Goal: Task Accomplishment & Management: Use online tool/utility

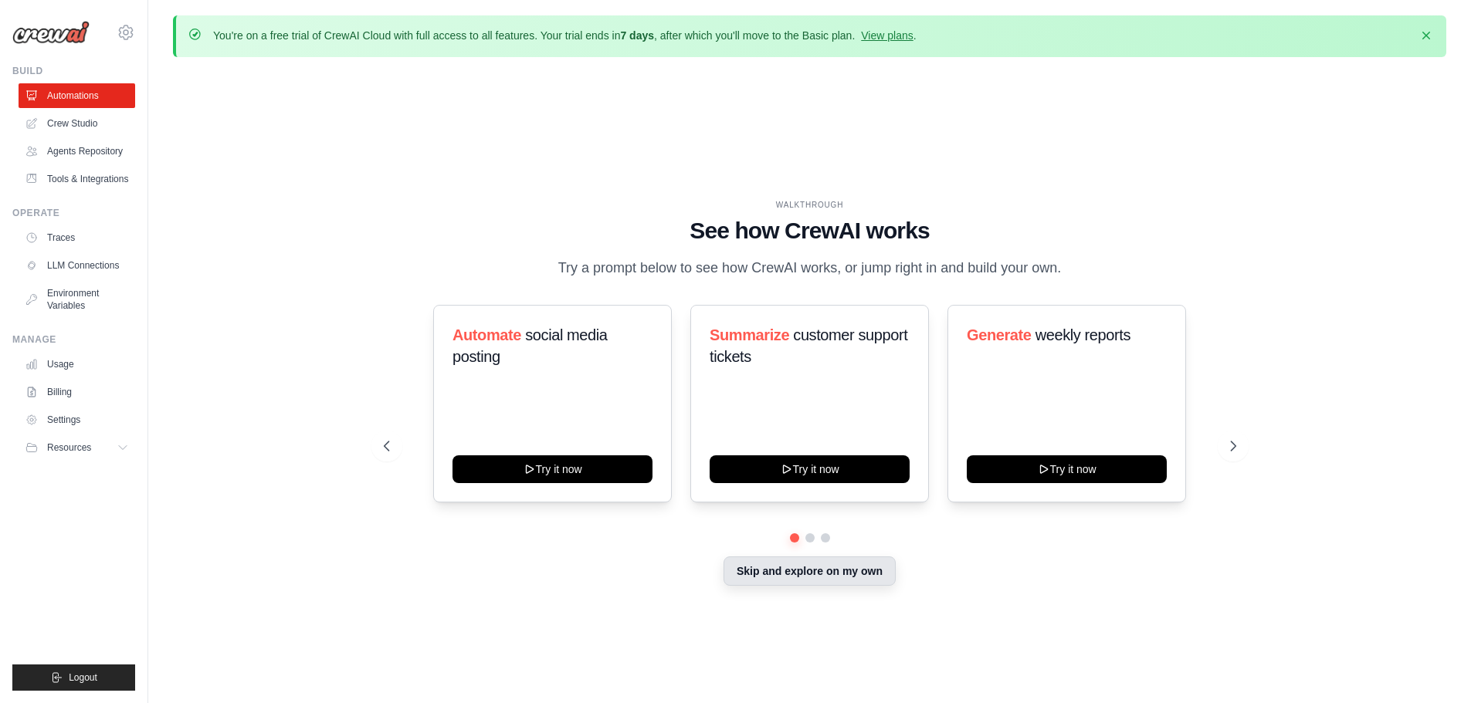
click at [771, 577] on button "Skip and explore on my own" at bounding box center [809, 571] width 172 height 29
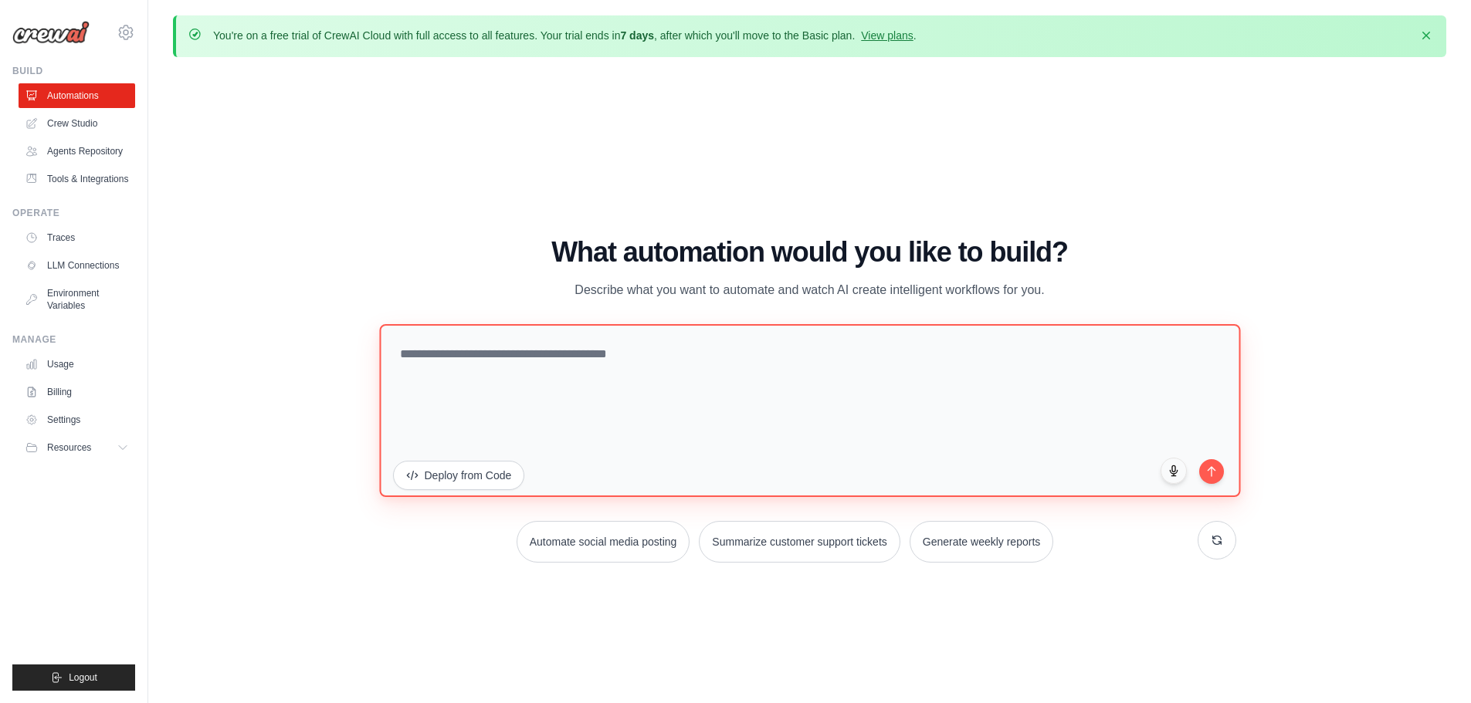
click at [544, 361] on textarea at bounding box center [809, 409] width 861 height 173
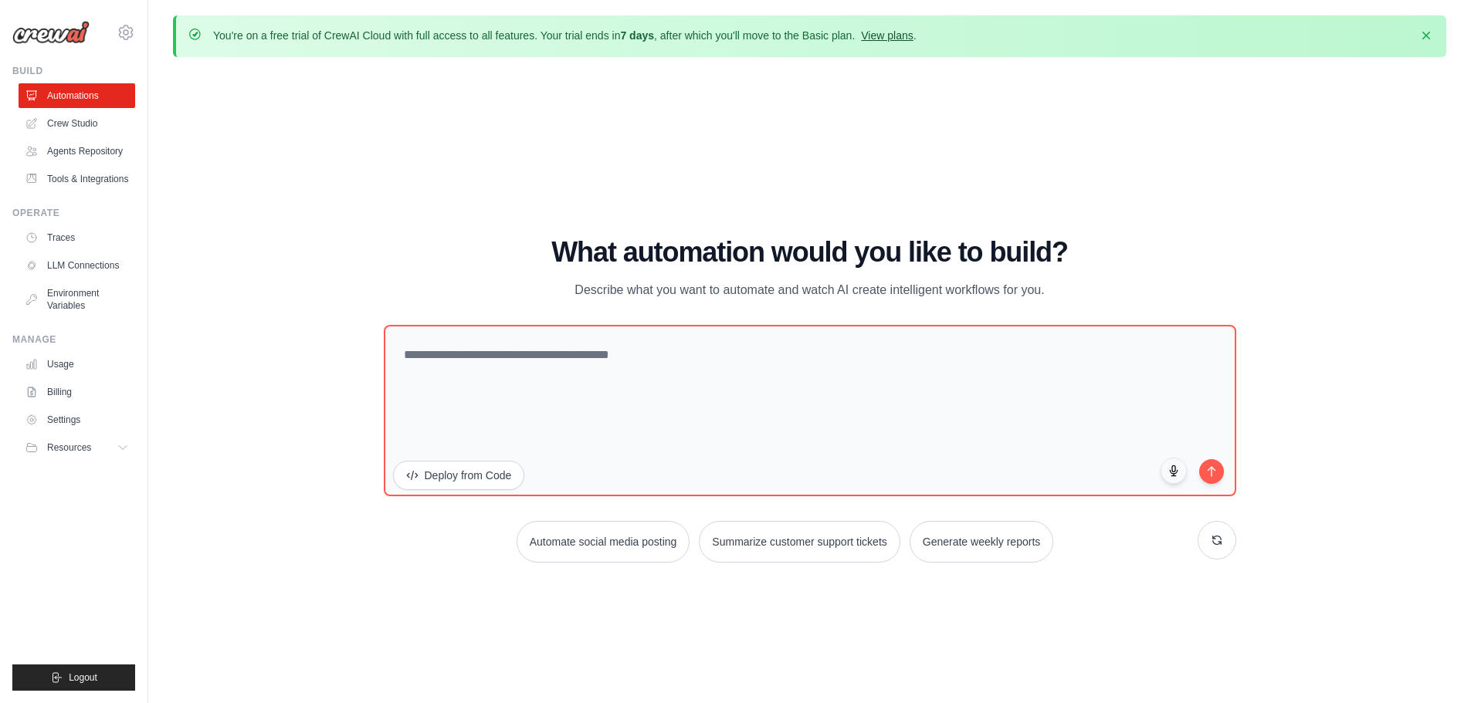
click at [899, 37] on link "View plans" at bounding box center [887, 35] width 52 height 12
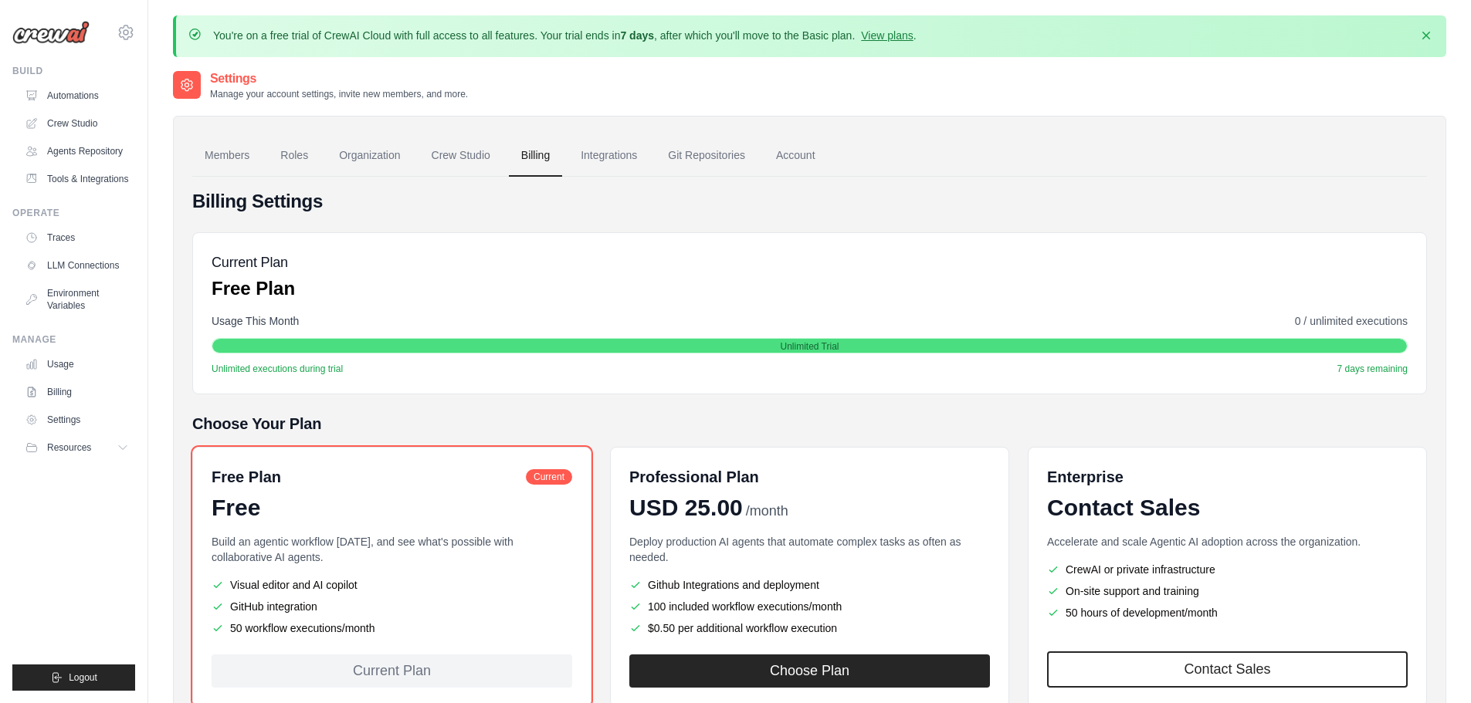
scroll to position [103, 0]
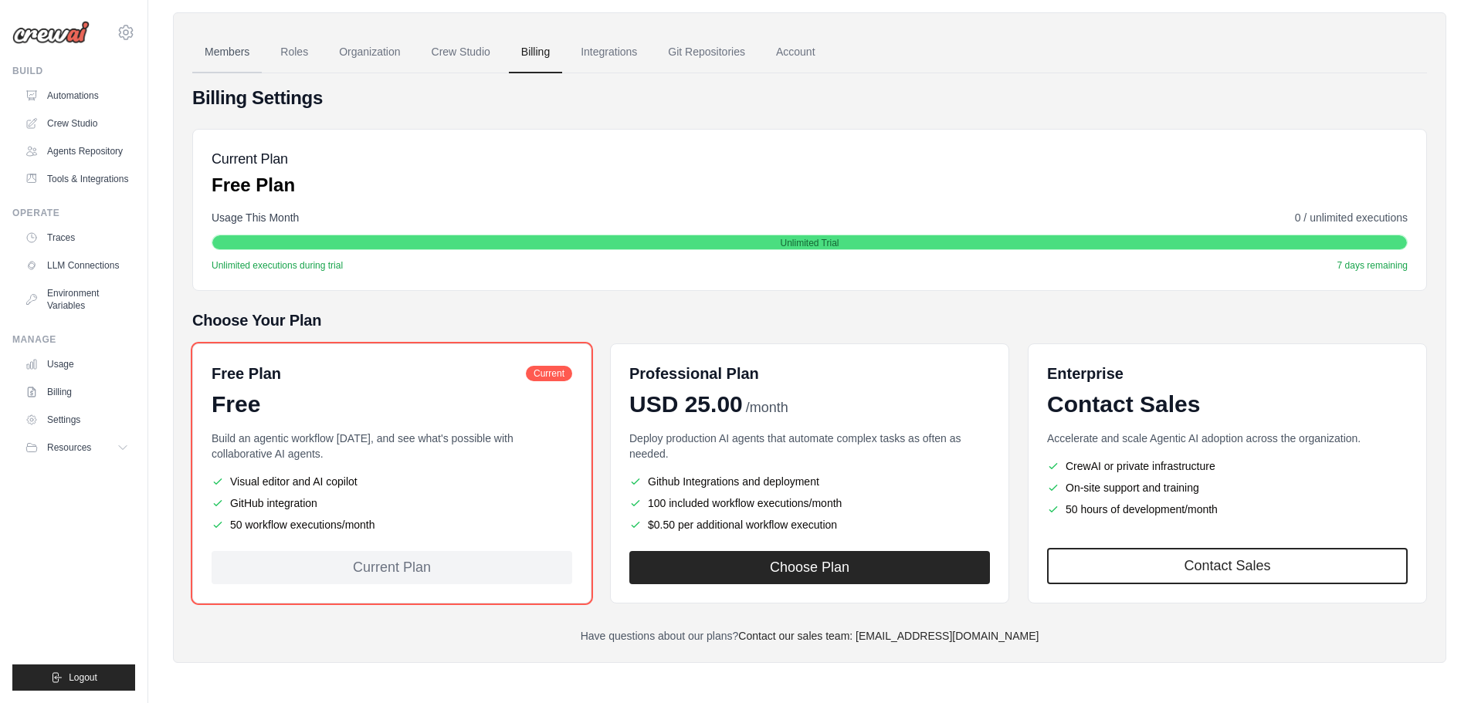
click at [238, 46] on link "Members" at bounding box center [226, 53] width 69 height 42
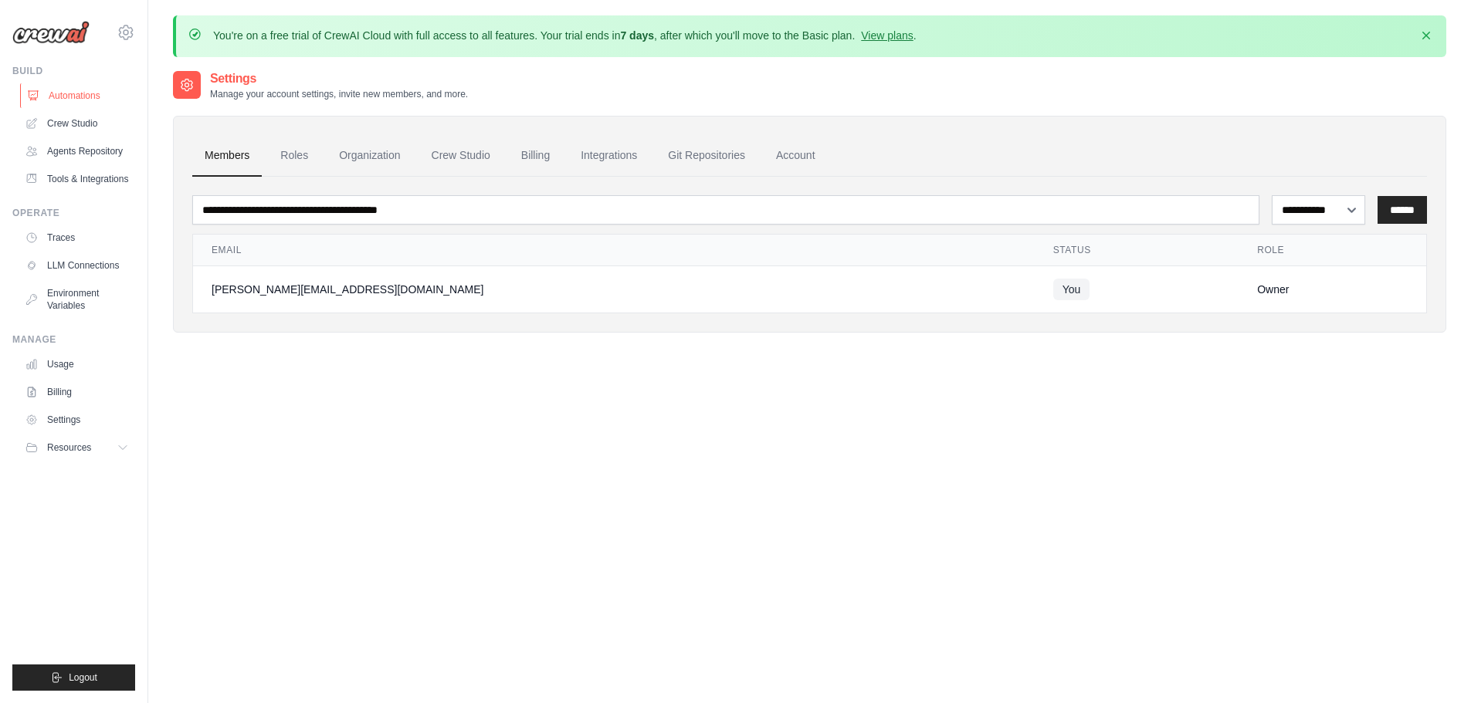
click at [80, 96] on link "Automations" at bounding box center [78, 95] width 117 height 25
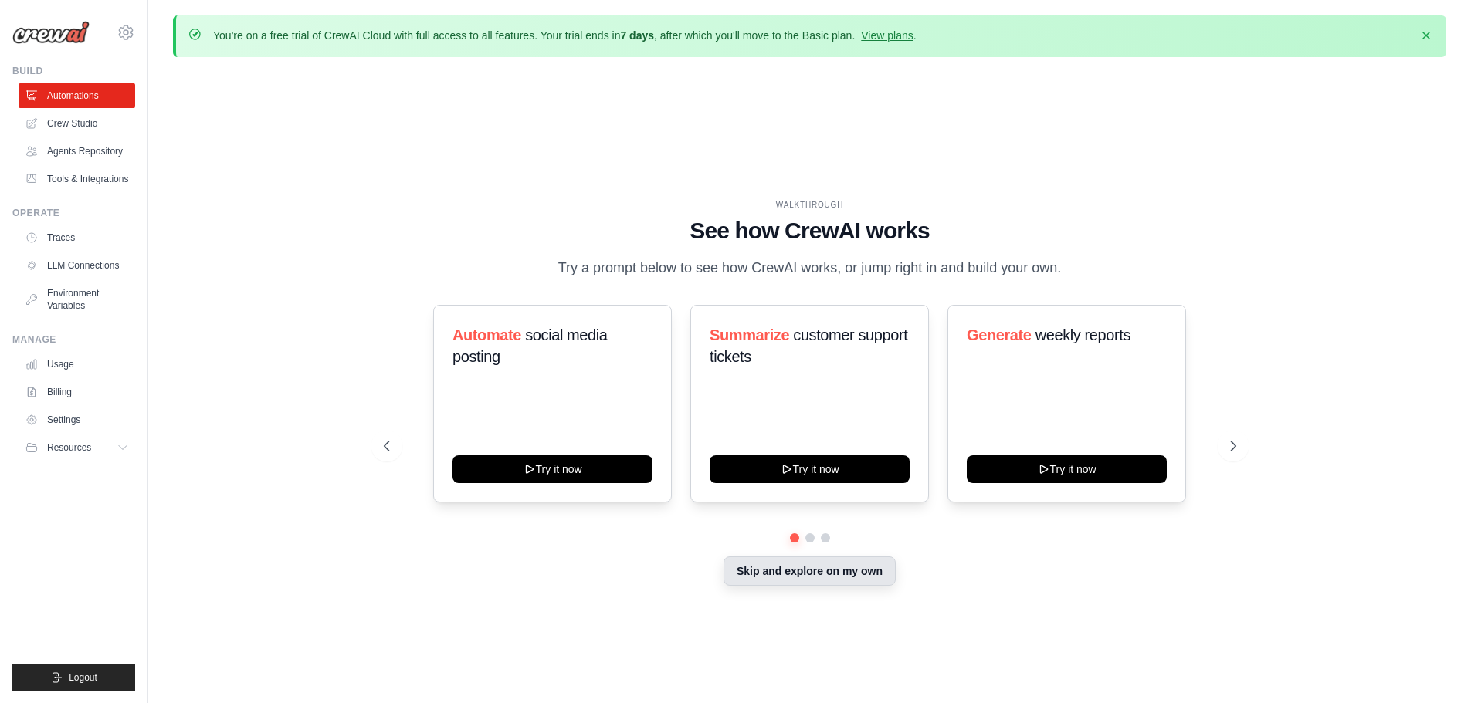
click at [794, 576] on button "Skip and explore on my own" at bounding box center [809, 571] width 172 height 29
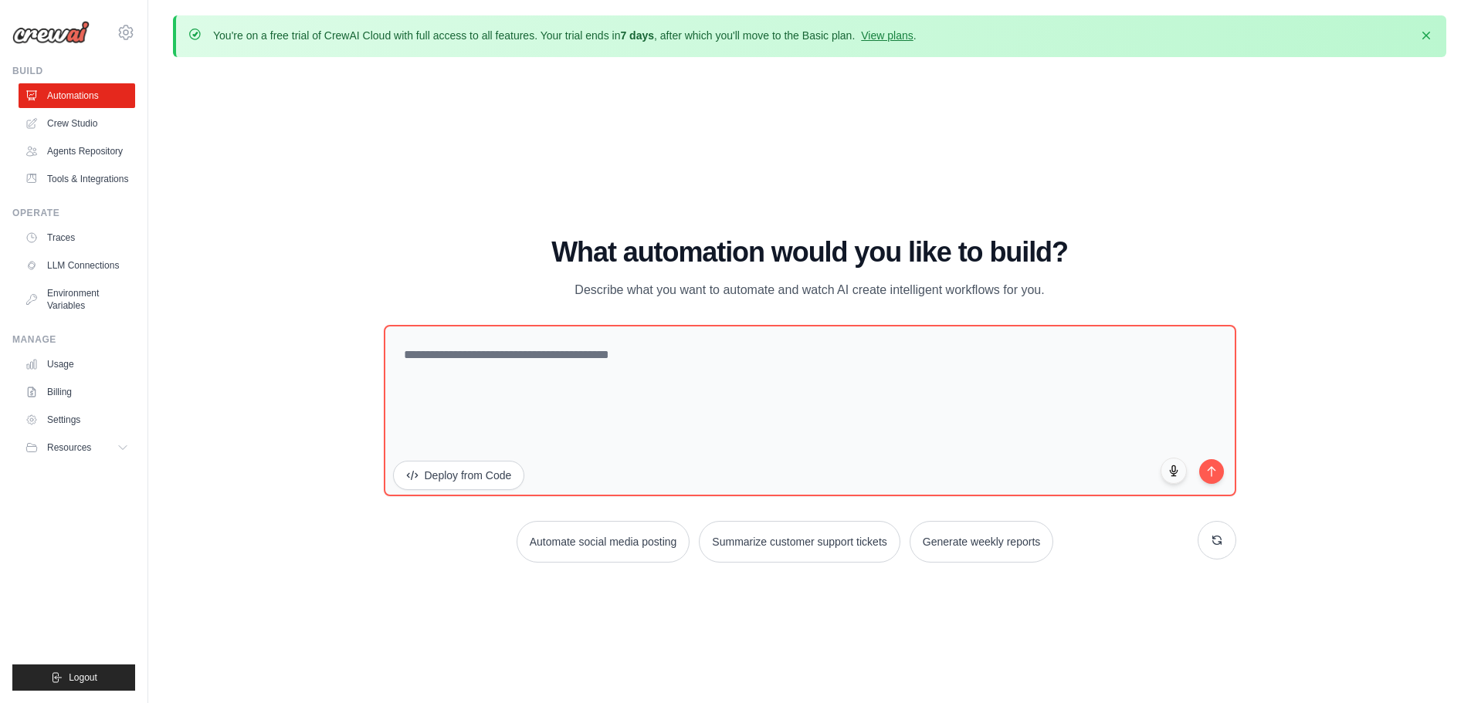
click at [86, 137] on ul "Automations Crew Studio Agents Repository Tools & Integrations" at bounding box center [77, 137] width 117 height 108
click at [81, 148] on link "Agents Repository" at bounding box center [78, 151] width 117 height 25
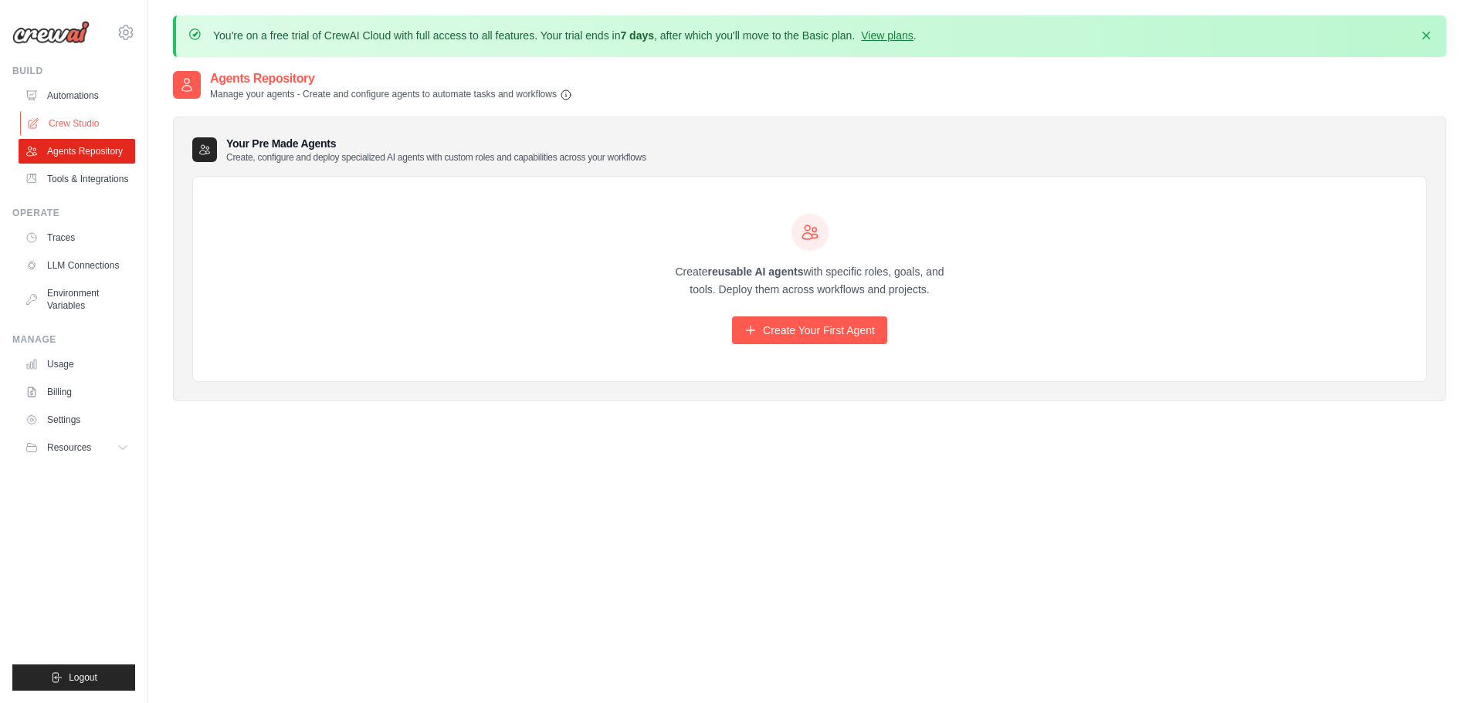
click at [67, 124] on link "Crew Studio" at bounding box center [78, 123] width 117 height 25
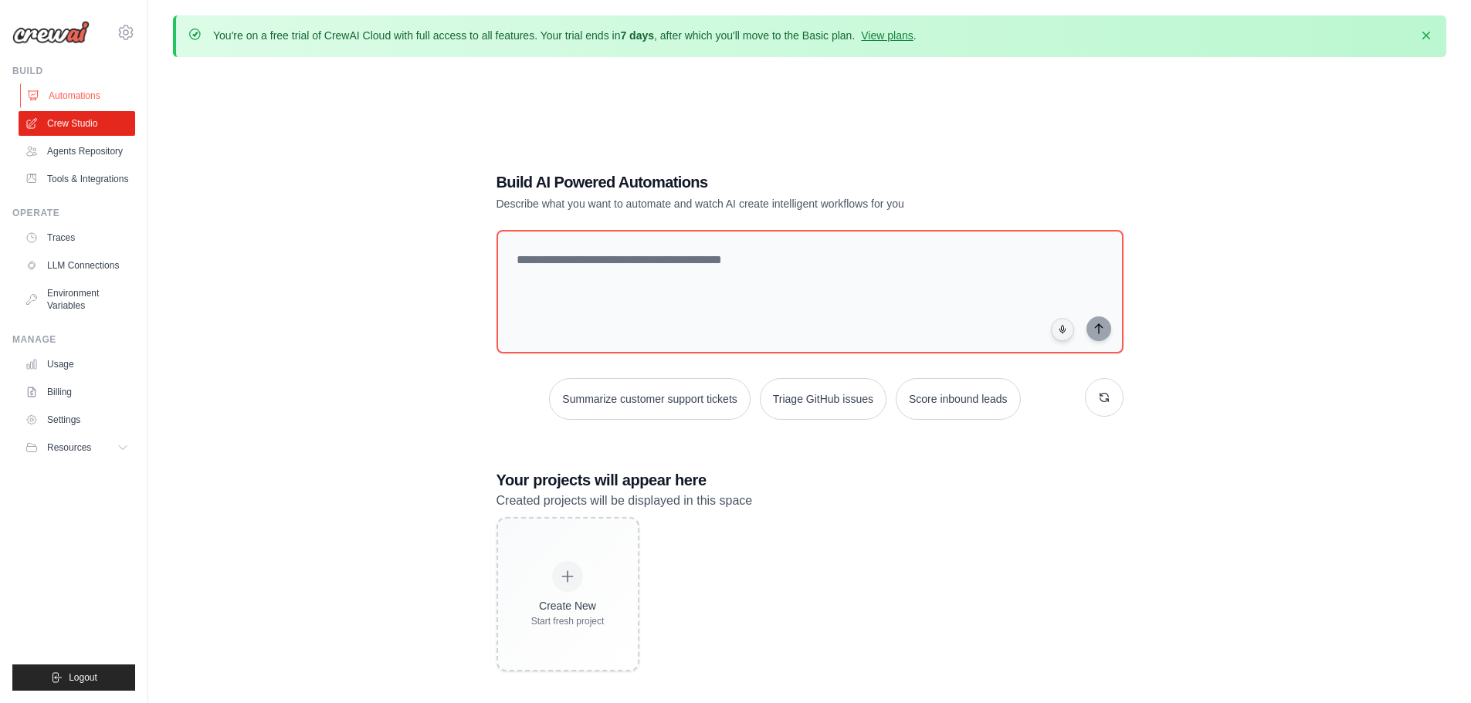
click at [97, 96] on link "Automations" at bounding box center [78, 95] width 117 height 25
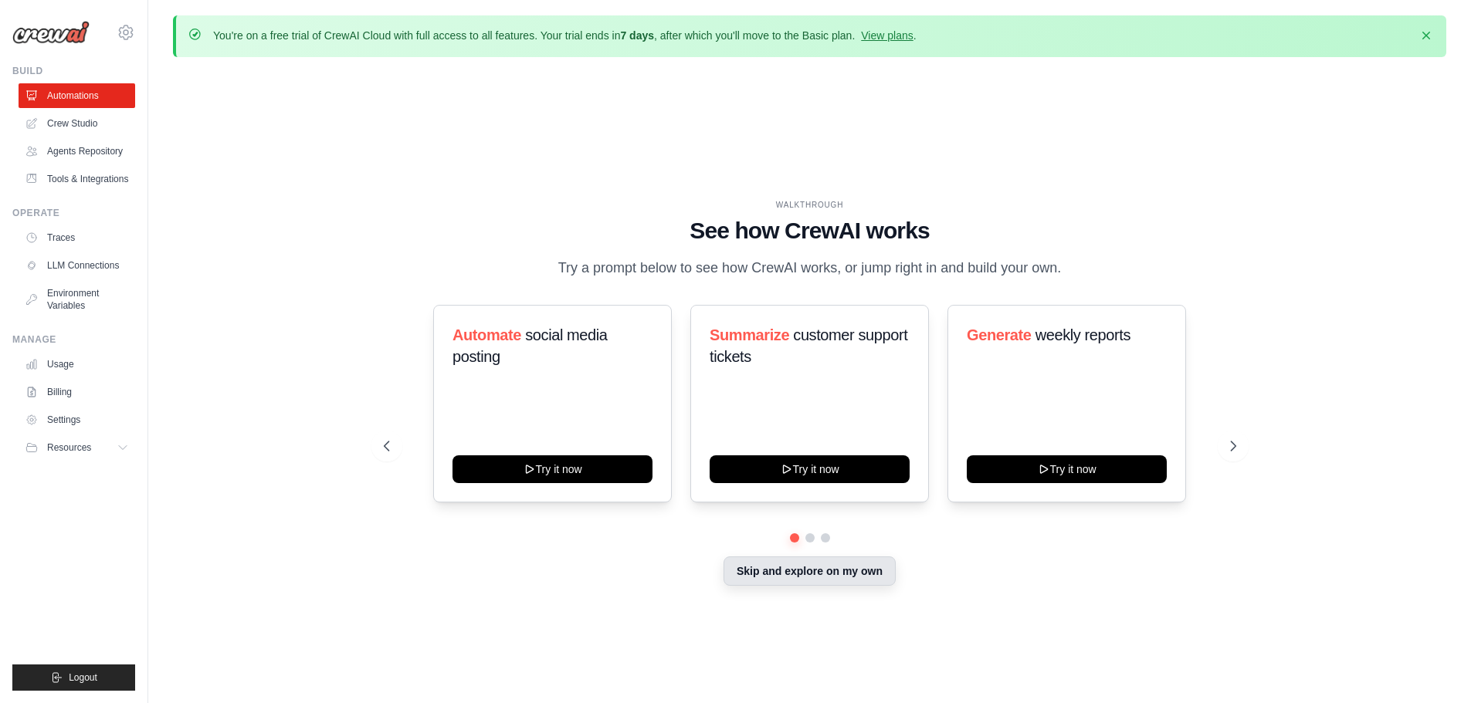
click at [818, 579] on button "Skip and explore on my own" at bounding box center [809, 571] width 172 height 29
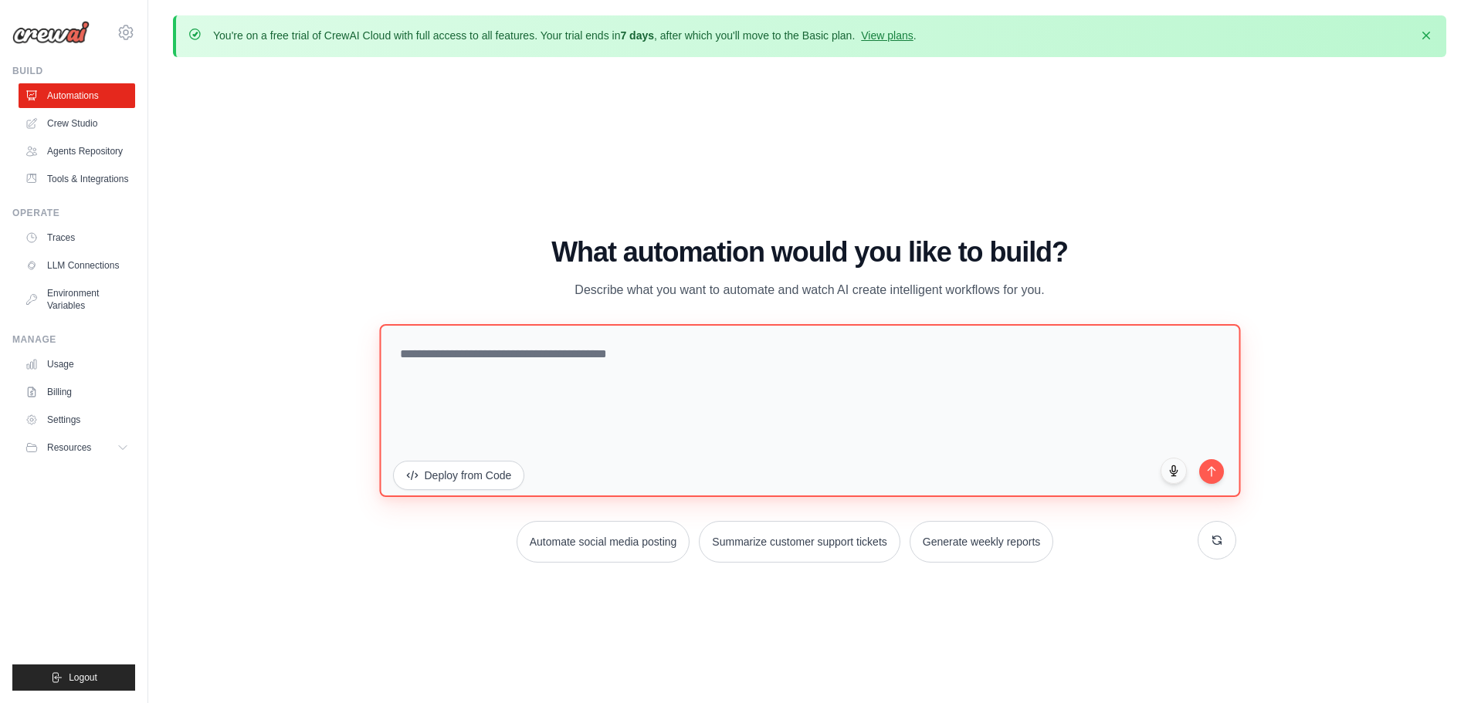
click at [511, 368] on textarea at bounding box center [809, 409] width 861 height 173
click at [614, 369] on textarea at bounding box center [809, 409] width 861 height 173
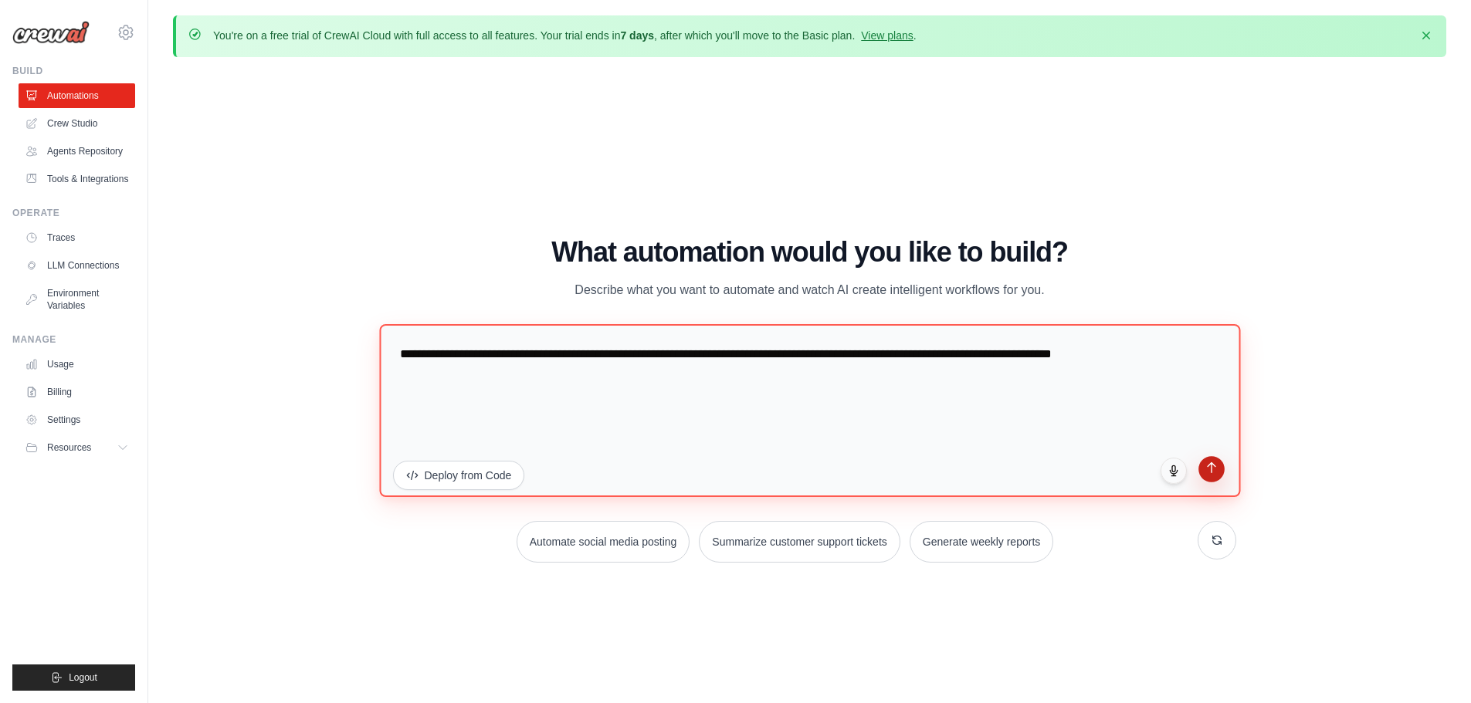
type textarea "**********"
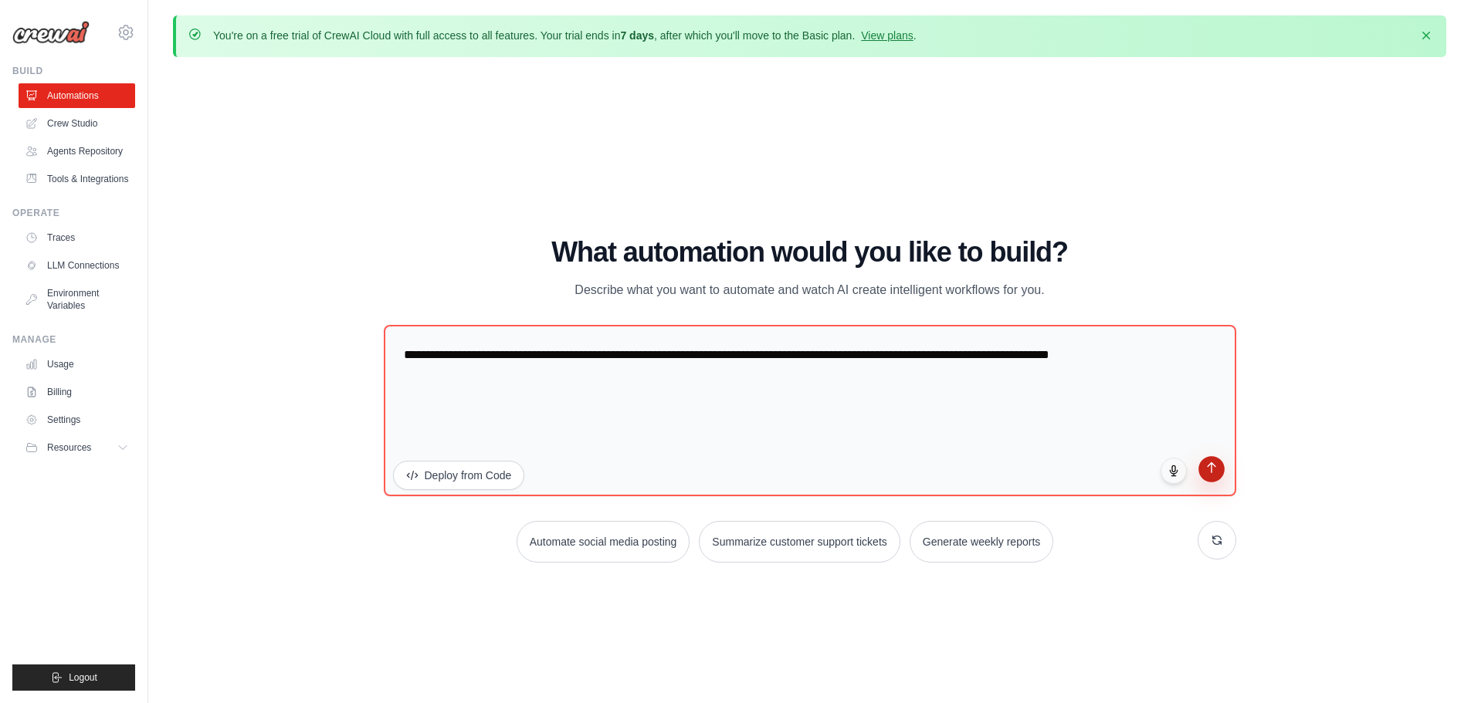
click at [1208, 466] on icon "submit" at bounding box center [1211, 467] width 8 height 10
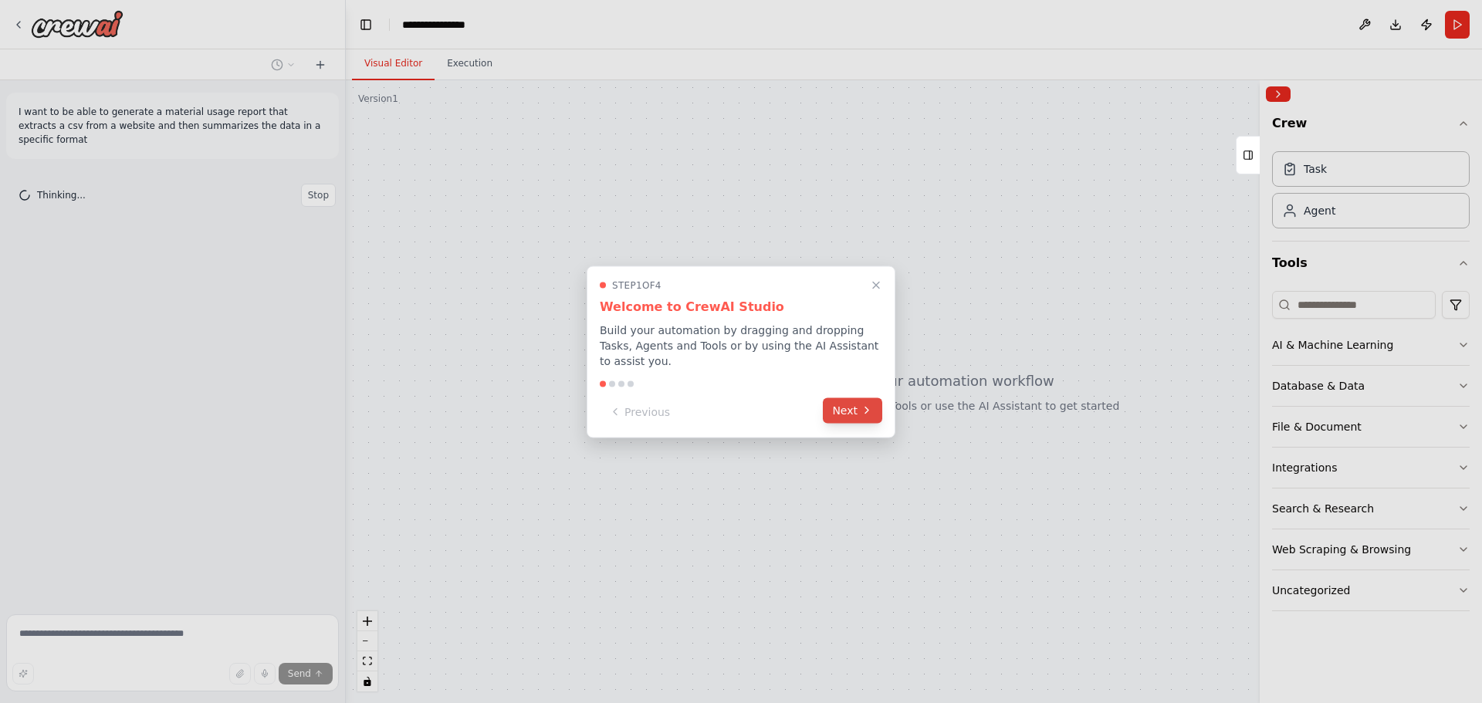
click at [852, 404] on button "Next" at bounding box center [852, 410] width 59 height 25
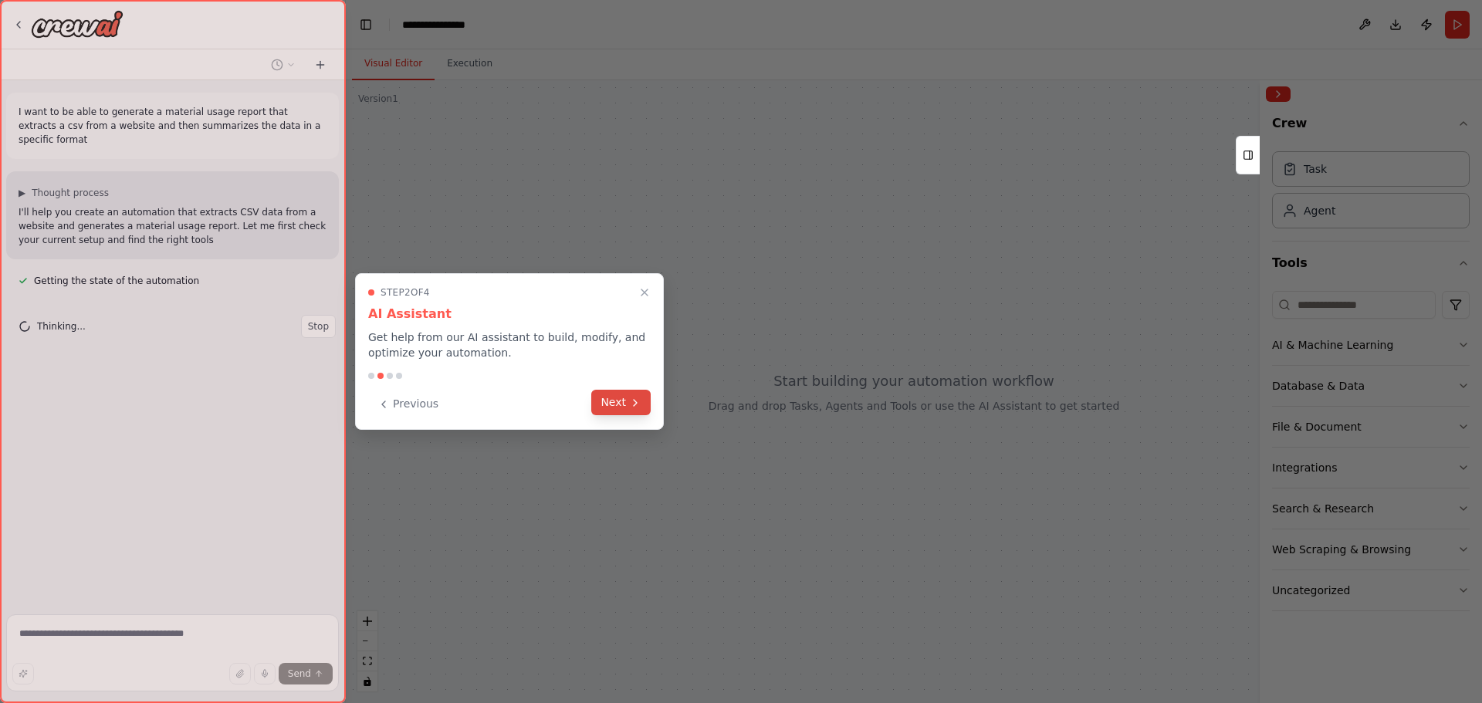
click at [622, 405] on button "Next" at bounding box center [620, 402] width 59 height 25
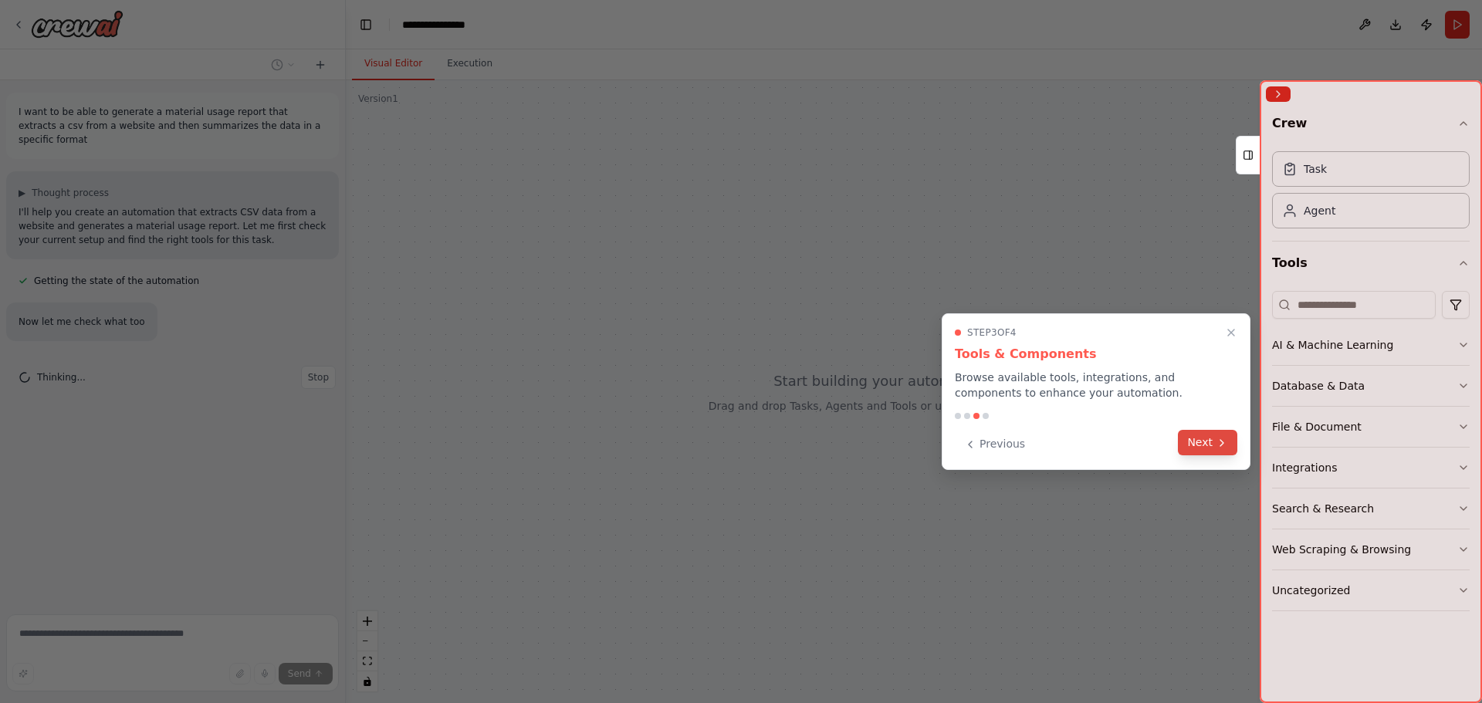
click at [1207, 451] on button "Next" at bounding box center [1207, 442] width 59 height 25
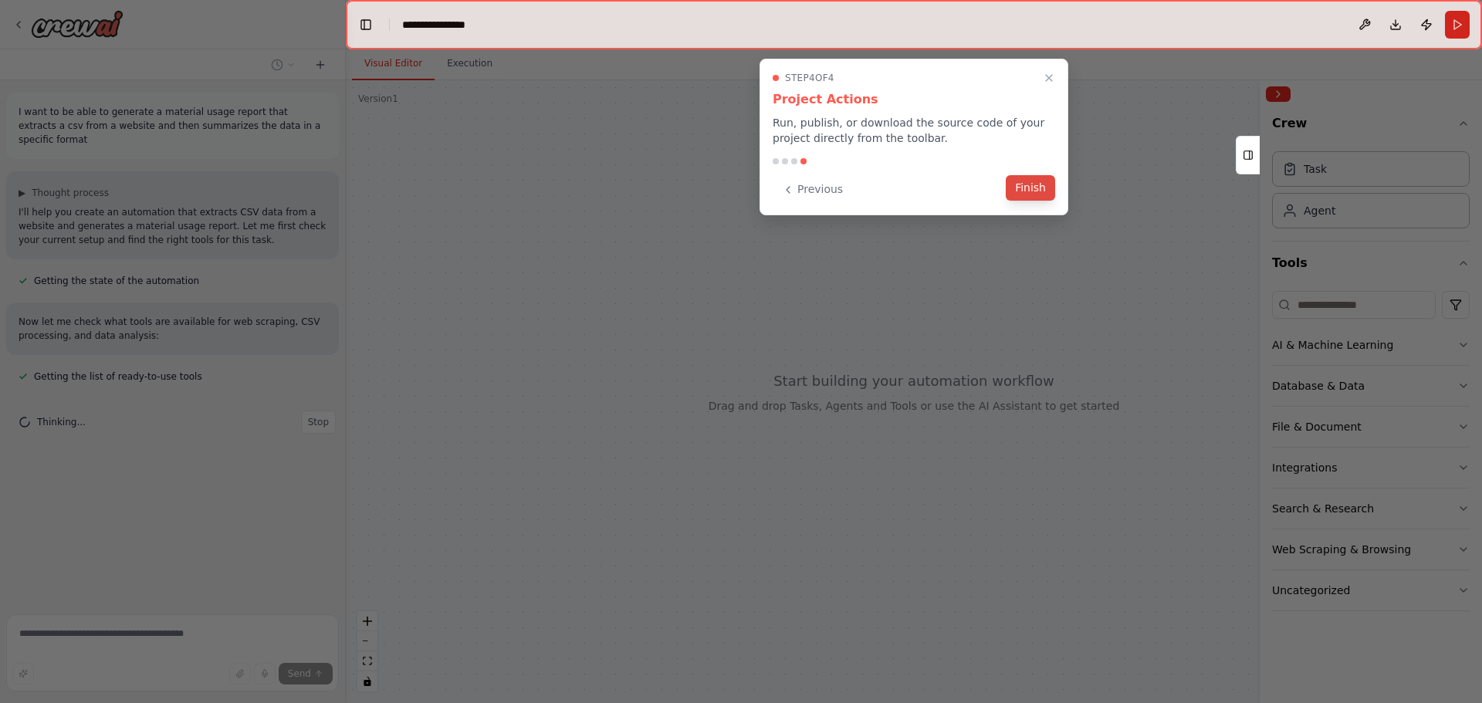
click at [1032, 198] on button "Finish" at bounding box center [1030, 187] width 49 height 25
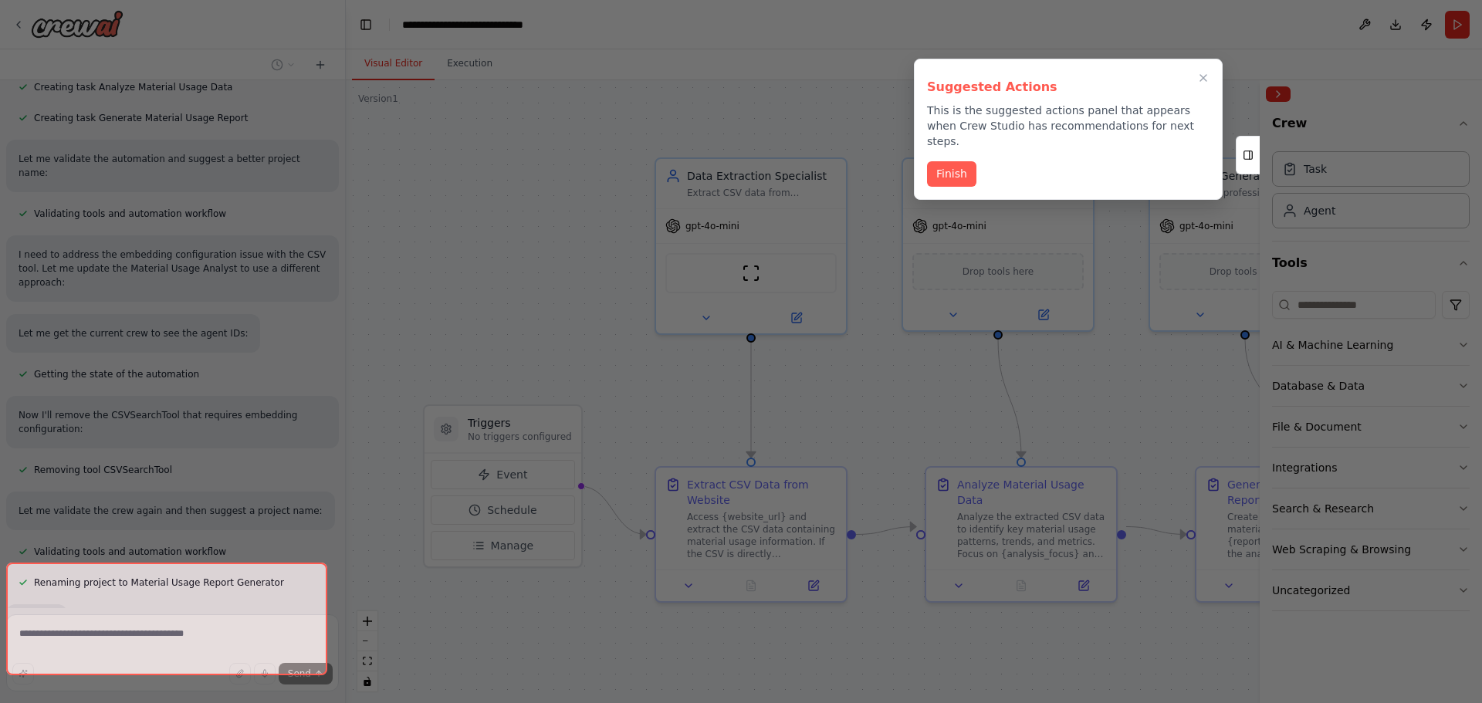
scroll to position [859, 0]
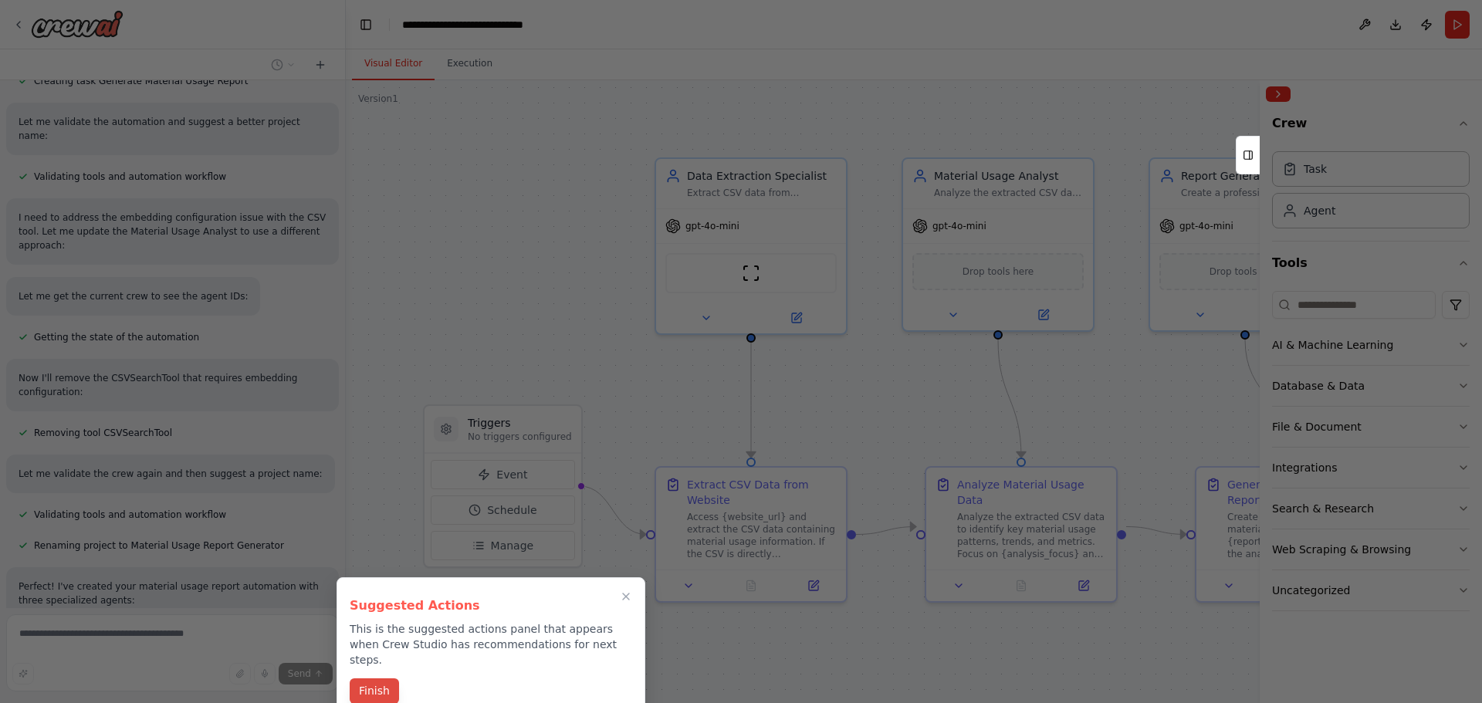
click at [375, 679] on button "Finish" at bounding box center [374, 691] width 49 height 25
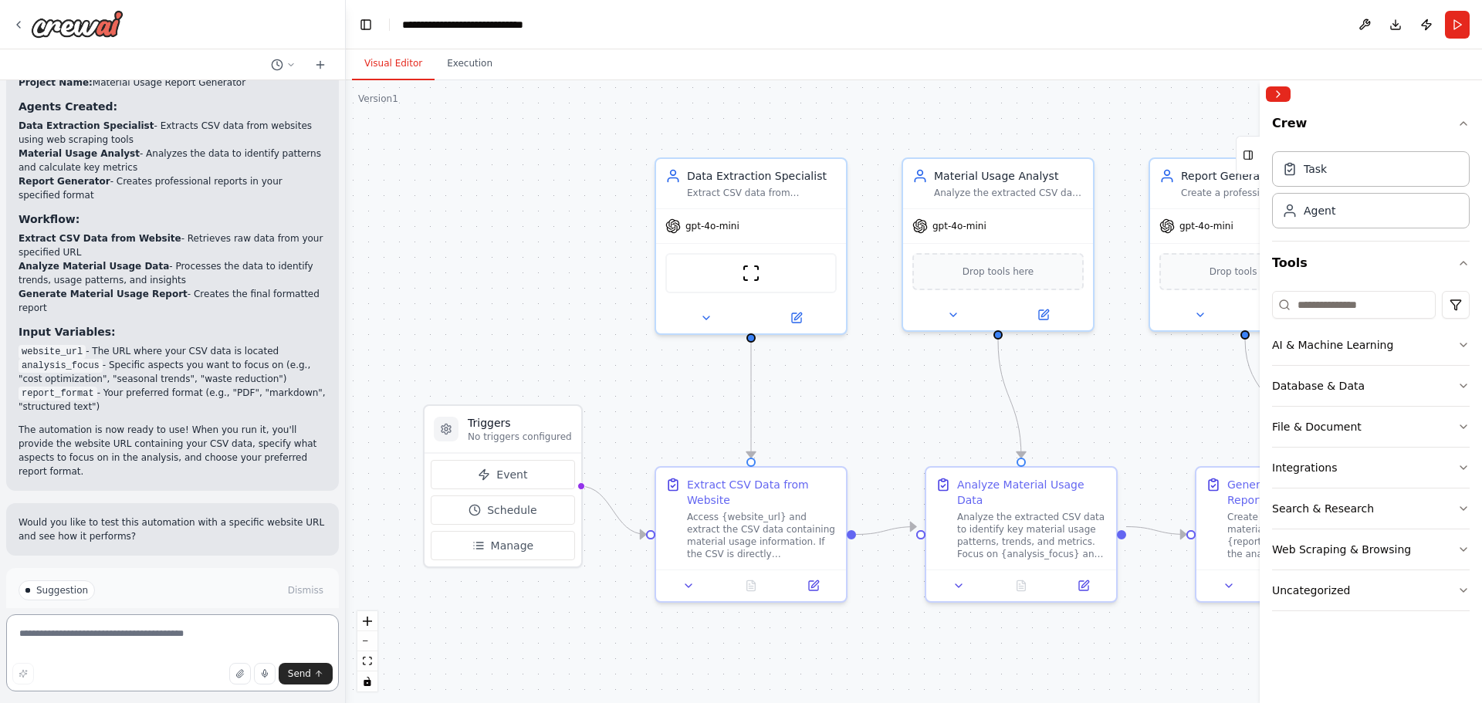
scroll to position [1410, 0]
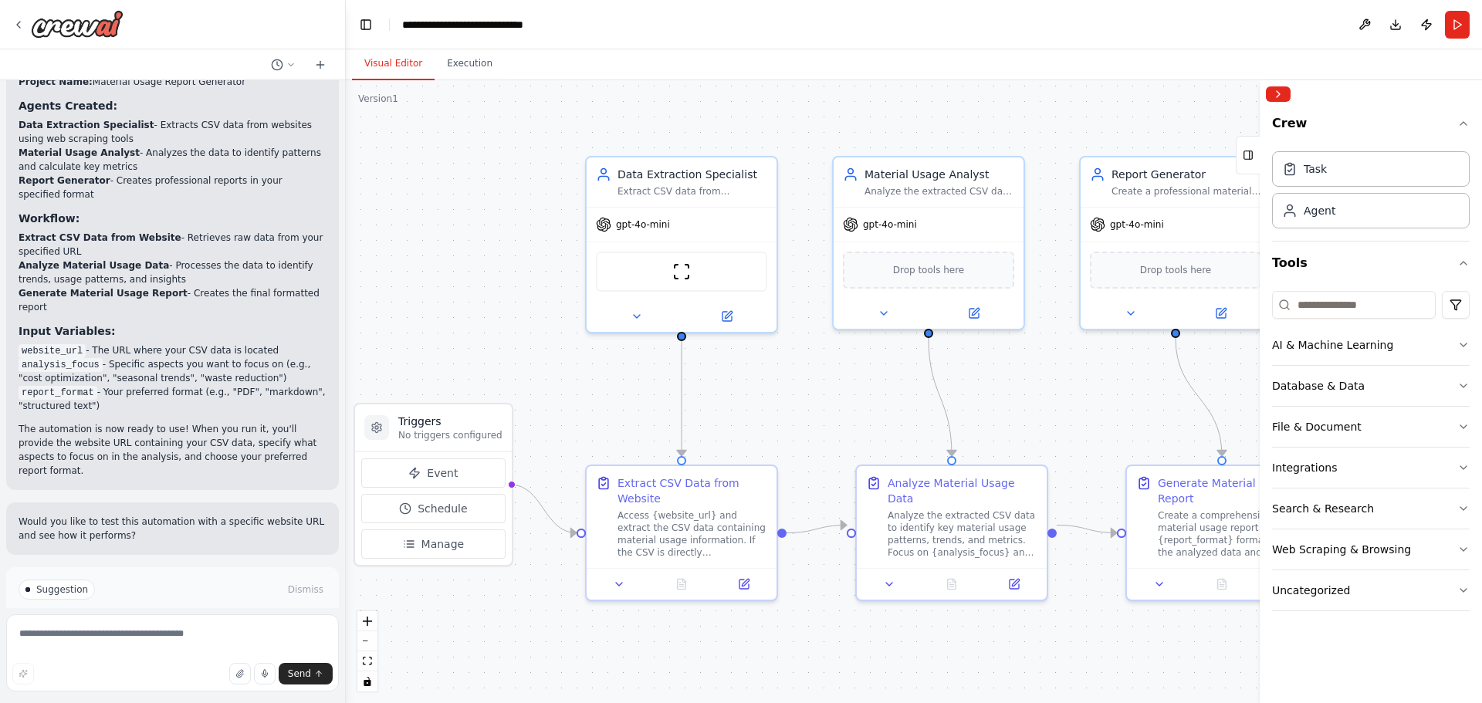
drag, startPoint x: 1105, startPoint y: 399, endPoint x: 1035, endPoint y: 398, distance: 69.5
click at [1035, 398] on div ".deletable-edge-delete-btn { width: 20px; height: 20px; border: 0px solid #ffff…" at bounding box center [914, 391] width 1136 height 623
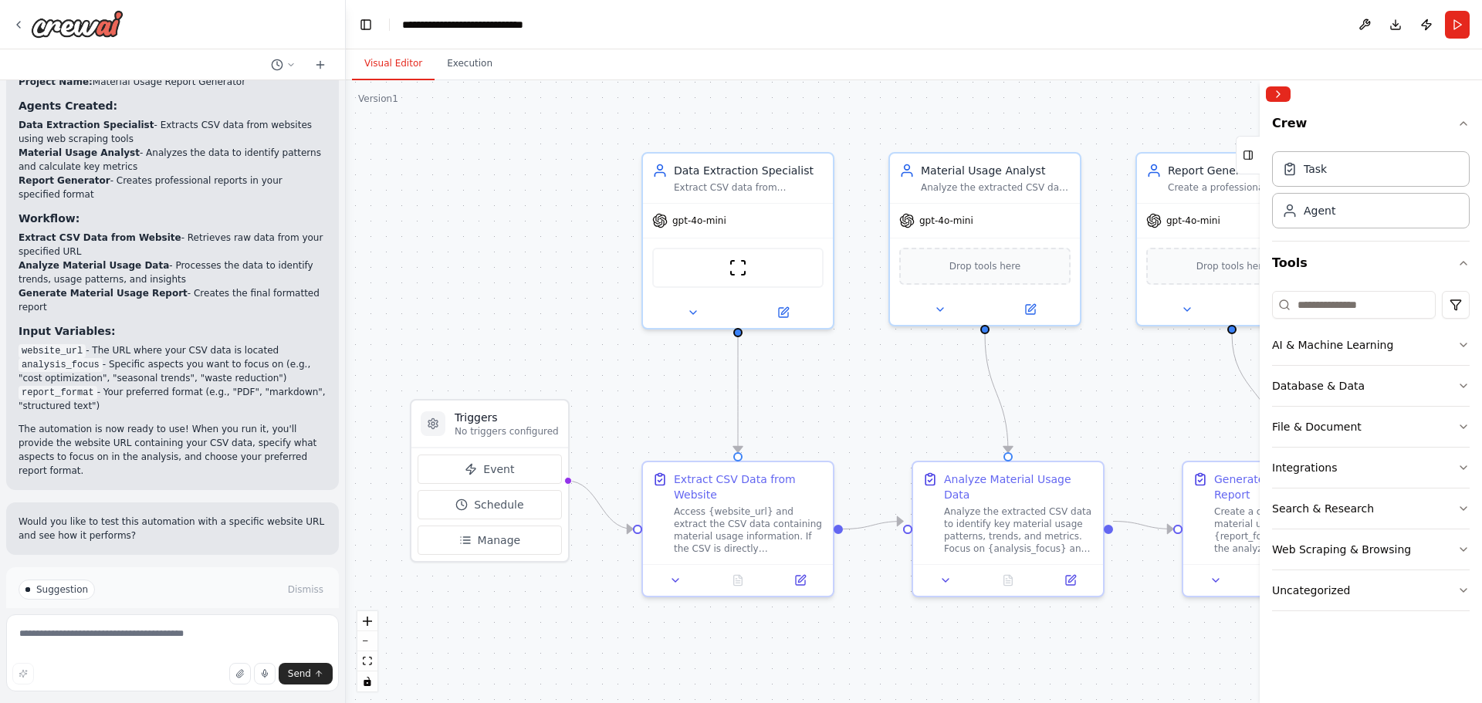
drag, startPoint x: 865, startPoint y: 672, endPoint x: 922, endPoint y: 668, distance: 56.5
click at [922, 668] on div ".deletable-edge-delete-btn { width: 20px; height: 20px; border: 0px solid #ffff…" at bounding box center [914, 391] width 1136 height 623
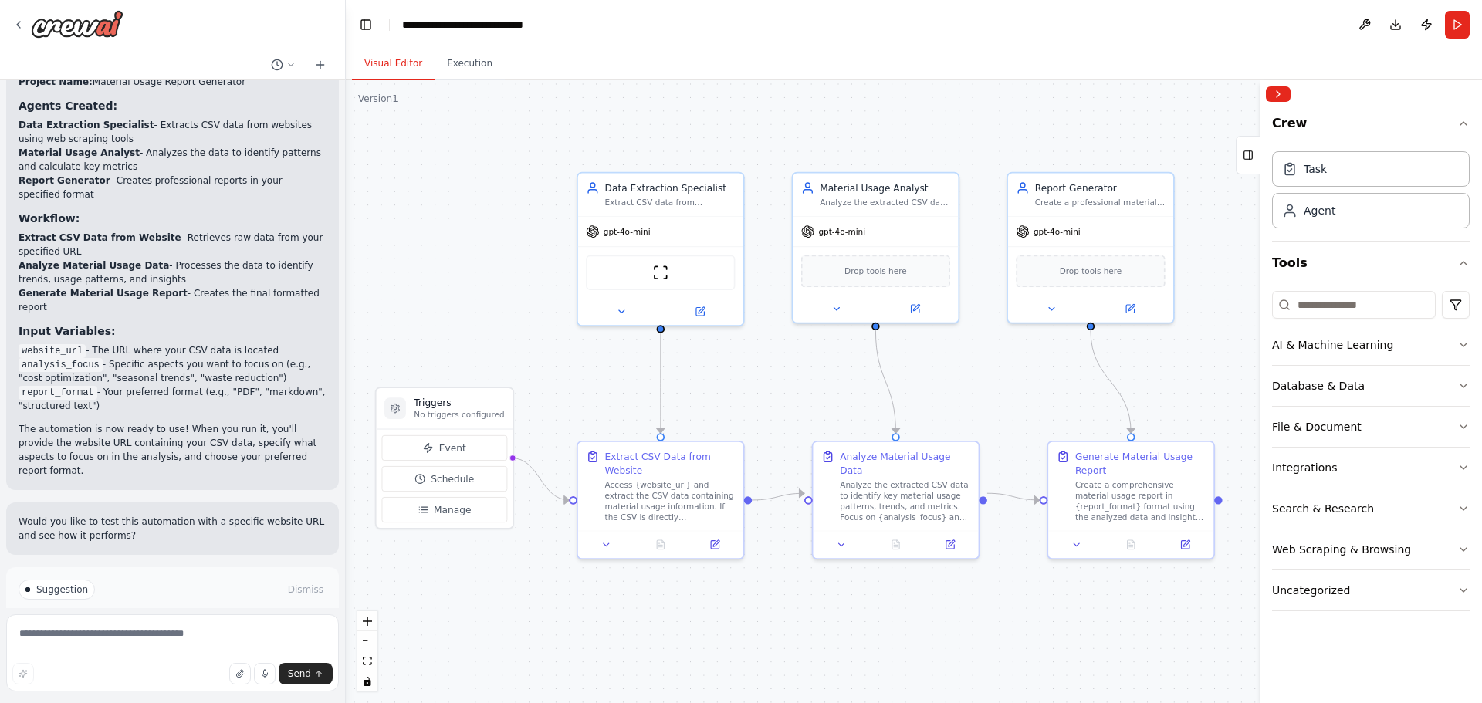
drag, startPoint x: 862, startPoint y: 392, endPoint x: 817, endPoint y: 394, distance: 45.6
click at [817, 394] on div ".deletable-edge-delete-btn { width: 20px; height: 20px; border: 0px solid #ffff…" at bounding box center [914, 391] width 1136 height 623
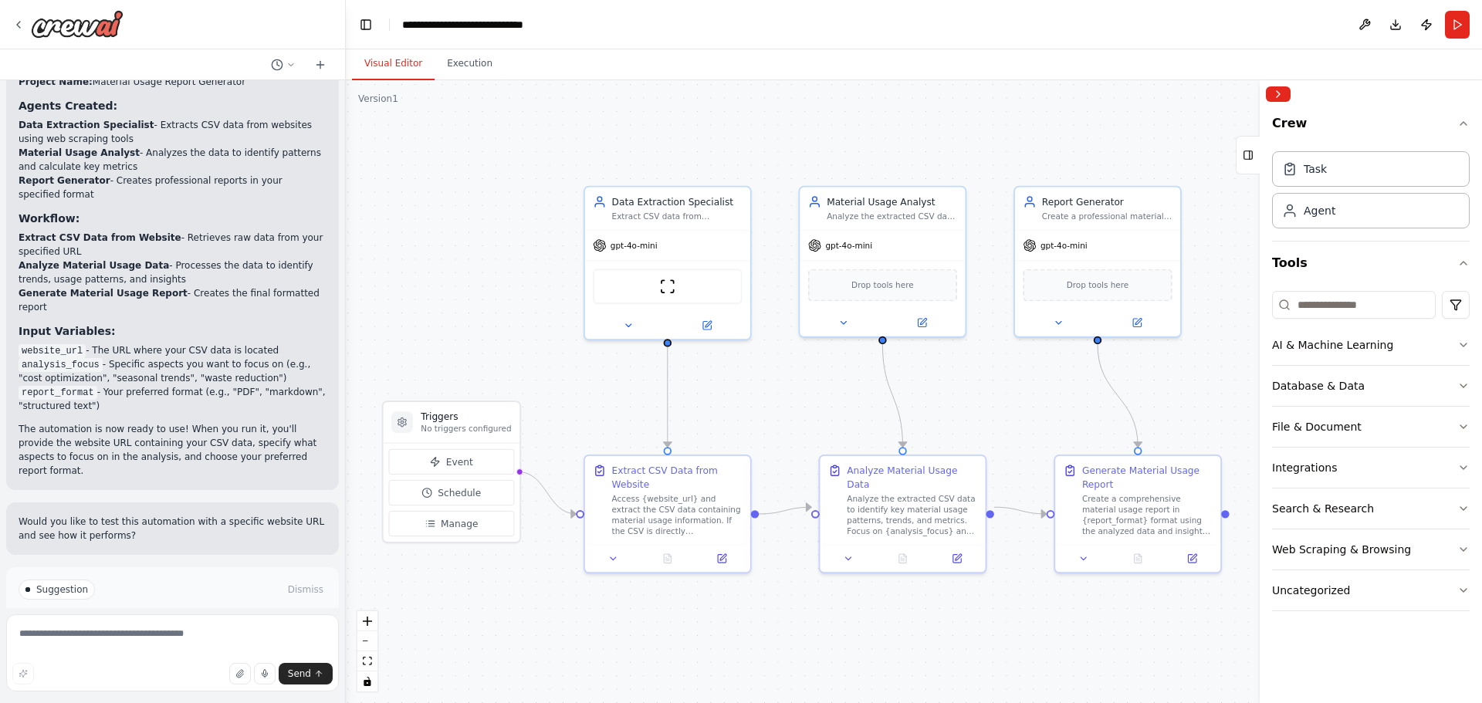
drag, startPoint x: 780, startPoint y: 388, endPoint x: 784, endPoint y: 401, distance: 13.7
click at [784, 401] on div ".deletable-edge-delete-btn { width: 20px; height: 20px; border: 0px solid #ffff…" at bounding box center [914, 391] width 1136 height 623
click at [88, 641] on textarea at bounding box center [172, 653] width 333 height 77
type textarea "***"
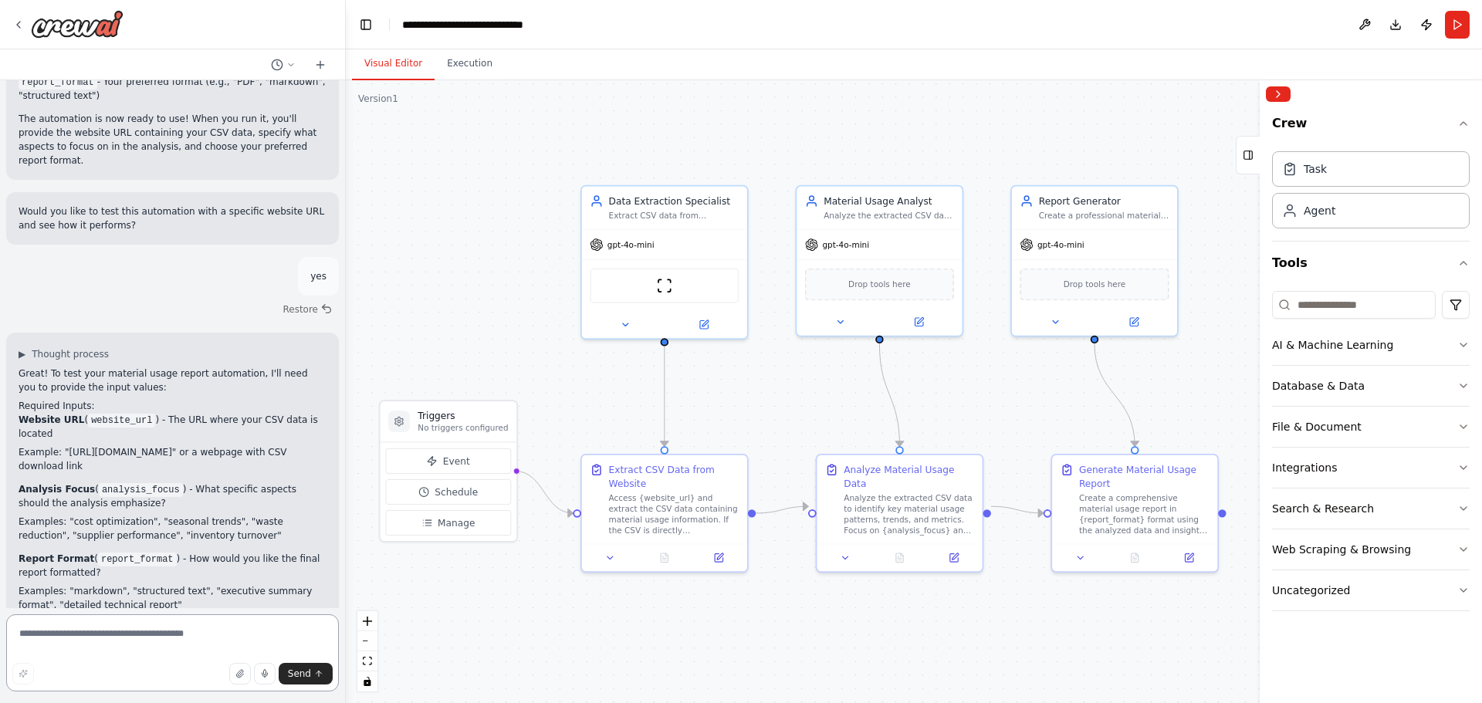
scroll to position [1735, 0]
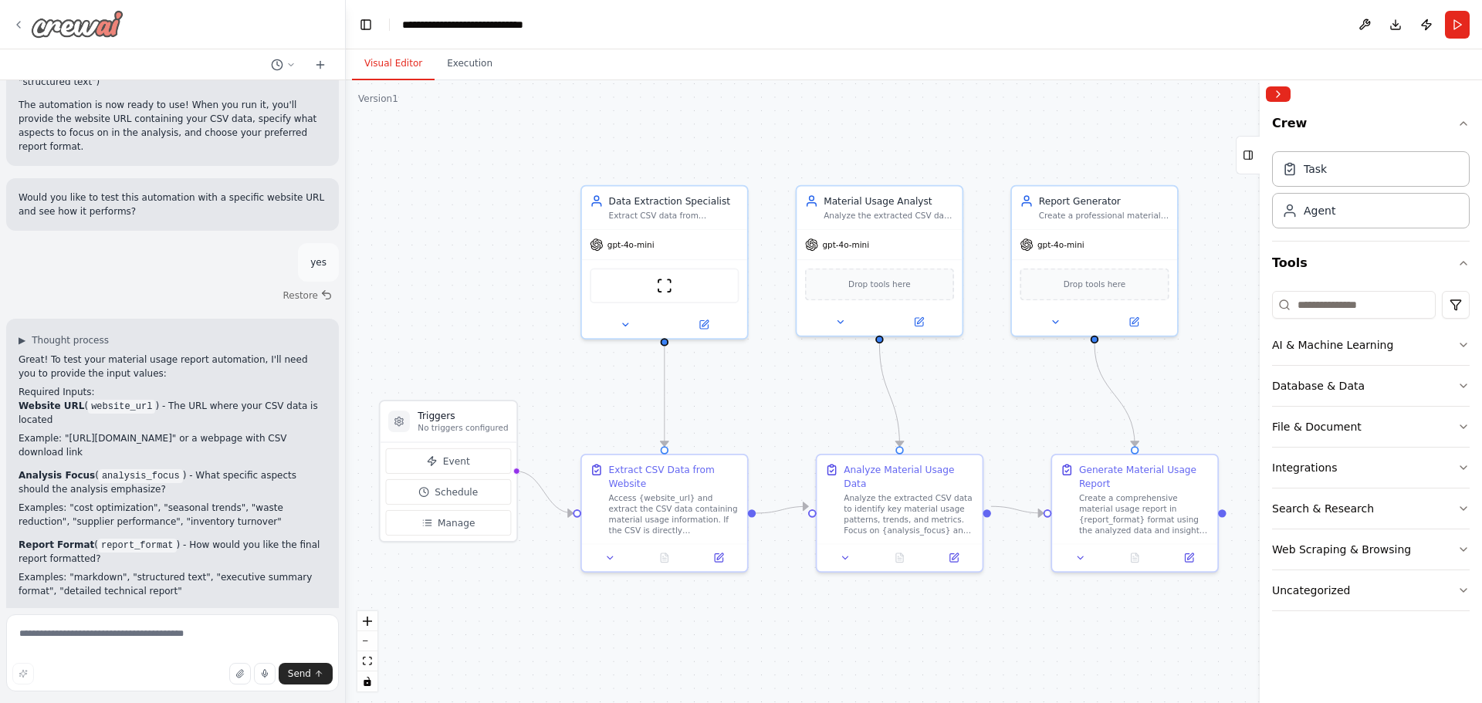
click at [15, 24] on icon at bounding box center [18, 25] width 12 height 12
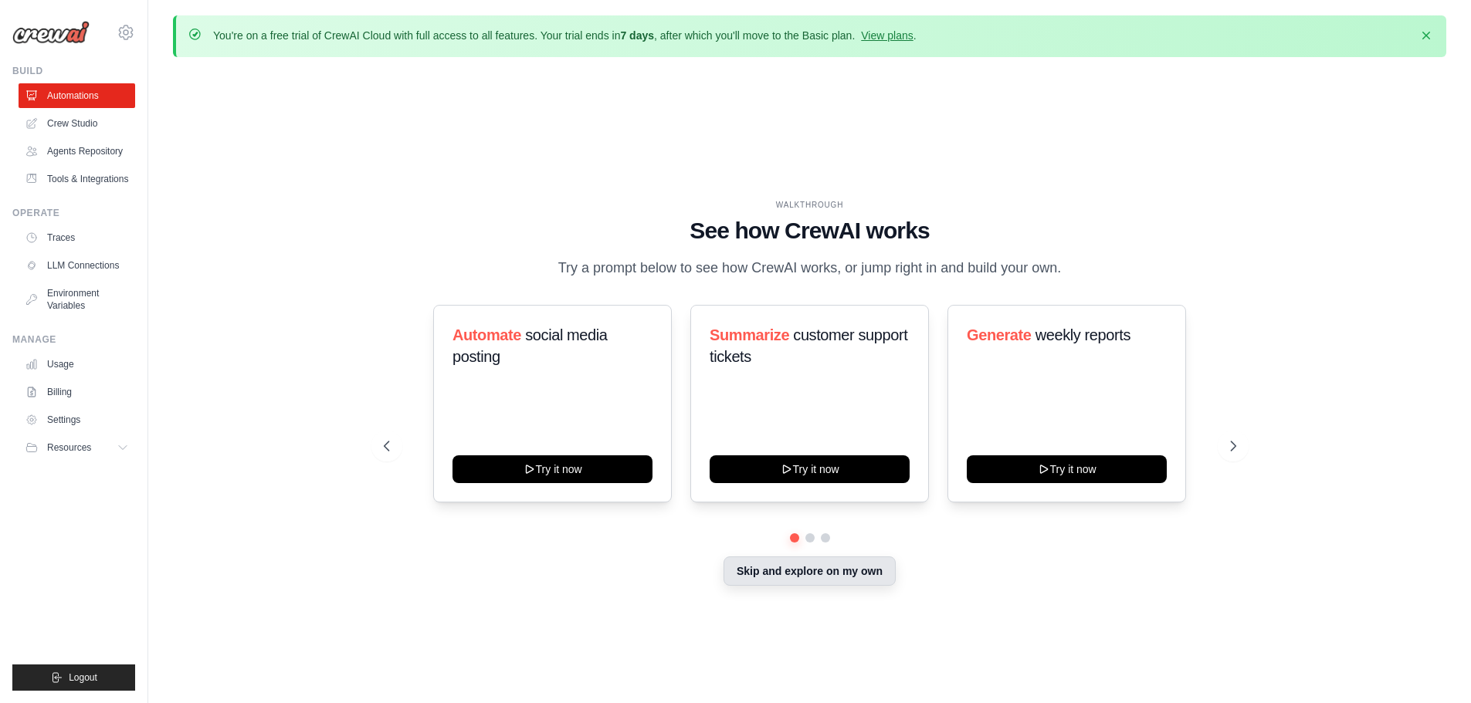
click at [784, 571] on button "Skip and explore on my own" at bounding box center [809, 571] width 172 height 29
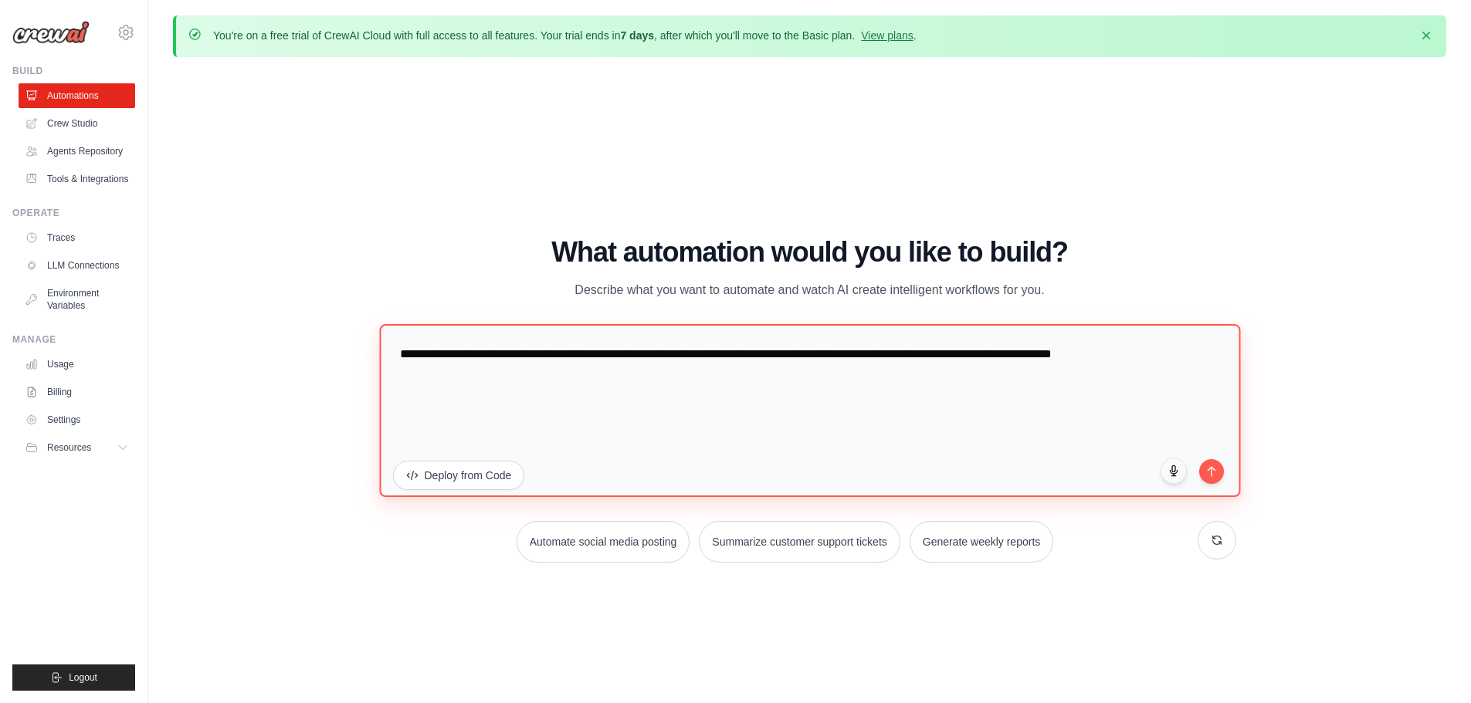
drag, startPoint x: 1113, startPoint y: 428, endPoint x: 141, endPoint y: 302, distance: 980.8
click at [141, 302] on body "matthewk@k-five.net Settings Build Automations" at bounding box center [735, 378] width 1471 height 757
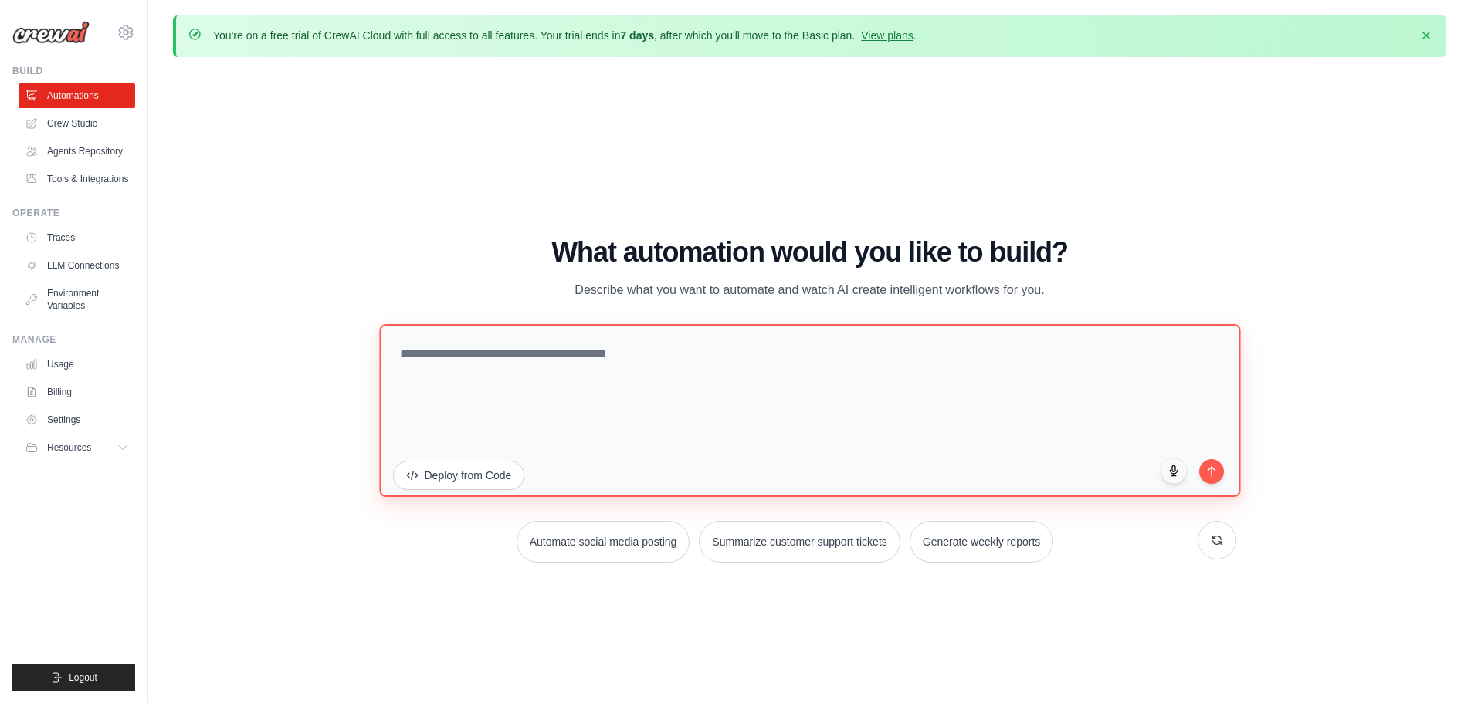
click at [497, 363] on textarea at bounding box center [809, 409] width 861 height 173
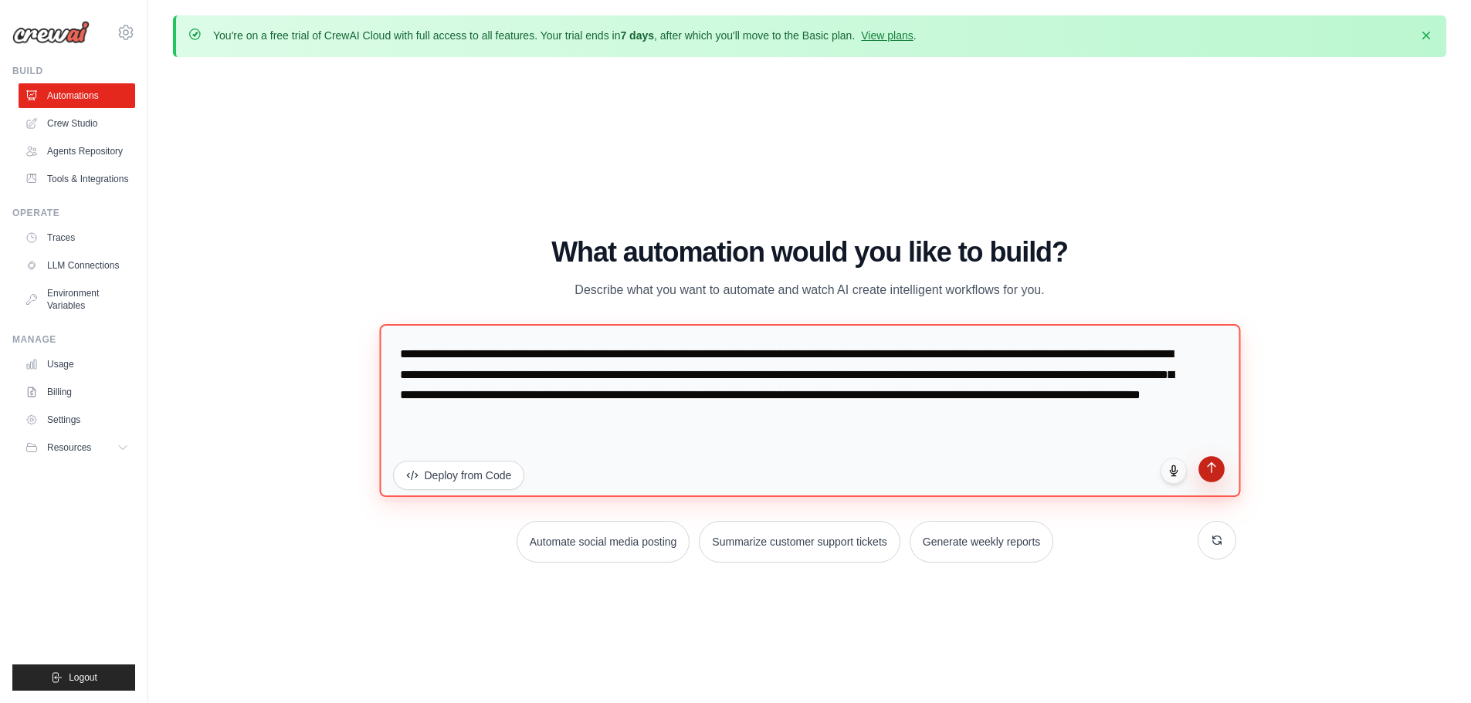
type textarea "**********"
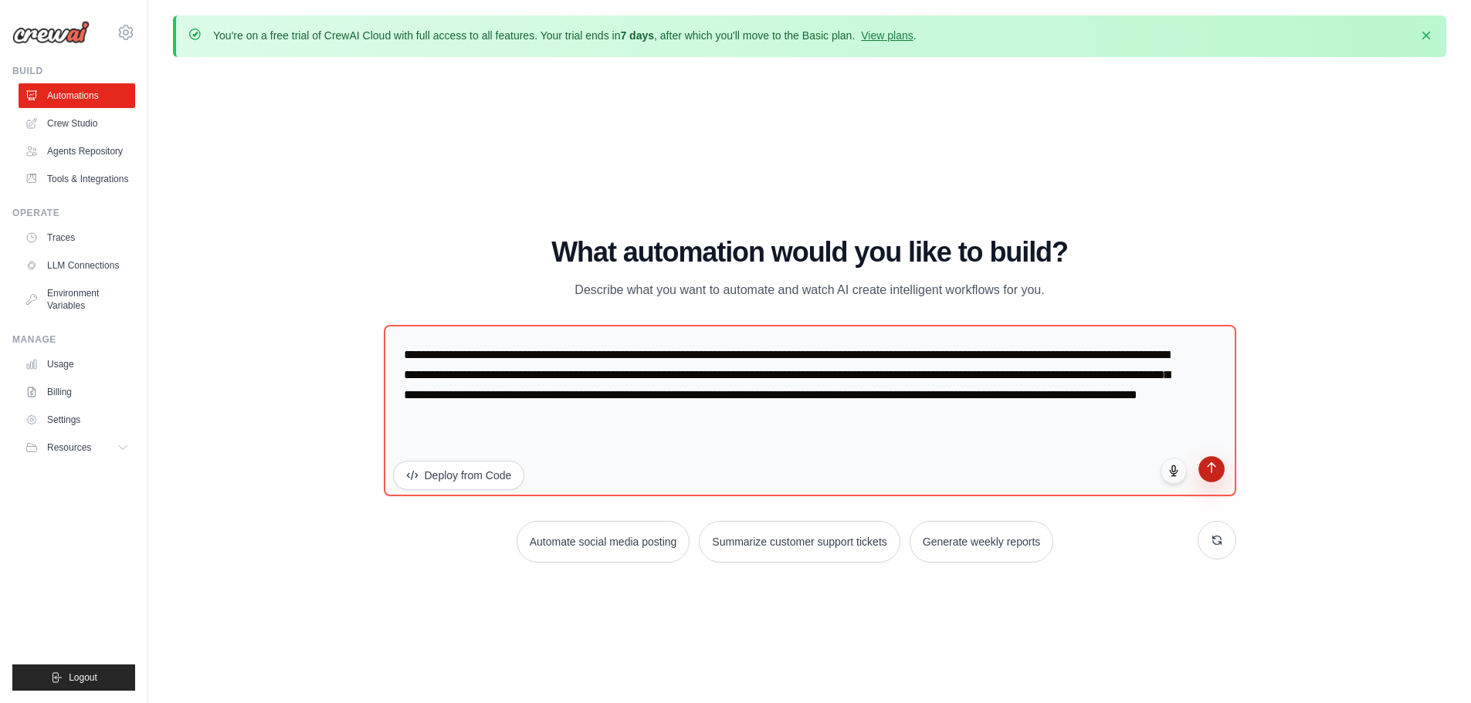
click at [1213, 475] on button "submit" at bounding box center [1211, 469] width 26 height 26
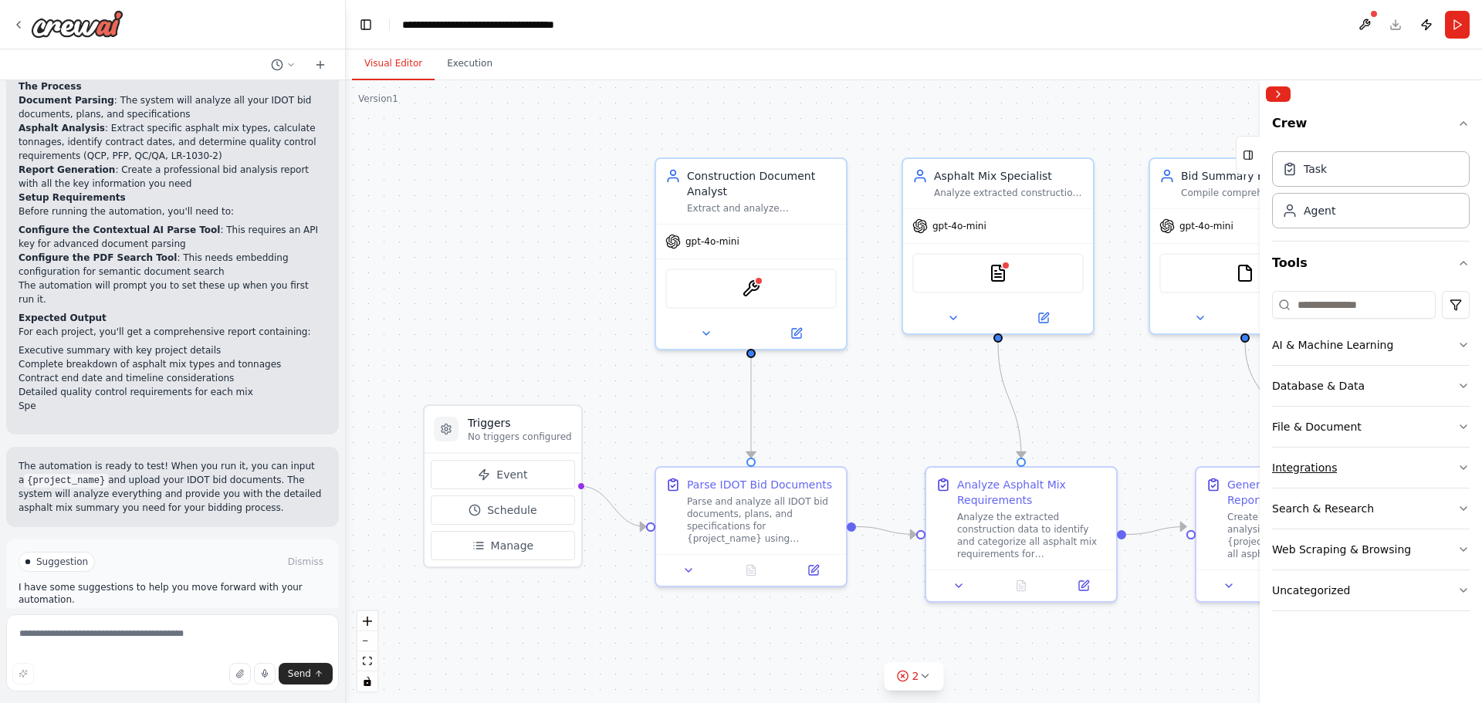
scroll to position [1190, 0]
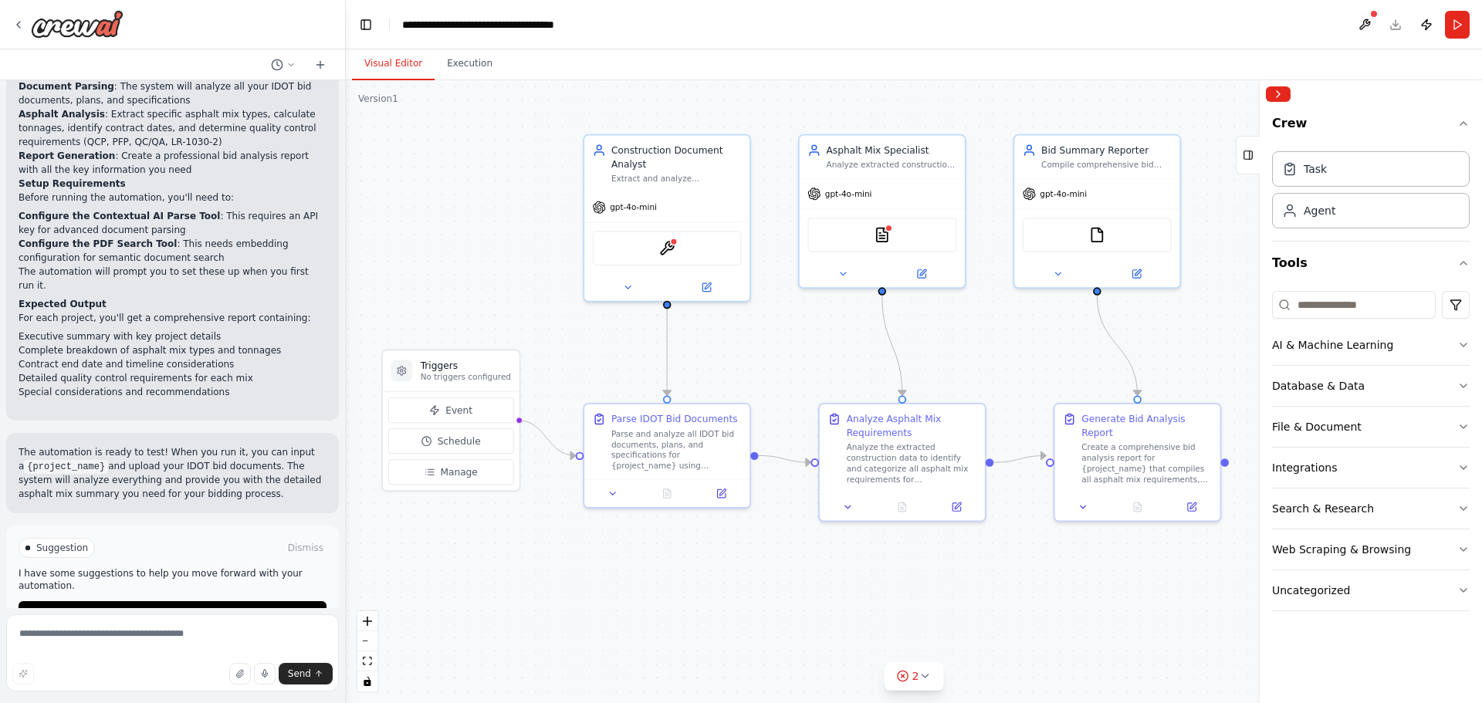
drag, startPoint x: 762, startPoint y: 655, endPoint x: 686, endPoint y: 567, distance: 116.6
click at [686, 567] on div ".deletable-edge-delete-btn { width: 20px; height: 20px; border: 0px solid #ffff…" at bounding box center [914, 391] width 1136 height 623
click at [922, 675] on icon at bounding box center [925, 676] width 6 height 3
click at [1030, 617] on button at bounding box center [1043, 617] width 26 height 19
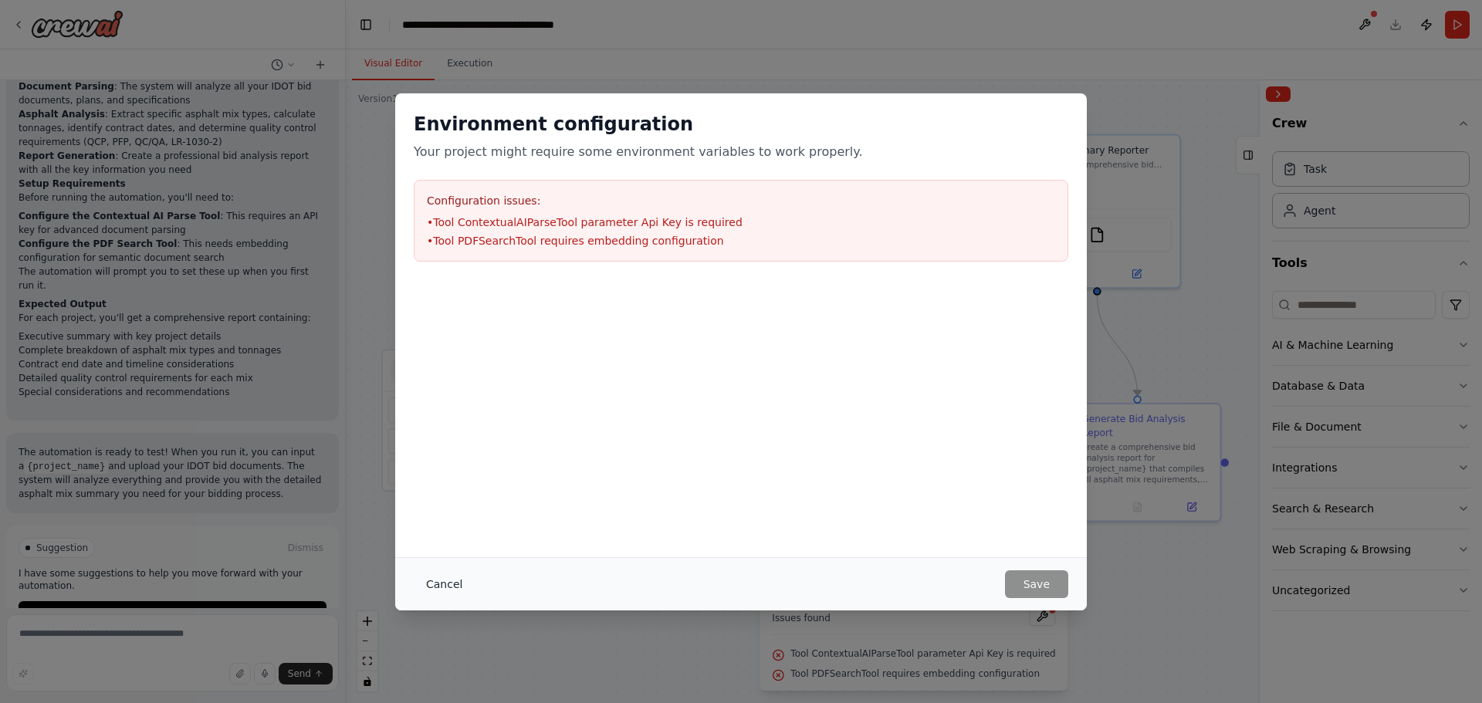
click at [448, 583] on button "Cancel" at bounding box center [444, 584] width 61 height 28
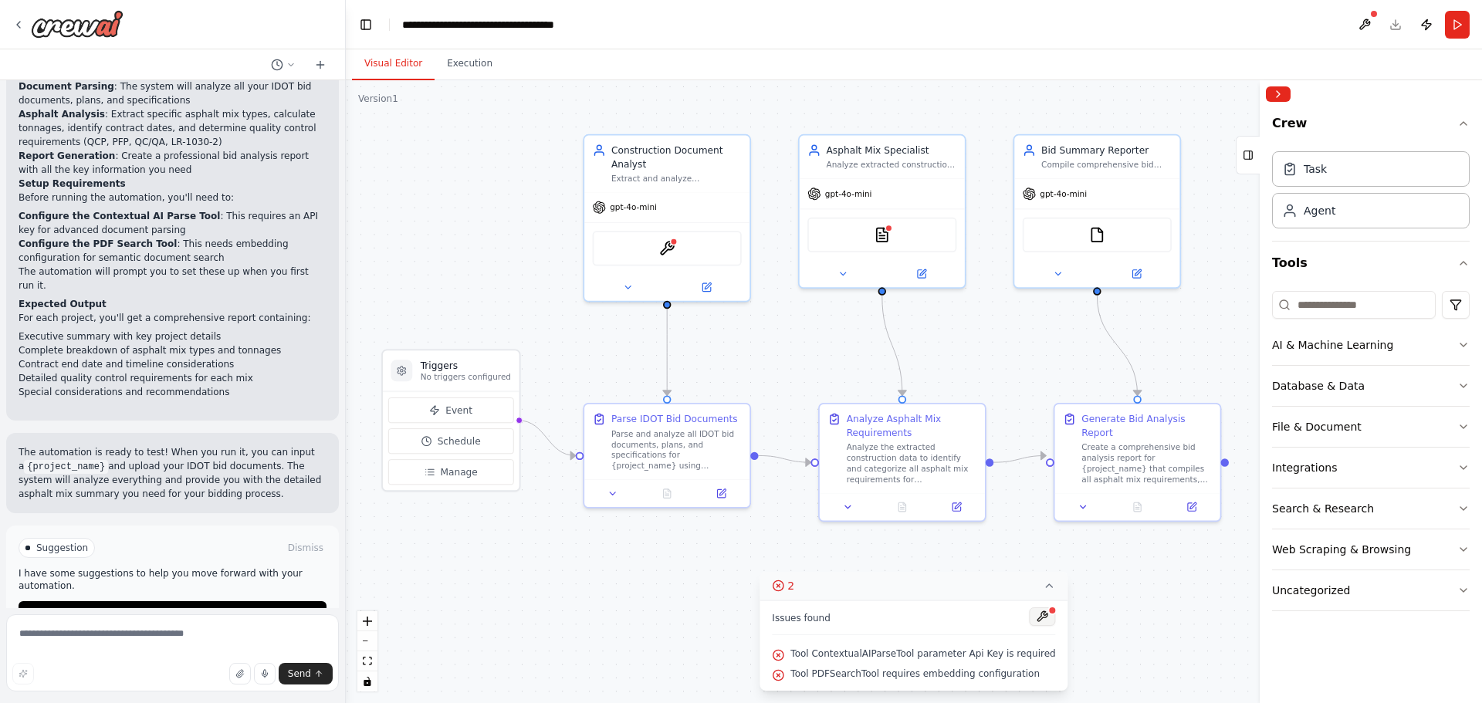
click at [1030, 619] on button at bounding box center [1043, 617] width 26 height 19
click at [1034, 618] on div at bounding box center [1043, 618] width 26 height 21
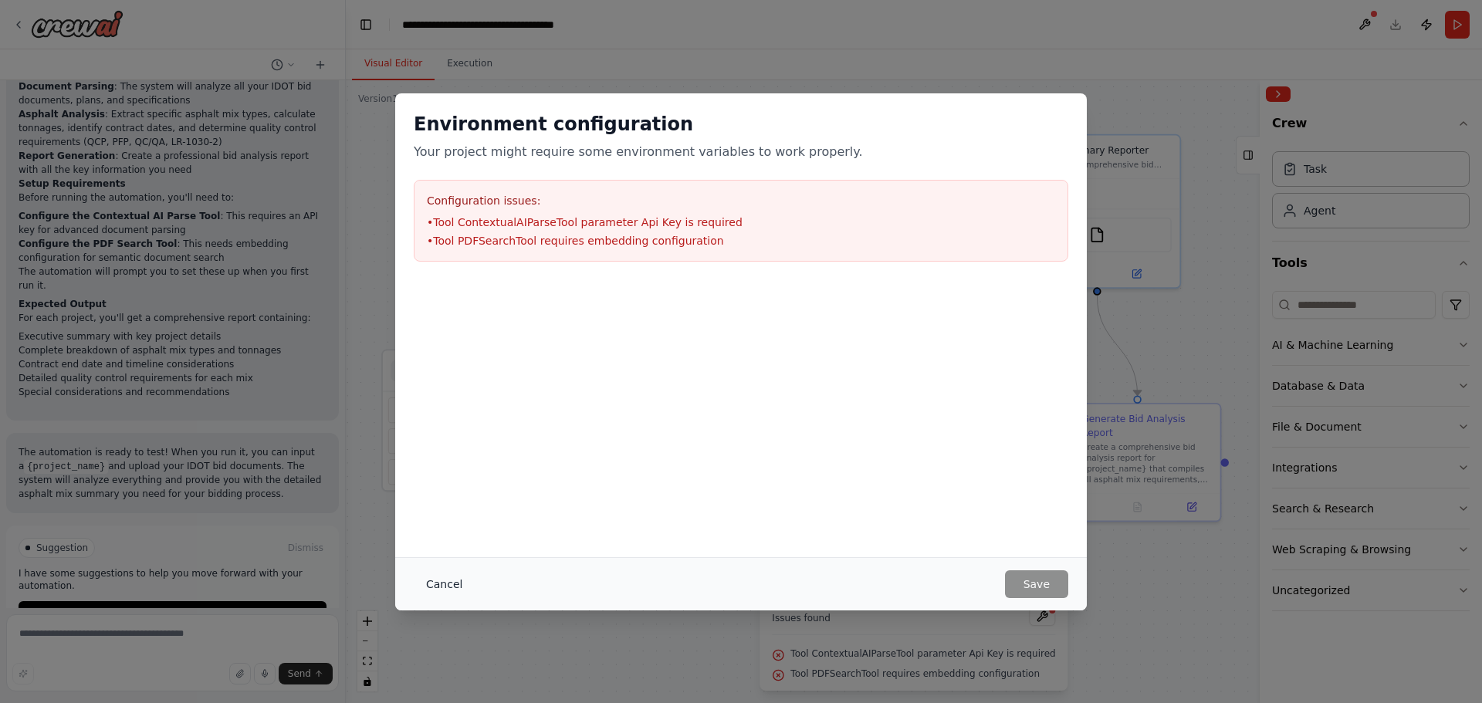
click at [455, 589] on button "Cancel" at bounding box center [444, 584] width 61 height 28
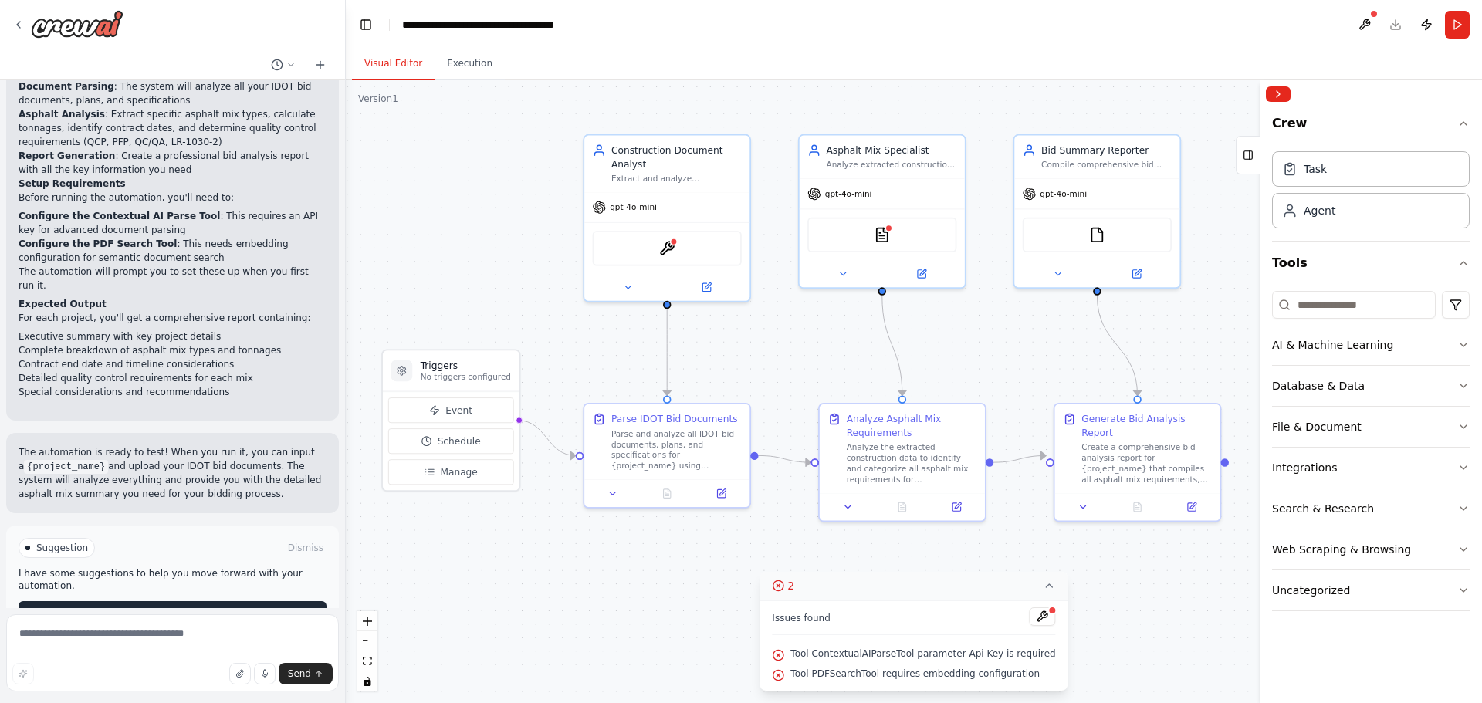
click at [185, 608] on span "Run Automation" at bounding box center [179, 614] width 75 height 12
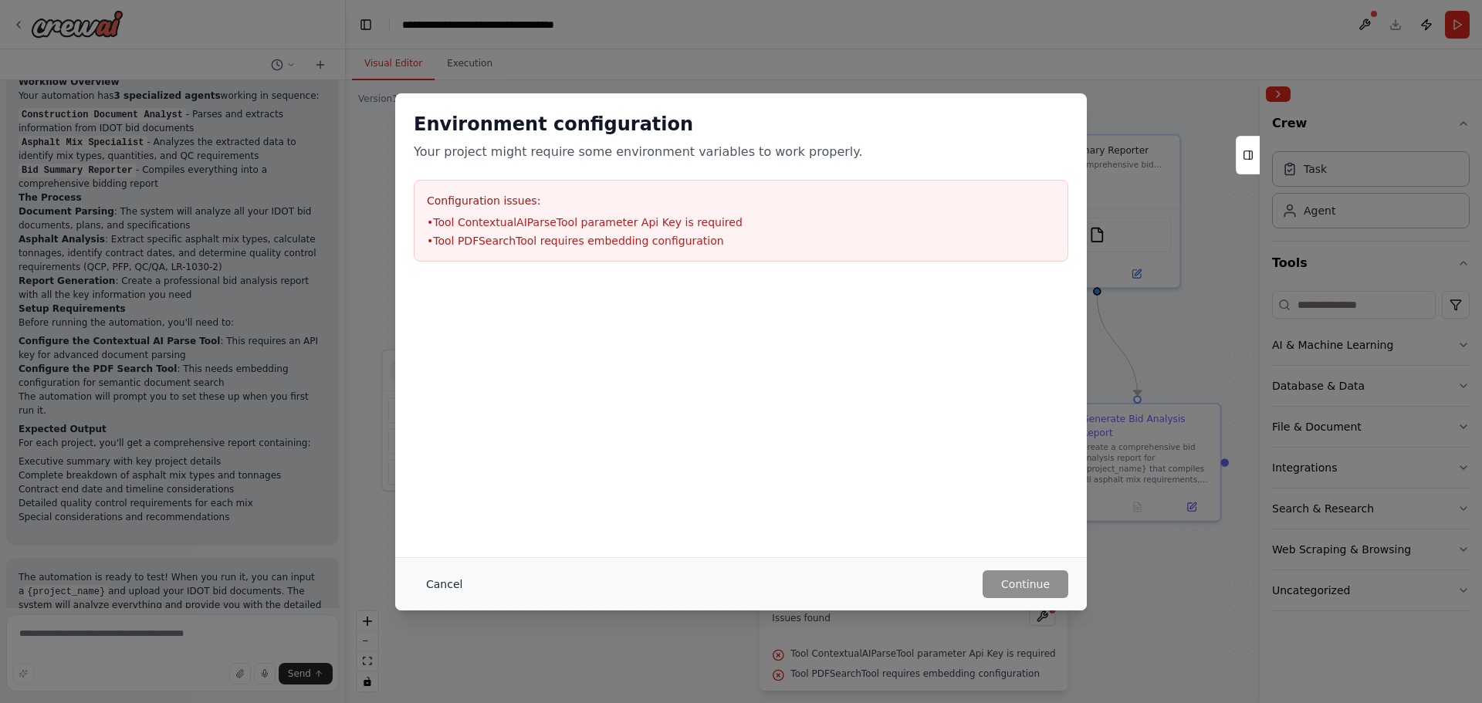
click at [453, 592] on button "Cancel" at bounding box center [444, 584] width 61 height 28
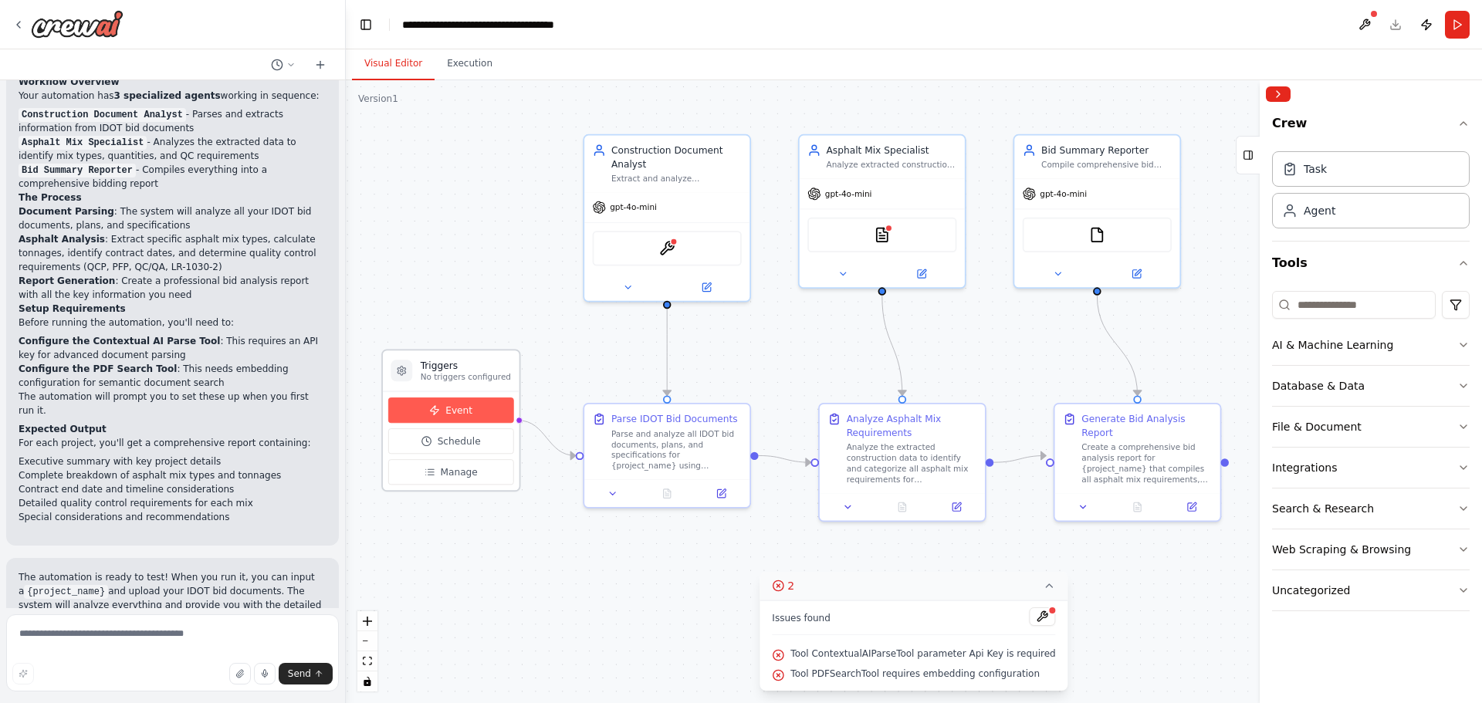
click at [469, 415] on button "Event" at bounding box center [451, 410] width 126 height 25
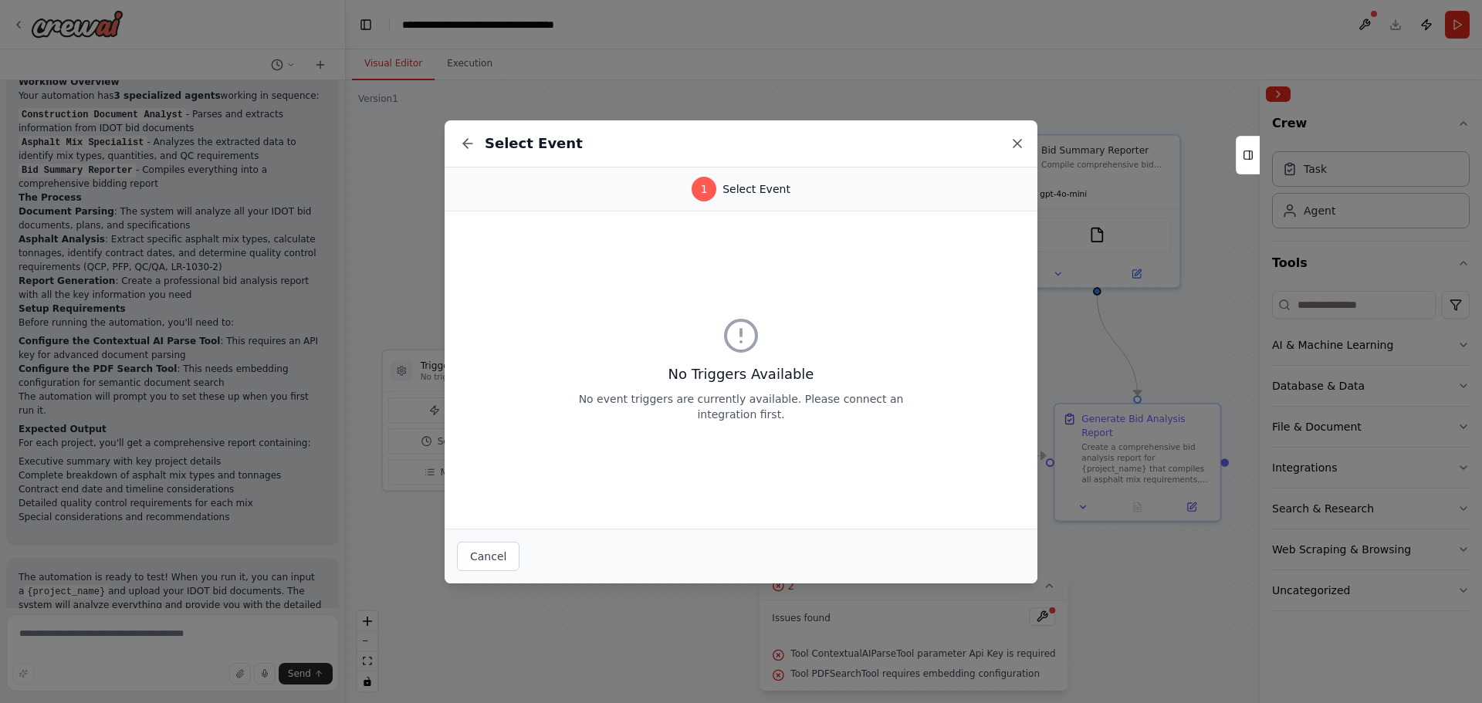
click at [1017, 147] on icon at bounding box center [1017, 143] width 15 height 15
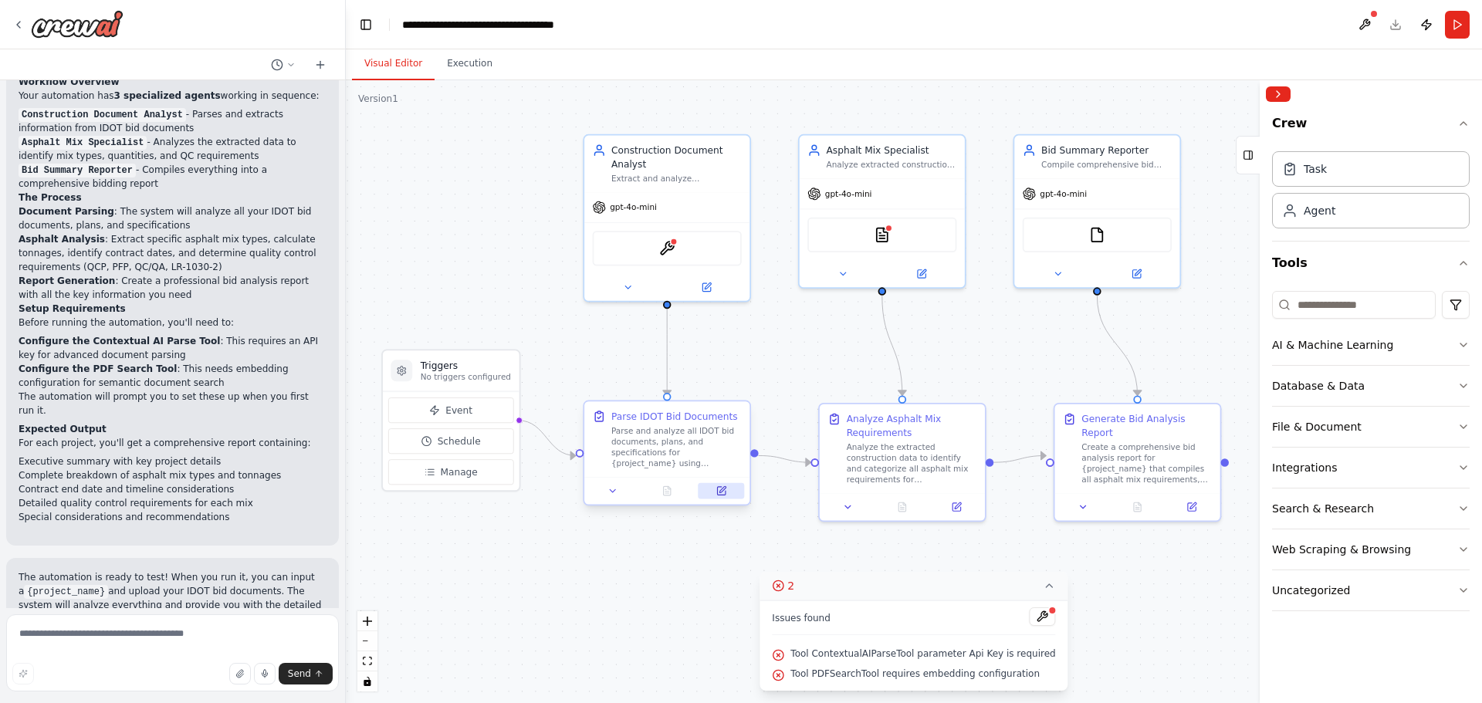
click at [723, 490] on icon at bounding box center [722, 489] width 6 height 6
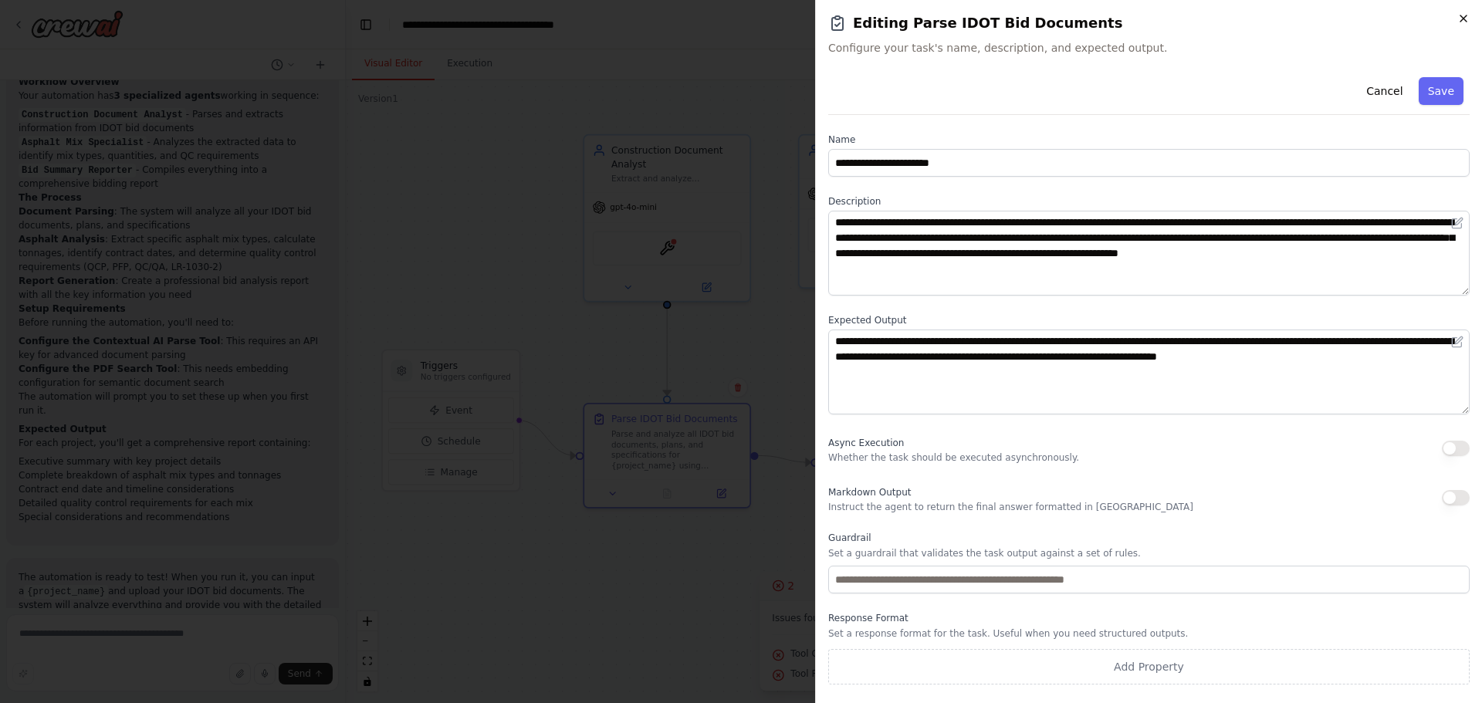
click at [1462, 21] on icon "button" at bounding box center [1464, 18] width 12 height 12
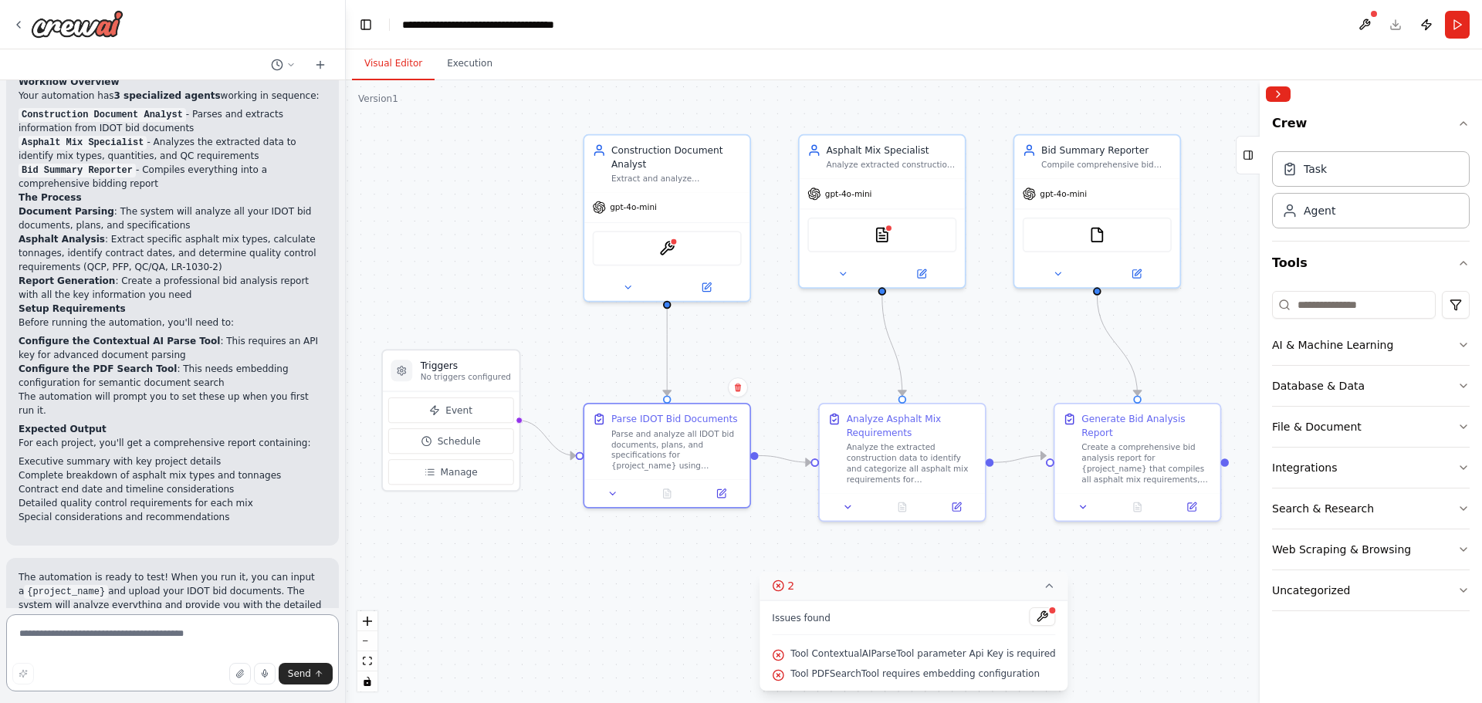
click at [153, 628] on textarea at bounding box center [172, 653] width 333 height 77
type textarea "**********"
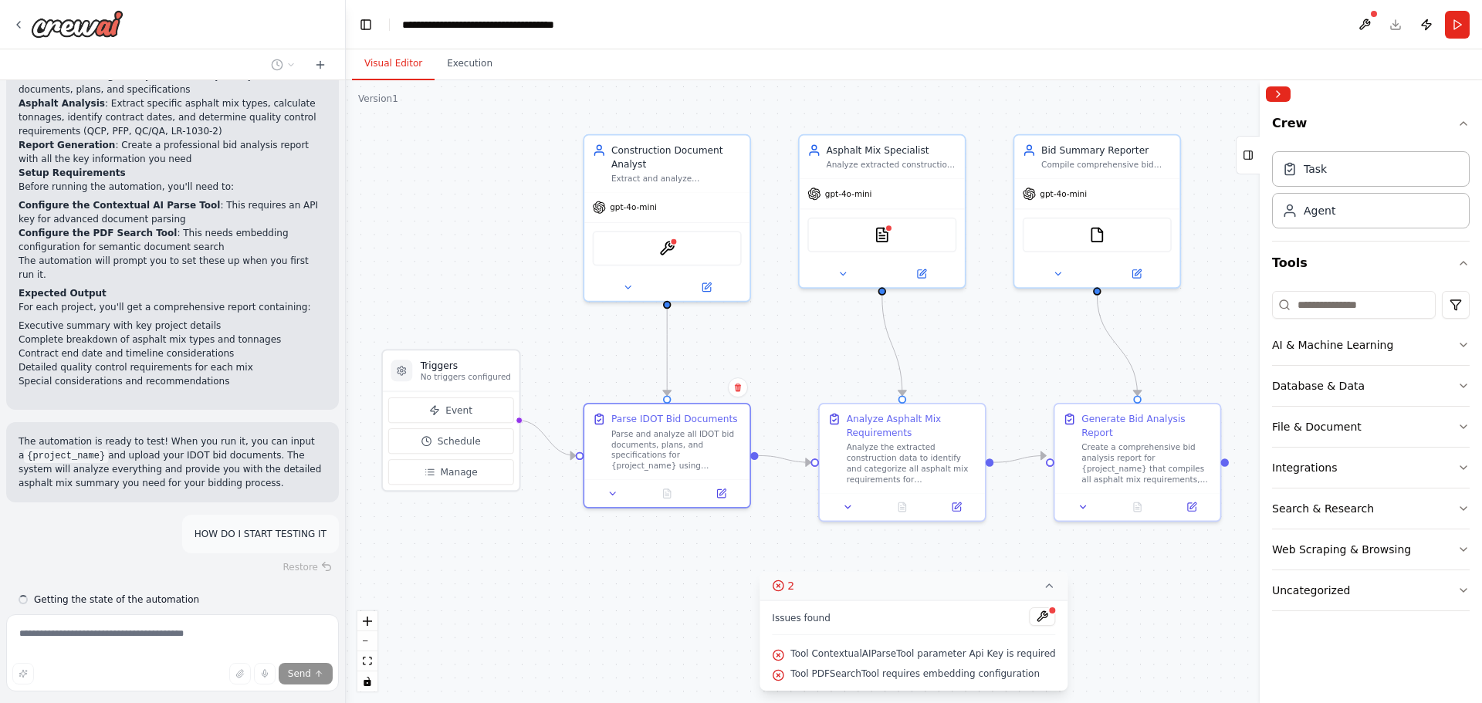
scroll to position [1231, 0]
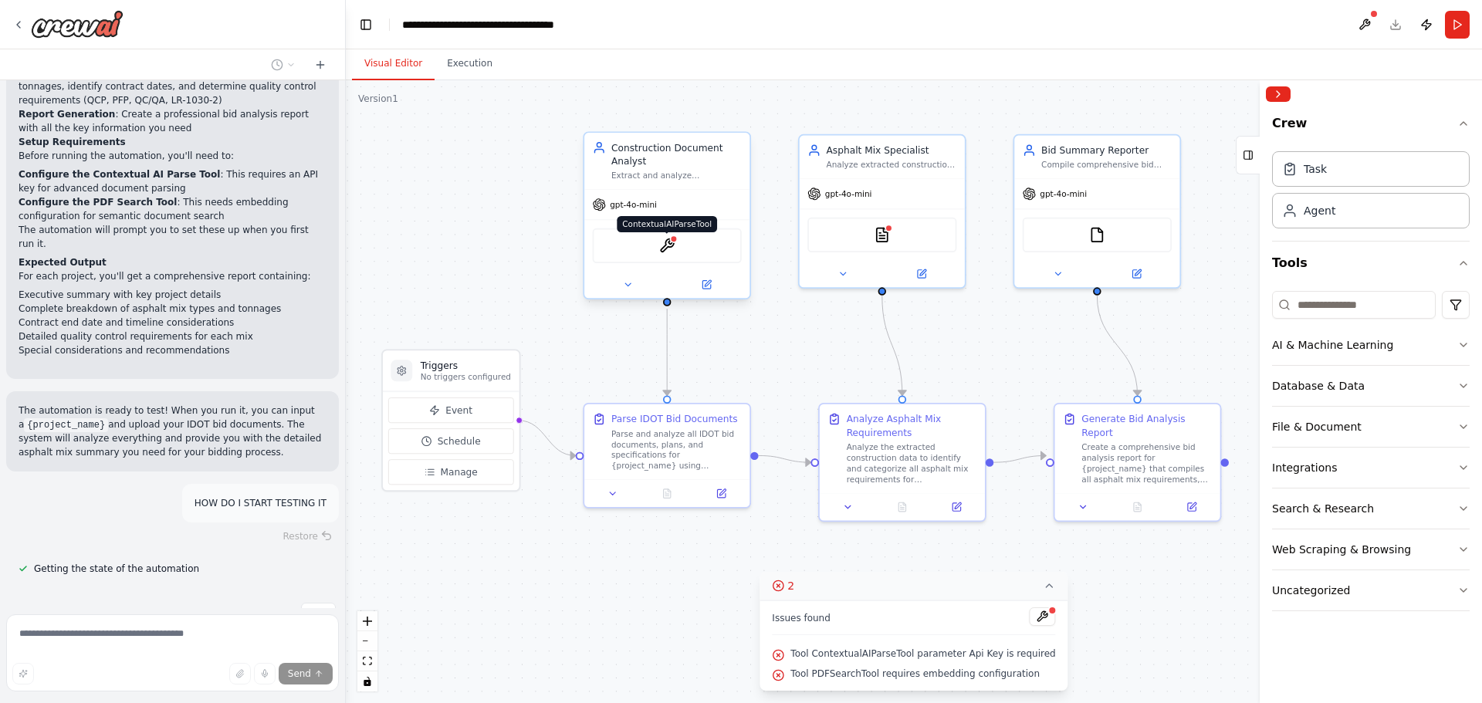
click at [667, 252] on img at bounding box center [667, 246] width 16 height 16
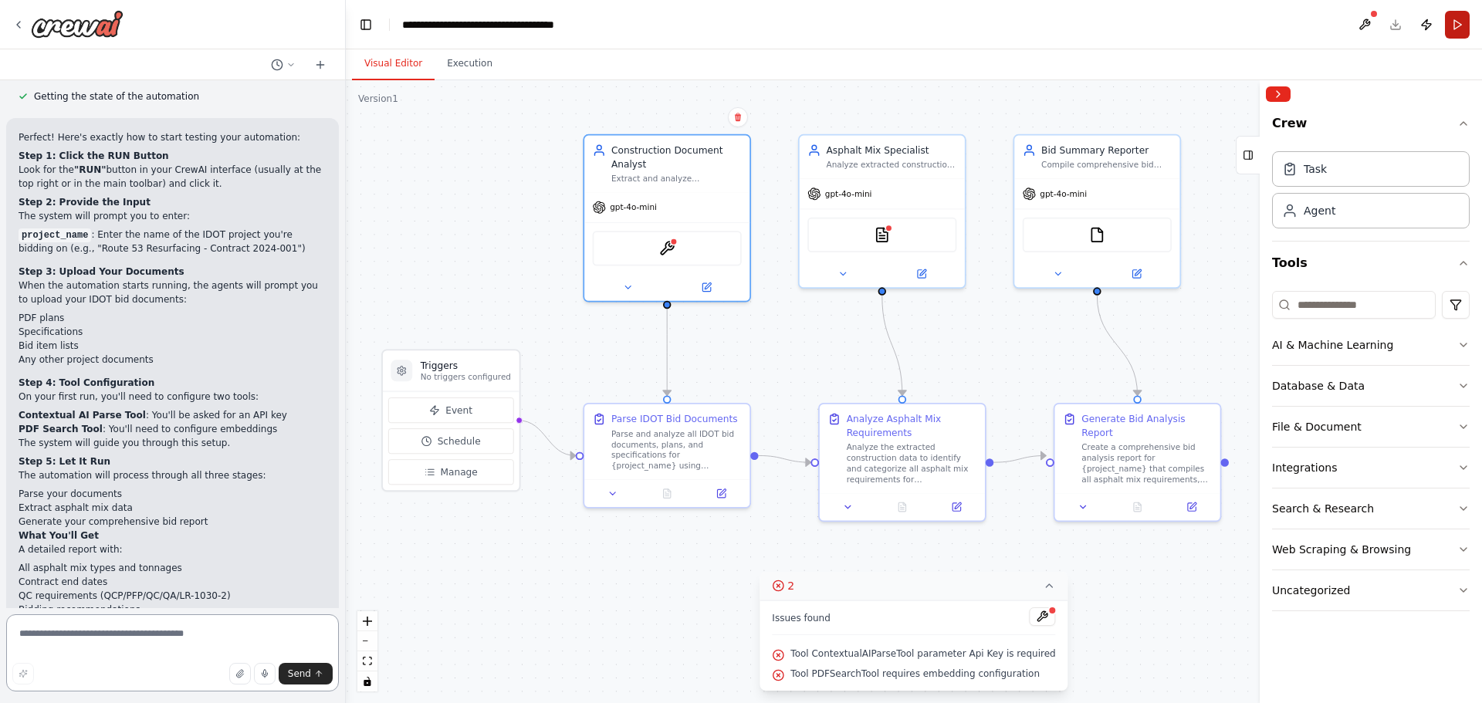
scroll to position [1718, 0]
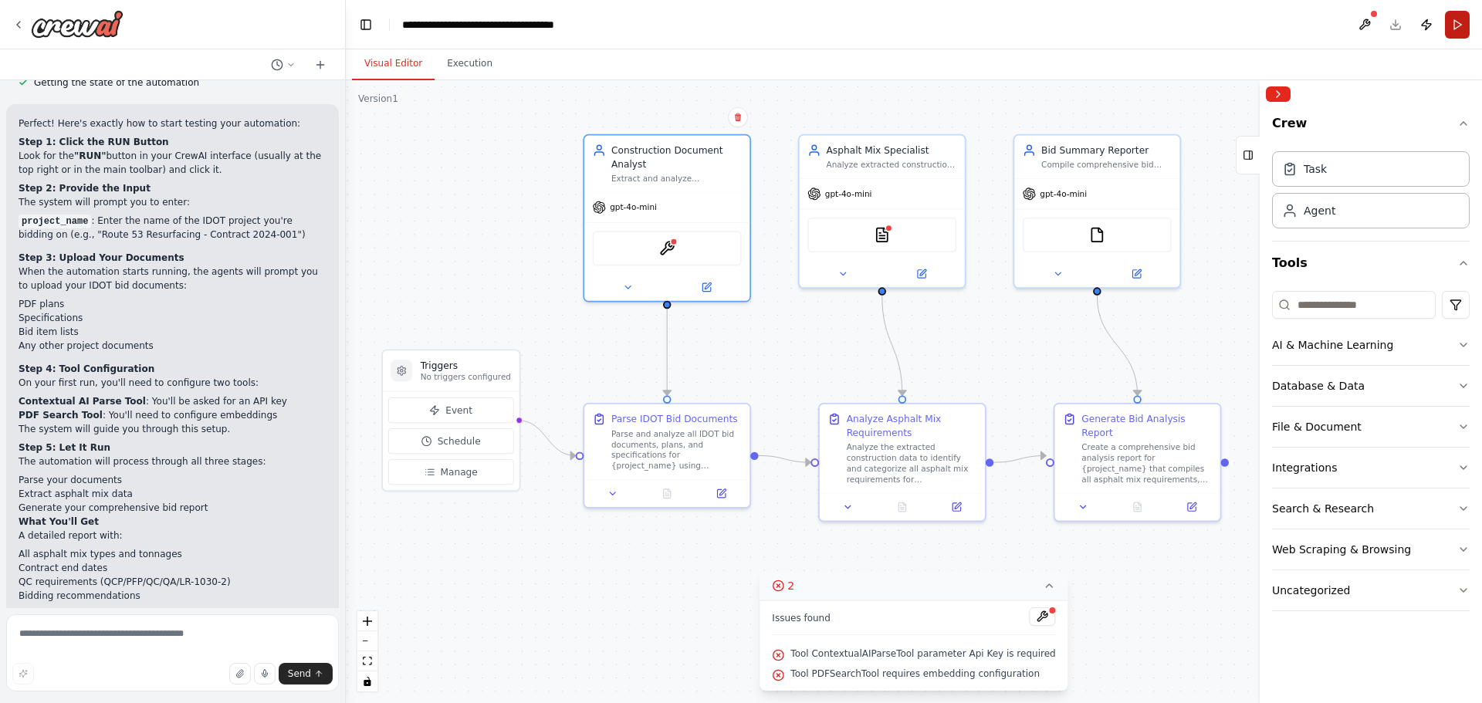
click at [1455, 25] on button "Run" at bounding box center [1457, 25] width 25 height 28
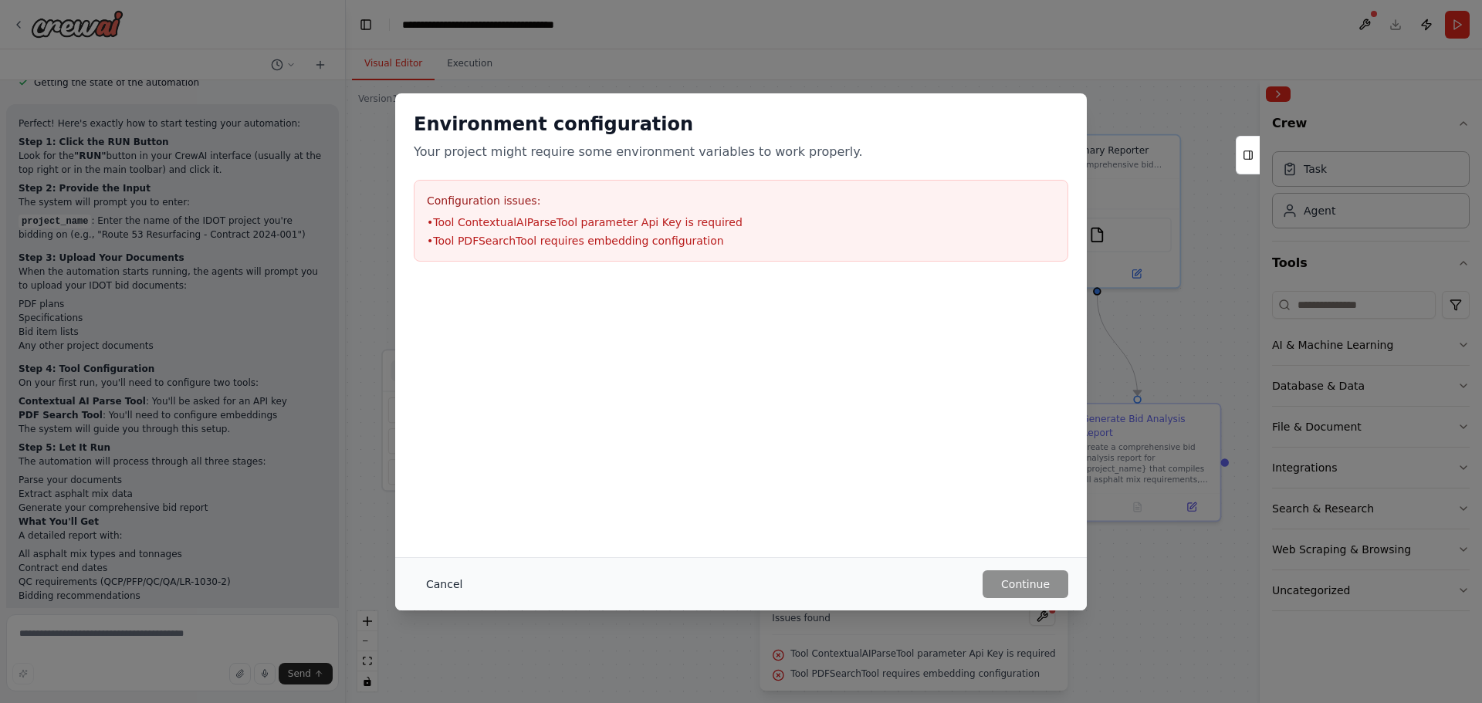
click at [438, 589] on button "Cancel" at bounding box center [444, 584] width 61 height 28
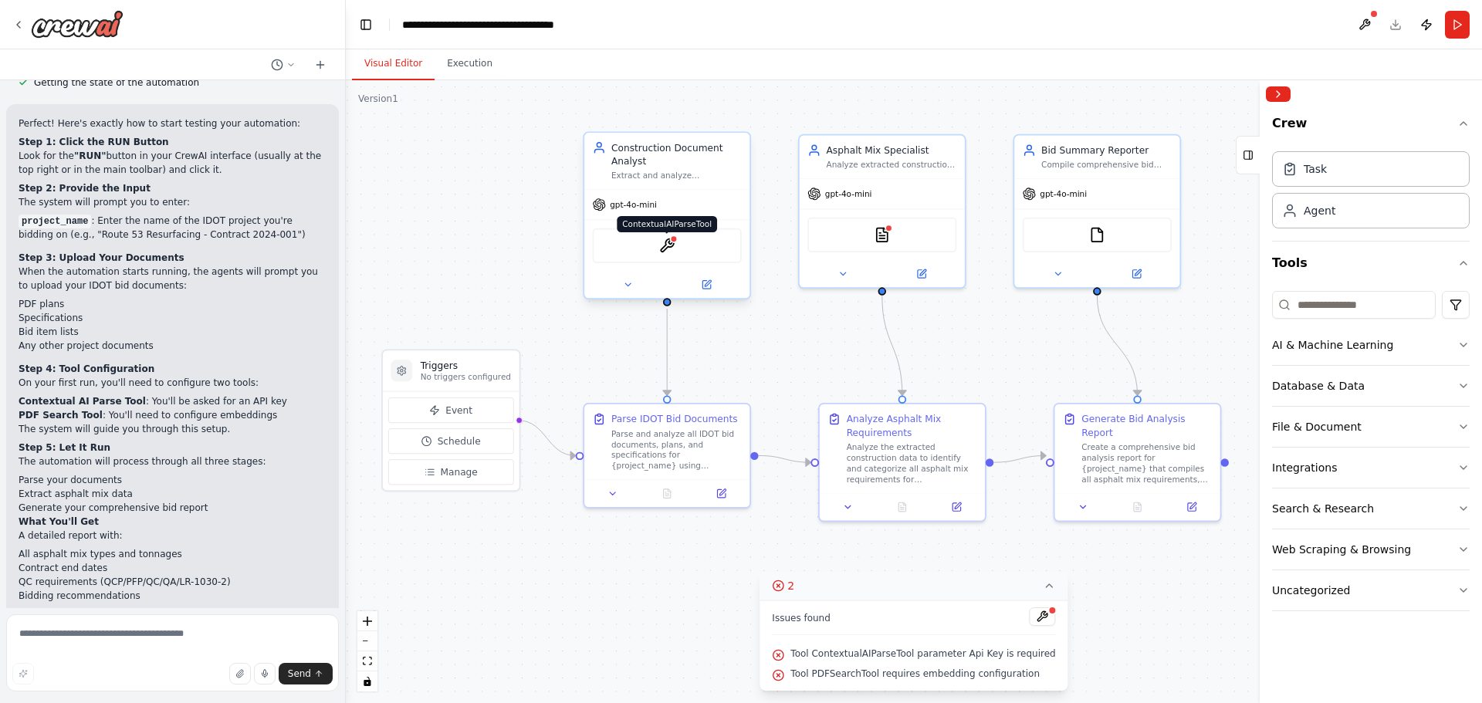
click at [668, 250] on img at bounding box center [667, 246] width 16 height 16
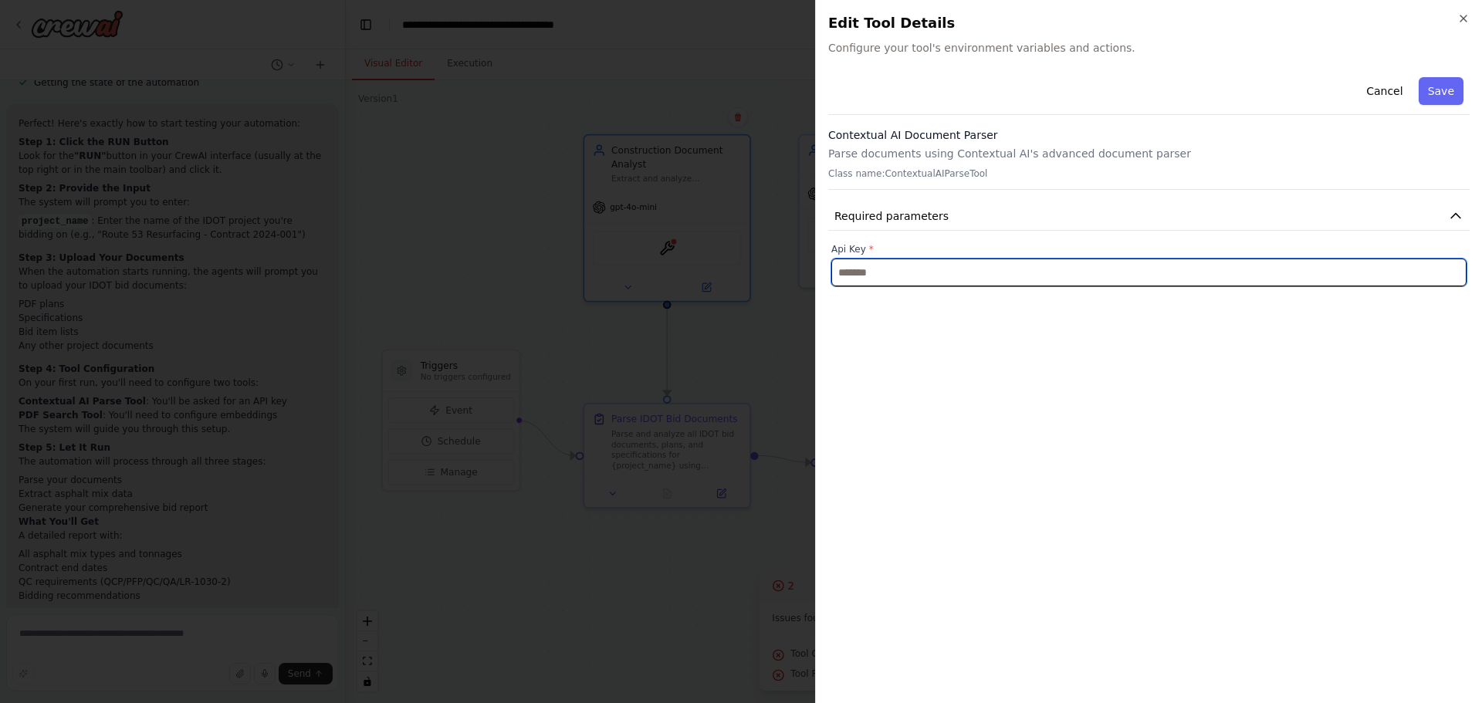
click at [900, 274] on input "text" at bounding box center [1148, 273] width 635 height 28
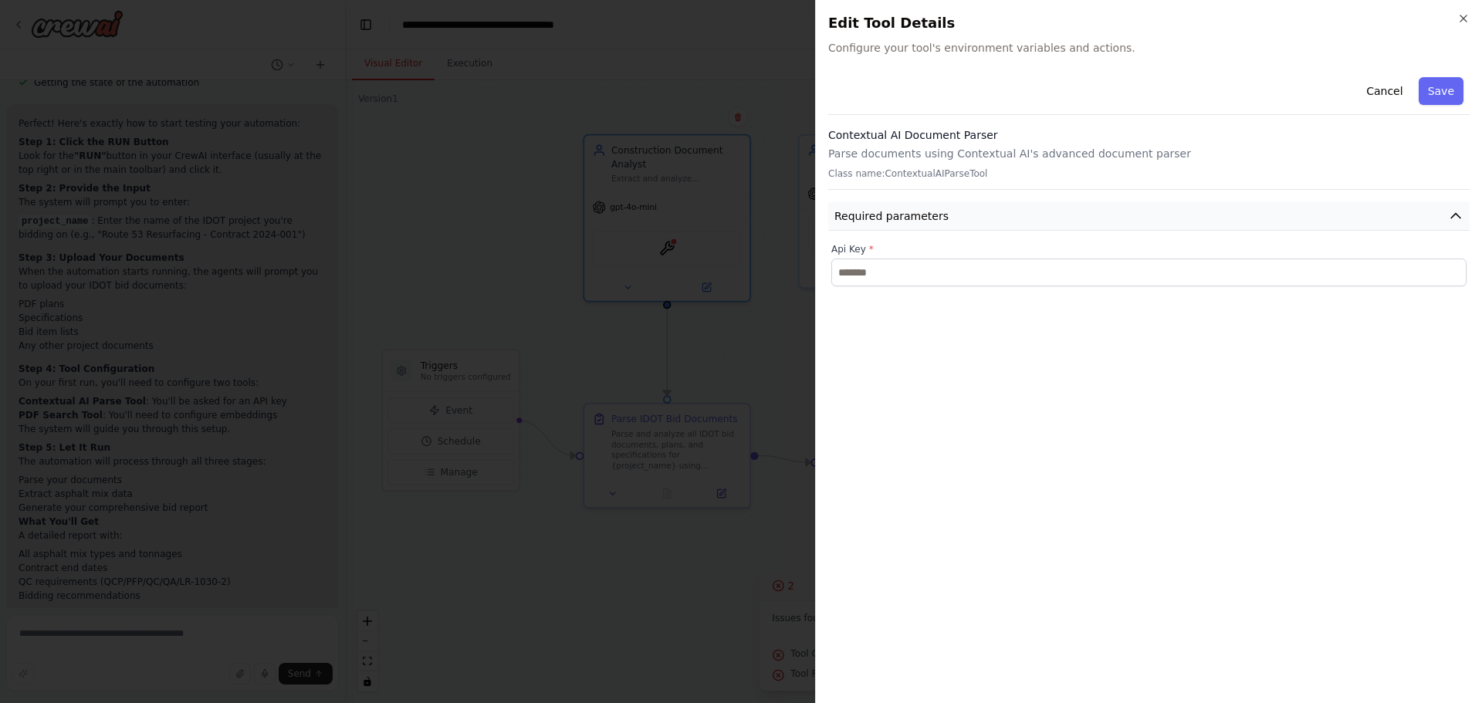
click at [933, 220] on span "Required parameters" at bounding box center [892, 215] width 114 height 15
click at [1458, 14] on icon "button" at bounding box center [1464, 18] width 12 height 12
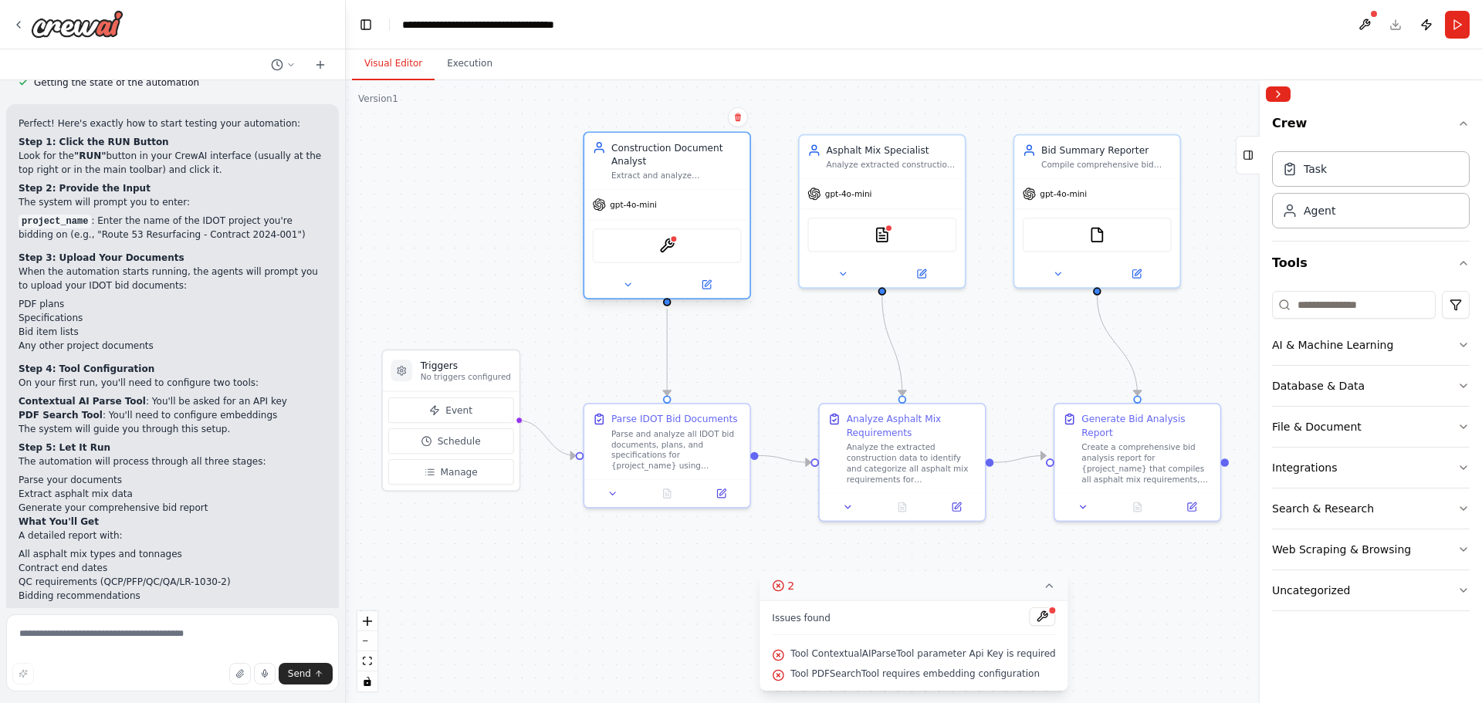
click at [680, 255] on div "ContextualAIParseTool" at bounding box center [667, 246] width 149 height 35
click at [670, 246] on img at bounding box center [667, 246] width 16 height 16
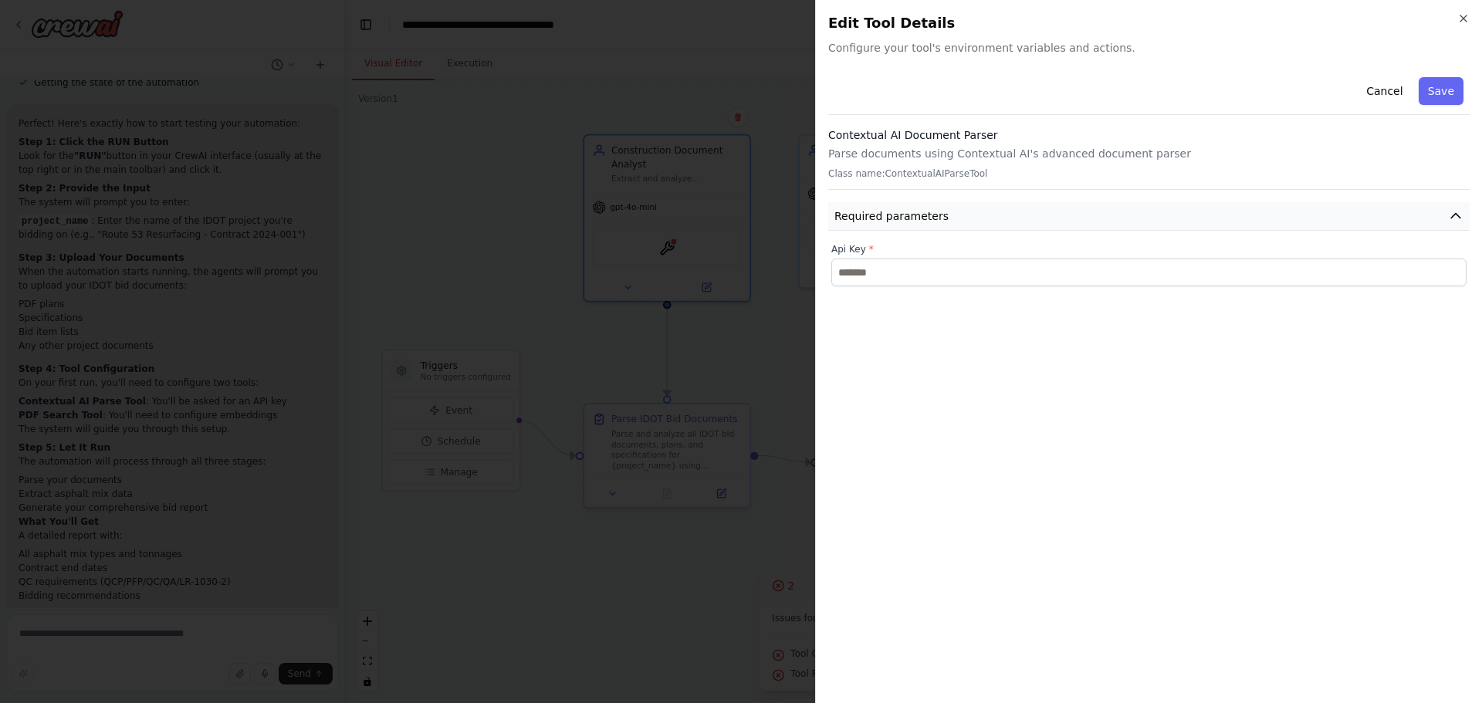
click at [957, 219] on button "Required parameters" at bounding box center [1149, 216] width 642 height 29
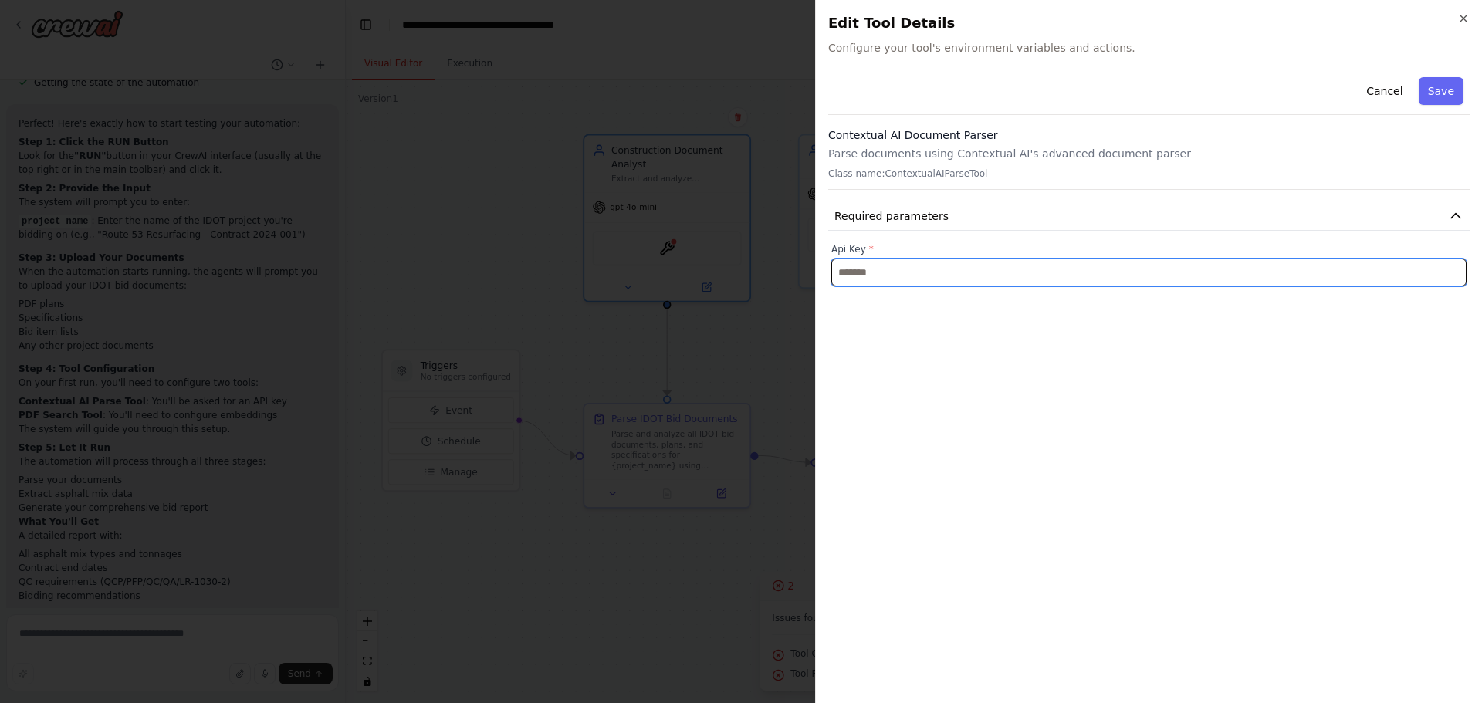
click at [896, 273] on input "text" at bounding box center [1148, 273] width 635 height 28
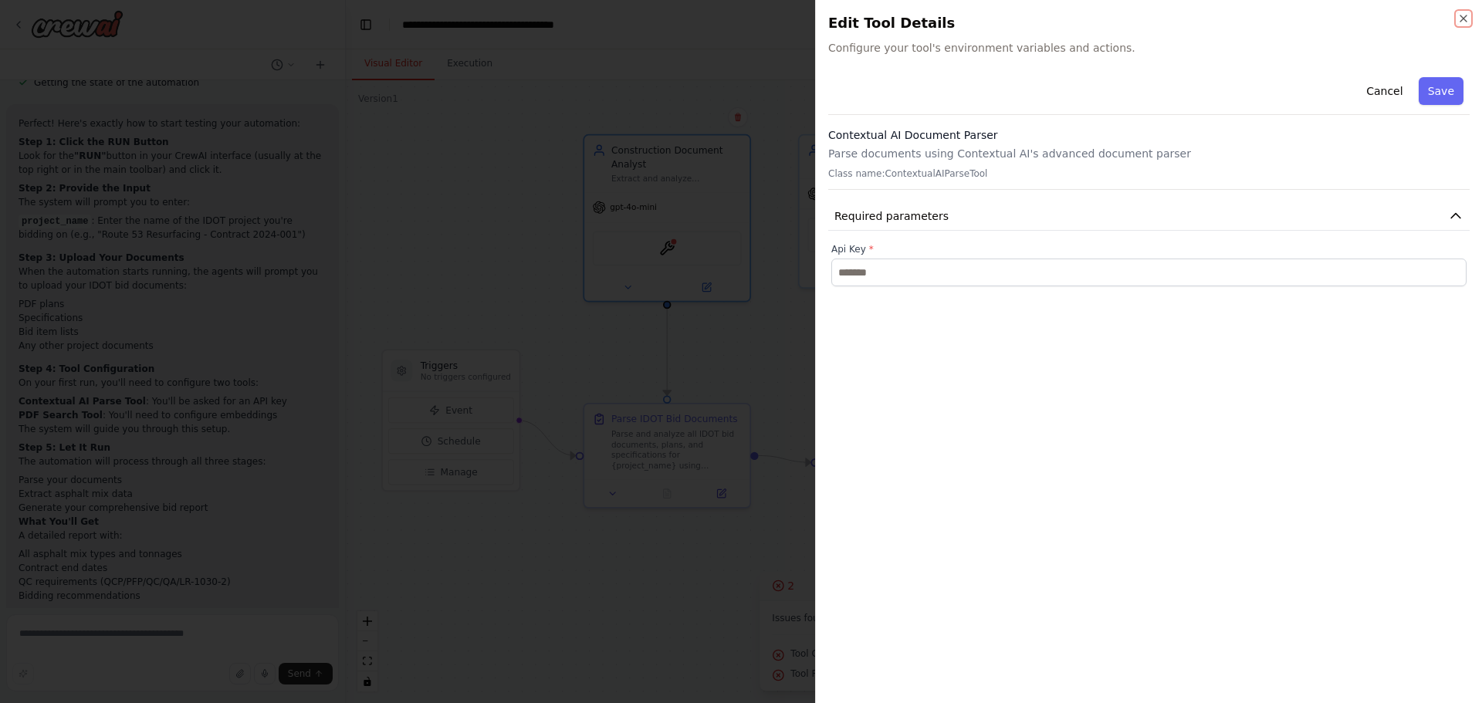
click at [1465, 19] on icon "button" at bounding box center [1464, 18] width 12 height 12
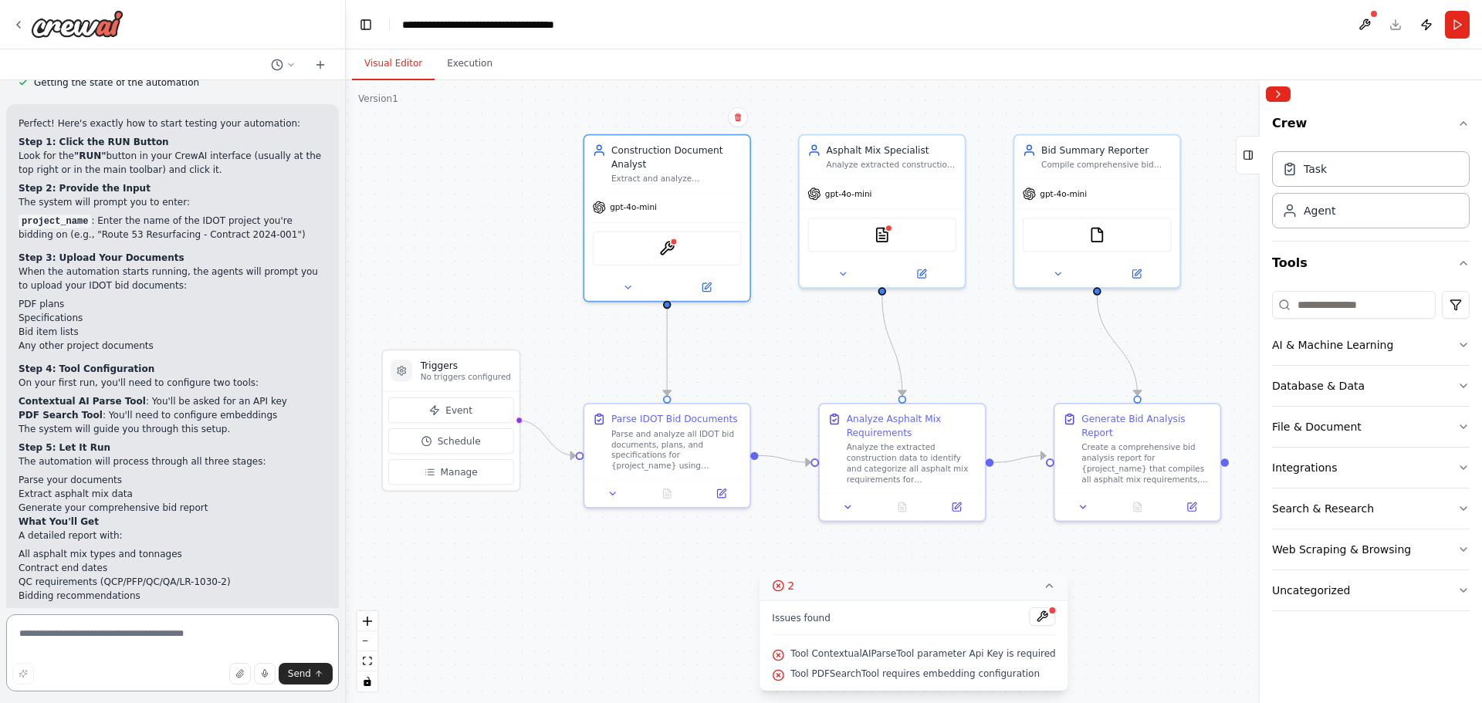
click at [109, 644] on textarea at bounding box center [172, 653] width 333 height 77
type textarea "**********"
click at [119, 640] on textarea at bounding box center [172, 653] width 333 height 77
click at [113, 641] on textarea at bounding box center [172, 653] width 333 height 77
type textarea "**********"
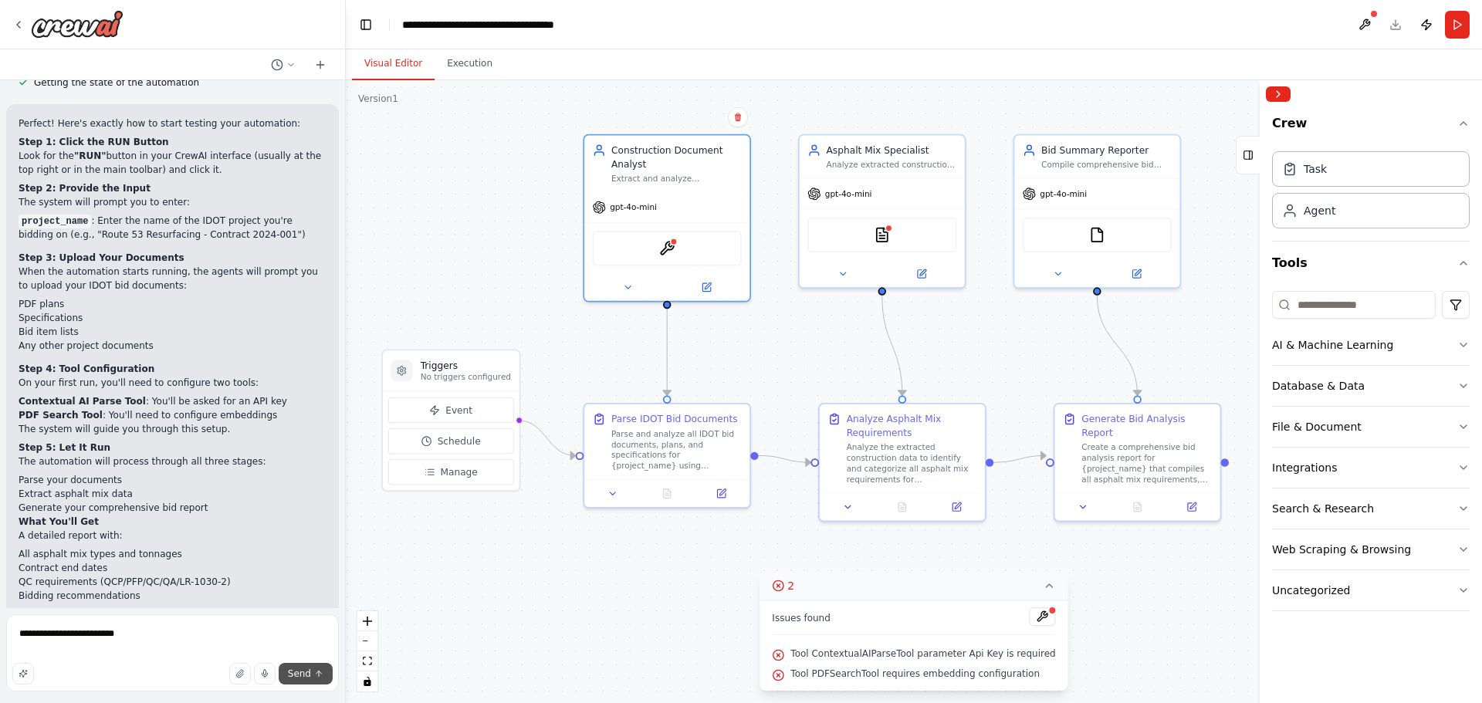
click at [309, 682] on button "Send" at bounding box center [306, 674] width 54 height 22
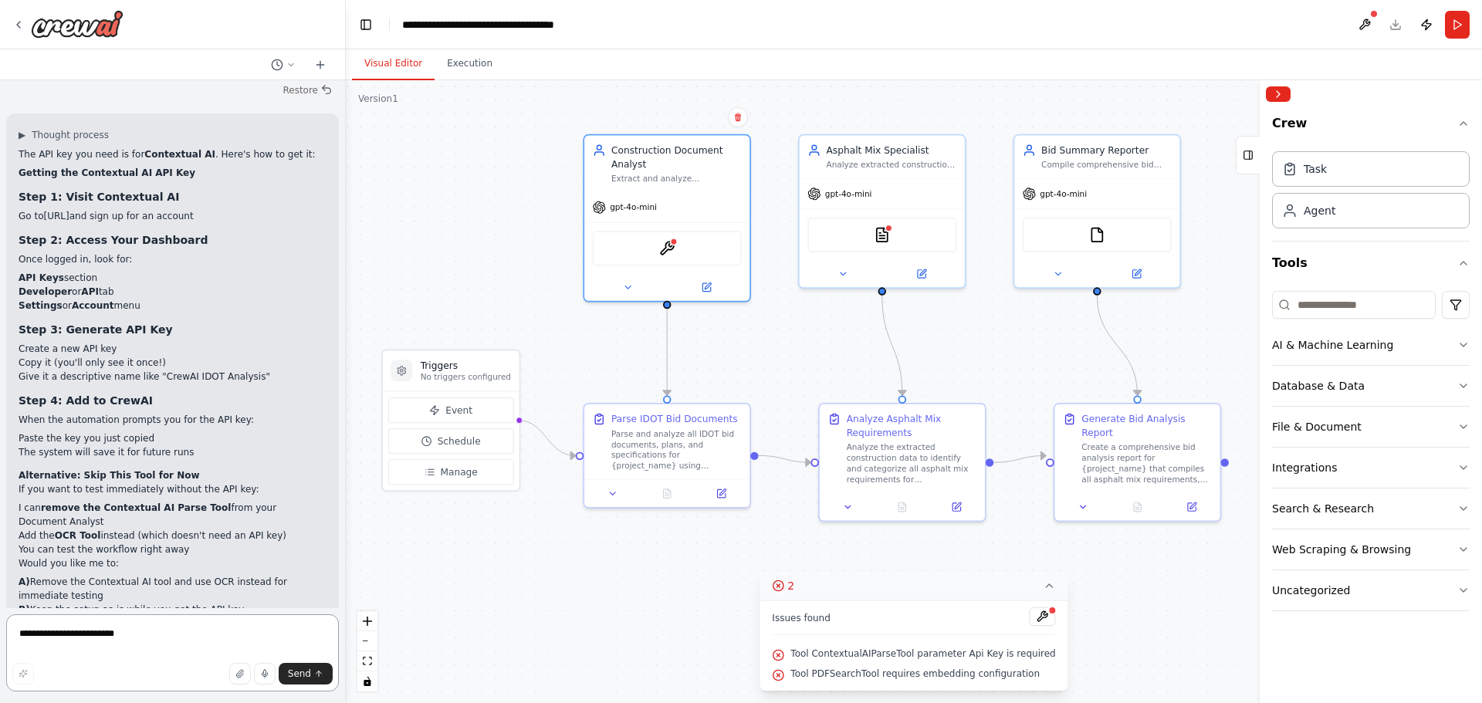
scroll to position [2267, 0]
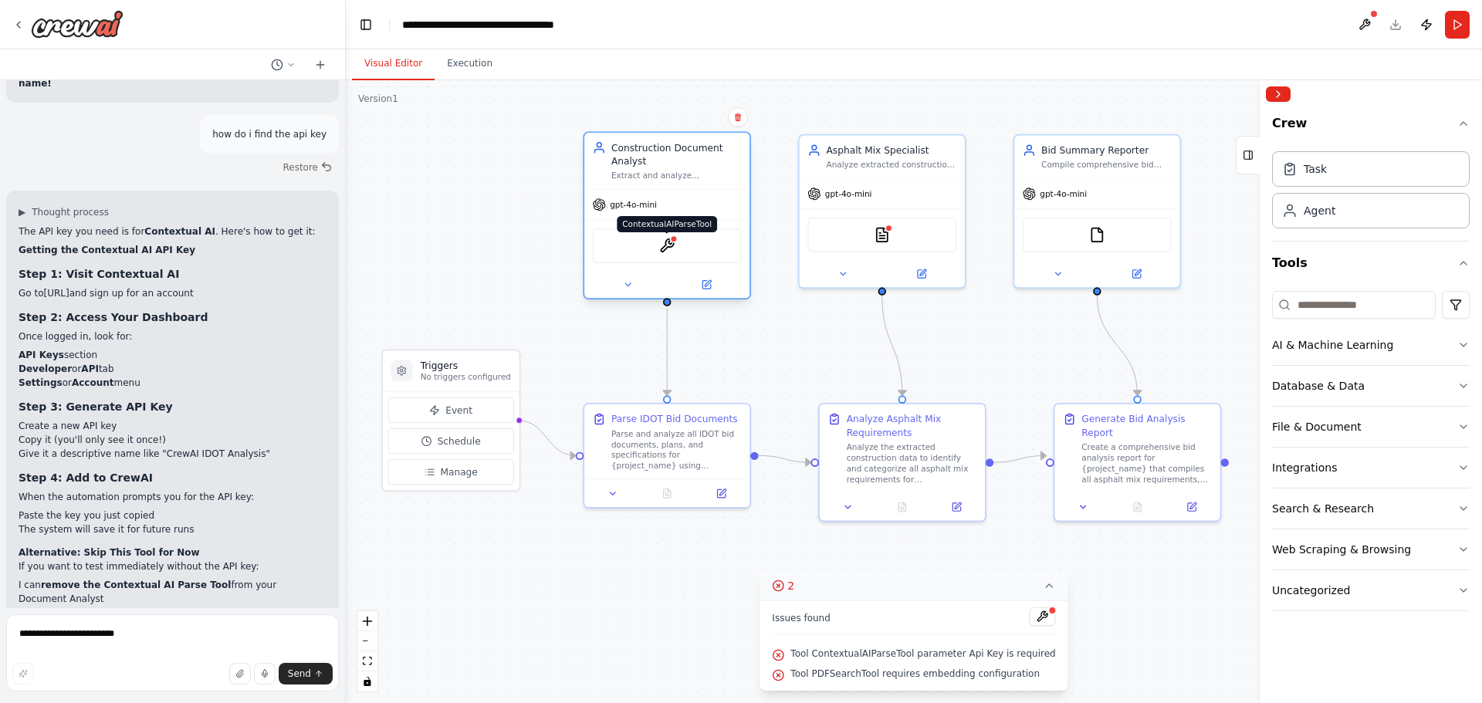
click at [672, 247] on img at bounding box center [667, 246] width 16 height 16
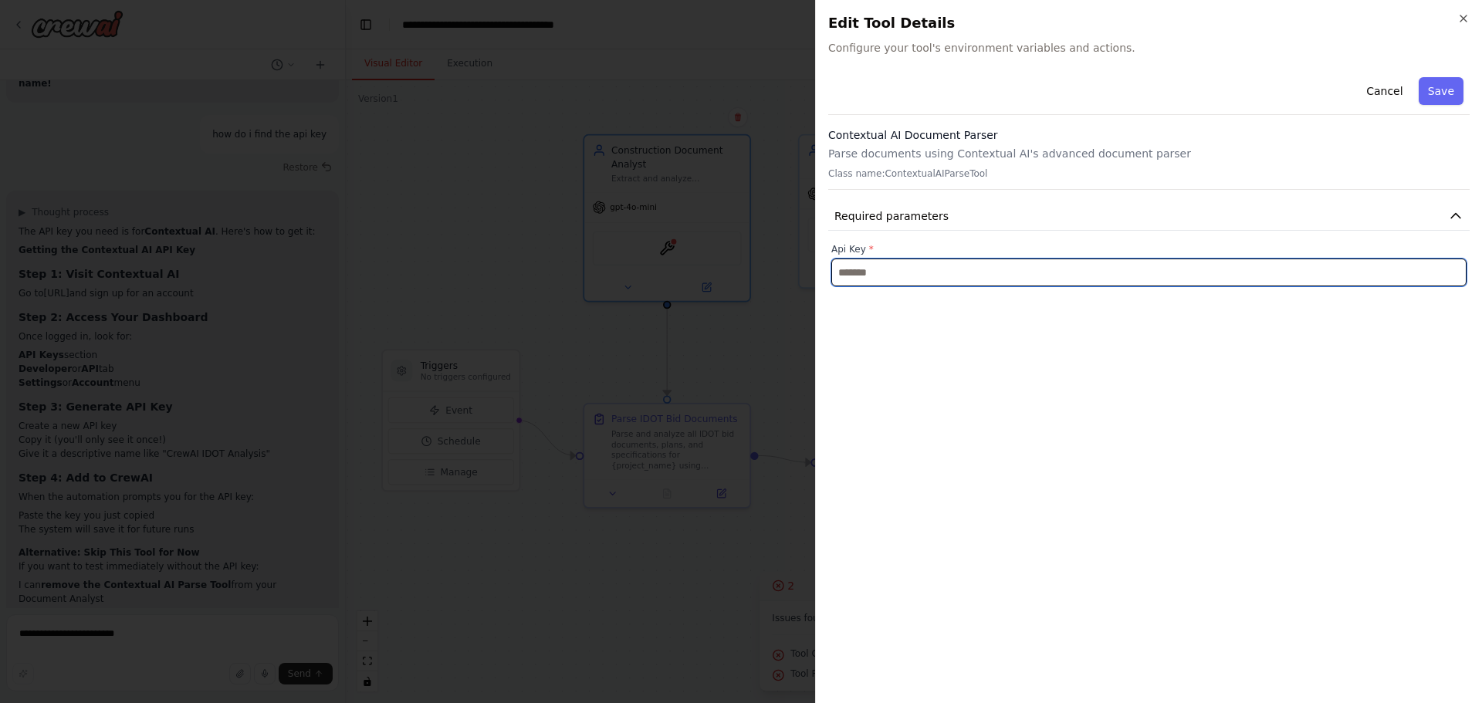
click at [978, 259] on input "text" at bounding box center [1148, 273] width 635 height 28
paste input "**********"
type input "**********"
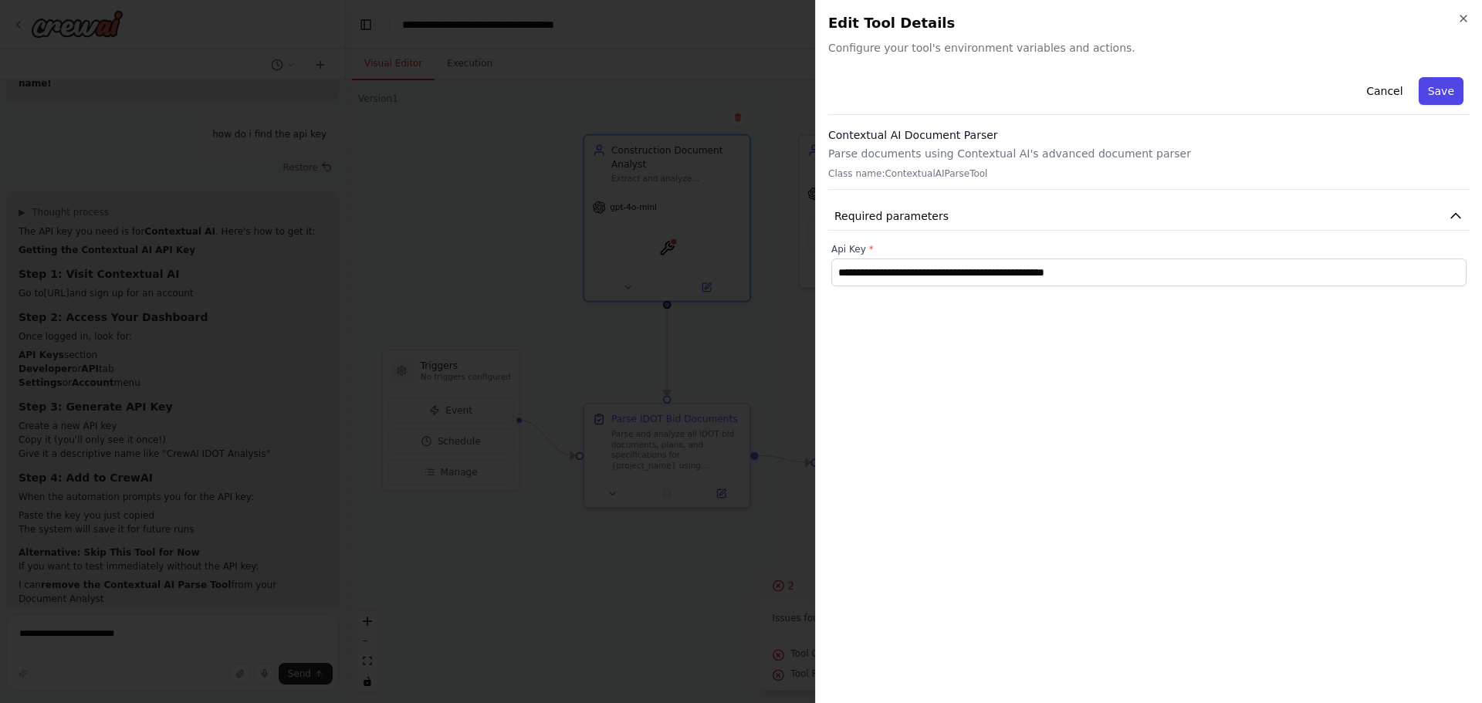
click at [1454, 99] on button "Save" at bounding box center [1441, 91] width 45 height 28
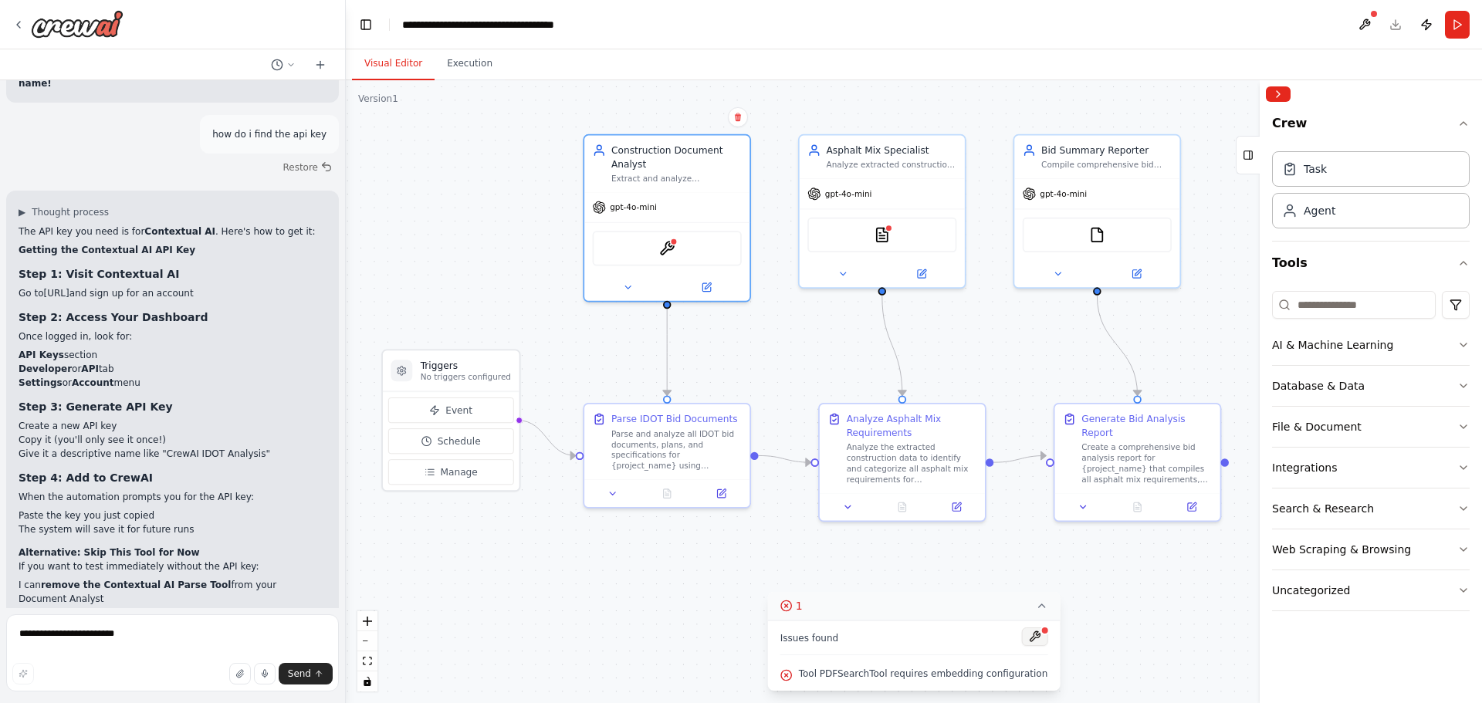
click at [1021, 632] on button at bounding box center [1034, 637] width 26 height 19
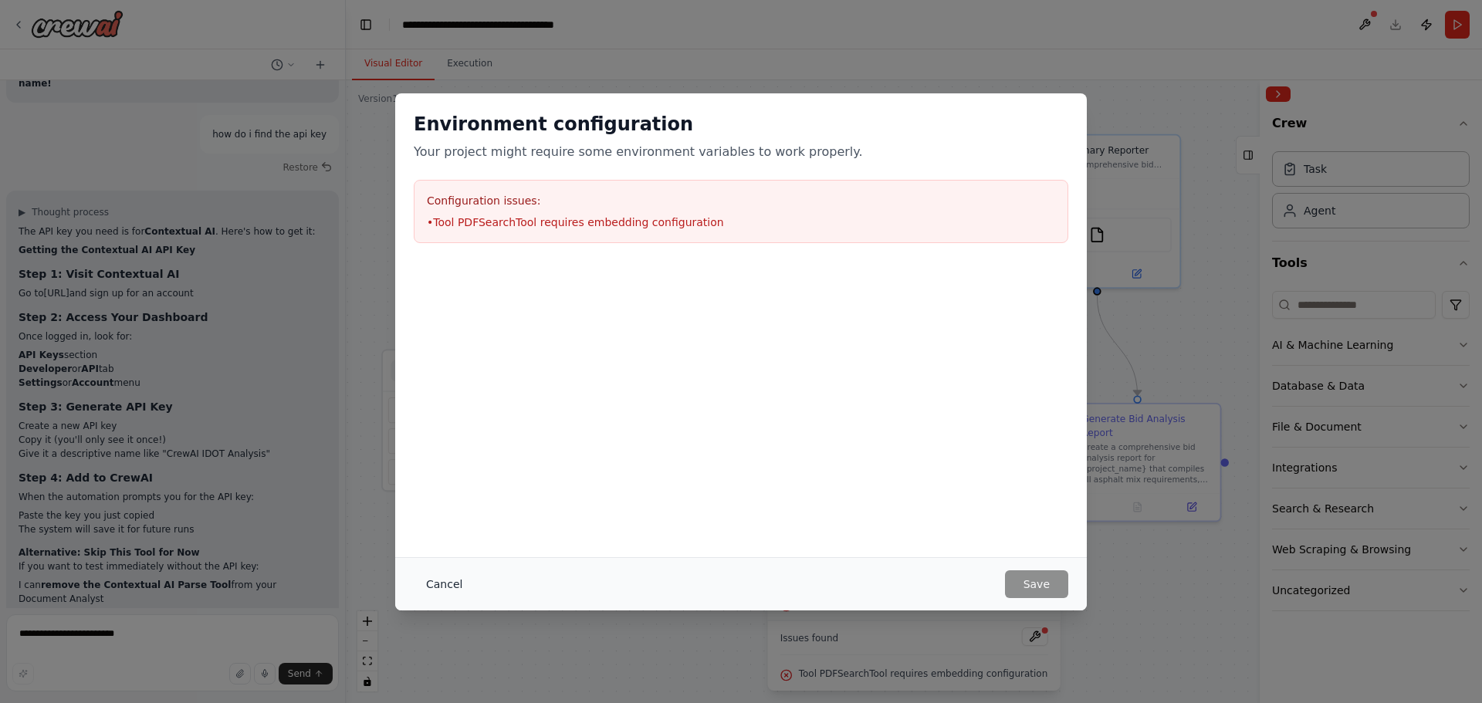
click at [435, 588] on button "Cancel" at bounding box center [444, 584] width 61 height 28
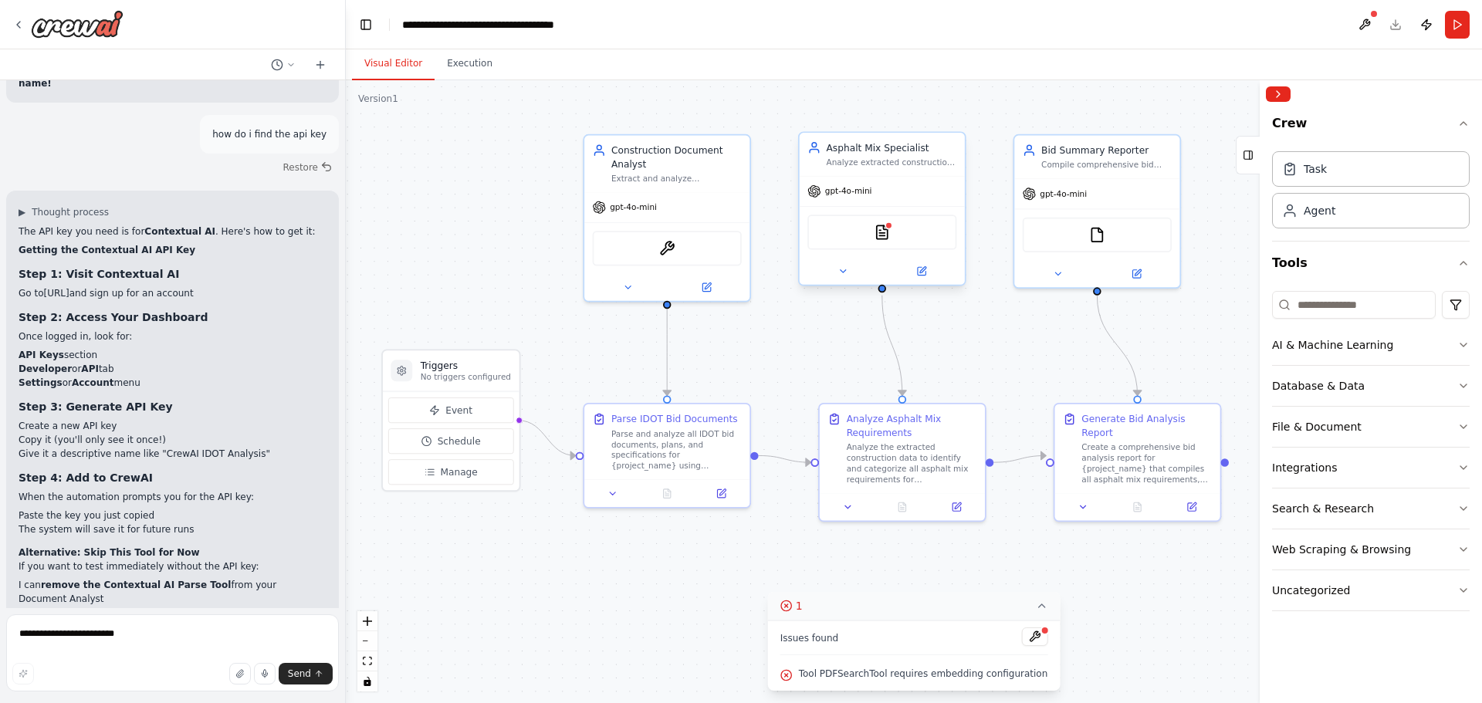
click at [897, 232] on div "PDFSearchTool" at bounding box center [881, 232] width 149 height 35
click at [883, 234] on img at bounding box center [882, 233] width 16 height 16
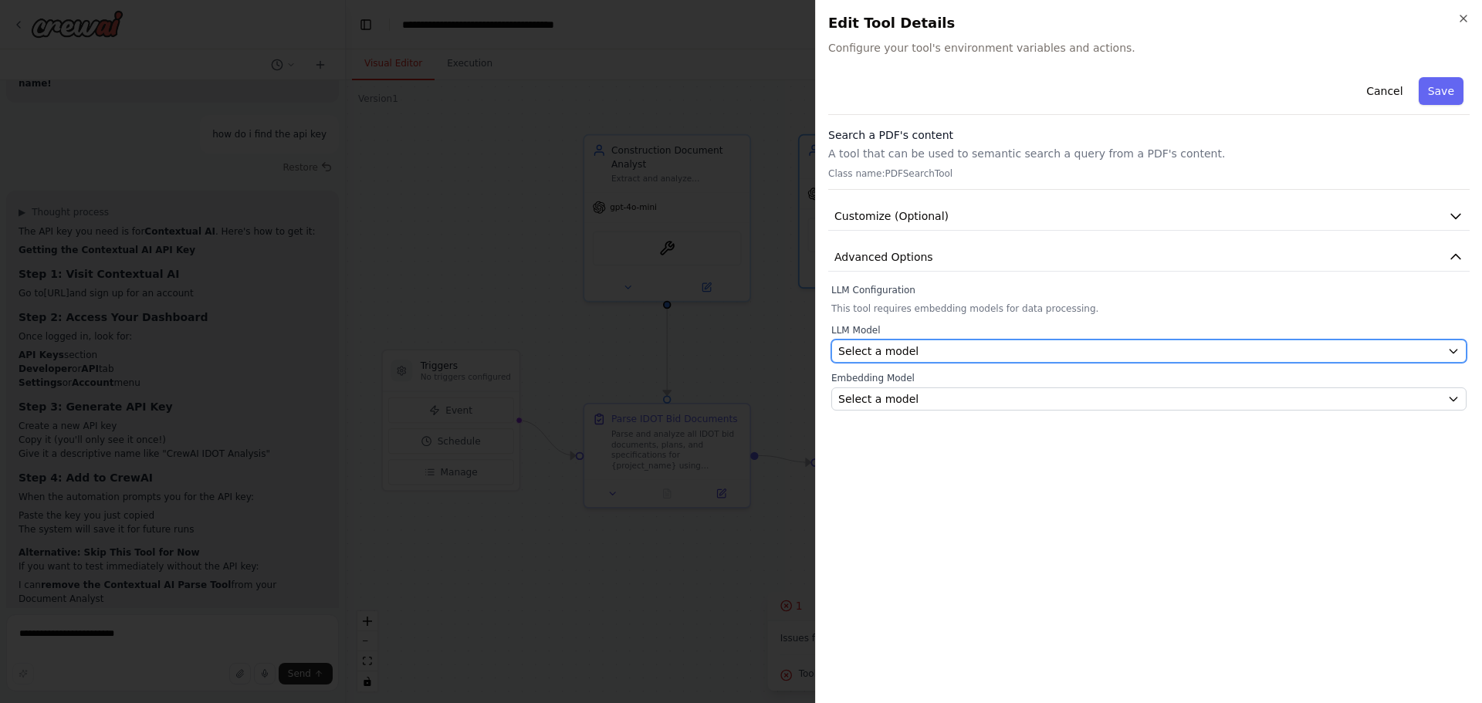
click at [913, 347] on div "Select a model" at bounding box center [1139, 351] width 603 height 15
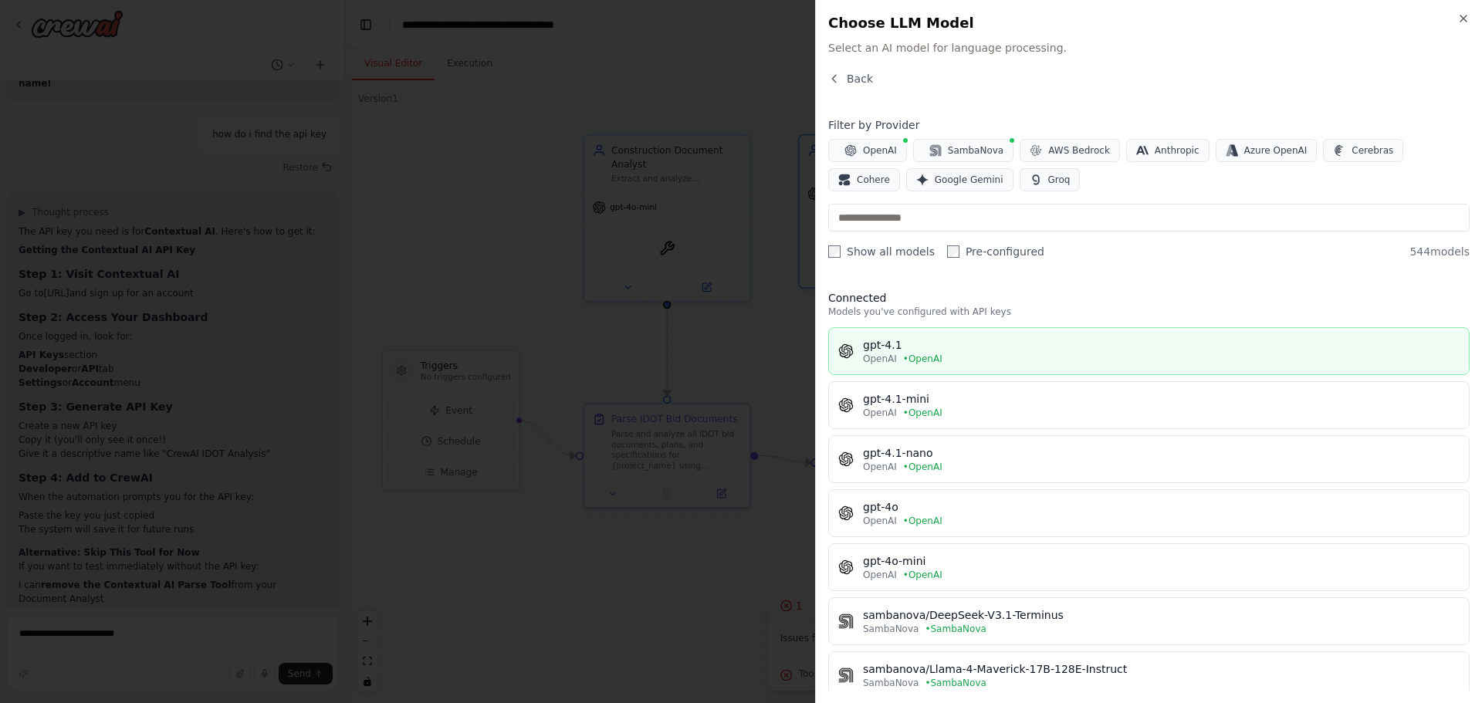
click at [1005, 350] on div "gpt-4.1" at bounding box center [1161, 344] width 597 height 15
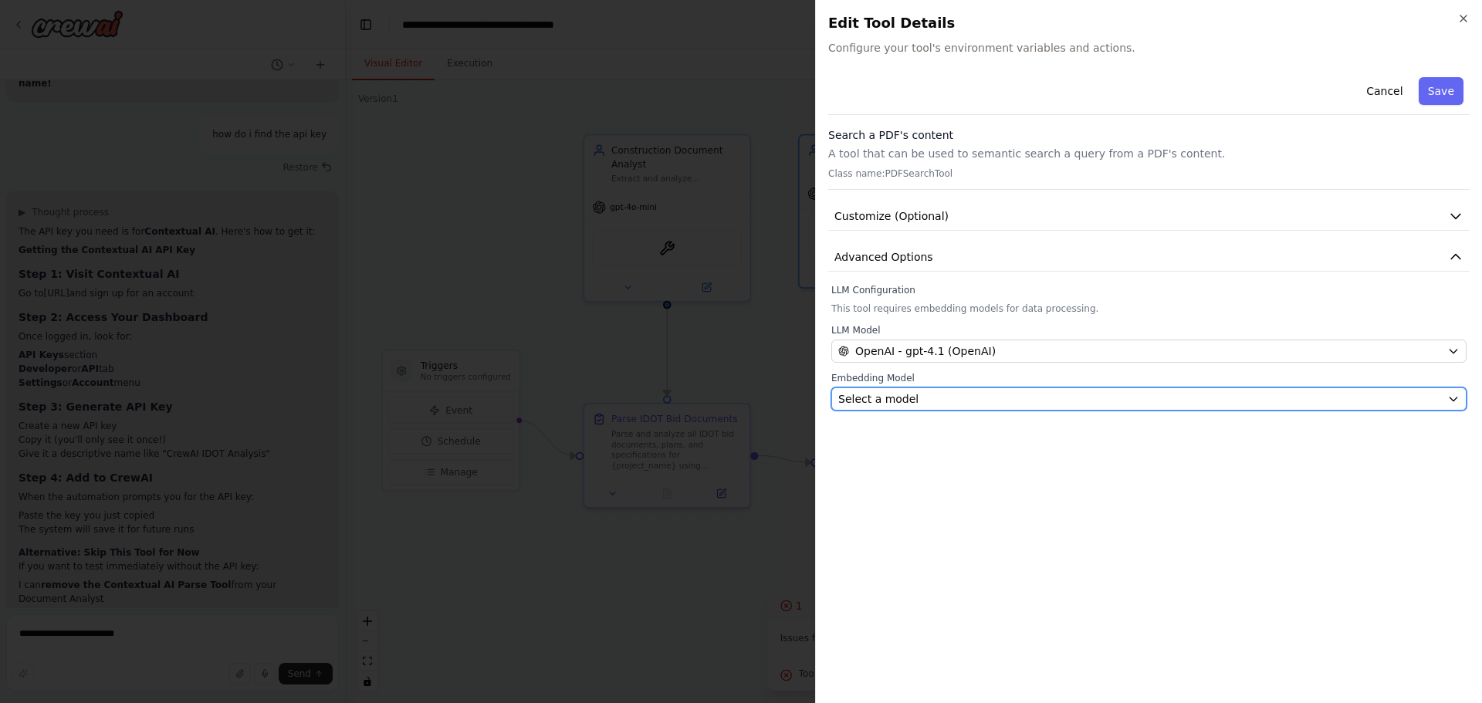
click at [958, 400] on div "Select a model" at bounding box center [1139, 398] width 603 height 15
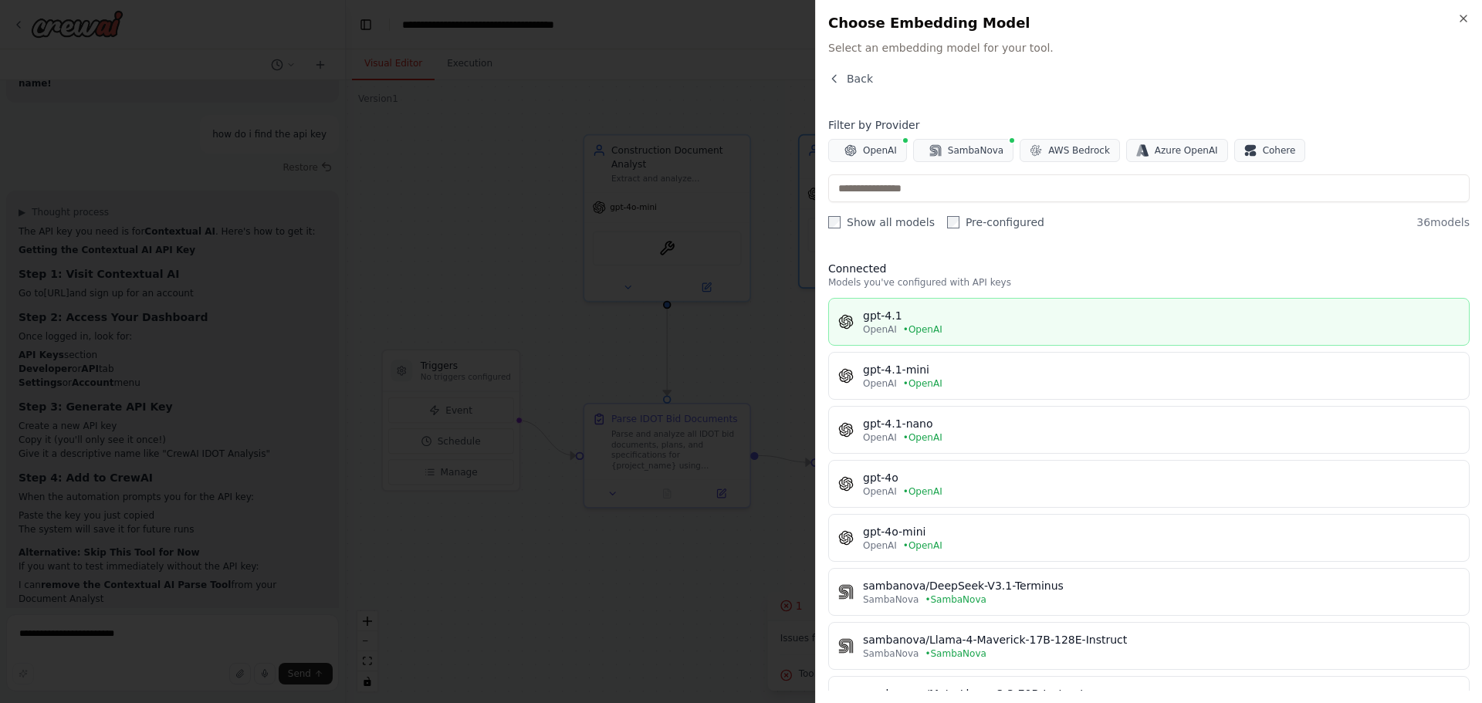
click at [973, 334] on div "OpenAI • OpenAI" at bounding box center [1161, 329] width 597 height 12
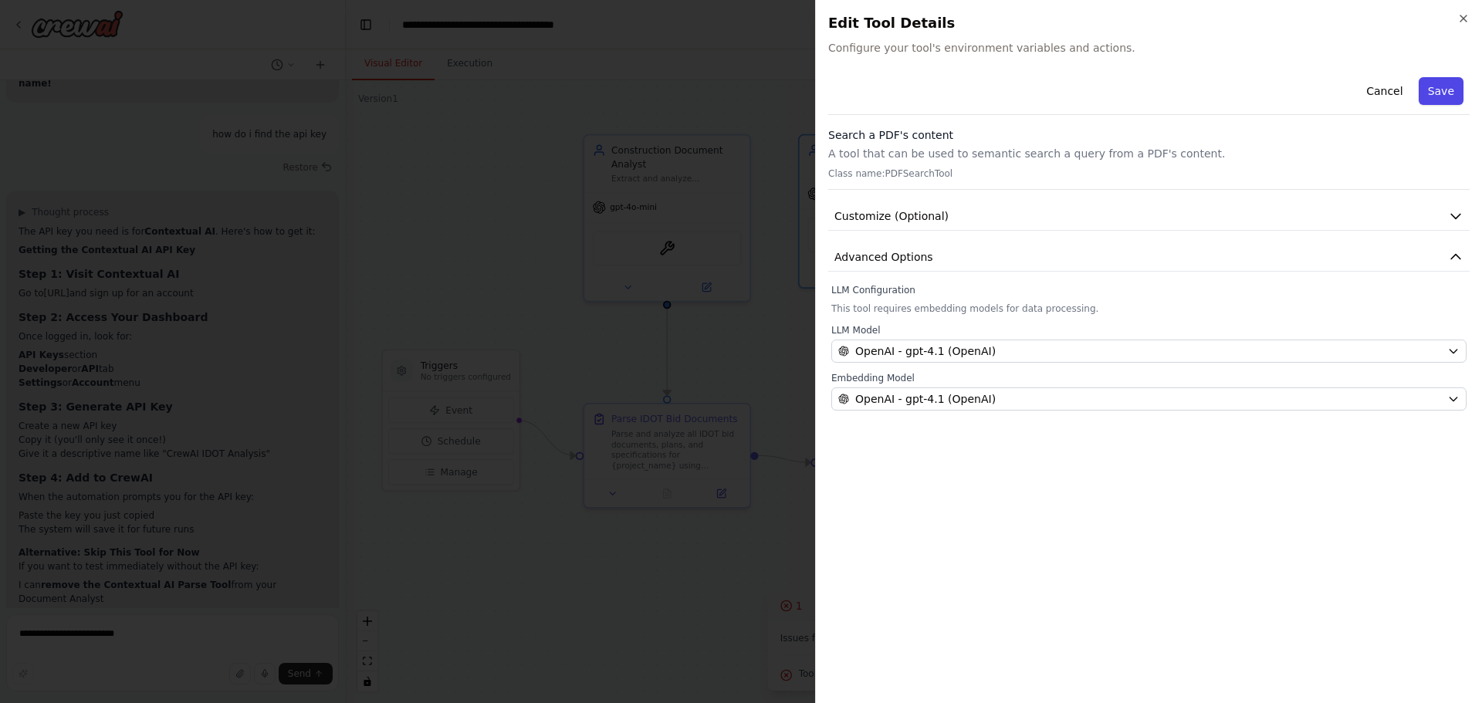
click at [1439, 98] on button "Save" at bounding box center [1441, 91] width 45 height 28
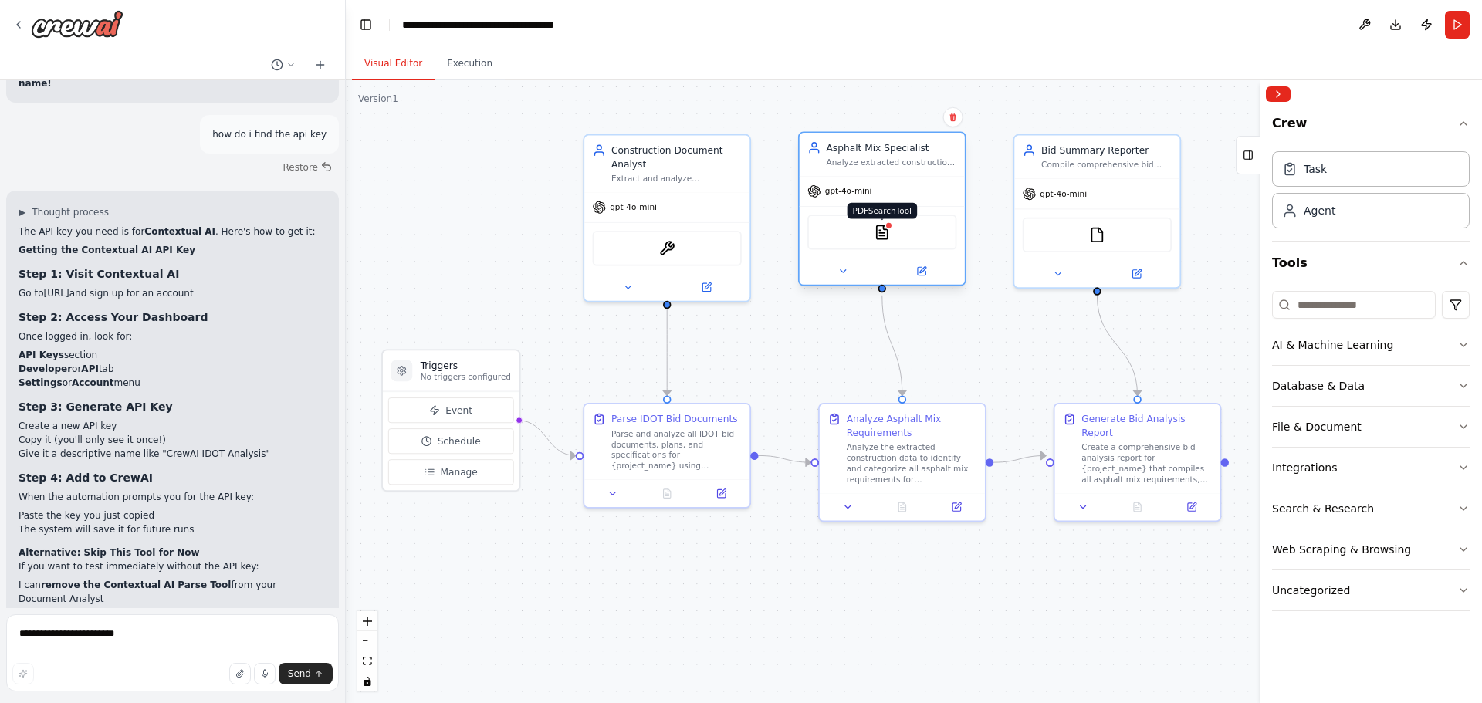
click at [887, 233] on img at bounding box center [882, 233] width 16 height 16
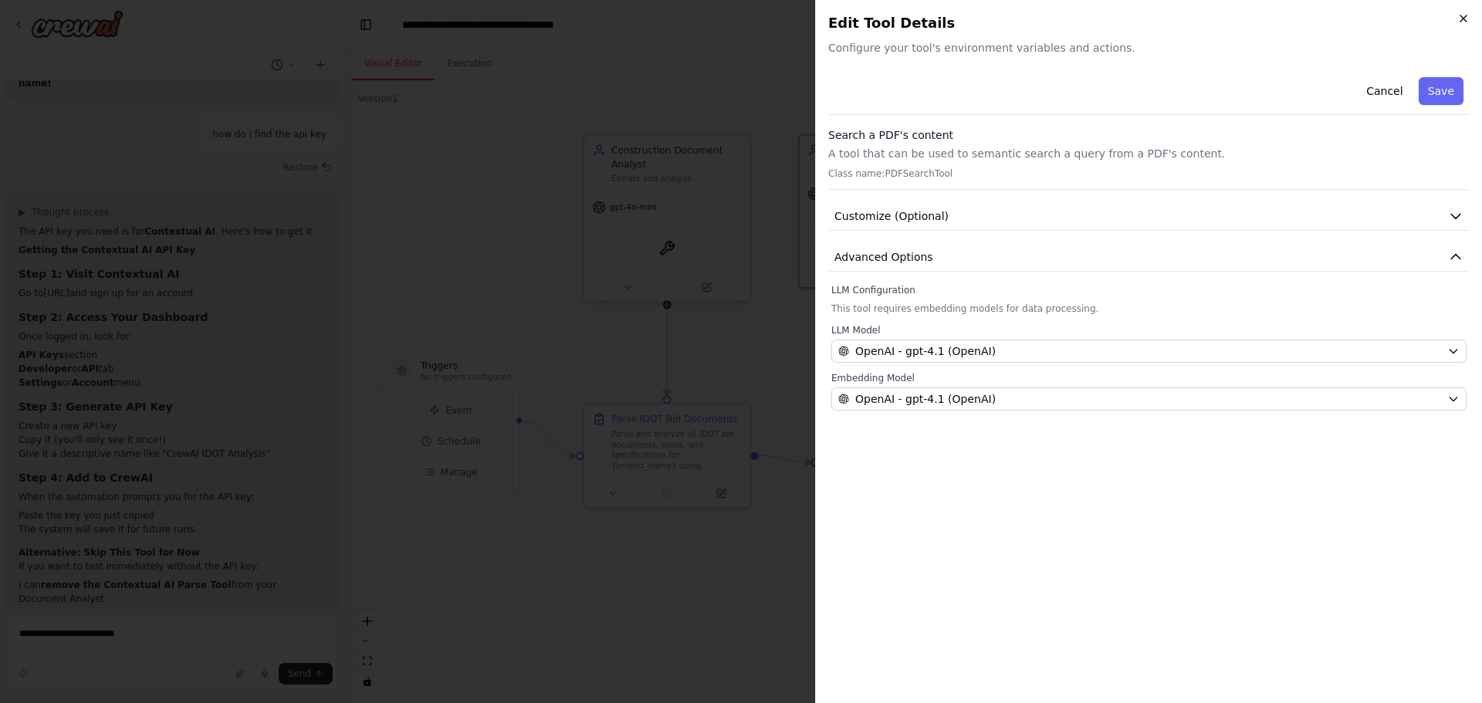
click at [1461, 15] on icon "button" at bounding box center [1464, 18] width 12 height 12
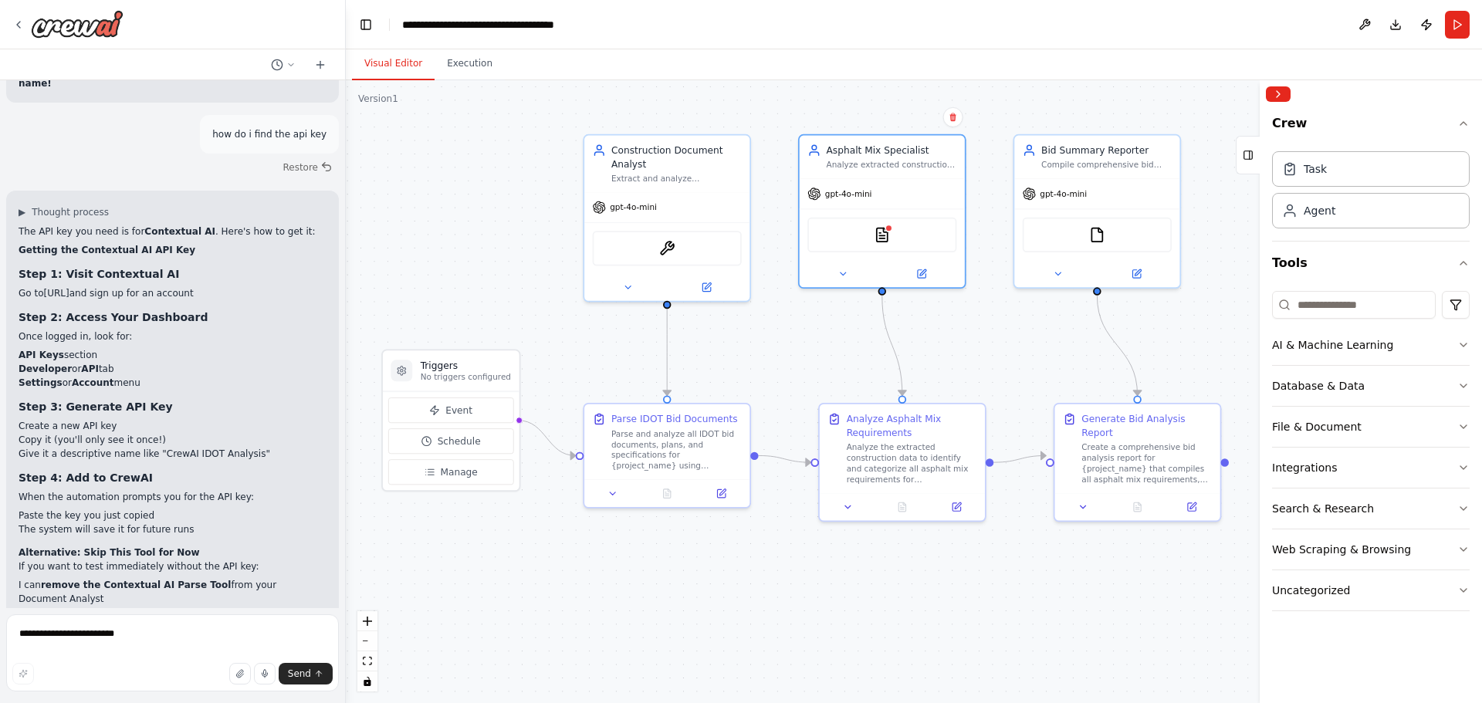
scroll to position [2345, 0]
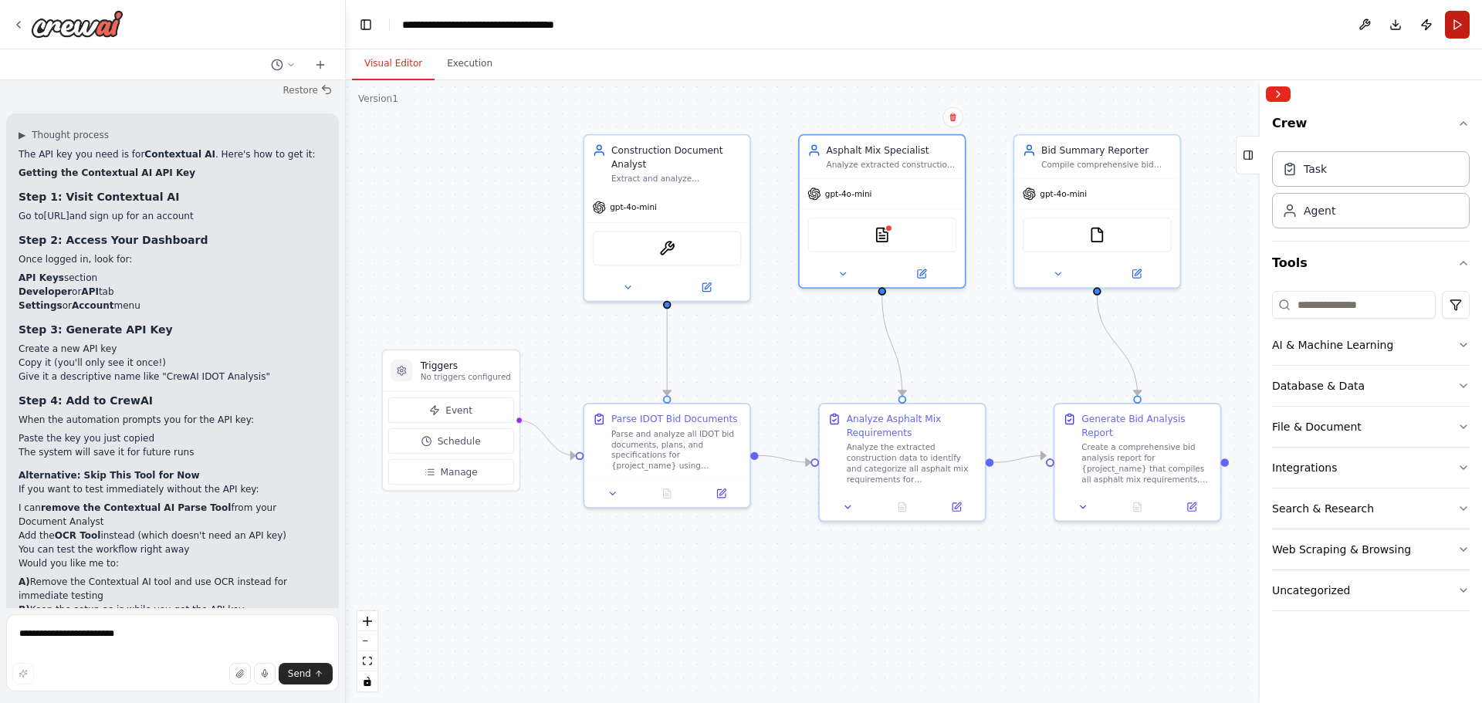
click at [1447, 29] on button "Run" at bounding box center [1457, 25] width 25 height 28
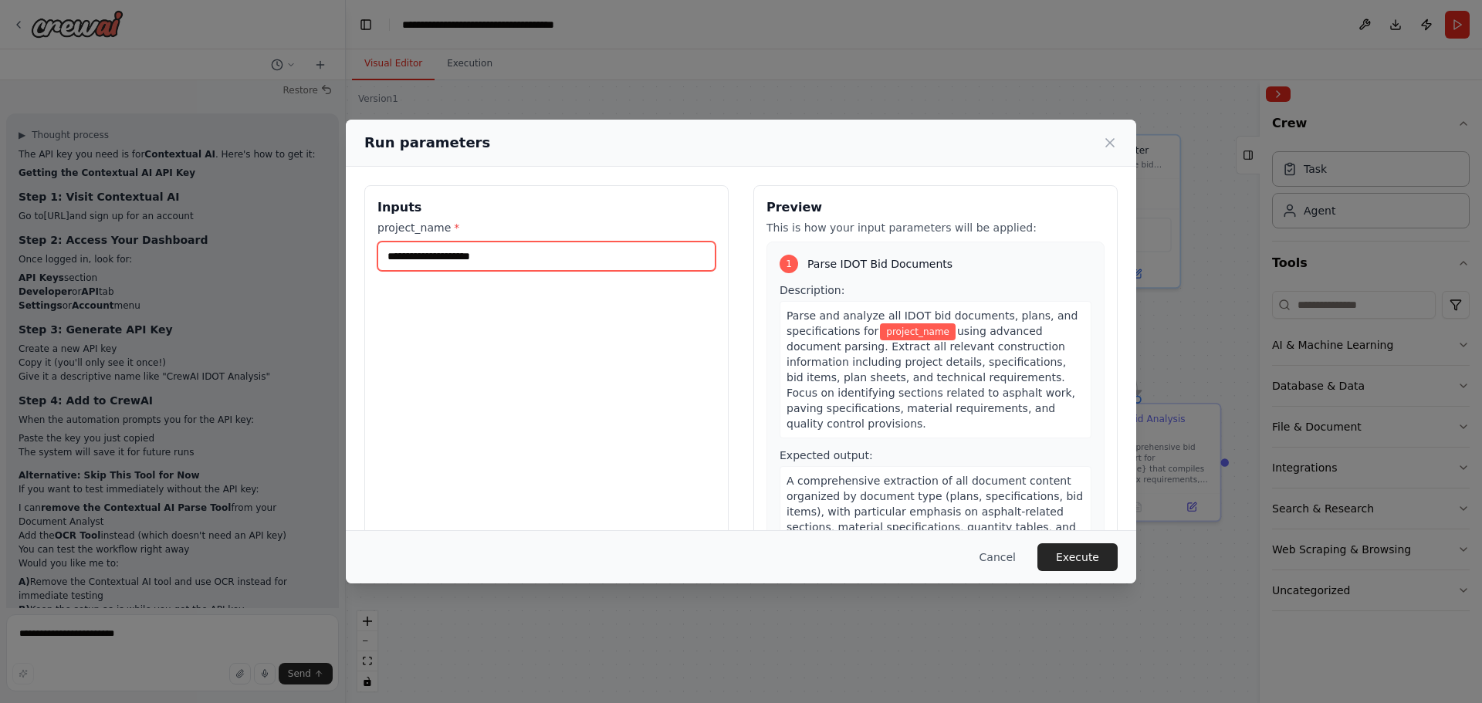
click at [562, 259] on input "project_name *" at bounding box center [547, 256] width 338 height 29
type input "**********"
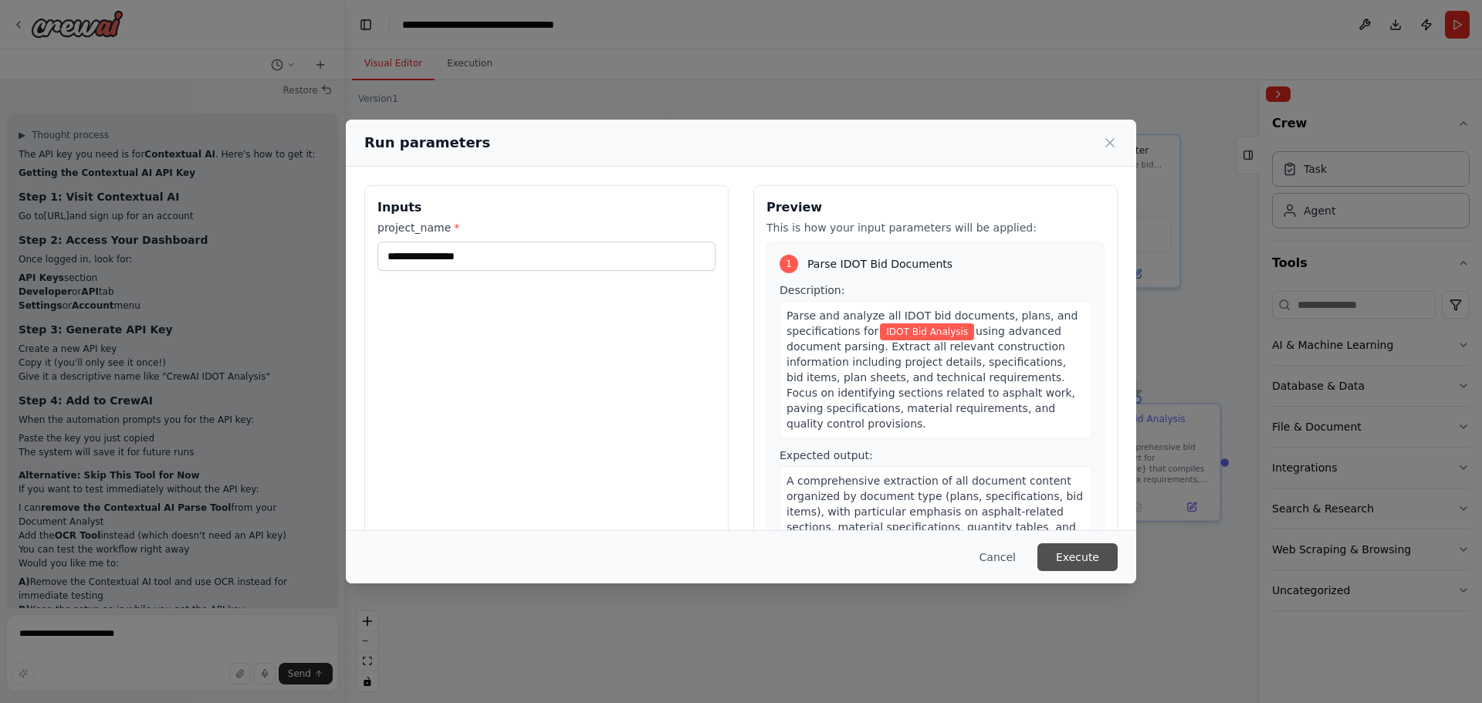
click at [1073, 560] on button "Execute" at bounding box center [1078, 557] width 80 height 28
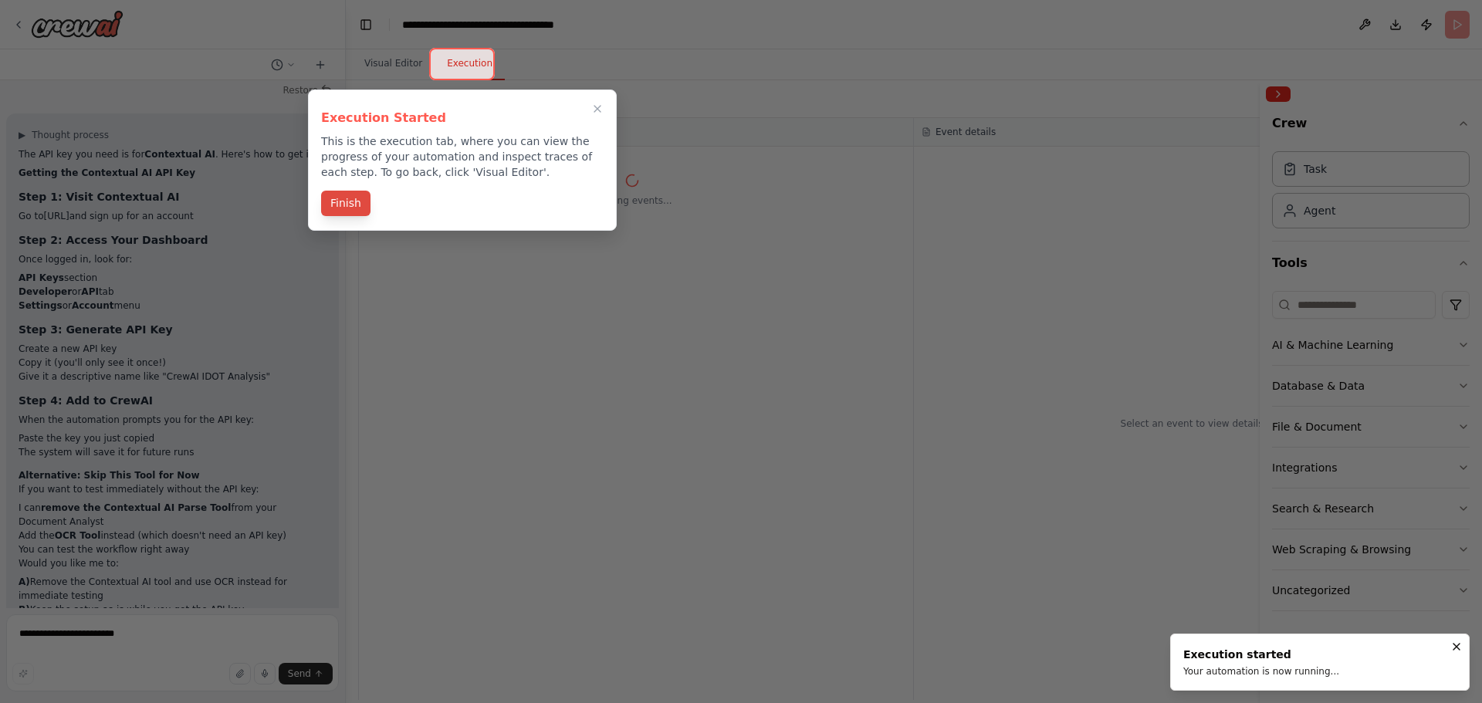
click at [340, 204] on button "Finish" at bounding box center [345, 203] width 49 height 25
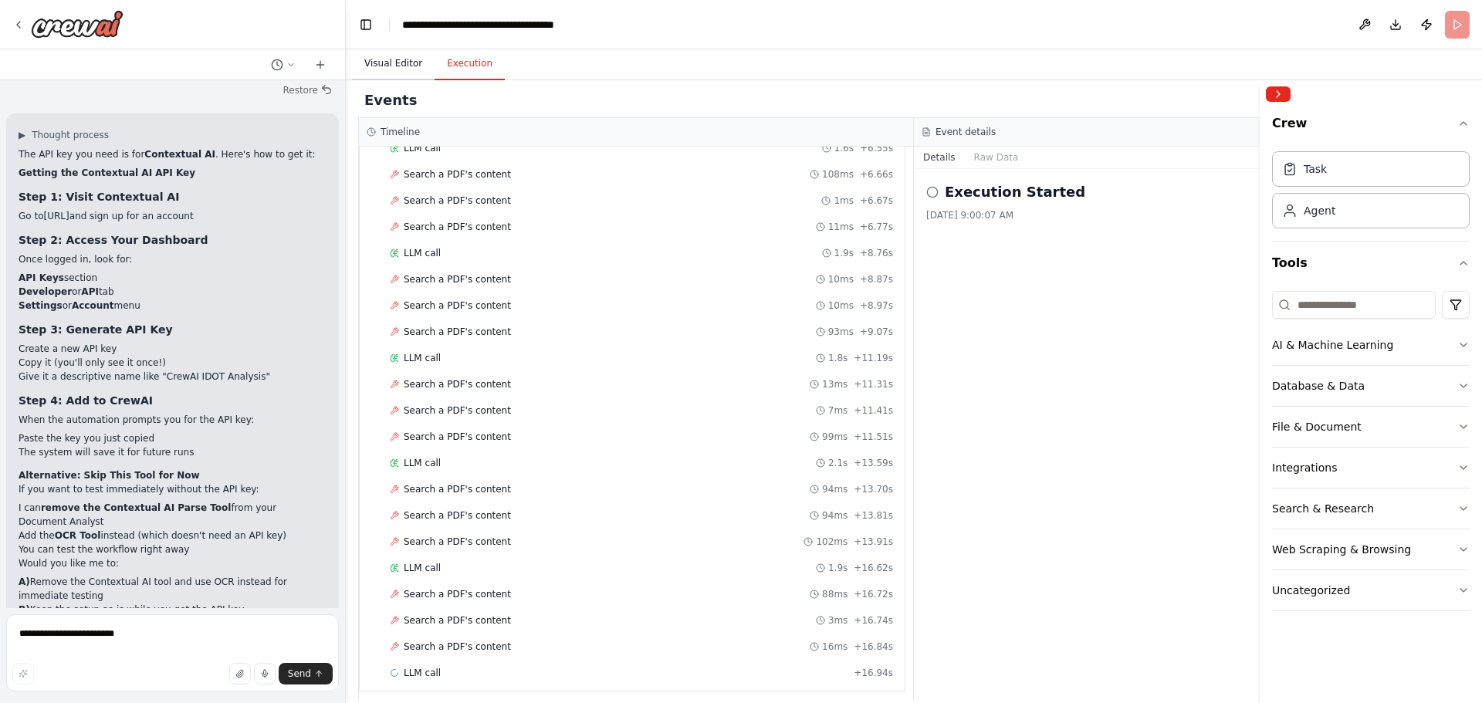
scroll to position [1174, 0]
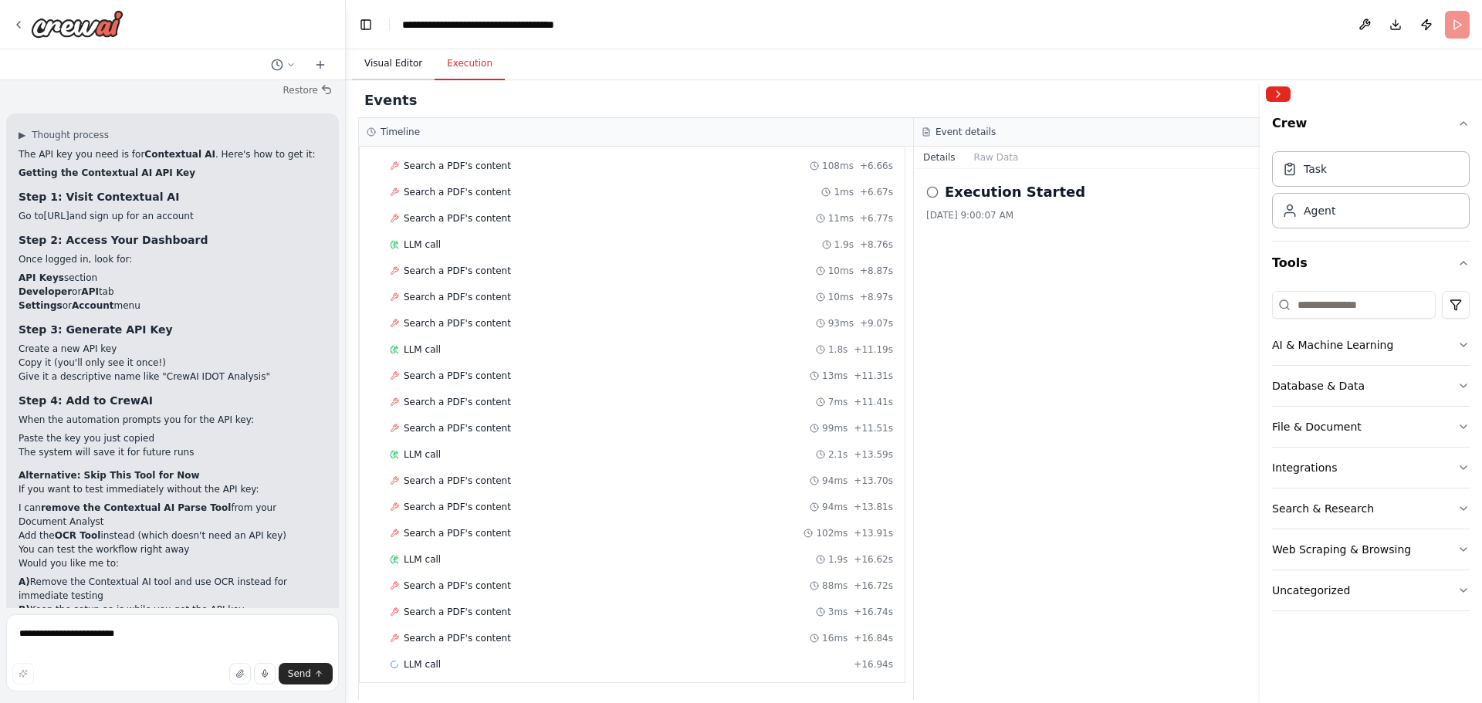
click at [398, 63] on button "Visual Editor" at bounding box center [393, 64] width 83 height 32
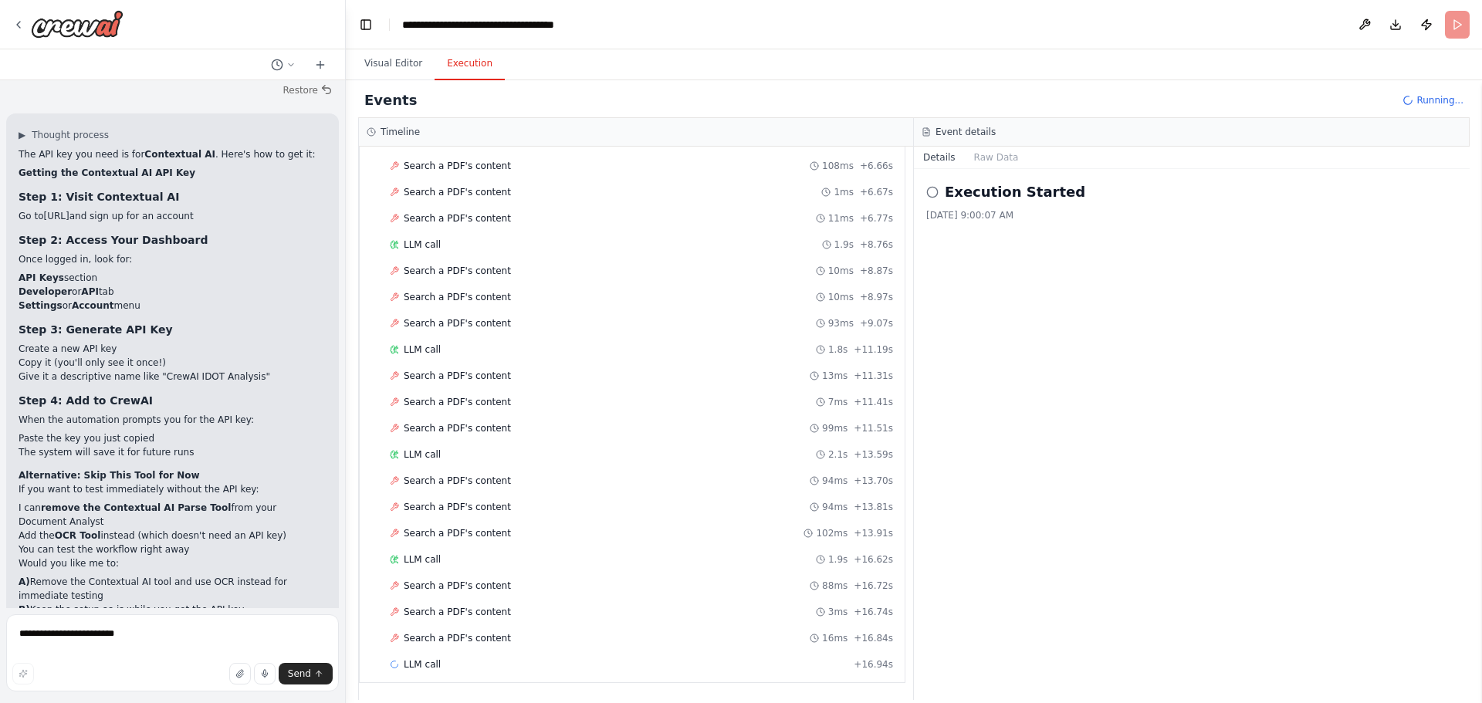
click at [465, 63] on button "Execution" at bounding box center [470, 64] width 70 height 32
click at [395, 61] on button "Visual Editor" at bounding box center [393, 64] width 83 height 32
click at [445, 59] on button "Execution" at bounding box center [470, 64] width 70 height 32
click at [933, 194] on icon at bounding box center [932, 192] width 12 height 12
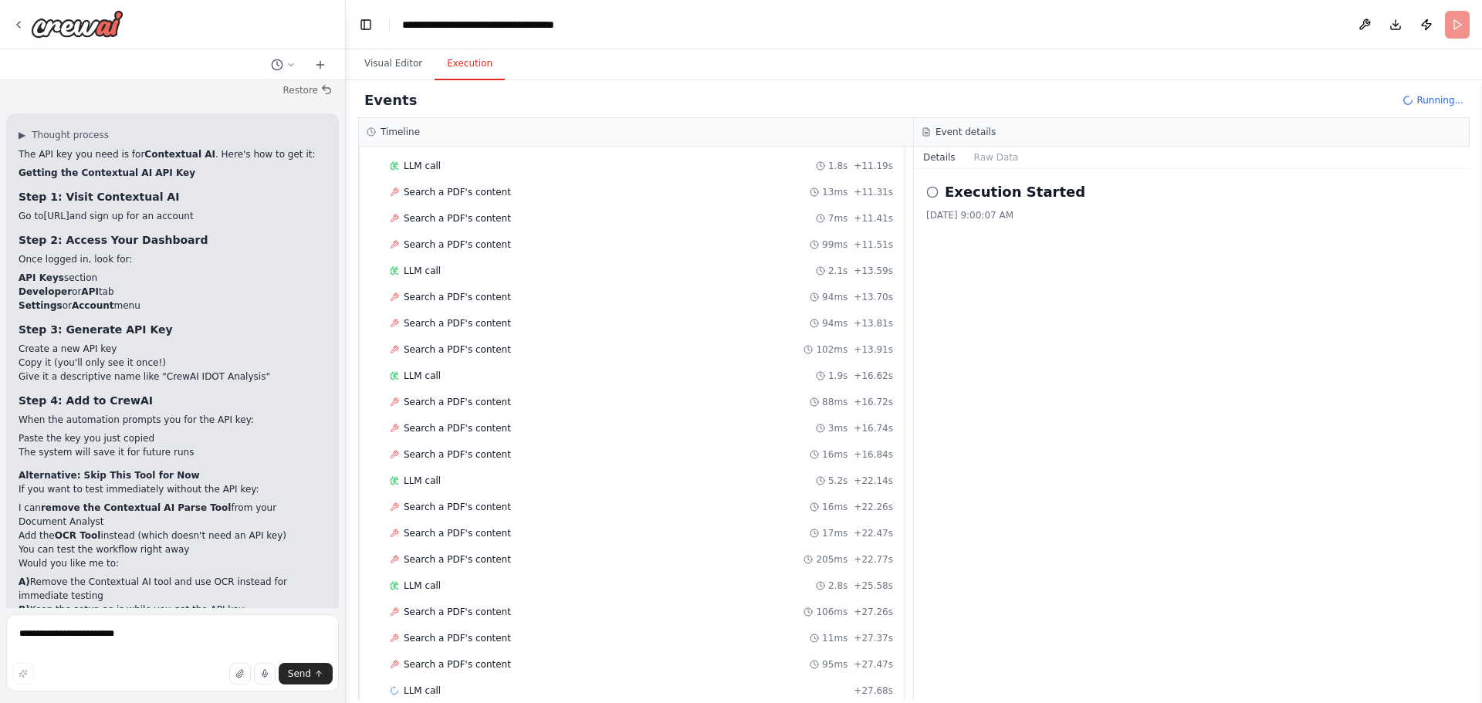
scroll to position [1384, 0]
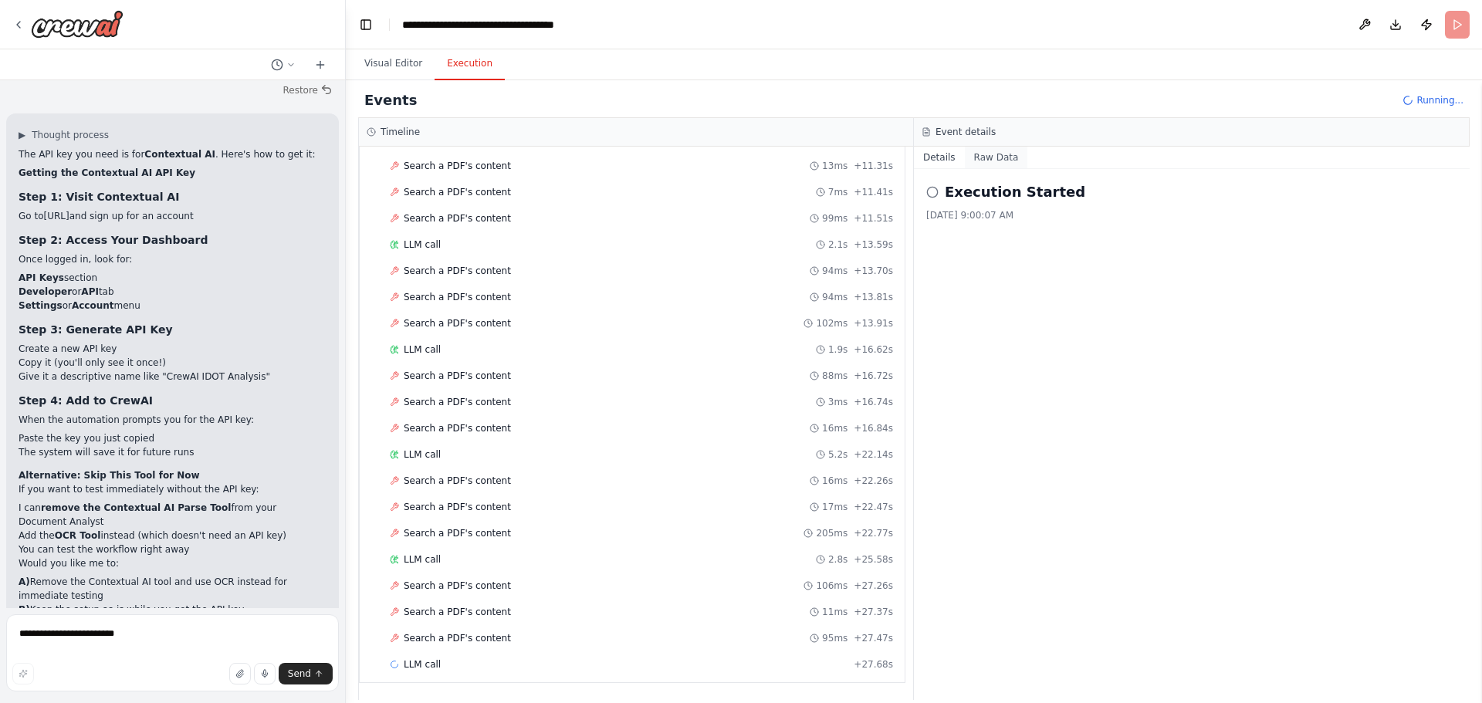
click at [992, 154] on button "Raw Data" at bounding box center [996, 158] width 63 height 22
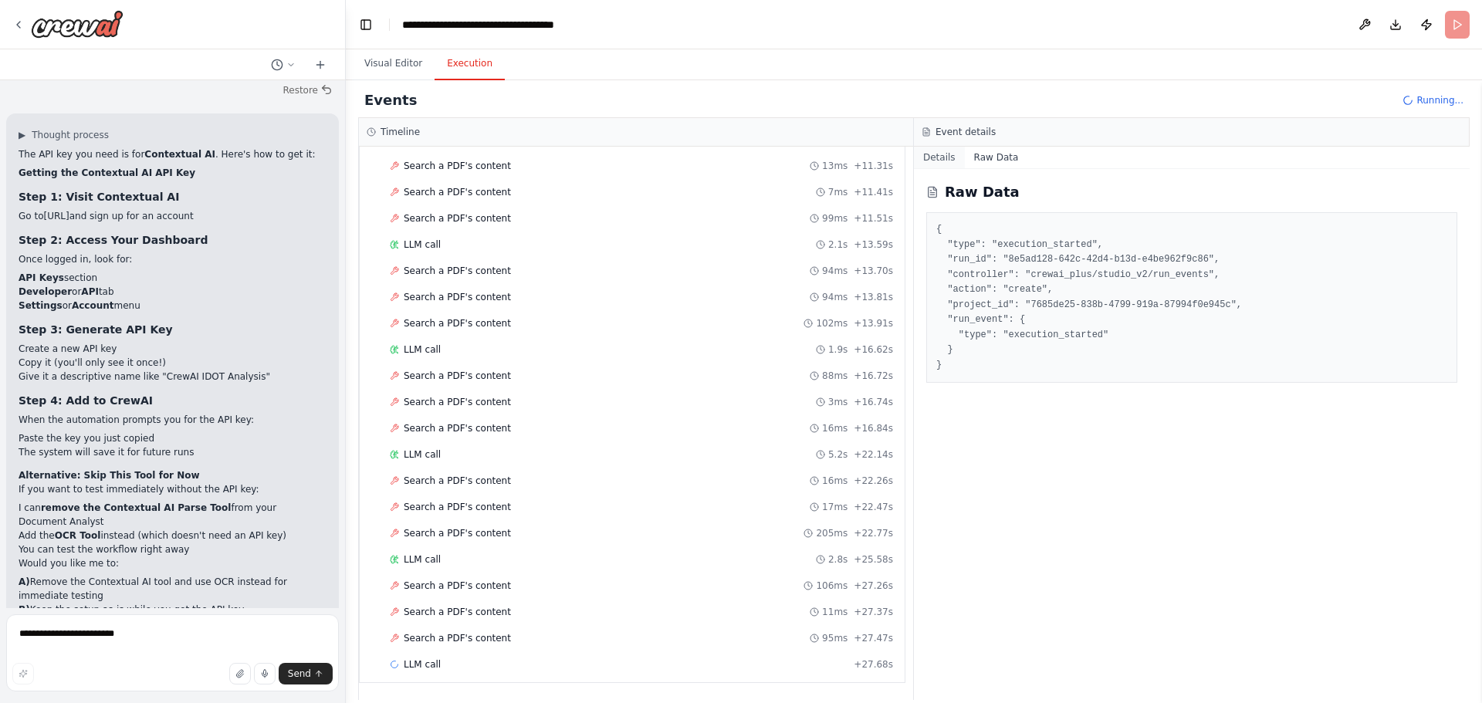
click at [930, 155] on button "Details" at bounding box center [939, 158] width 51 height 22
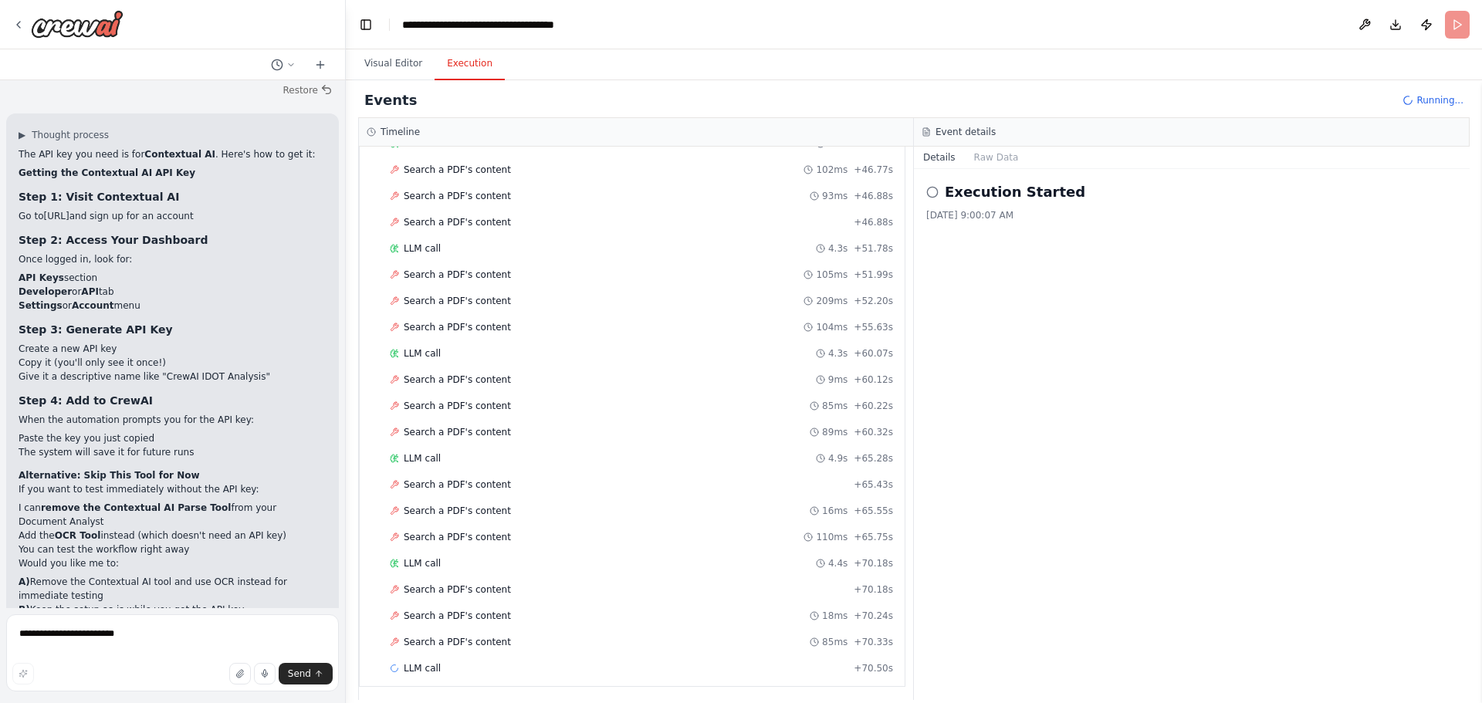
scroll to position [2329, 0]
click at [406, 64] on button "Visual Editor" at bounding box center [393, 64] width 83 height 32
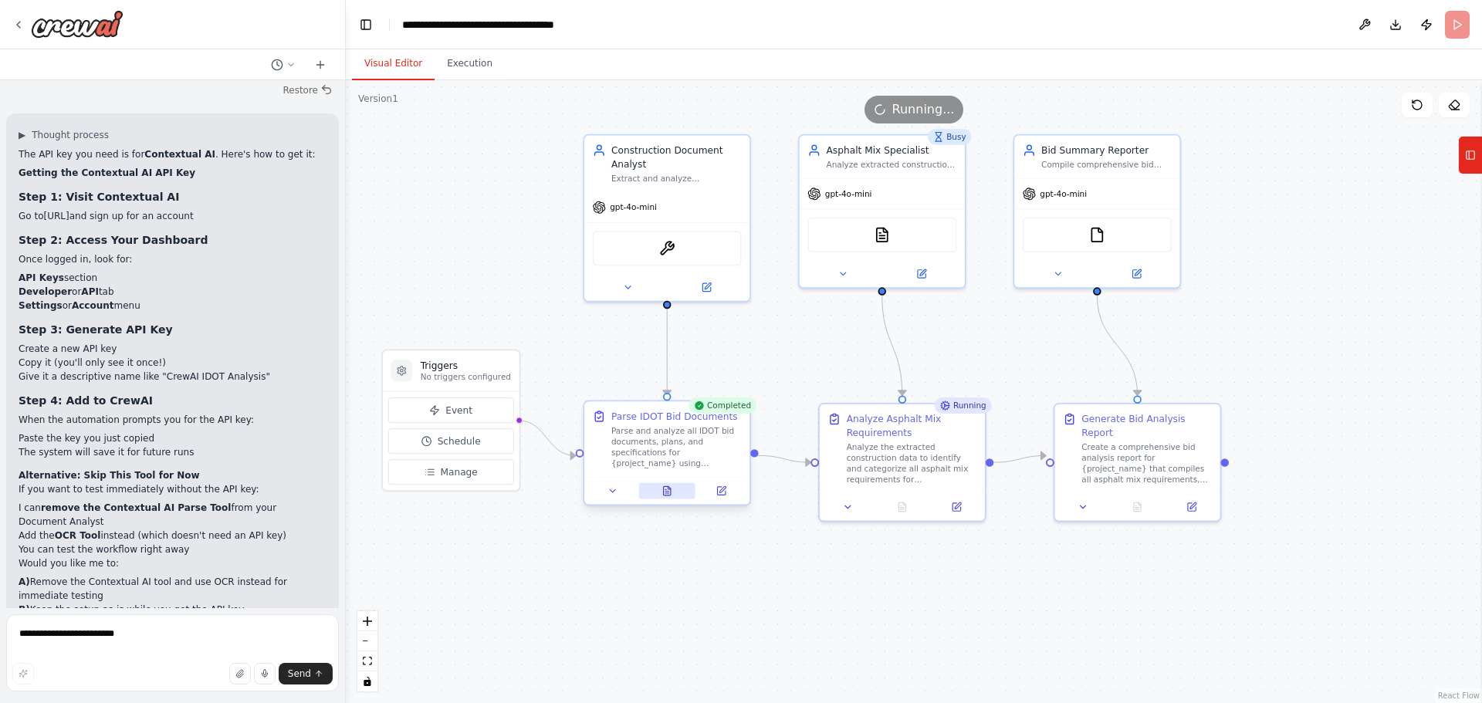
click at [669, 490] on icon at bounding box center [667, 490] width 7 height 9
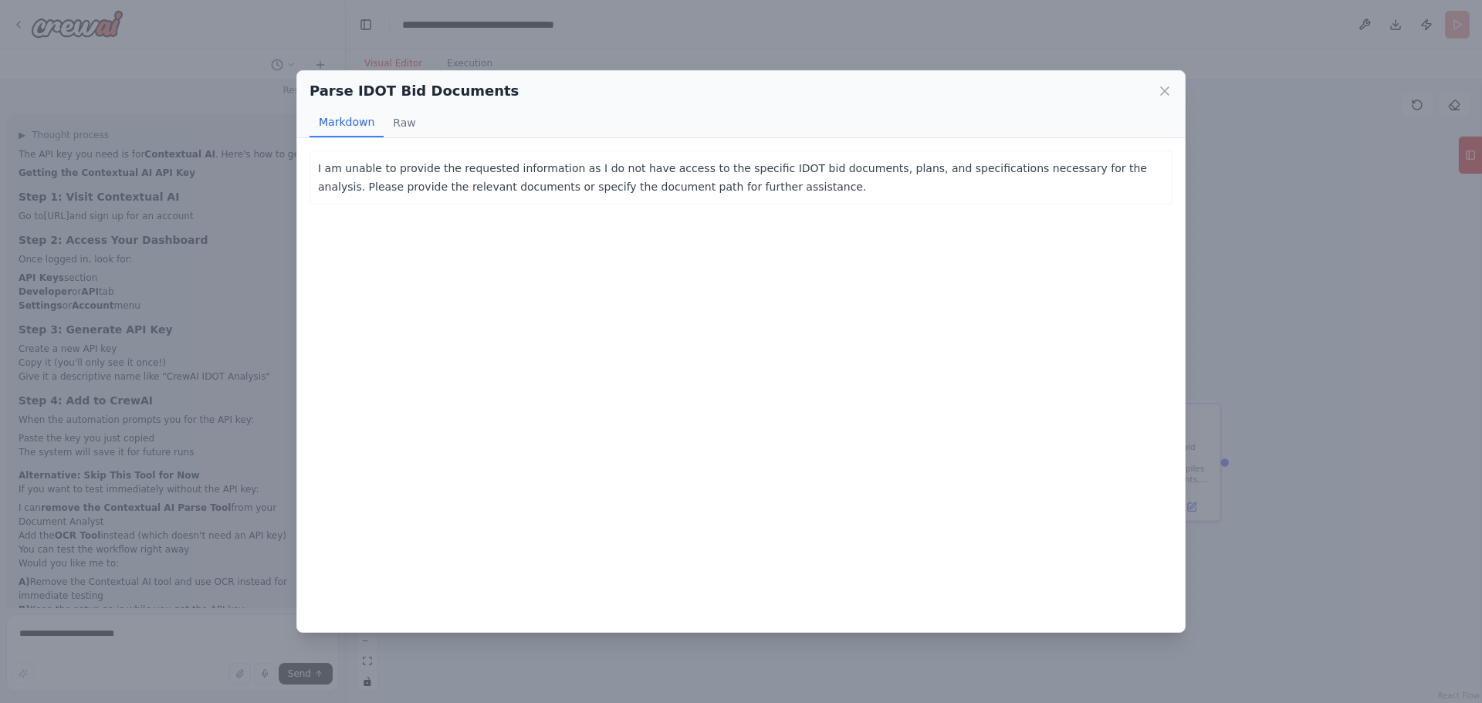
drag, startPoint x: 1163, startPoint y: 95, endPoint x: 420, endPoint y: 182, distance: 747.8
click at [449, 194] on div "Parse IDOT Bid Documents Markdown Raw I am unable to provide the requested info…" at bounding box center [740, 351] width 889 height 563
click at [400, 124] on button "Raw" at bounding box center [404, 122] width 41 height 29
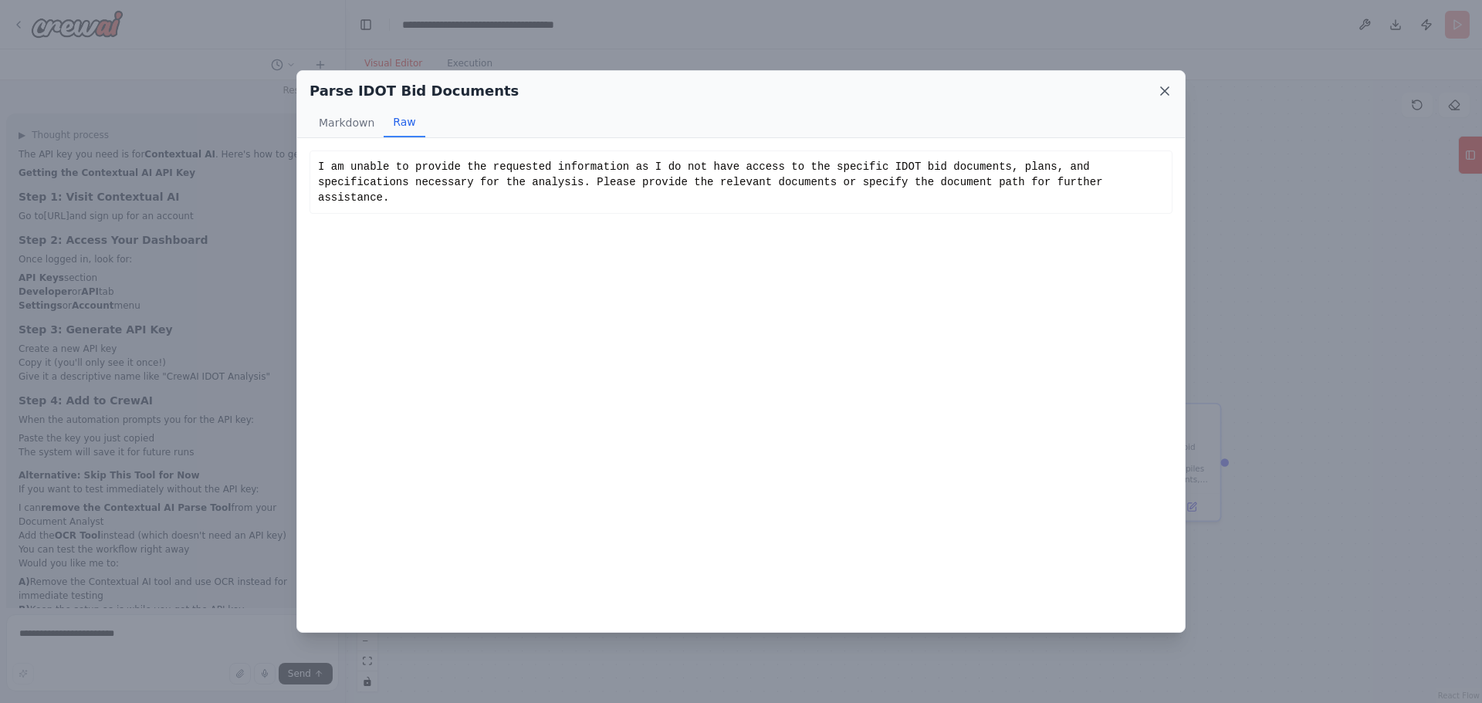
click at [1167, 90] on icon at bounding box center [1165, 91] width 8 height 8
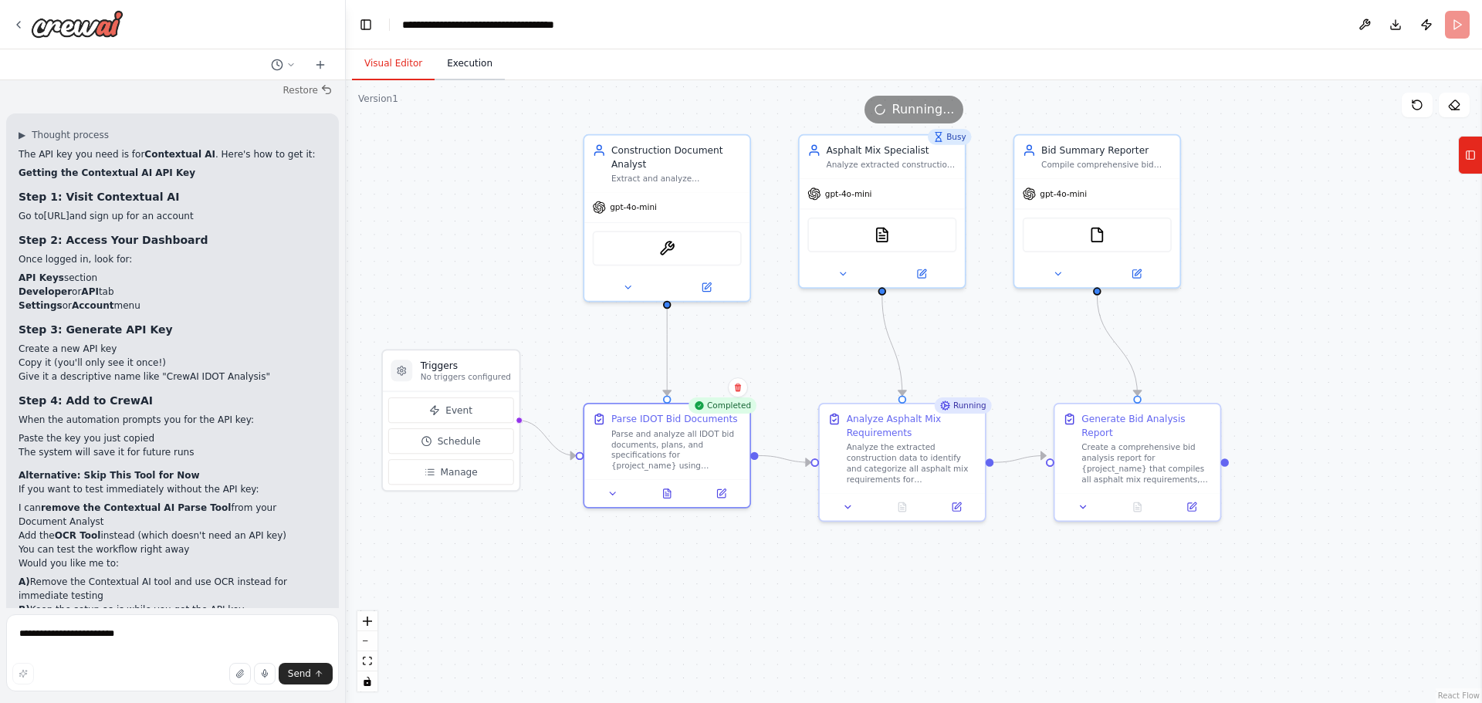
click at [452, 66] on button "Execution" at bounding box center [470, 64] width 70 height 32
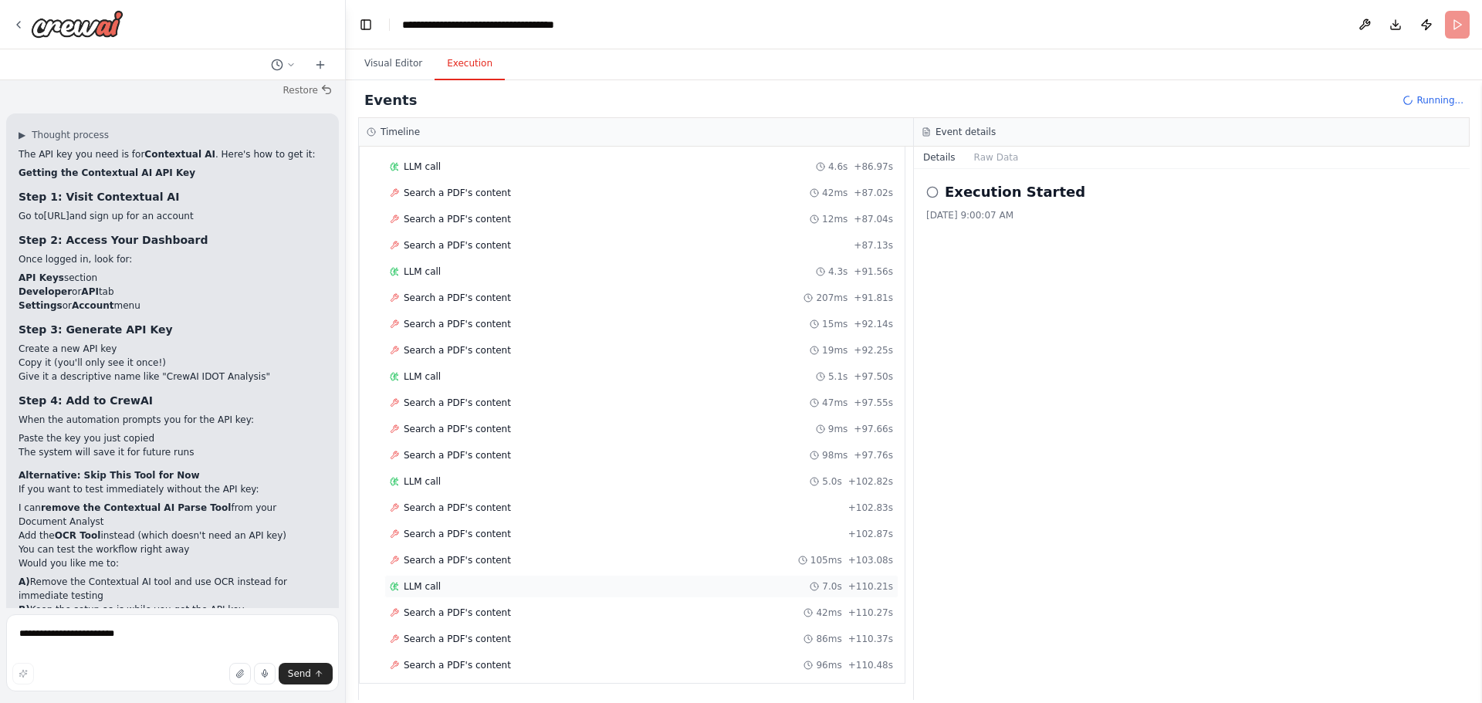
scroll to position [3038, 0]
click at [1450, 99] on span "Running..." at bounding box center [1440, 100] width 47 height 12
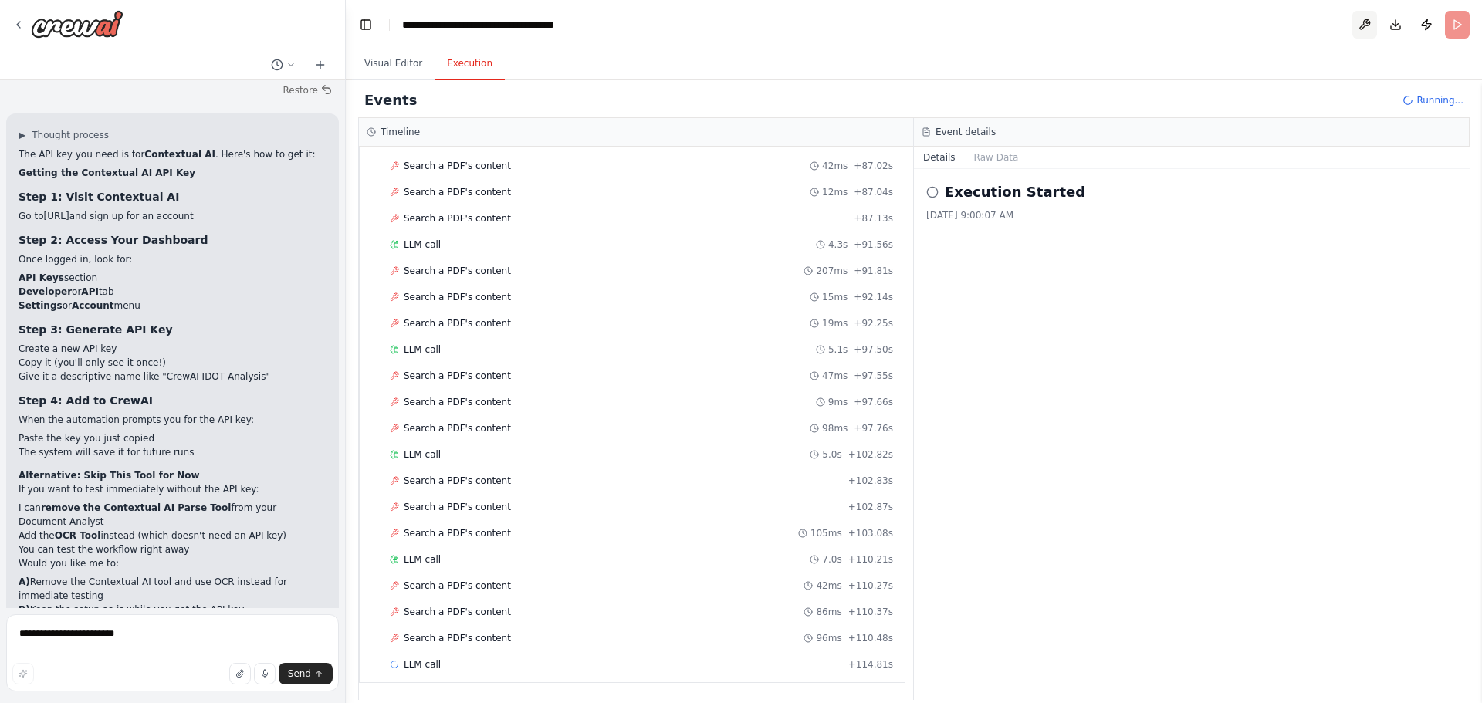
click at [1355, 26] on button at bounding box center [1365, 25] width 25 height 28
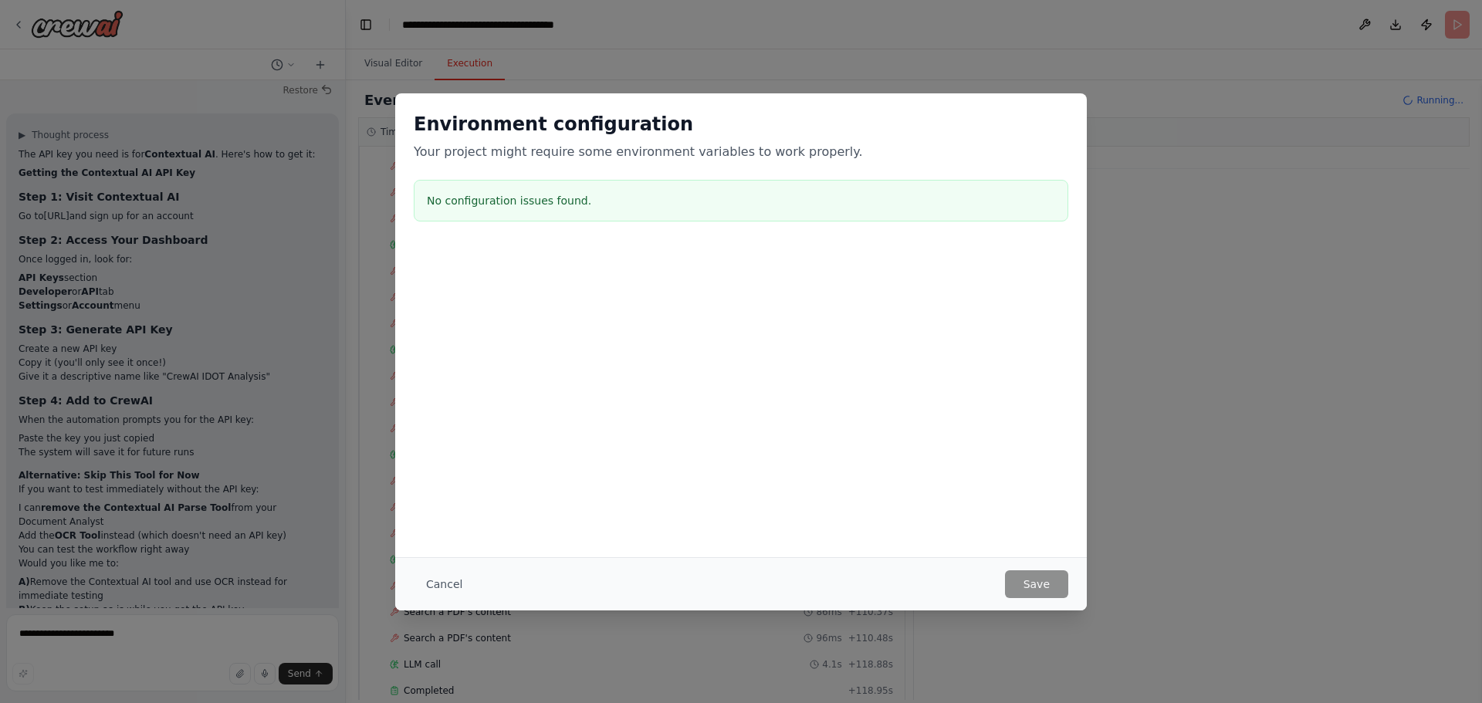
scroll to position [3141, 0]
click at [452, 581] on button "Cancel" at bounding box center [444, 584] width 61 height 28
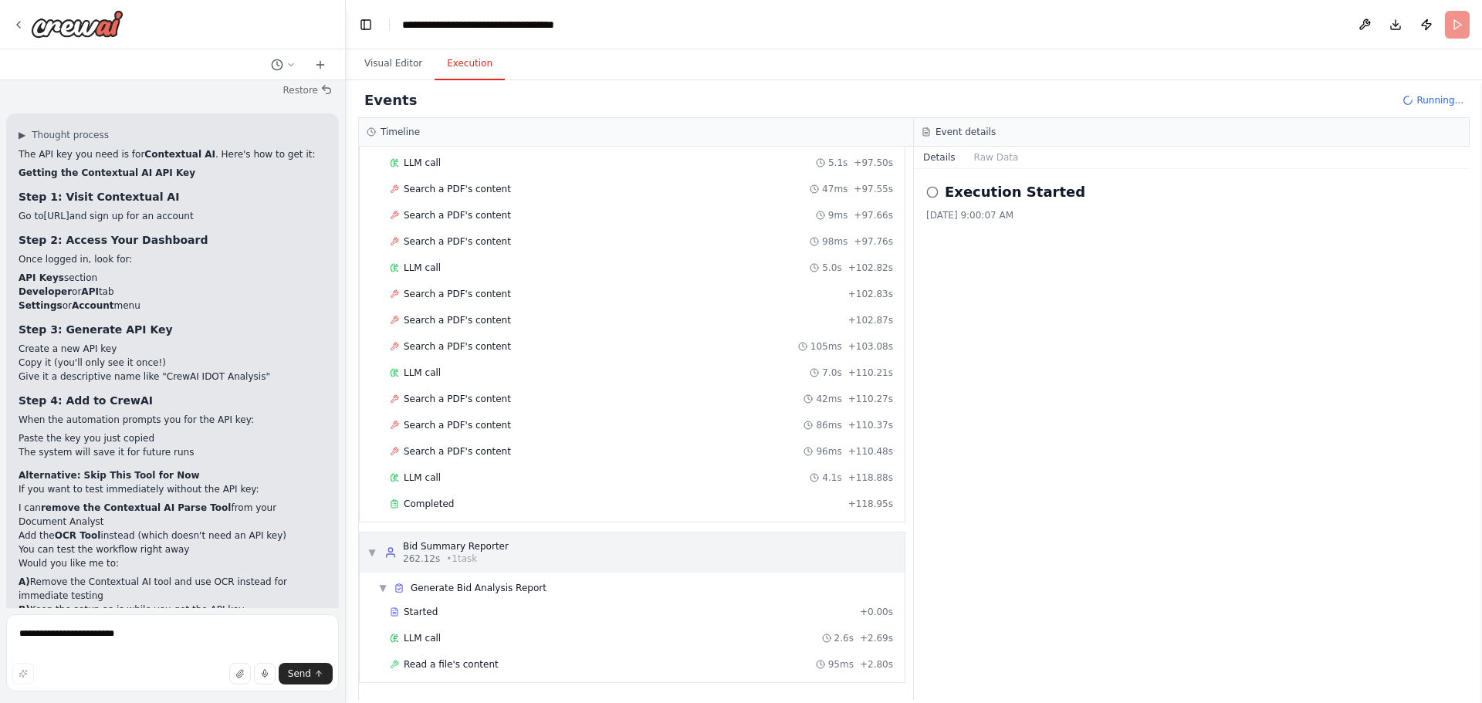
scroll to position [3277, 0]
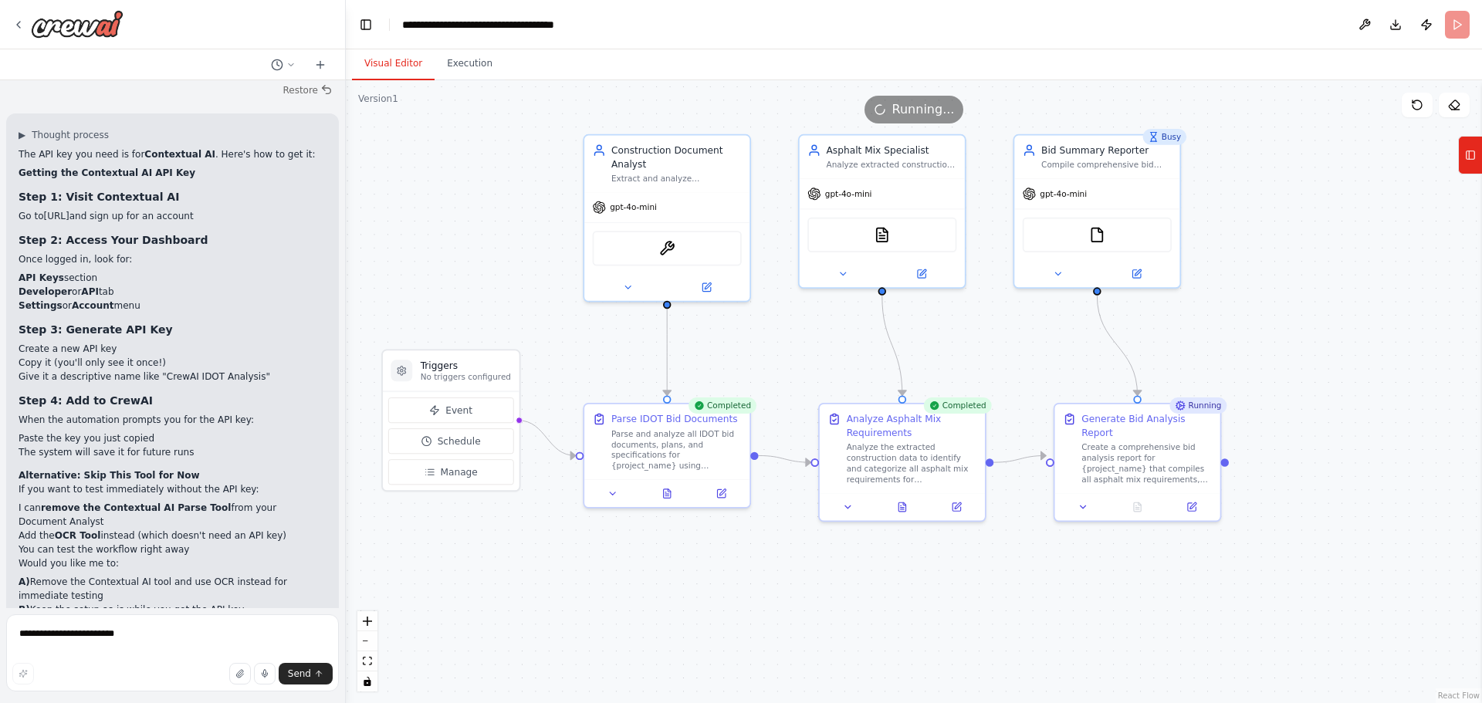
click at [411, 71] on button "Visual Editor" at bounding box center [393, 64] width 83 height 32
click at [465, 69] on button "Execution" at bounding box center [470, 64] width 70 height 32
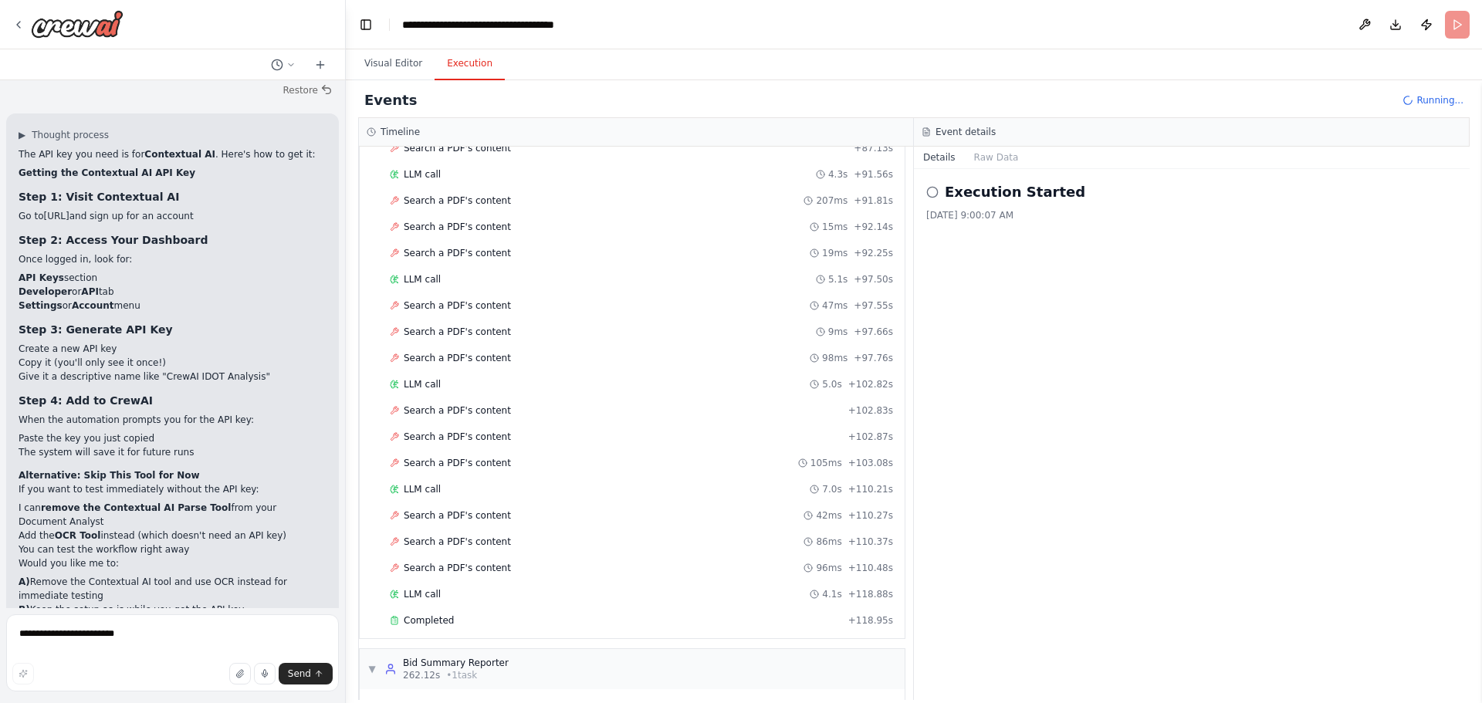
scroll to position [2999, 0]
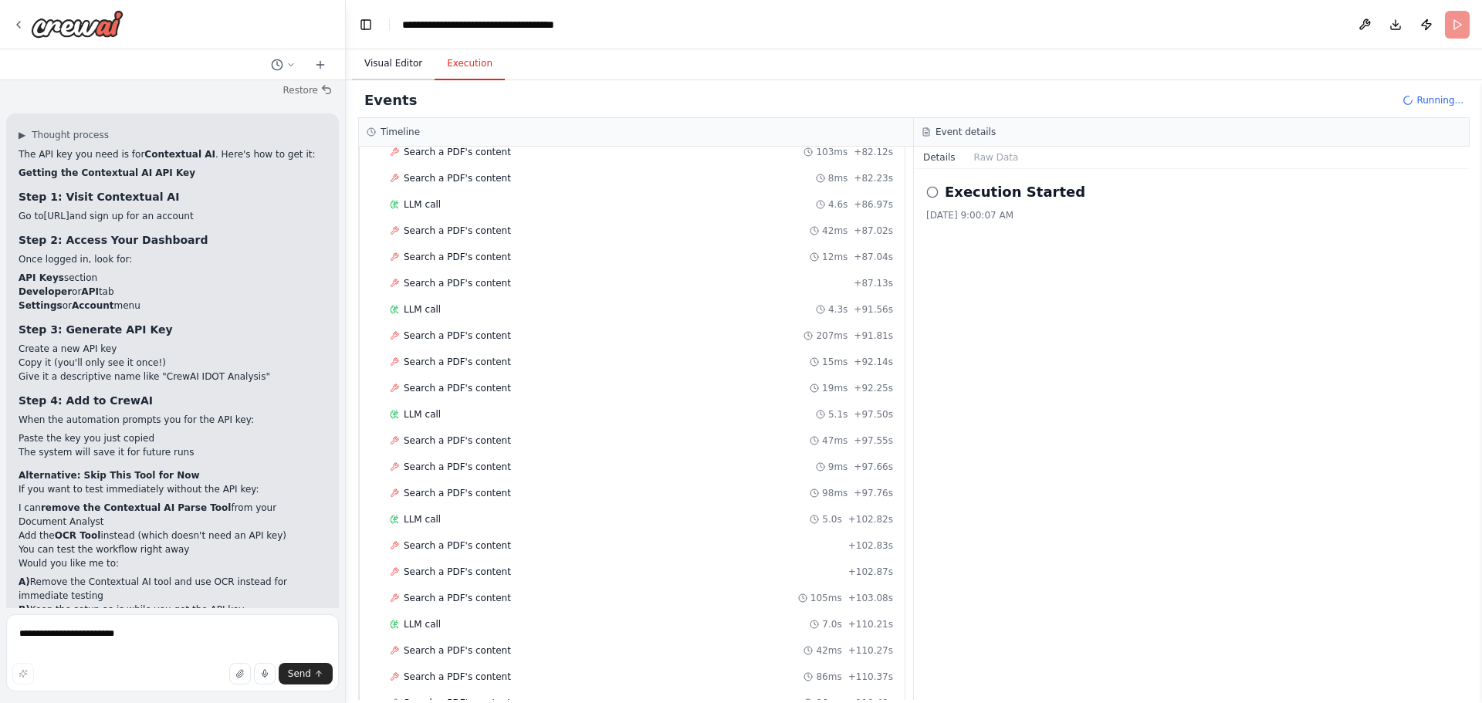
click at [394, 66] on button "Visual Editor" at bounding box center [393, 64] width 83 height 32
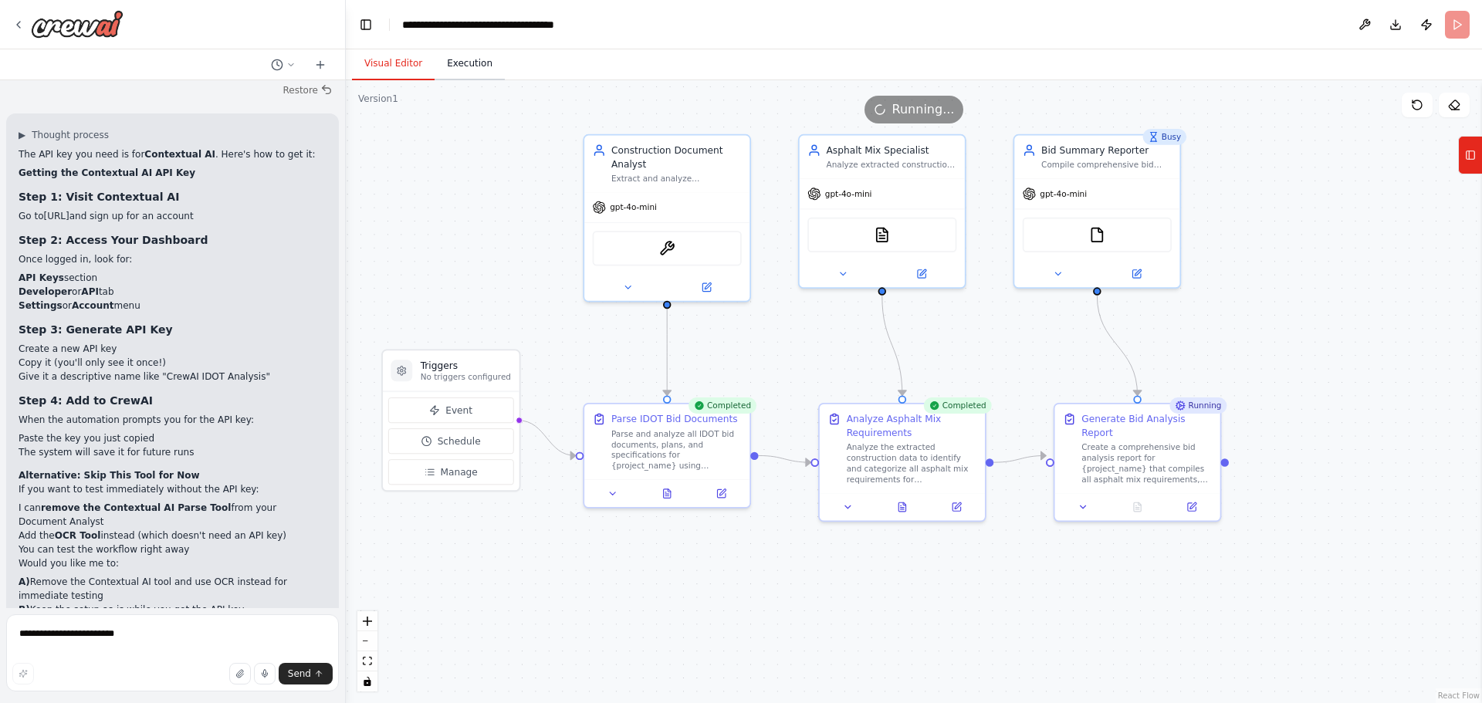
click at [453, 66] on button "Execution" at bounding box center [470, 64] width 70 height 32
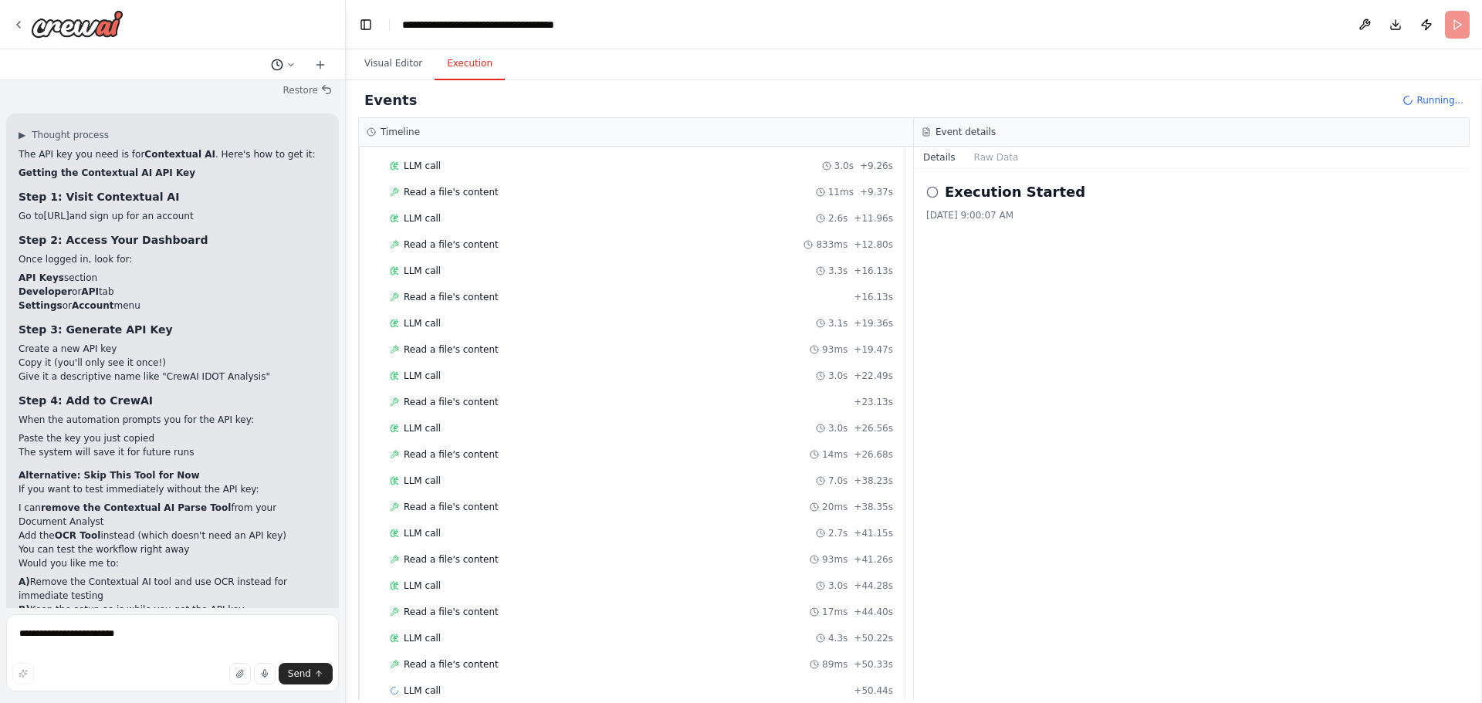
scroll to position [3855, 0]
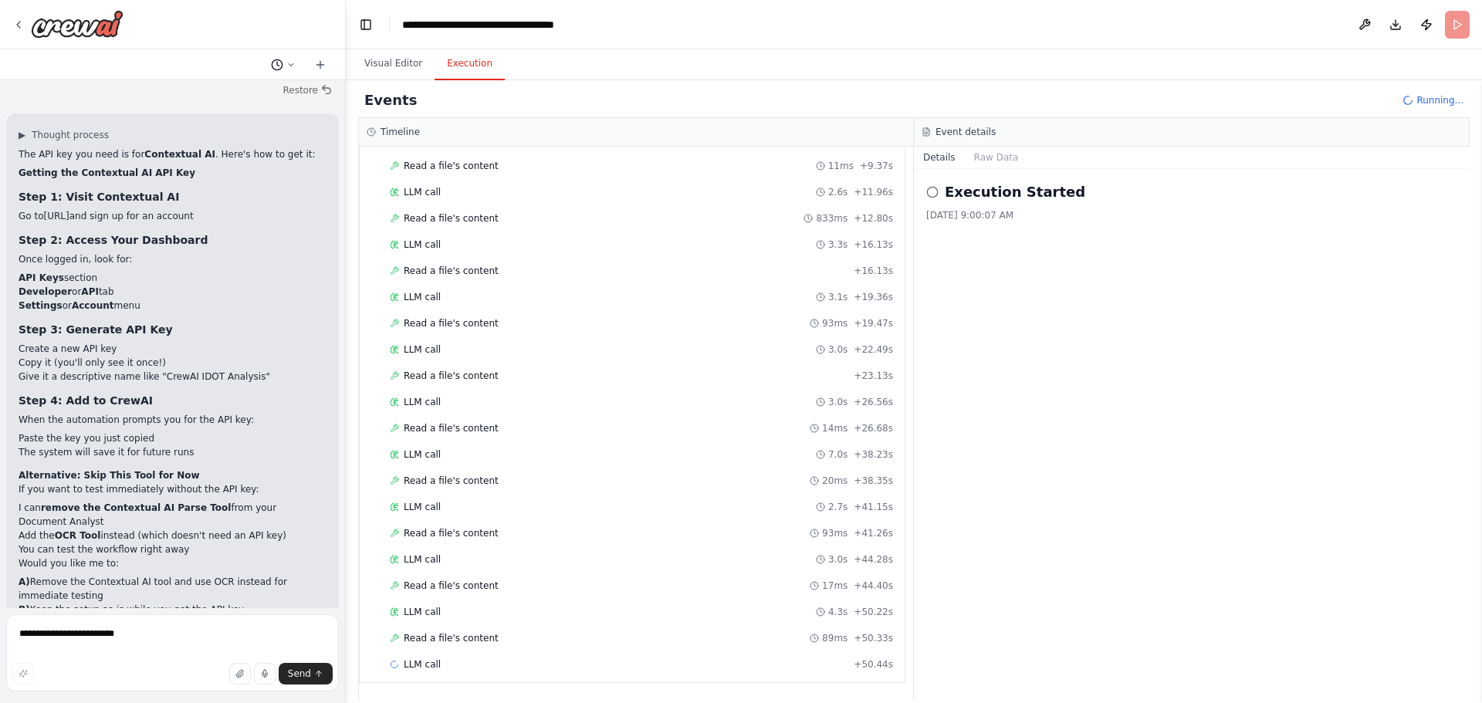
click at [291, 66] on icon at bounding box center [290, 64] width 9 height 9
click at [1199, 293] on div "Execution Started 10/15/2025, 9:00:07 AM" at bounding box center [1192, 434] width 556 height 531
drag, startPoint x: 396, startPoint y: 66, endPoint x: 386, endPoint y: 56, distance: 14.7
click at [394, 62] on button "Visual Editor" at bounding box center [393, 64] width 83 height 32
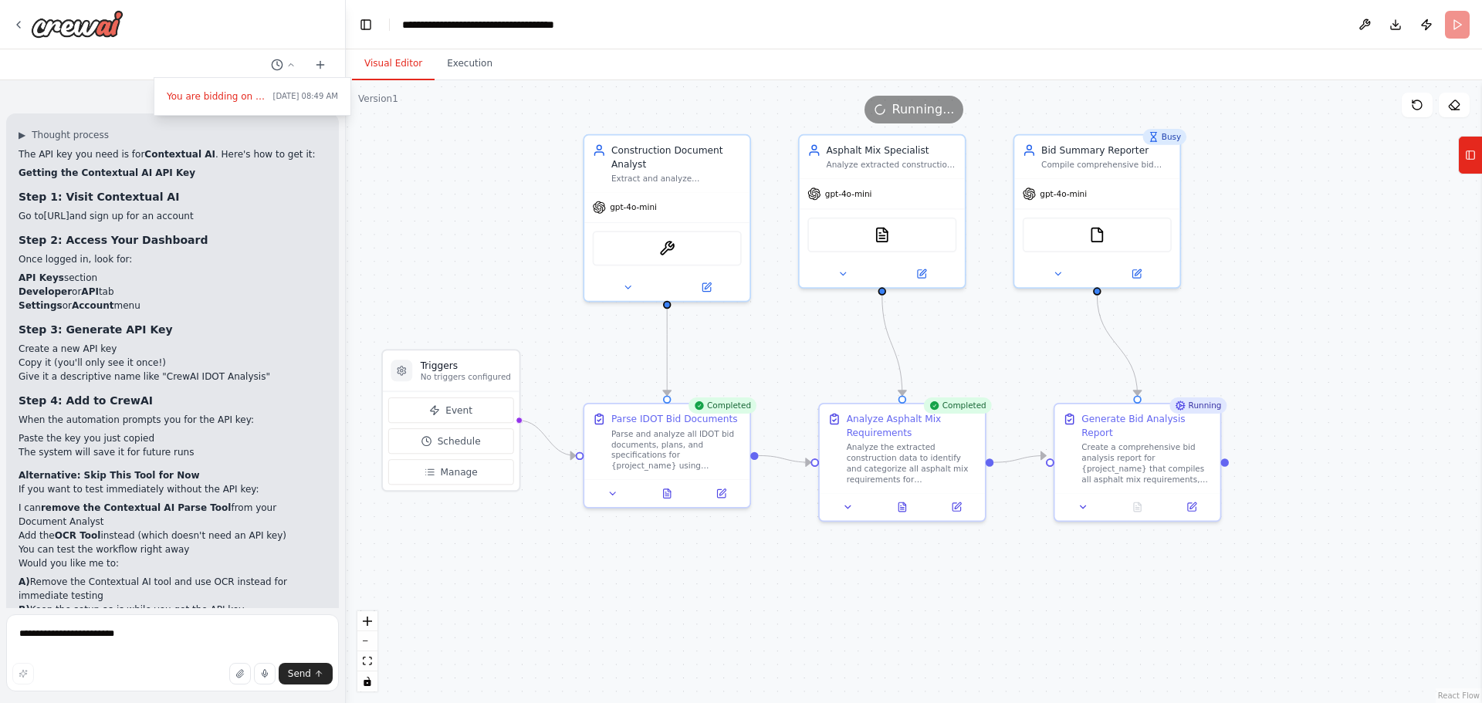
click at [471, 155] on div ".deletable-edge-delete-btn { width: 20px; height: 20px; border: 0px solid #ffff…" at bounding box center [914, 391] width 1136 height 623
click at [1132, 37] on header "**********" at bounding box center [914, 24] width 1136 height 49
click at [1458, 25] on header "**********" at bounding box center [914, 24] width 1136 height 49
click at [1468, 168] on button "Tools" at bounding box center [1470, 155] width 24 height 39
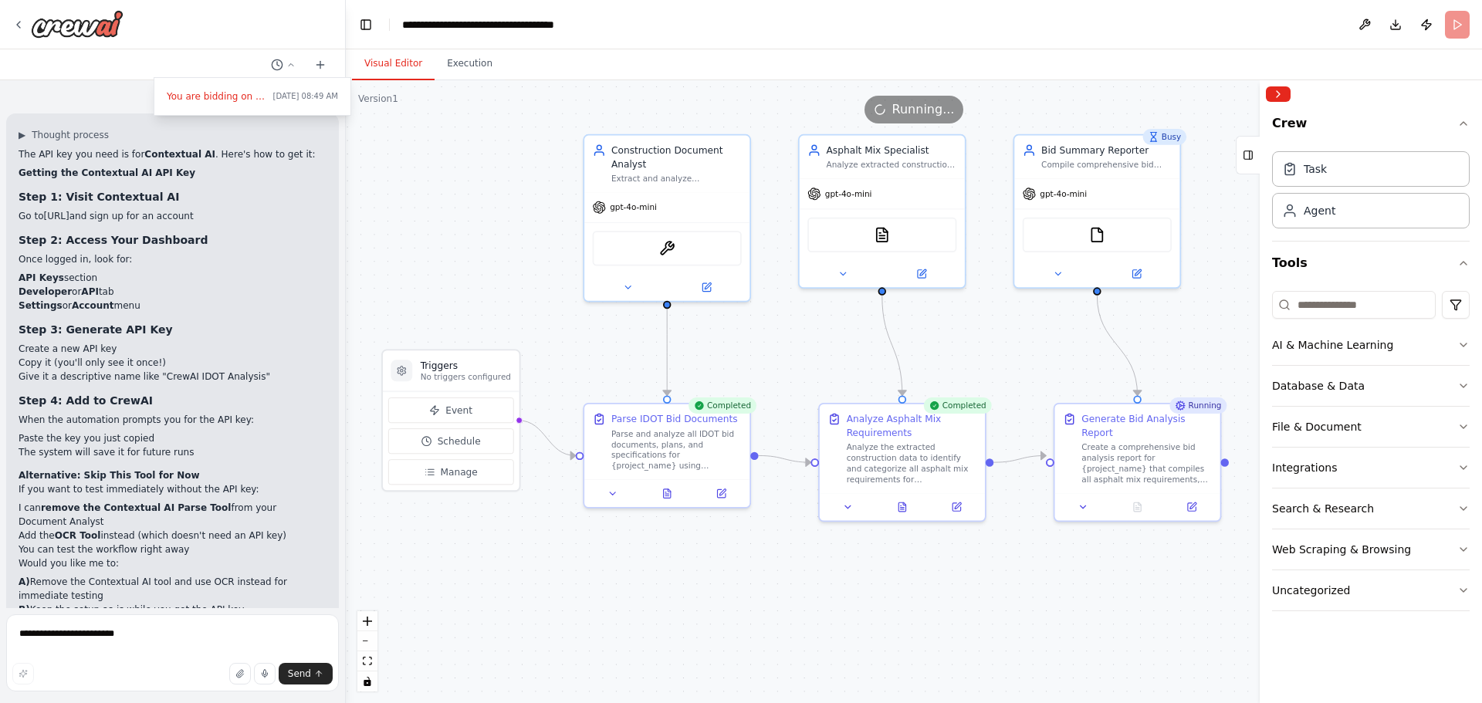
click at [814, 572] on div ".deletable-edge-delete-btn { width: 20px; height: 20px; border: 0px solid #ffff…" at bounding box center [914, 391] width 1136 height 623
click at [1045, 266] on button at bounding box center [1058, 271] width 76 height 16
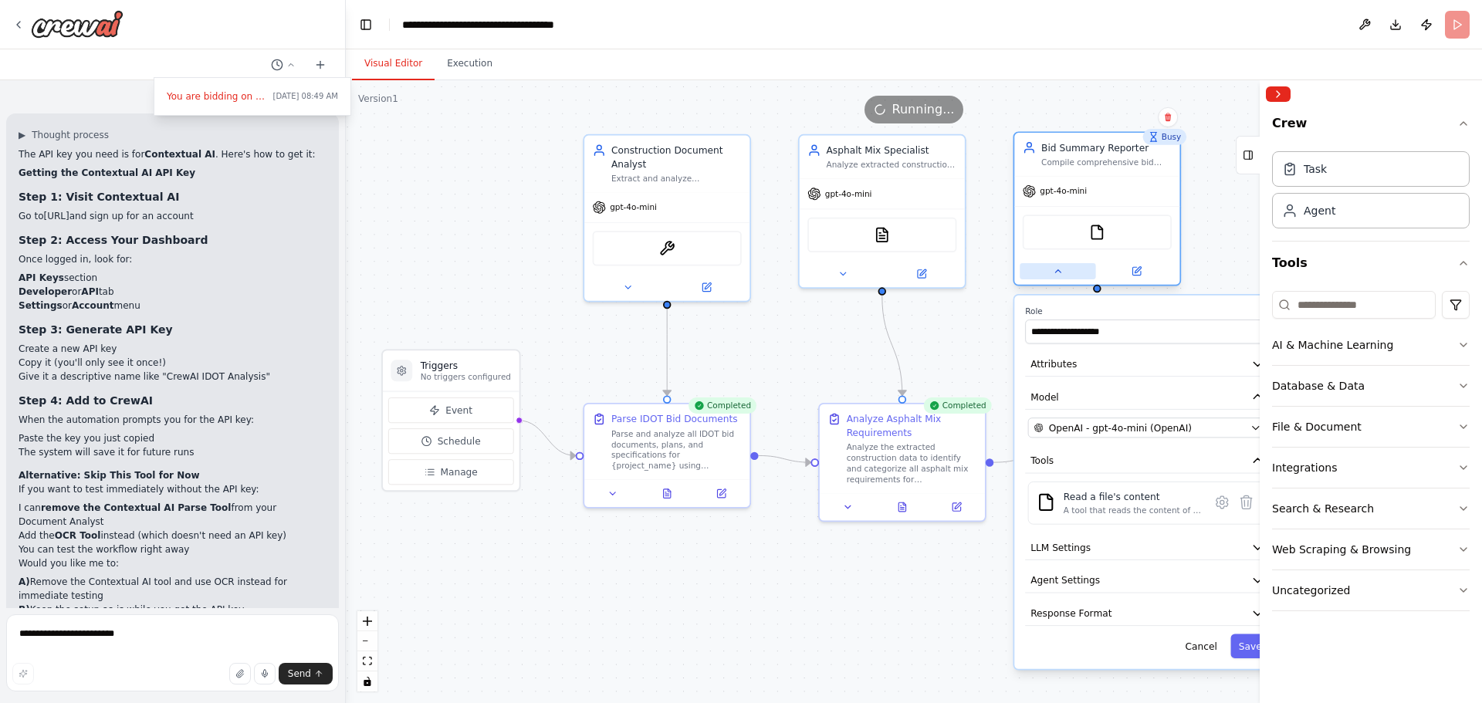
click at [1045, 266] on button at bounding box center [1058, 271] width 76 height 16
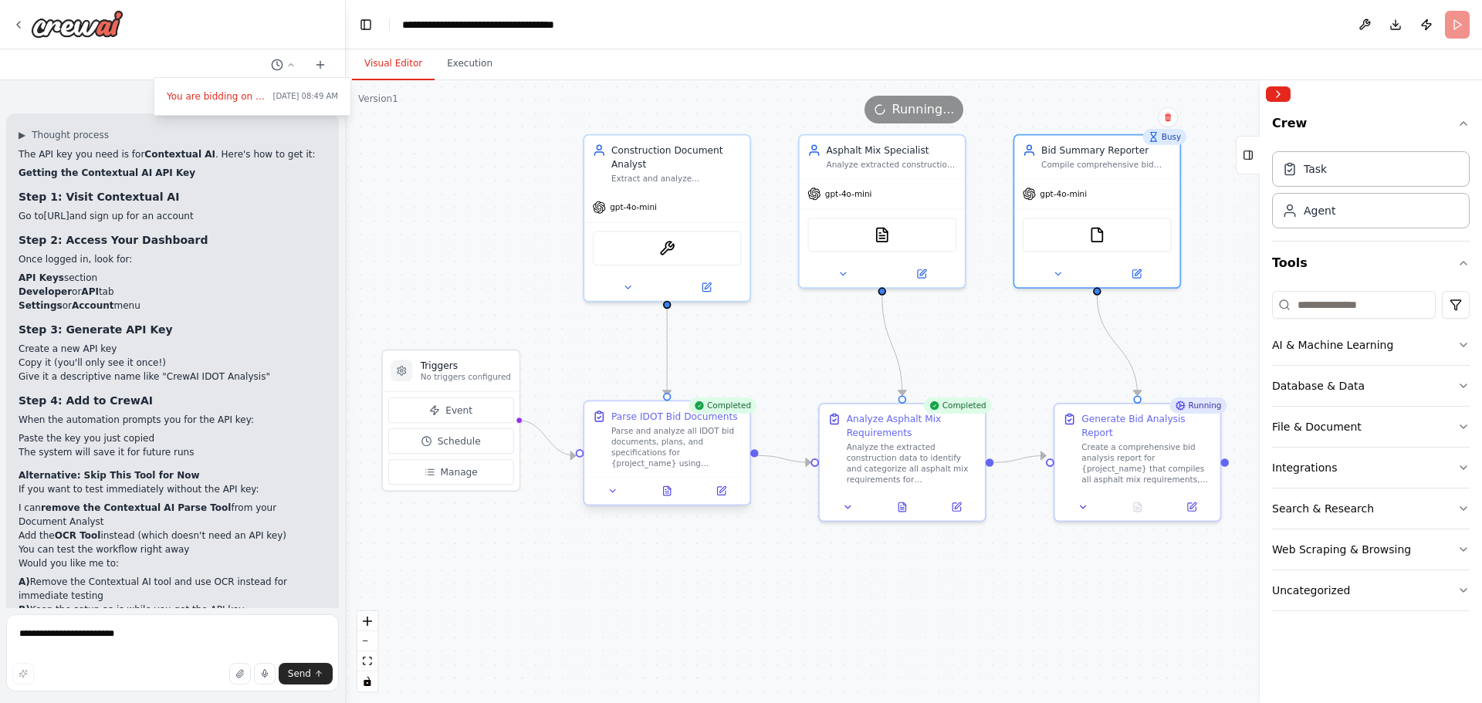
click at [618, 501] on div at bounding box center [666, 491] width 165 height 28
click at [617, 493] on icon at bounding box center [613, 491] width 11 height 11
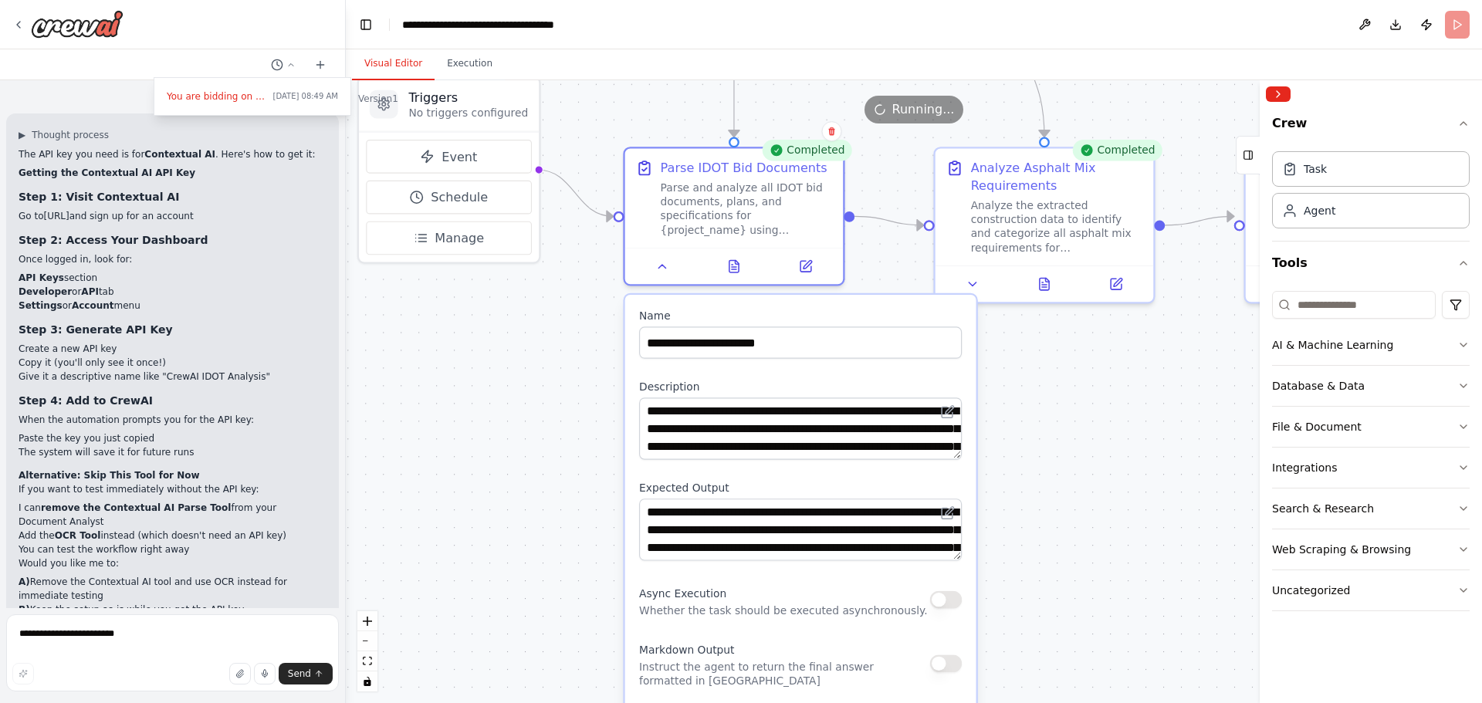
drag, startPoint x: 510, startPoint y: 582, endPoint x: 559, endPoint y: 357, distance: 230.8
click at [559, 357] on div ".deletable-edge-delete-btn { width: 20px; height: 20px; border: 0px solid #ffff…" at bounding box center [914, 391] width 1136 height 623
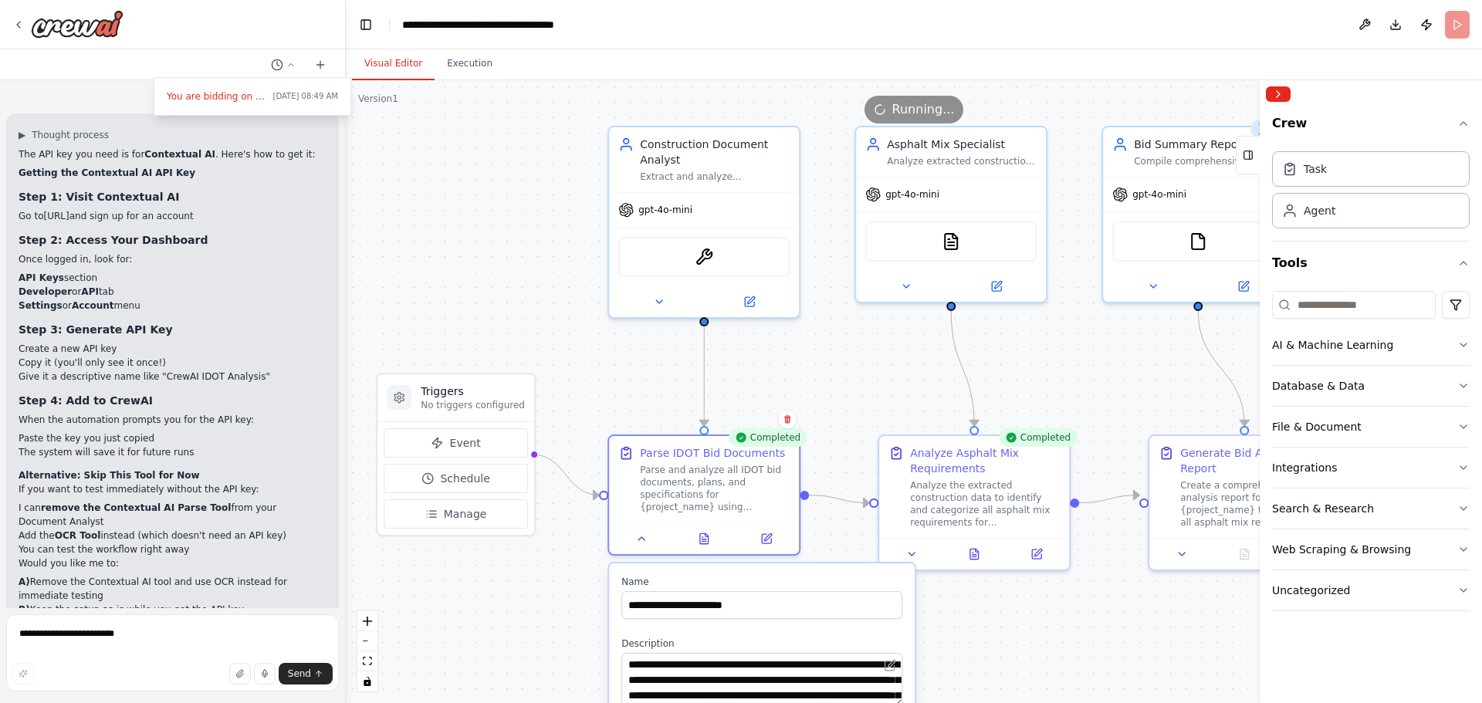
drag, startPoint x: 569, startPoint y: 473, endPoint x: 609, endPoint y: 625, distance: 156.5
click at [563, 703] on html "You are bidding on multiple items on the Illinois Department of Transportation'…" at bounding box center [741, 351] width 1482 height 703
click at [628, 383] on div ".deletable-edge-delete-btn { width: 20px; height: 20px; border: 0px solid #ffff…" at bounding box center [914, 391] width 1136 height 623
click at [645, 541] on icon at bounding box center [644, 536] width 12 height 12
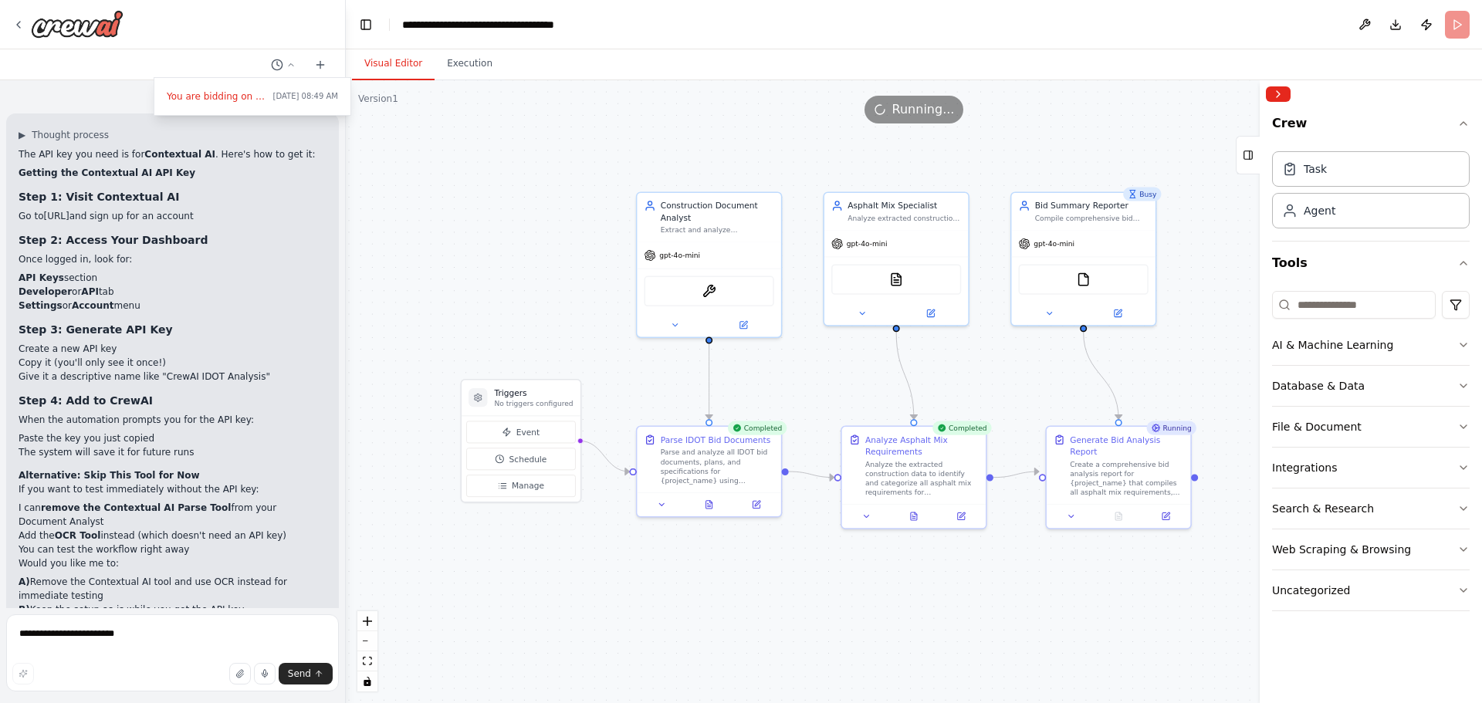
drag, startPoint x: 1077, startPoint y: 635, endPoint x: 1012, endPoint y: 584, distance: 82.5
click at [1012, 584] on div ".deletable-edge-delete-btn { width: 20px; height: 20px; border: 0px solid #ffff…" at bounding box center [914, 391] width 1136 height 623
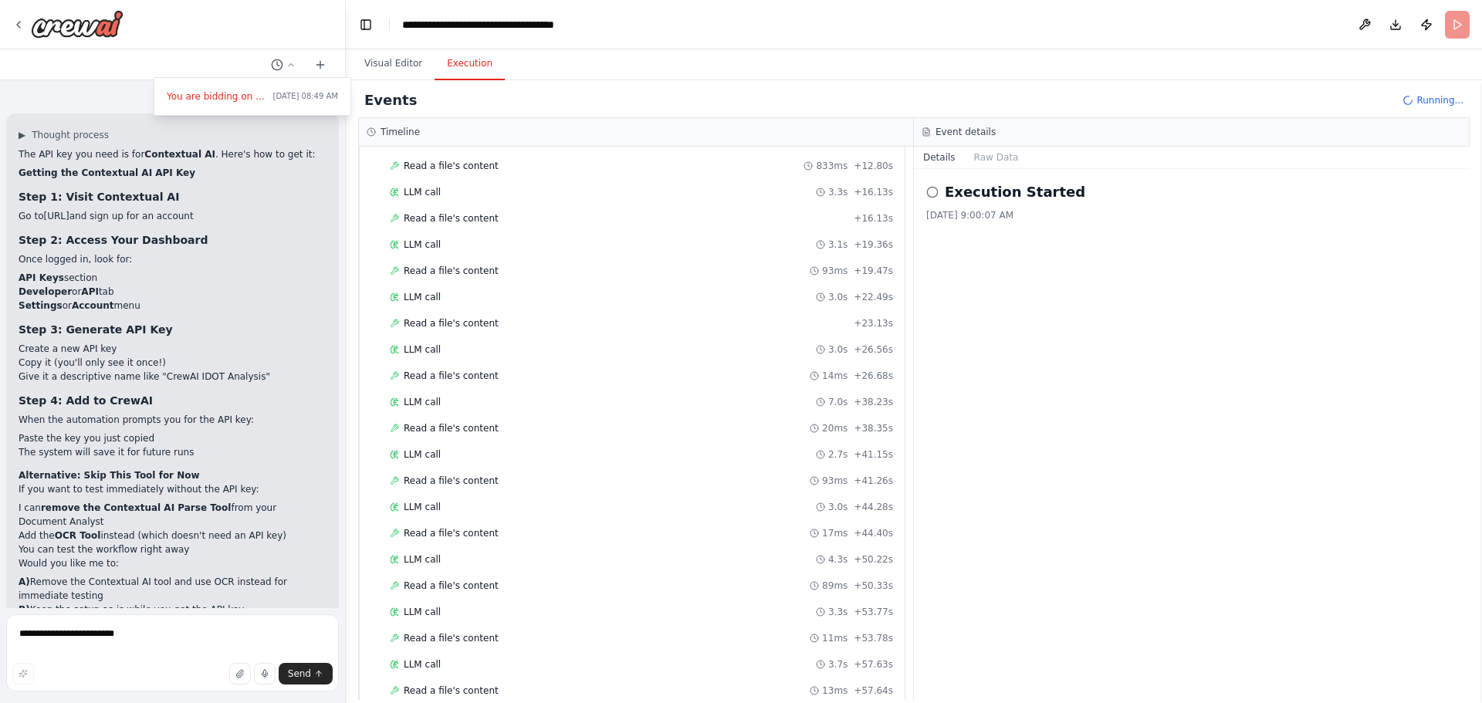
click at [451, 66] on button "Execution" at bounding box center [470, 64] width 70 height 32
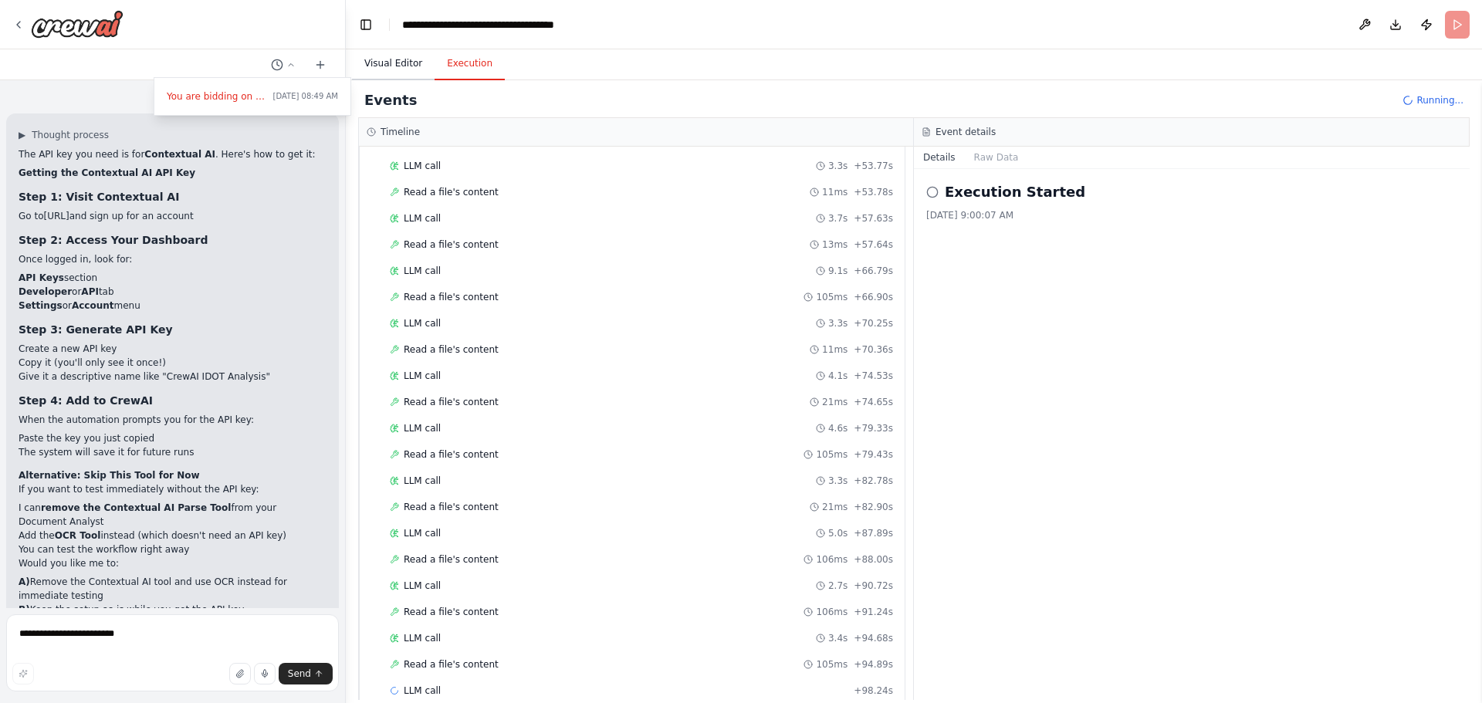
scroll to position [4379, 0]
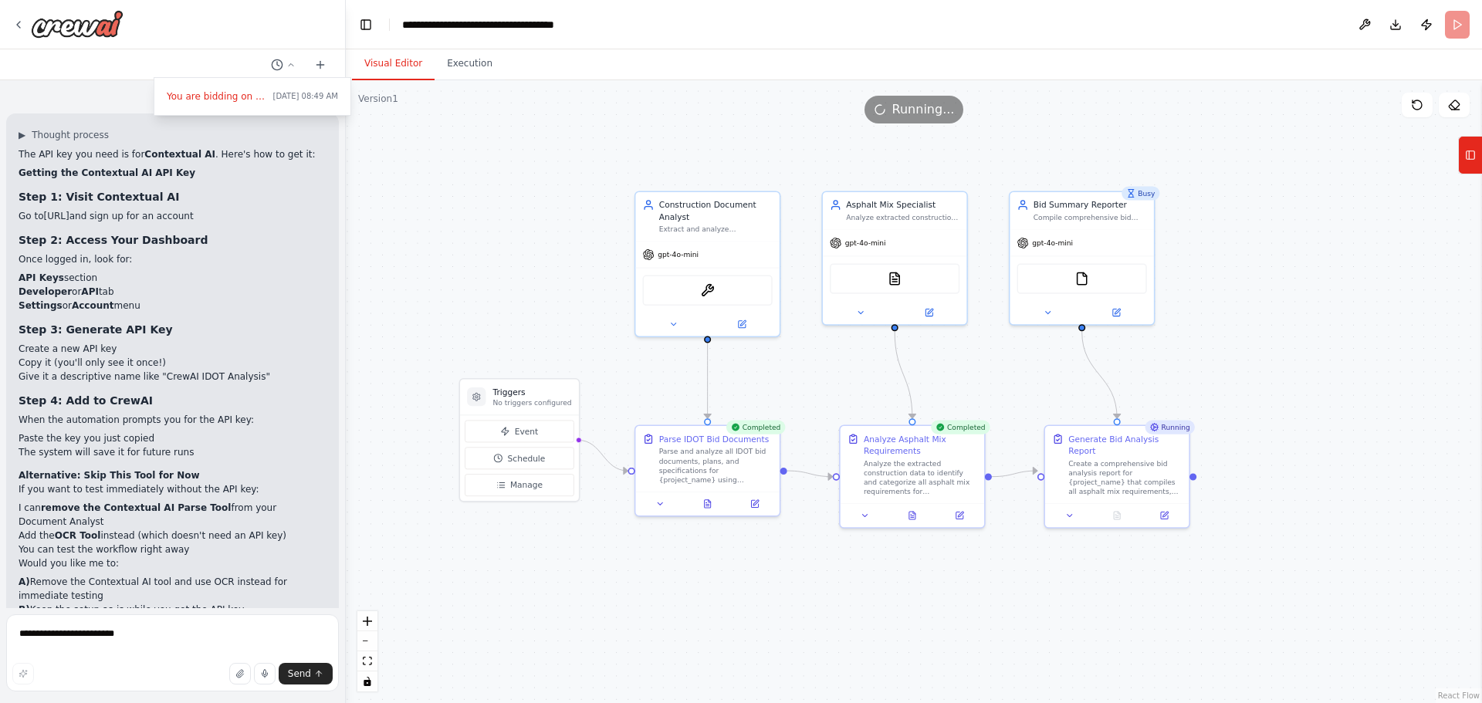
click at [395, 76] on button "Visual Editor" at bounding box center [393, 64] width 83 height 32
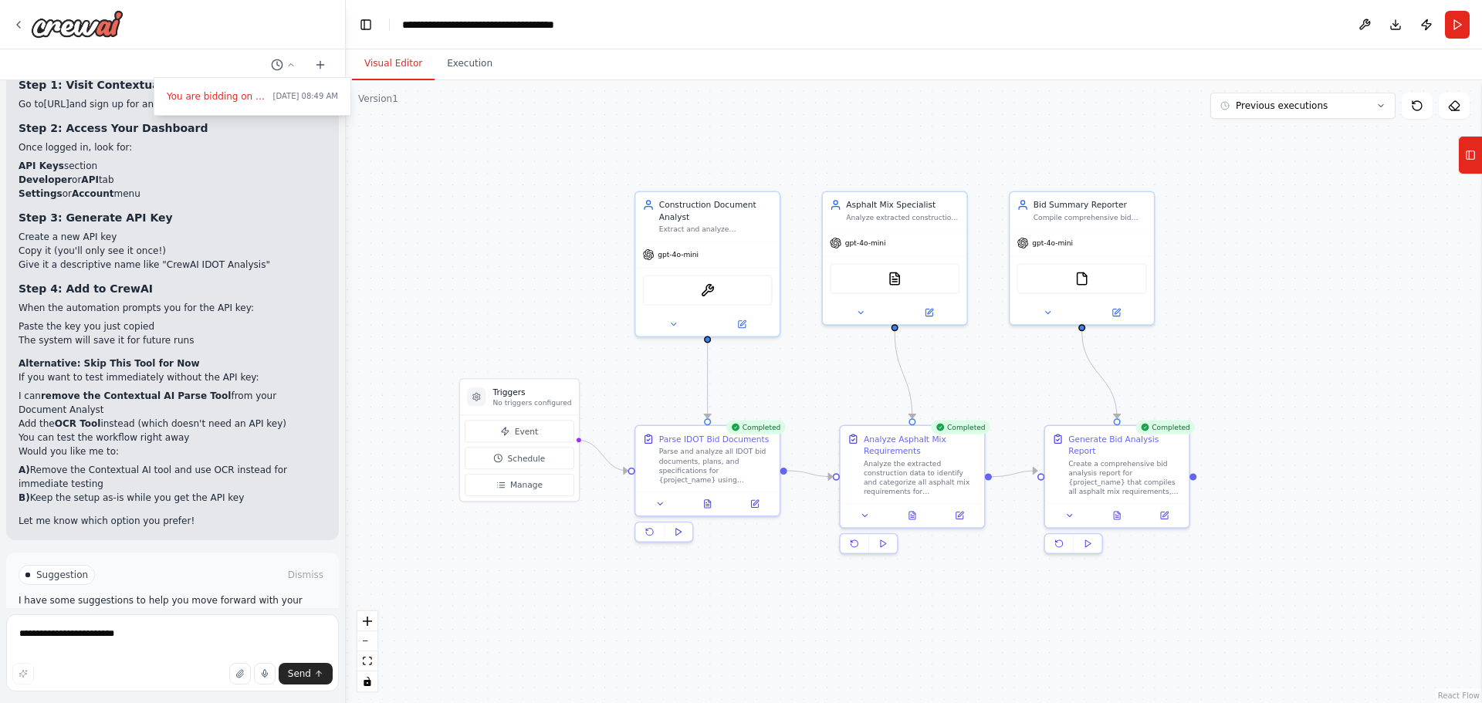
scroll to position [2470, 0]
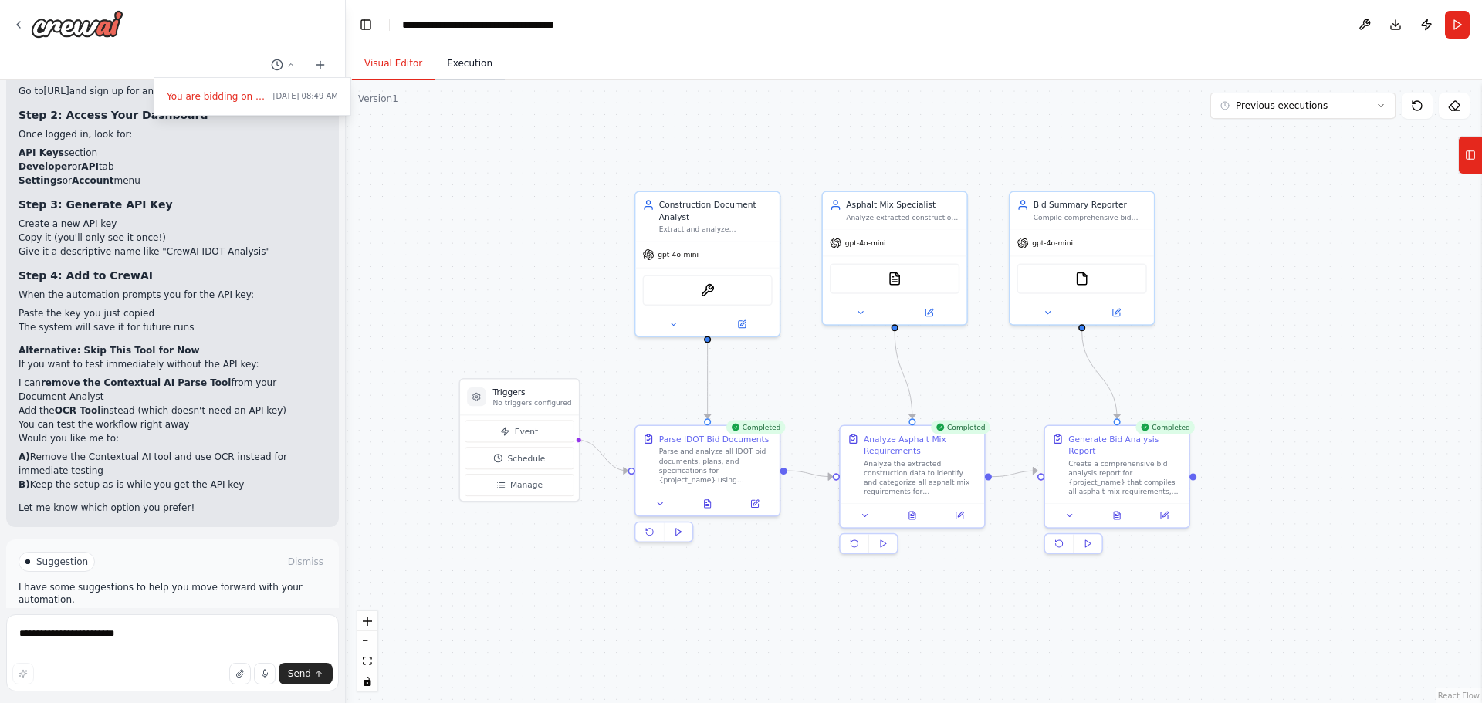
click at [455, 65] on button "Execution" at bounding box center [470, 64] width 70 height 32
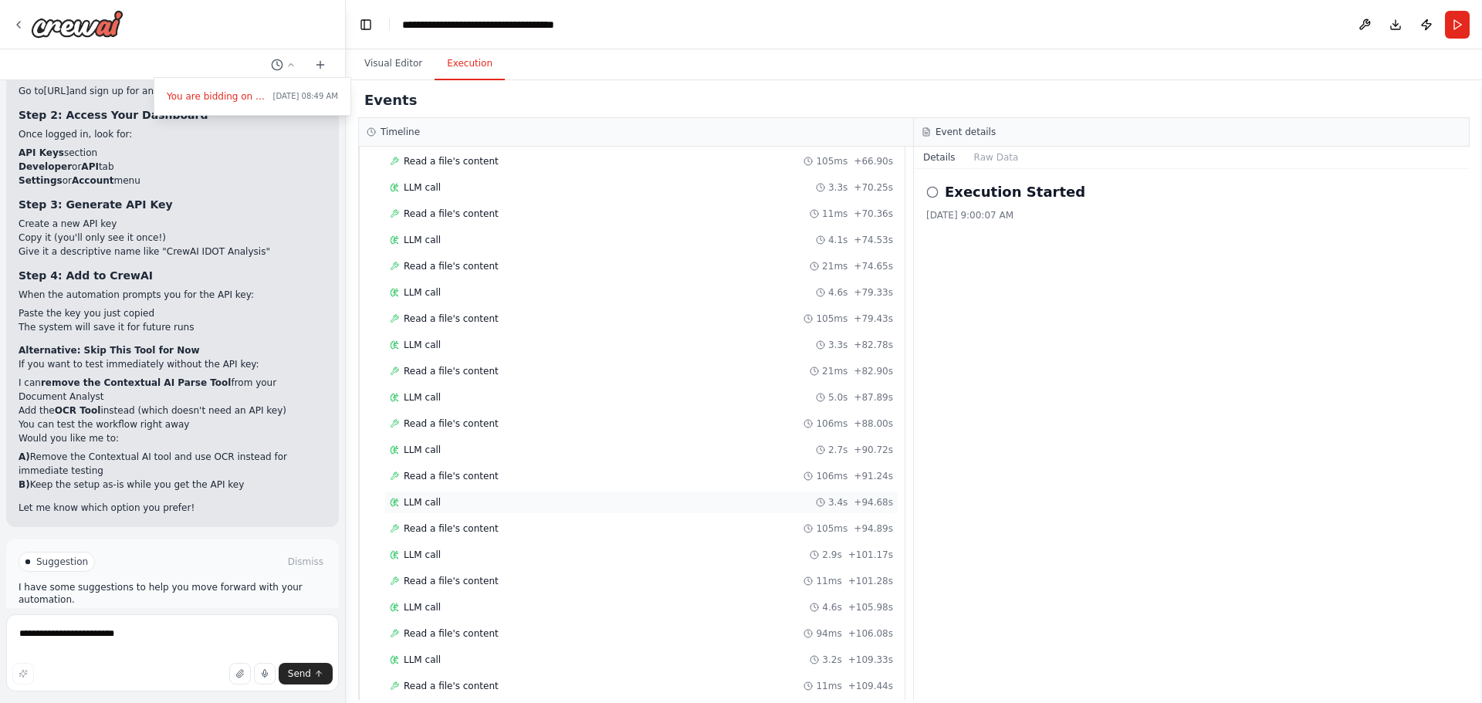
scroll to position [4563, 0]
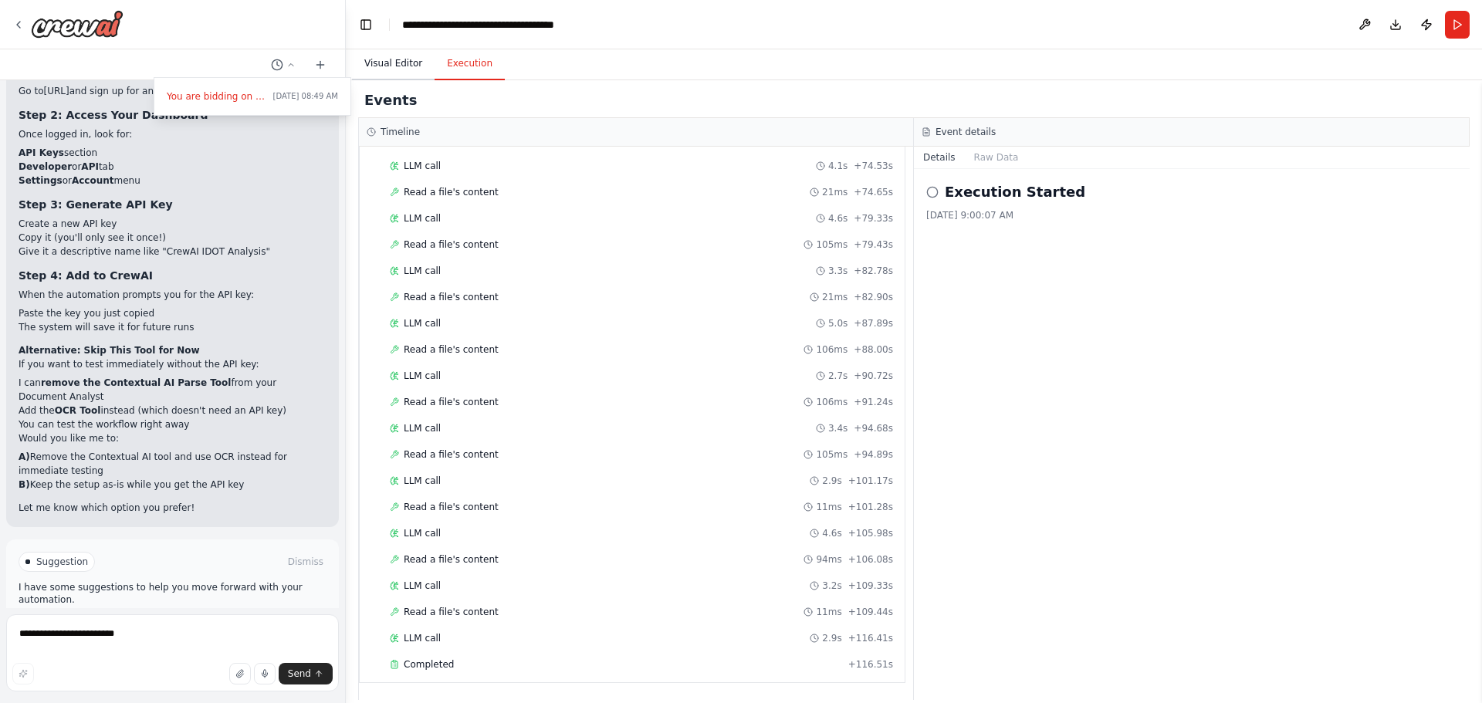
click at [398, 63] on button "Visual Editor" at bounding box center [393, 64] width 83 height 32
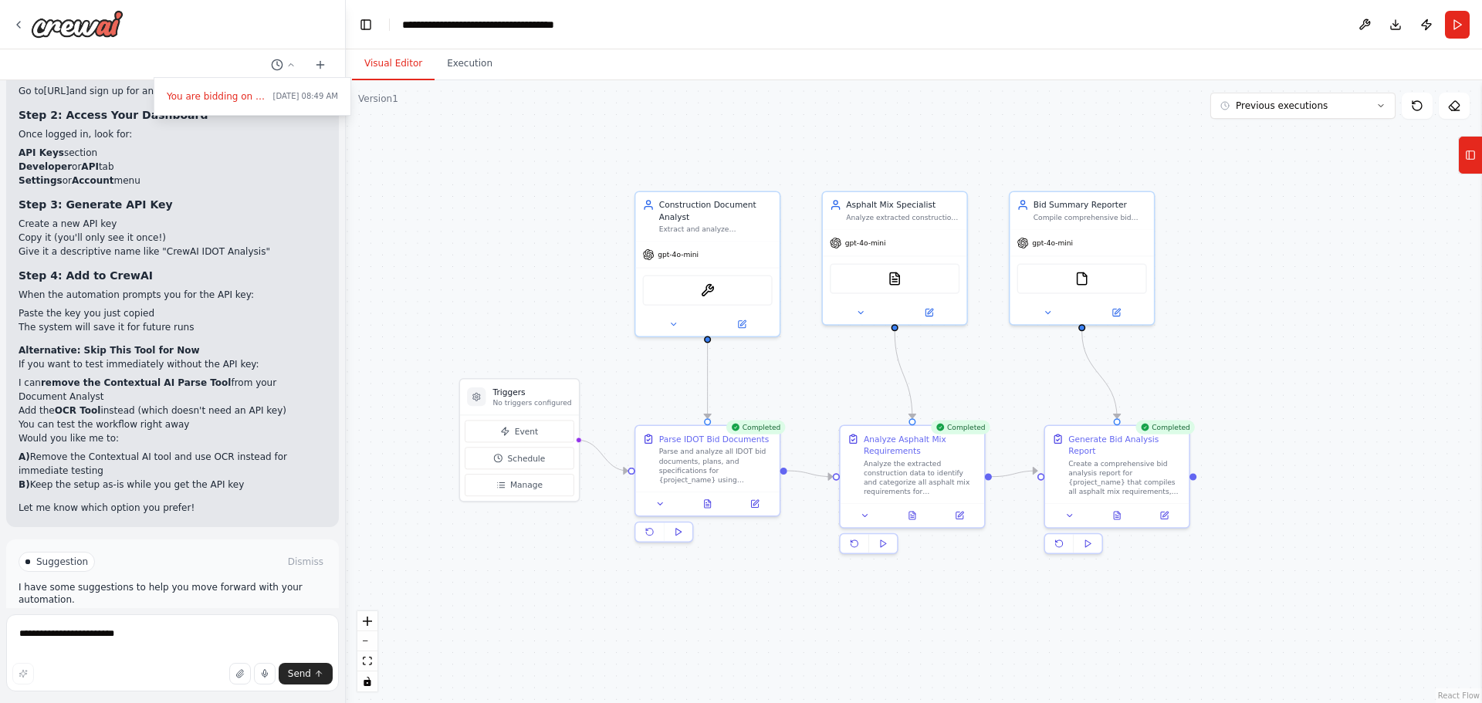
click at [1317, 367] on div ".deletable-edge-delete-btn { width: 20px; height: 20px; border: 0px solid #ffff…" at bounding box center [914, 391] width 1136 height 623
click at [178, 573] on div at bounding box center [173, 351] width 346 height 703
click at [168, 621] on span "Improve automation" at bounding box center [179, 627] width 94 height 12
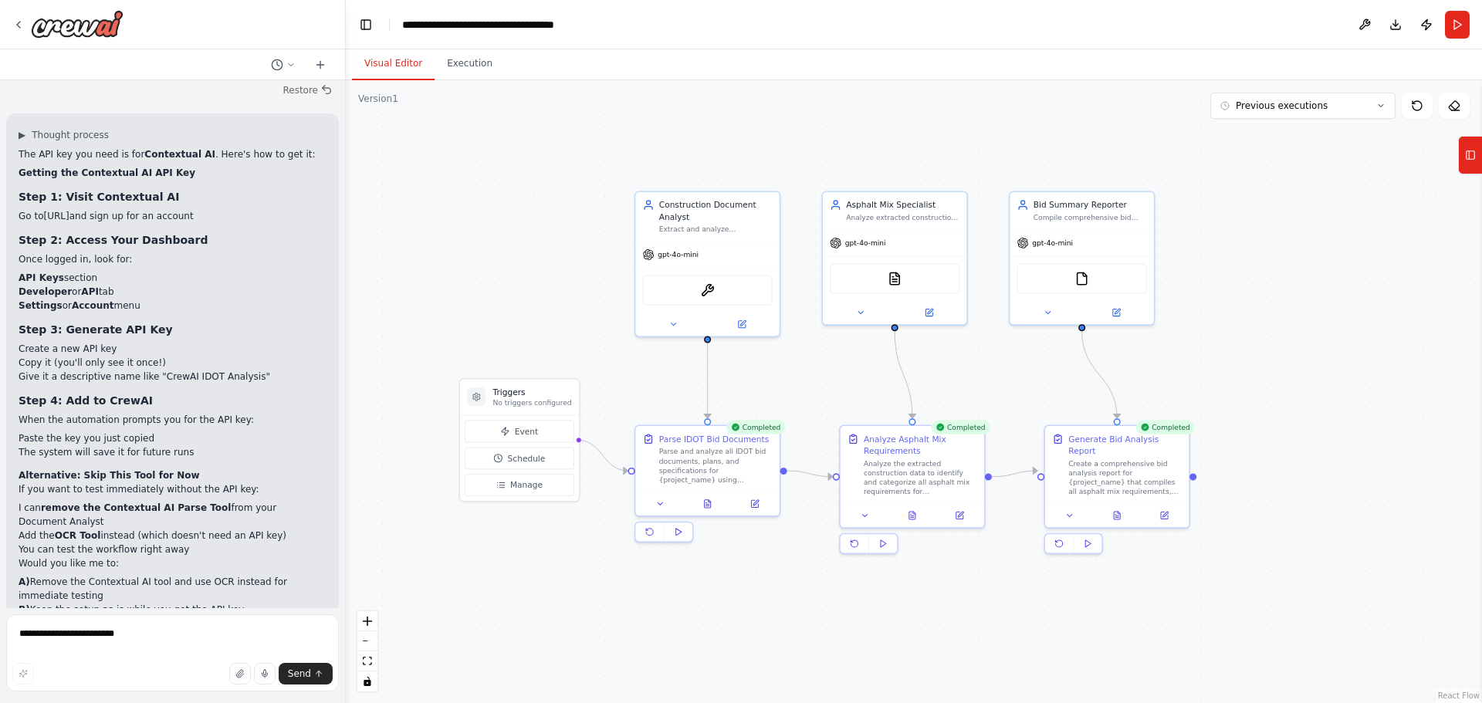
scroll to position [2405, 0]
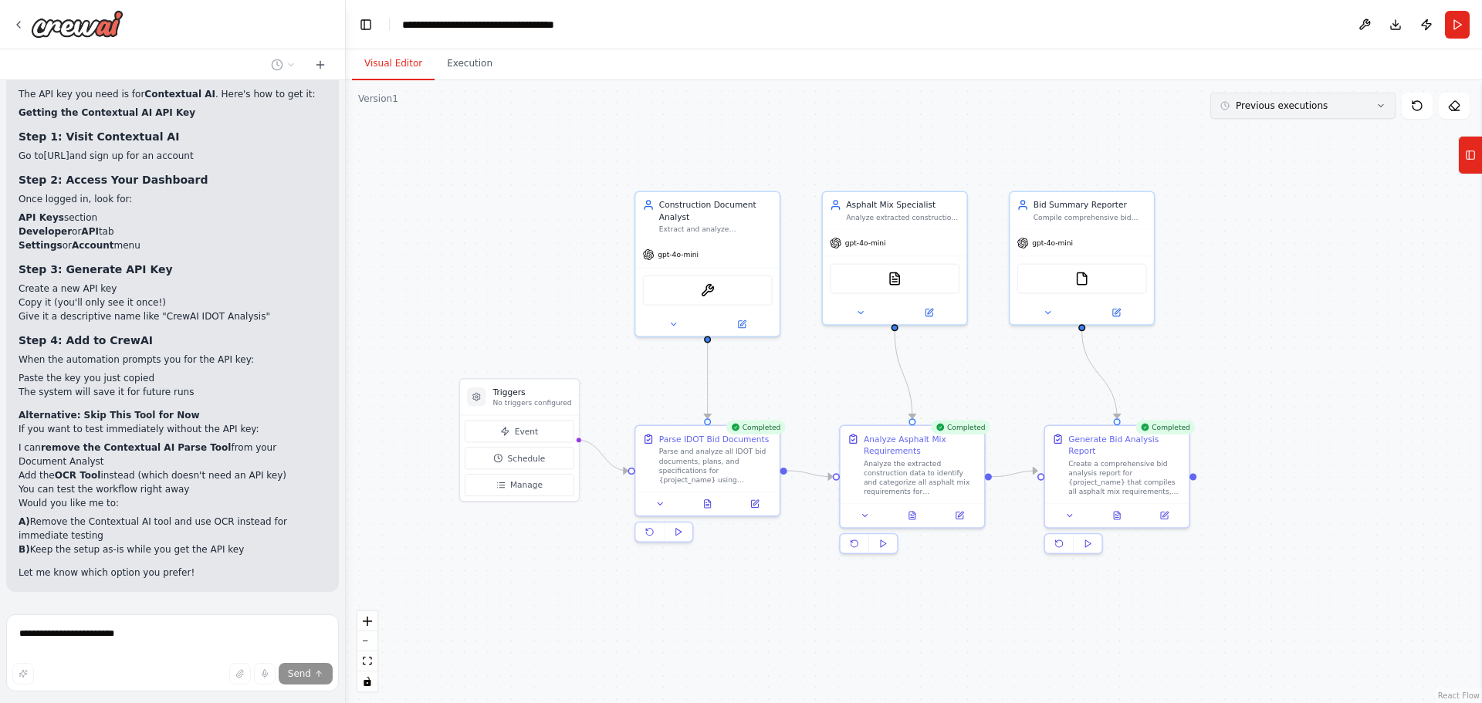
click at [1349, 108] on button "Previous executions" at bounding box center [1302, 106] width 185 height 26
click at [1397, 238] on div ".deletable-edge-delete-btn { width: 20px; height: 20px; border: 0px solid #ffff…" at bounding box center [914, 391] width 1136 height 623
click at [533, 146] on div ".deletable-edge-delete-btn { width: 20px; height: 20px; border: 0px solid #ffff…" at bounding box center [914, 391] width 1136 height 623
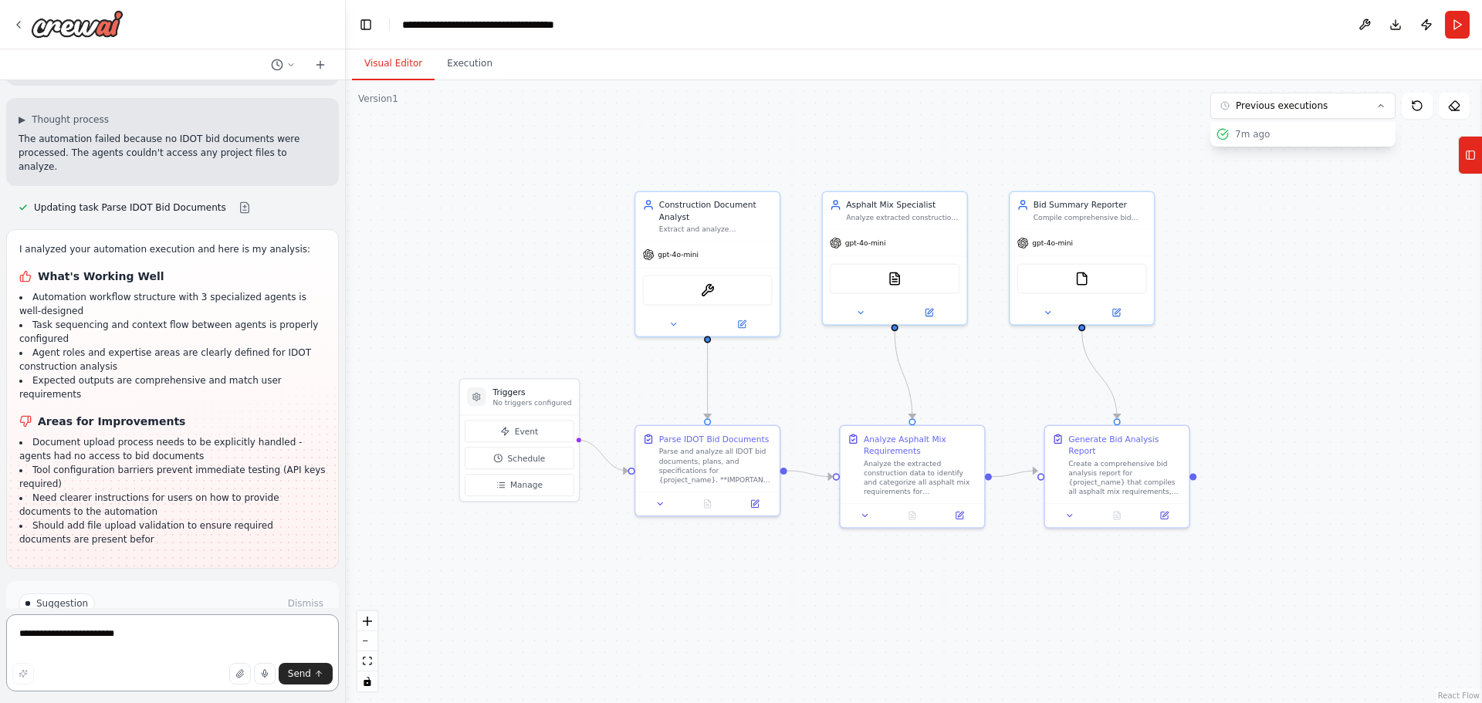
scroll to position [2925, 0]
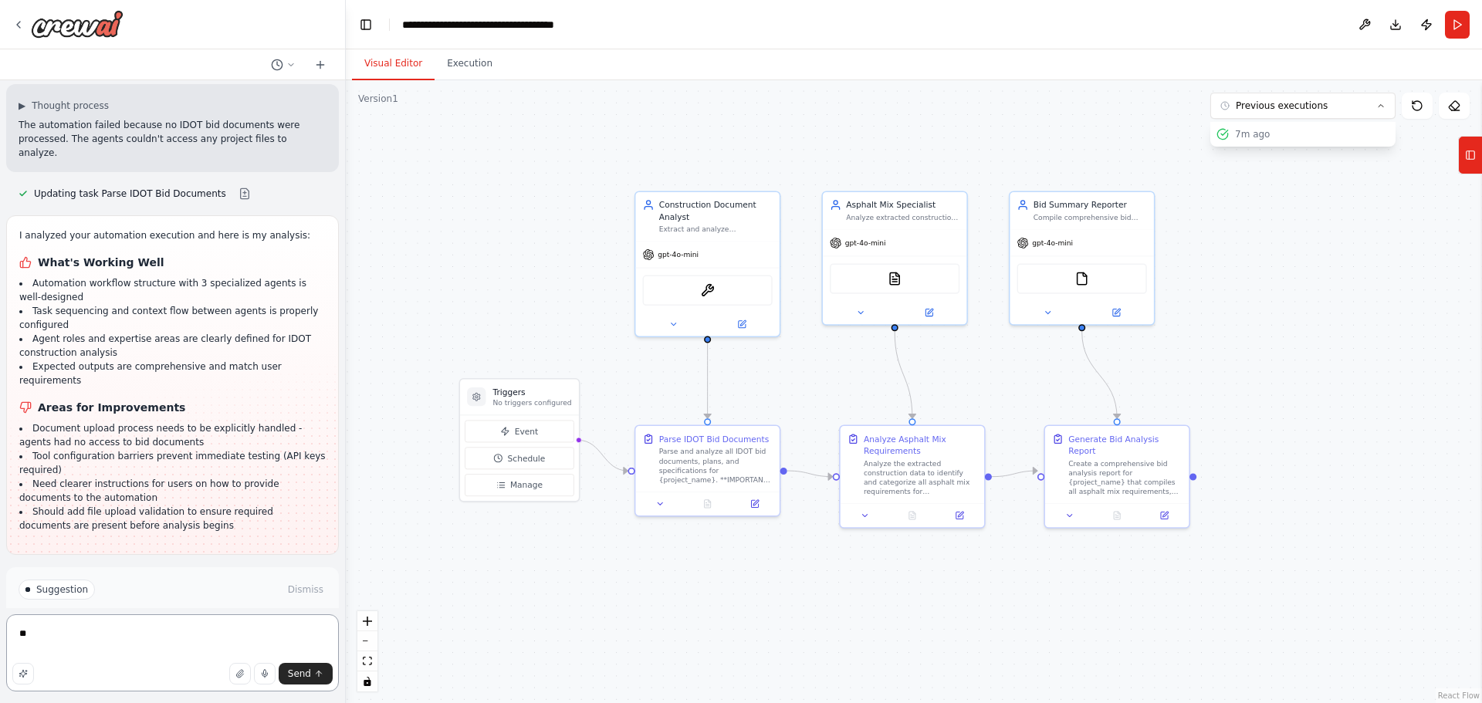
type textarea "*"
click at [242, 675] on icon "button" at bounding box center [239, 673] width 9 height 9
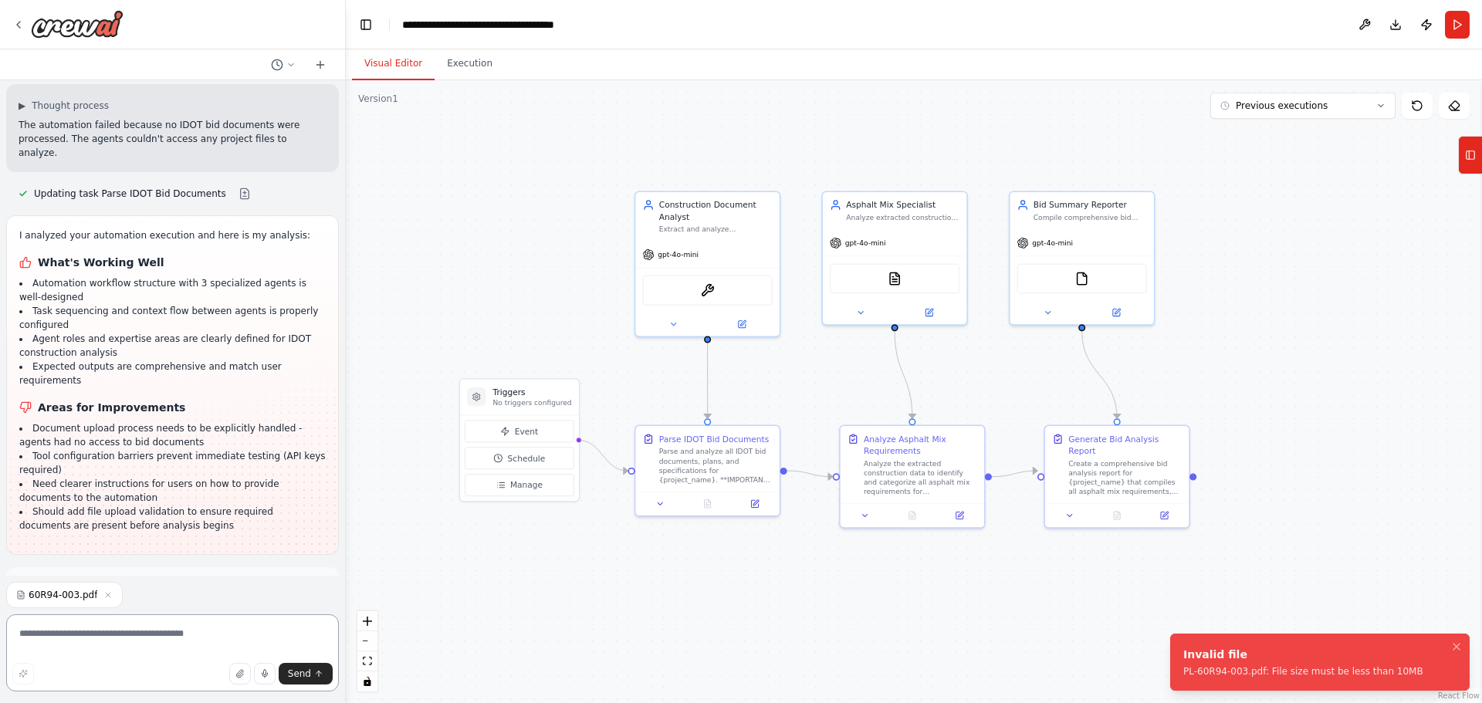
click at [173, 650] on textarea at bounding box center [172, 653] width 333 height 77
click at [239, 671] on icon "button" at bounding box center [239, 673] width 9 height 9
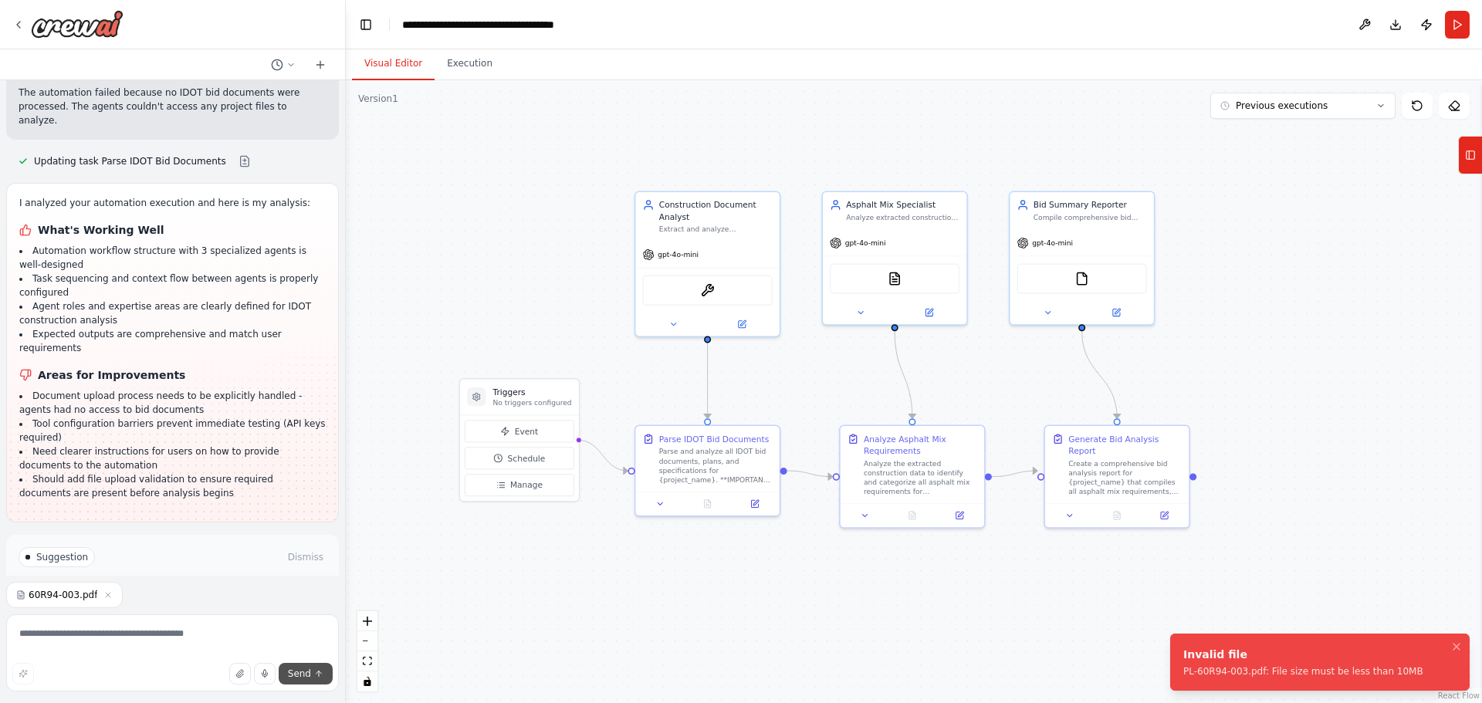
click at [301, 680] on button "Send" at bounding box center [306, 674] width 54 height 22
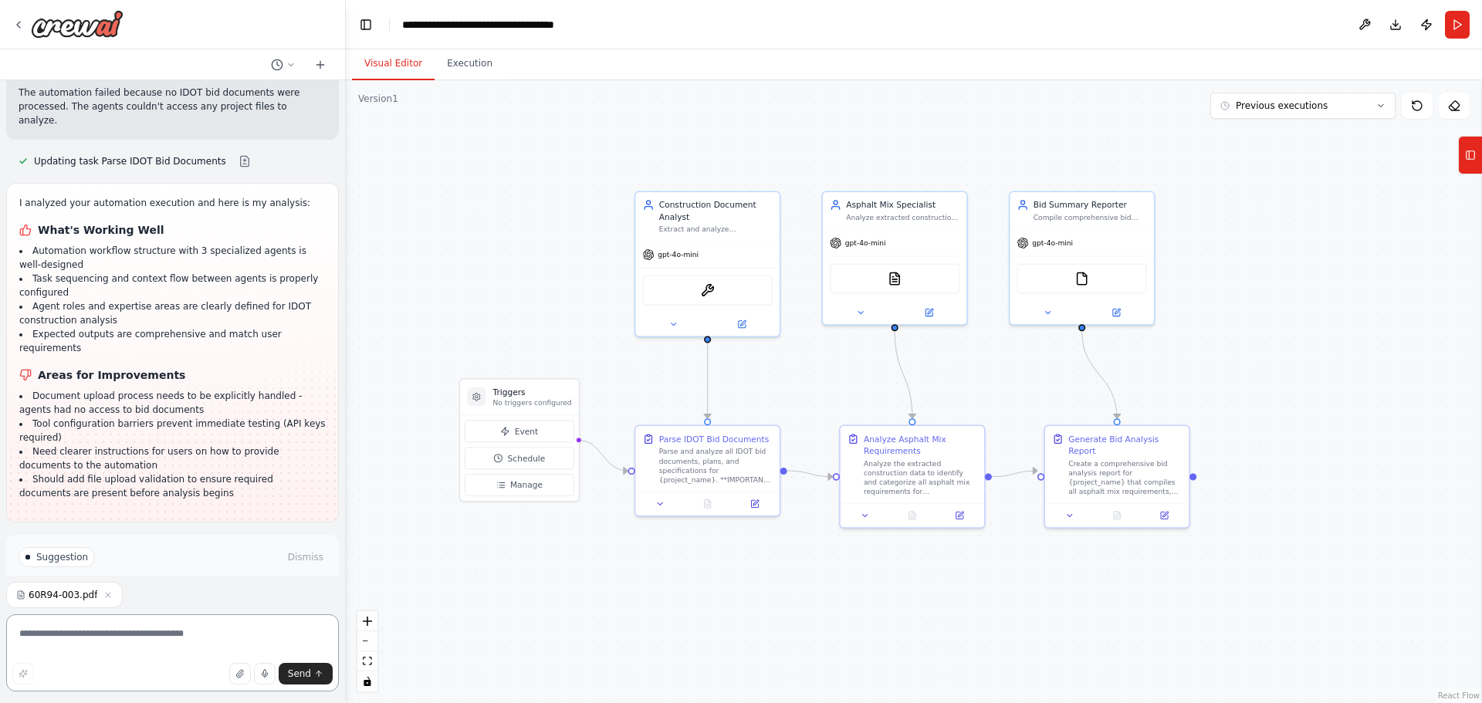
click at [132, 641] on textarea at bounding box center [172, 653] width 333 height 77
type textarea "**********"
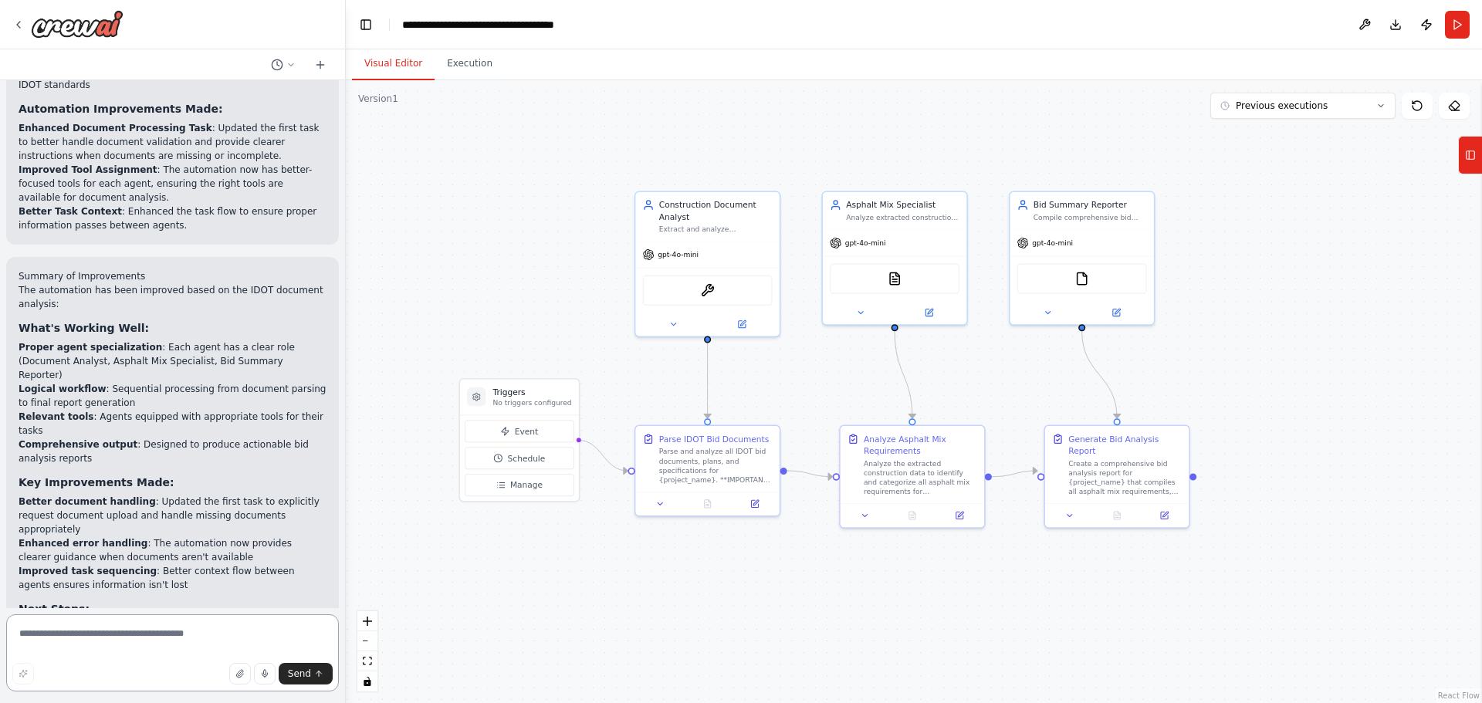
scroll to position [4129, 0]
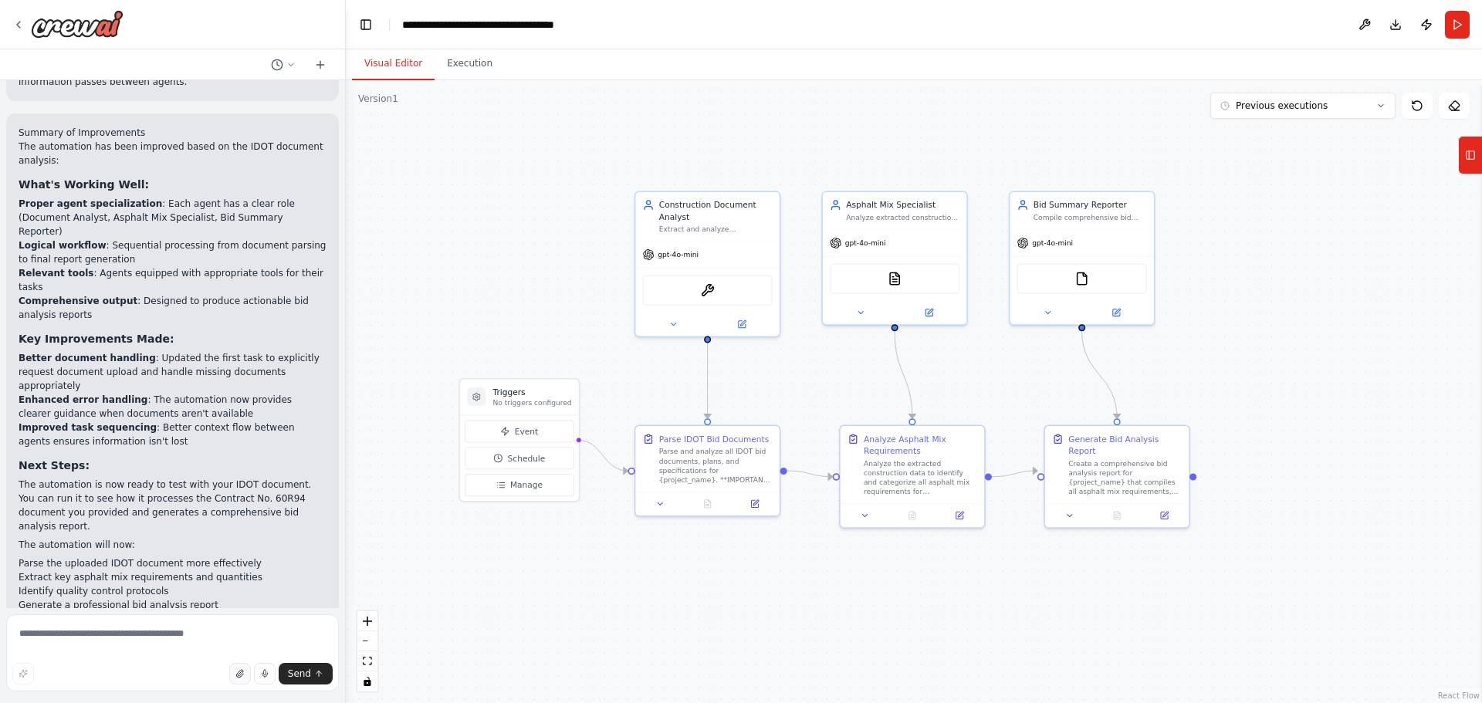
click at [235, 675] on button "button" at bounding box center [240, 674] width 22 height 22
click at [239, 680] on button "button" at bounding box center [240, 674] width 22 height 22
click at [102, 635] on textarea at bounding box center [172, 653] width 333 height 77
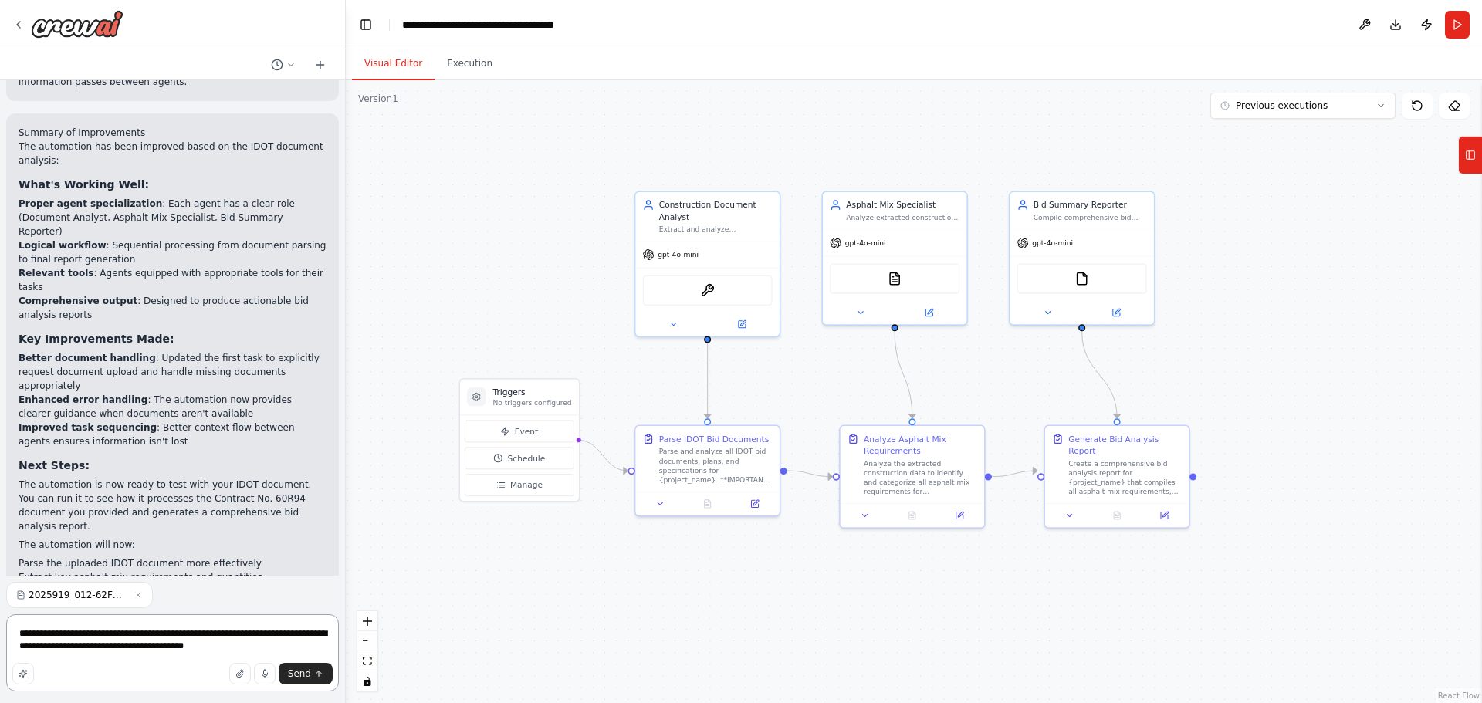
type textarea "**********"
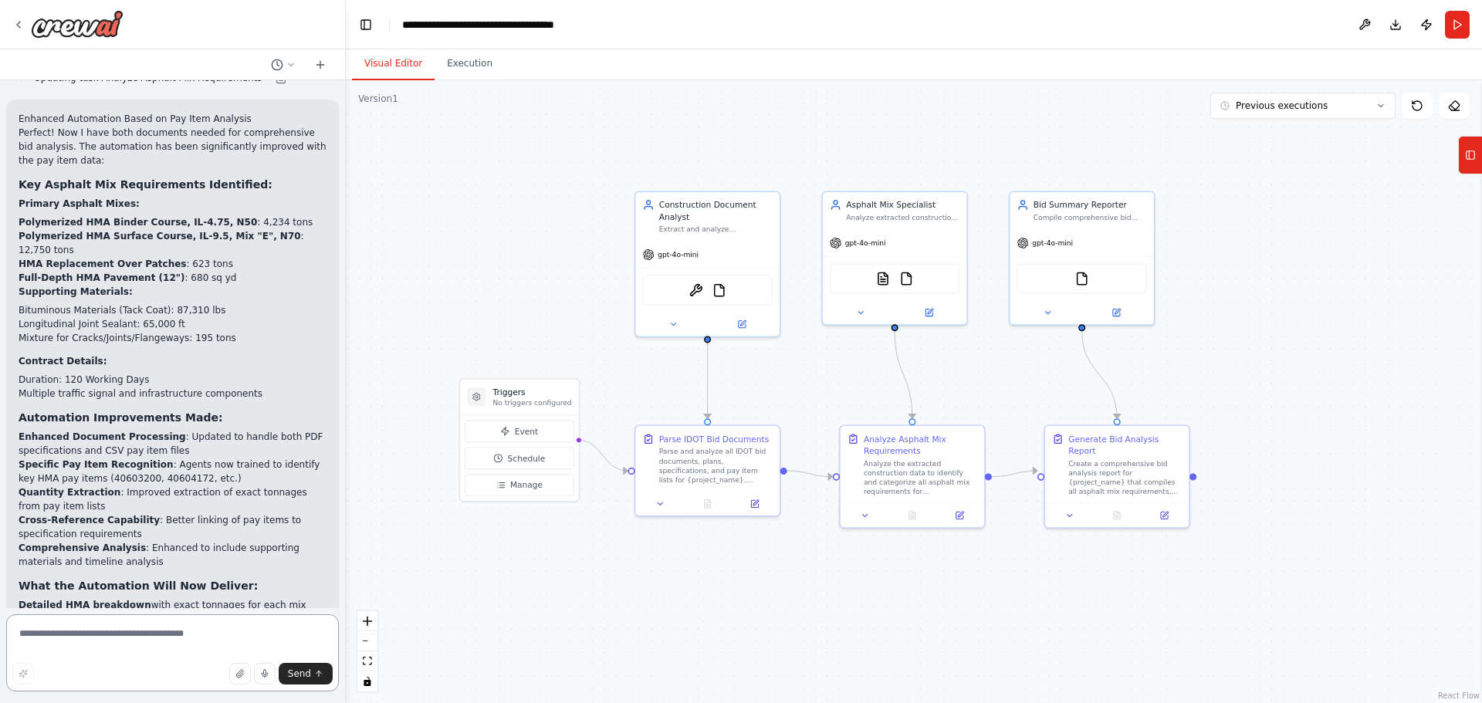
scroll to position [5411, 0]
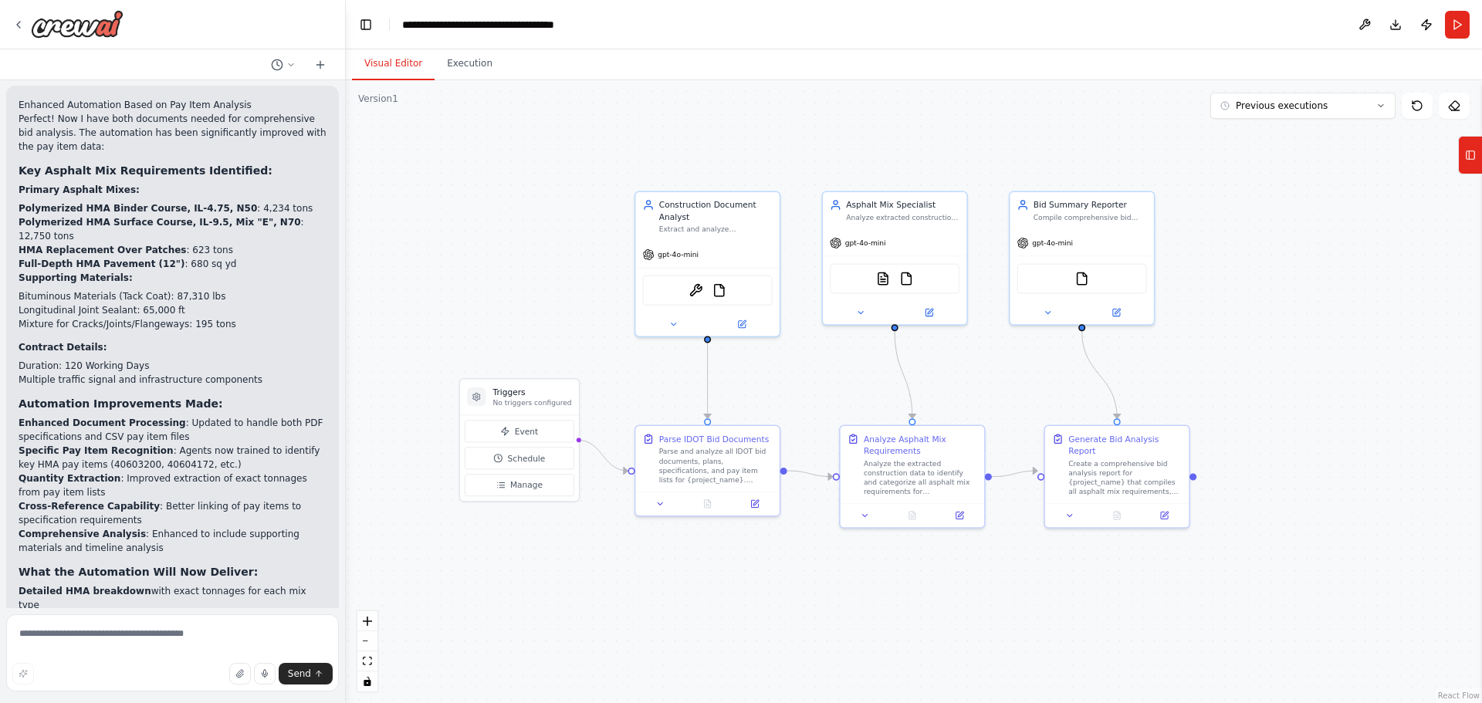
drag, startPoint x: 245, startPoint y: 675, endPoint x: 340, endPoint y: 622, distance: 108.5
click at [245, 675] on icon "button" at bounding box center [239, 673] width 9 height 9
click at [90, 635] on textarea at bounding box center [172, 653] width 333 height 77
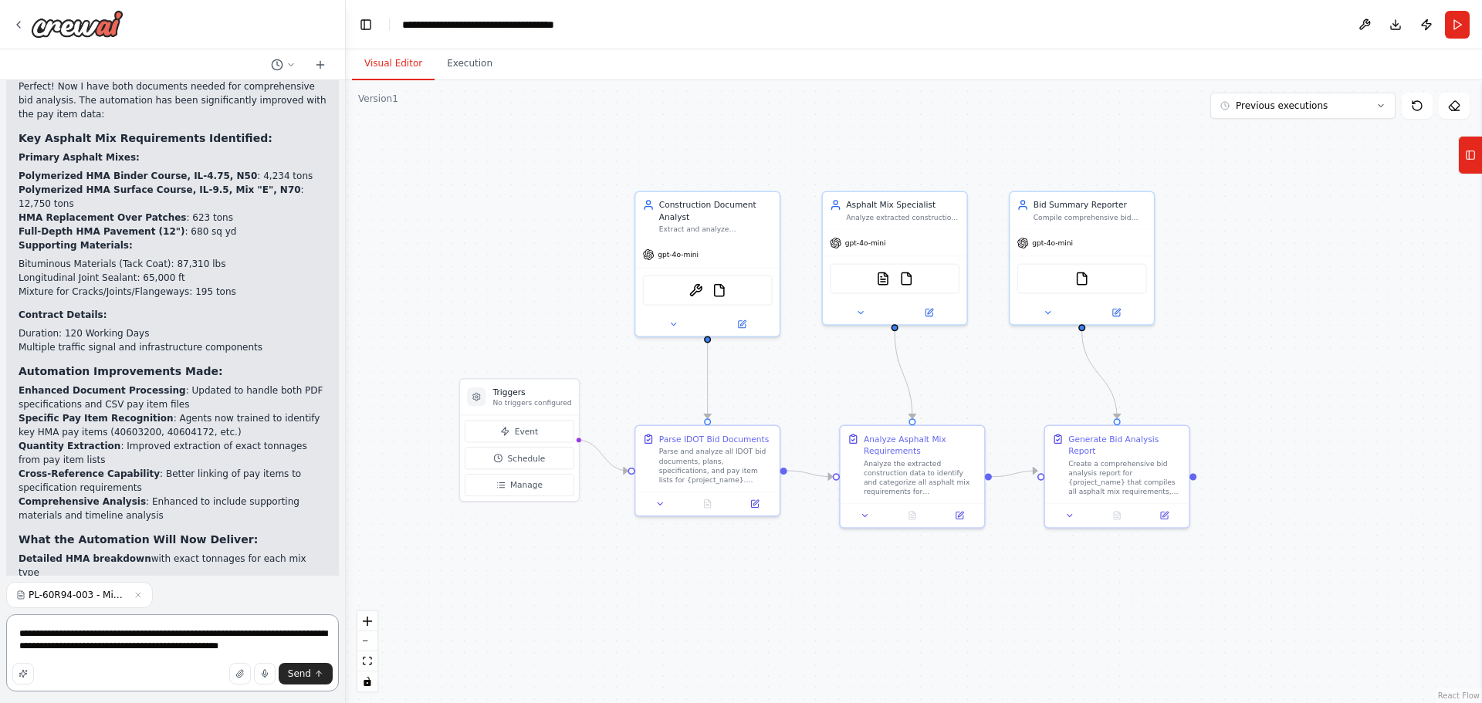
click at [243, 646] on textarea "**********" at bounding box center [172, 653] width 333 height 77
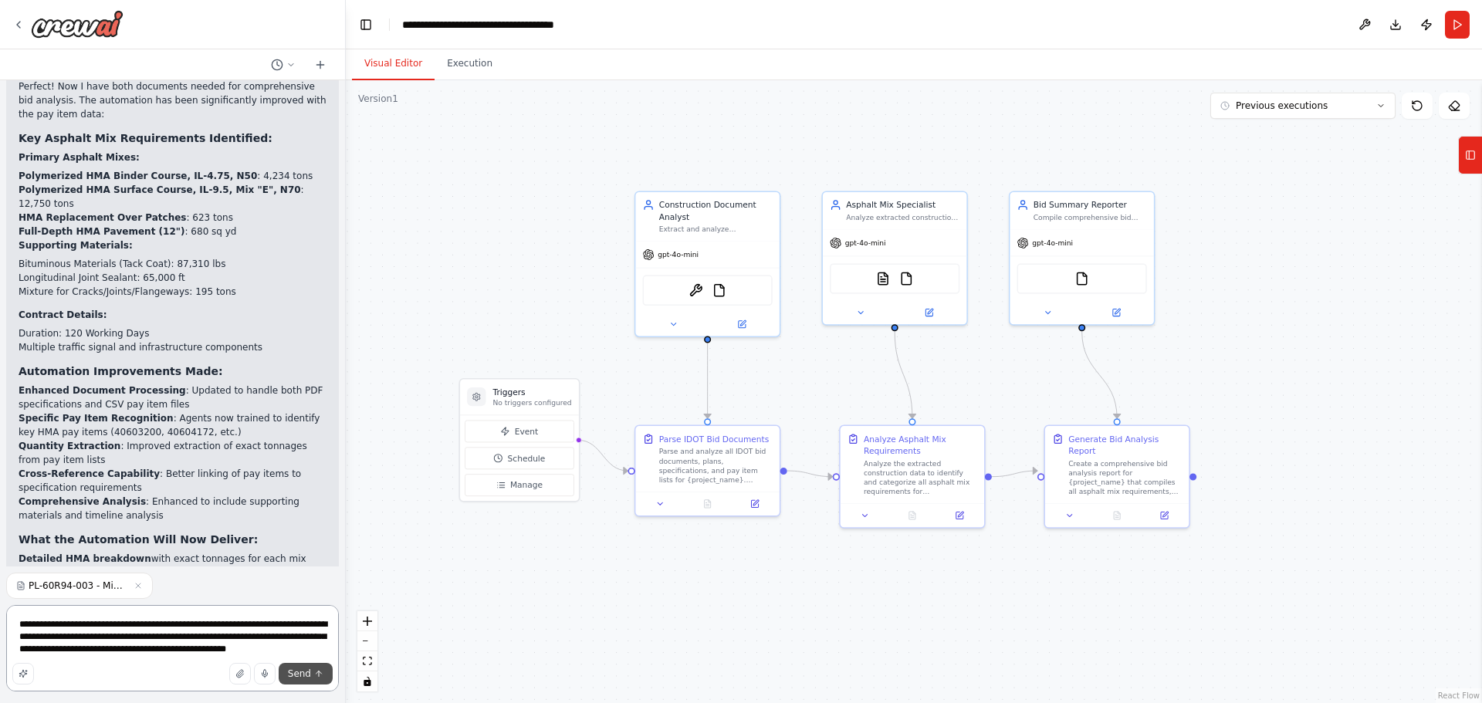
type textarea "**********"
click at [302, 666] on button "Send" at bounding box center [306, 674] width 54 height 22
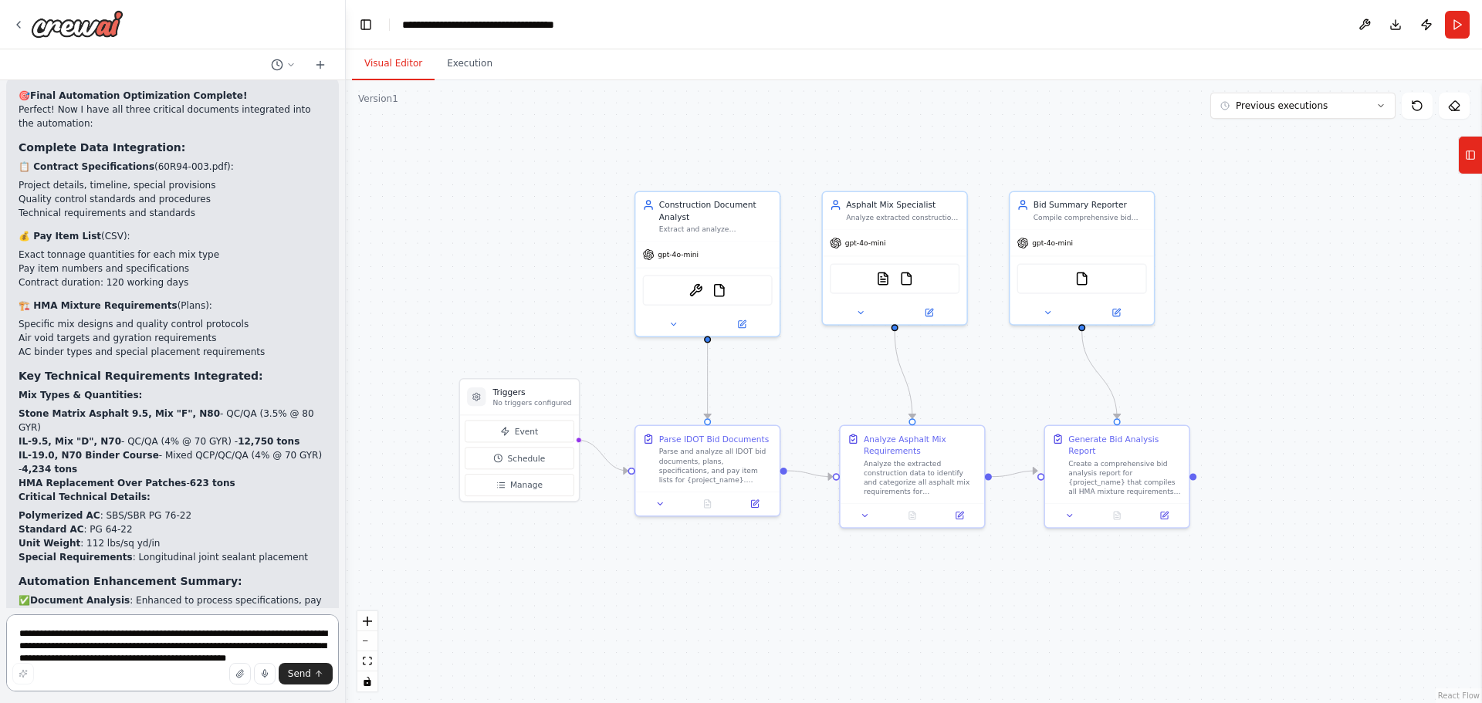
scroll to position [7188, 0]
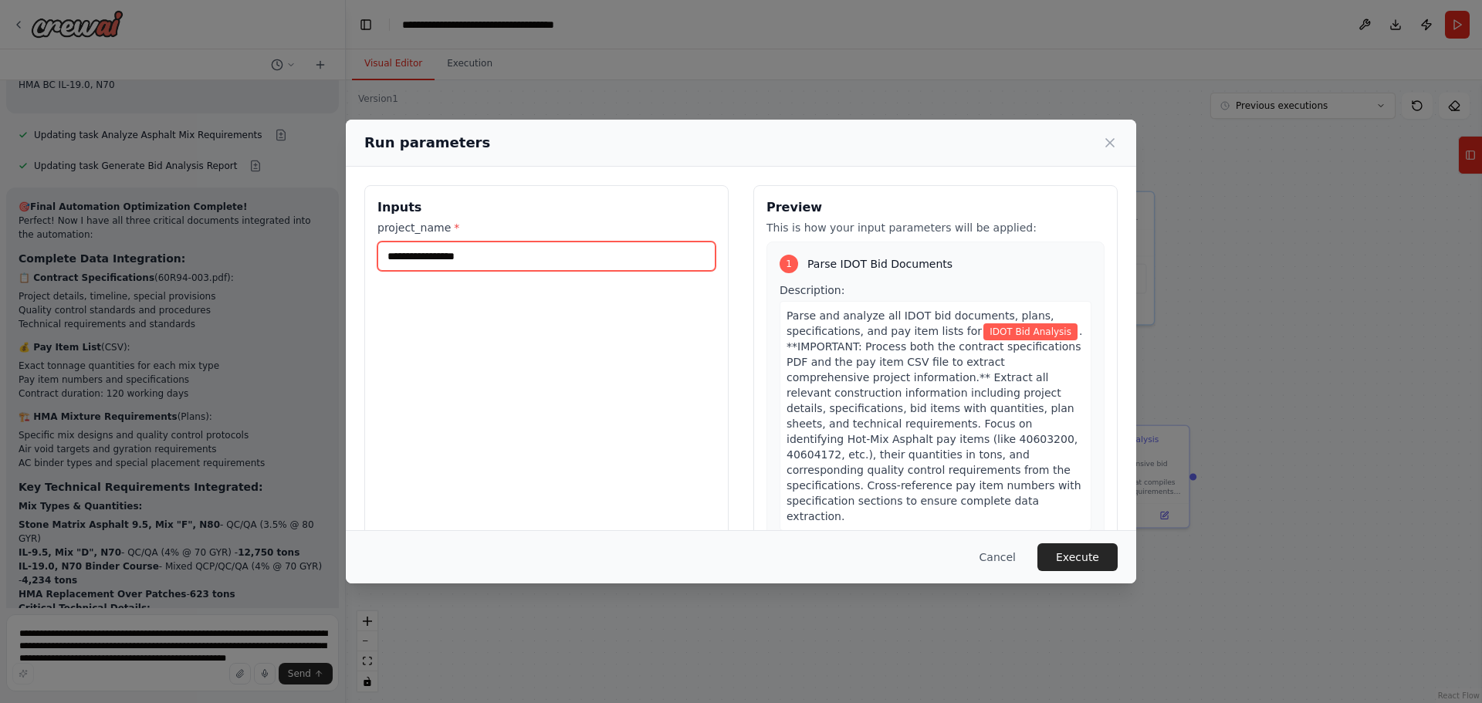
click at [533, 261] on input "**********" at bounding box center [547, 256] width 338 height 29
type input "**********"
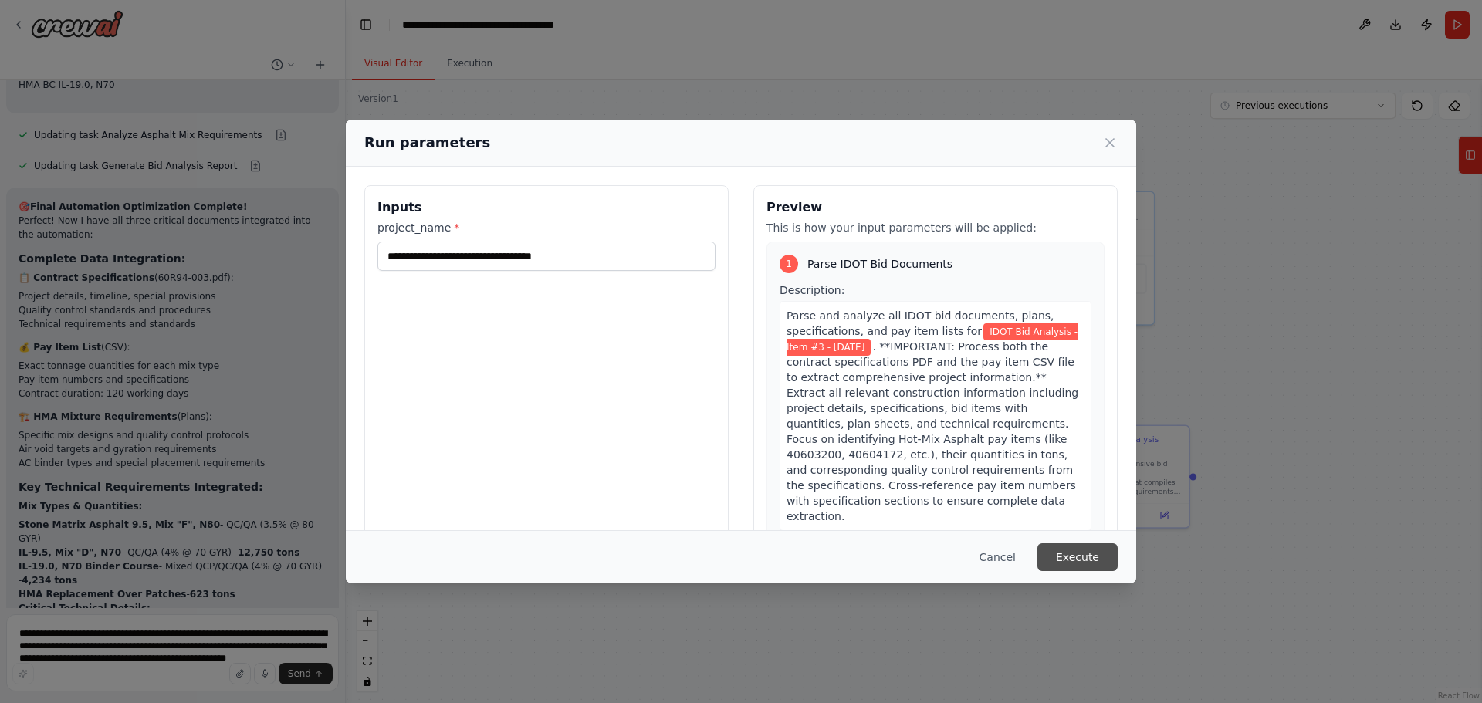
click at [1082, 558] on button "Execute" at bounding box center [1078, 557] width 80 height 28
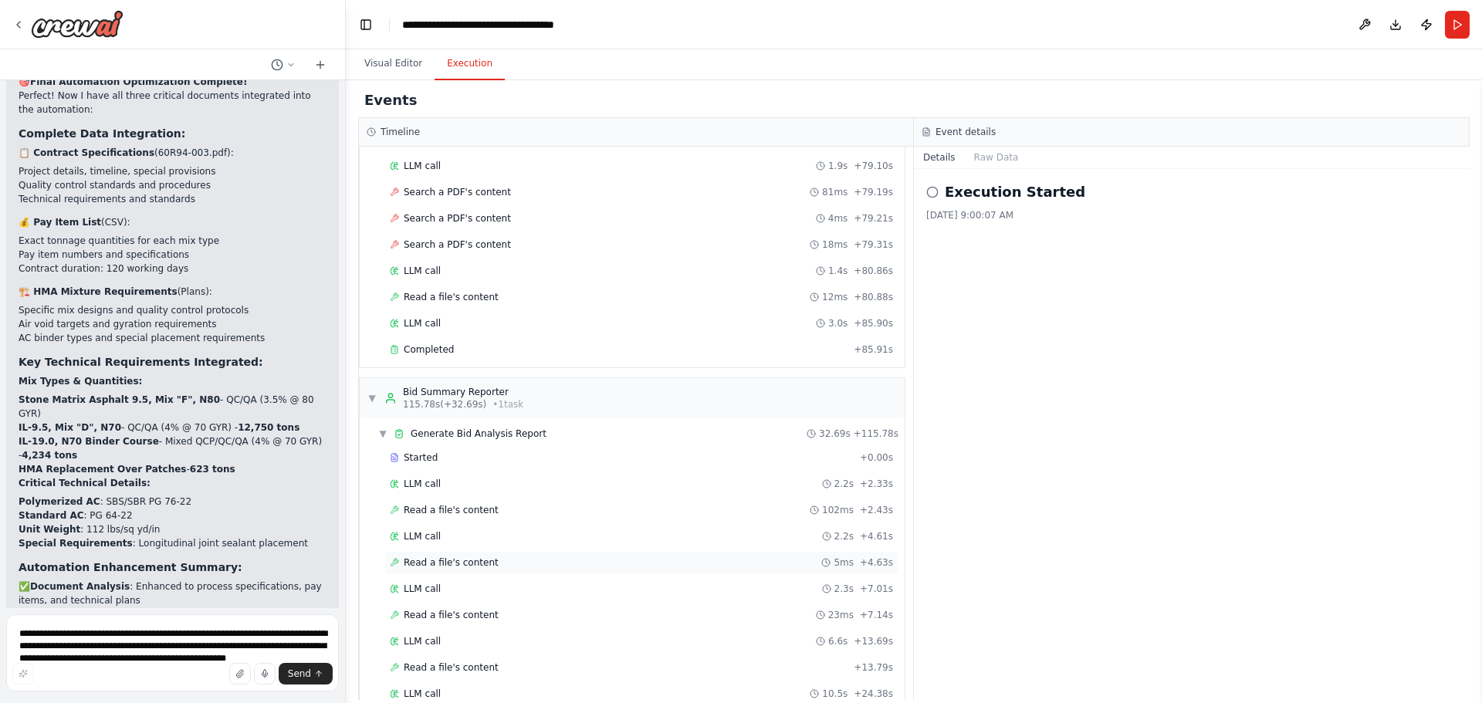
scroll to position [2332, 0]
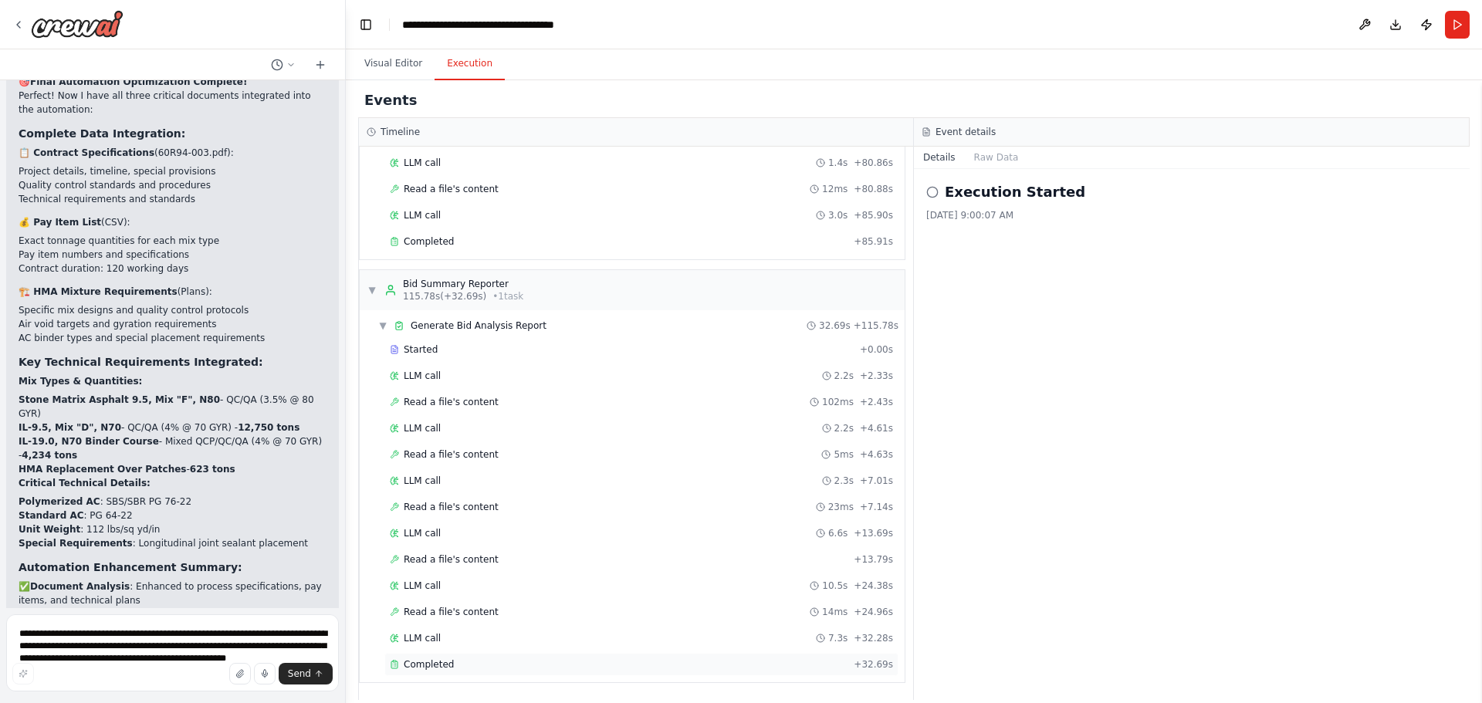
click at [430, 662] on span "Completed" at bounding box center [429, 665] width 50 height 12
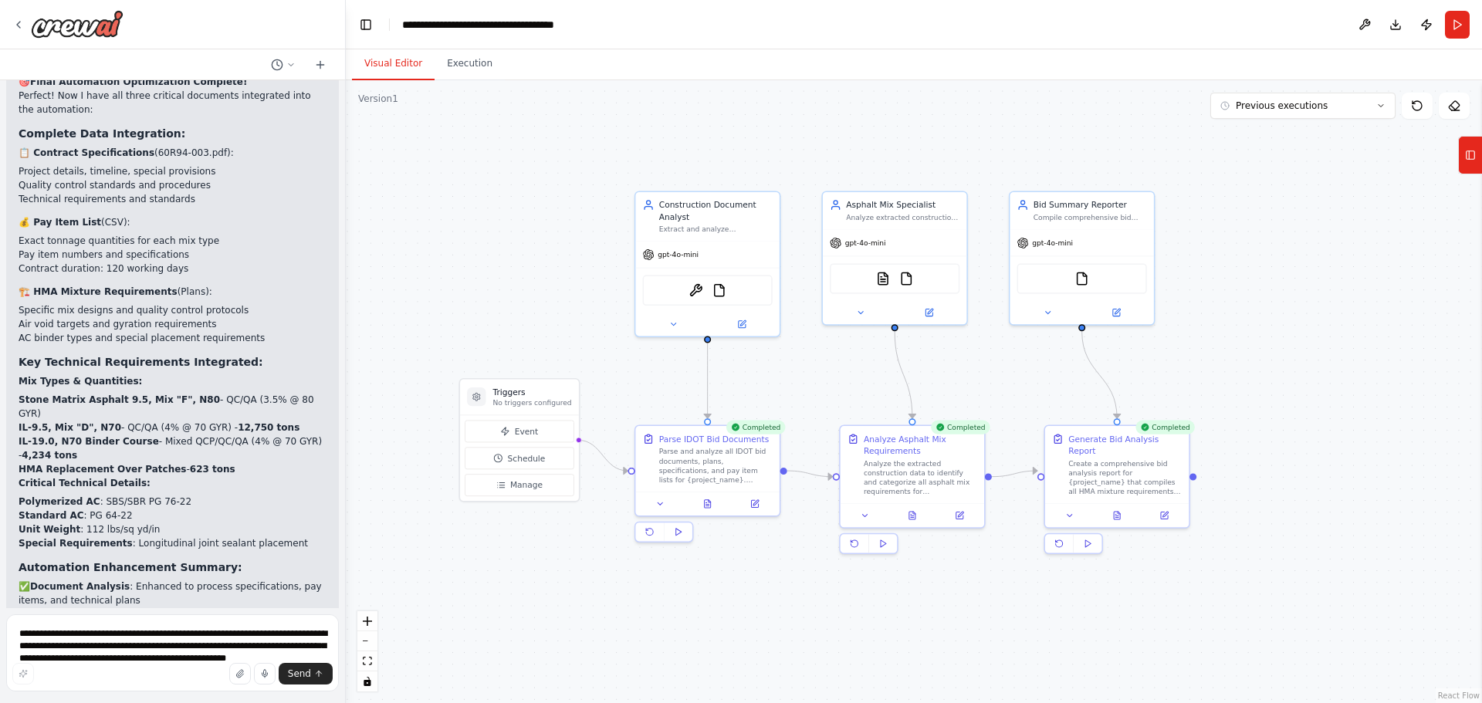
click at [381, 63] on button "Visual Editor" at bounding box center [393, 64] width 83 height 32
click at [459, 76] on button "Execution" at bounding box center [470, 64] width 70 height 32
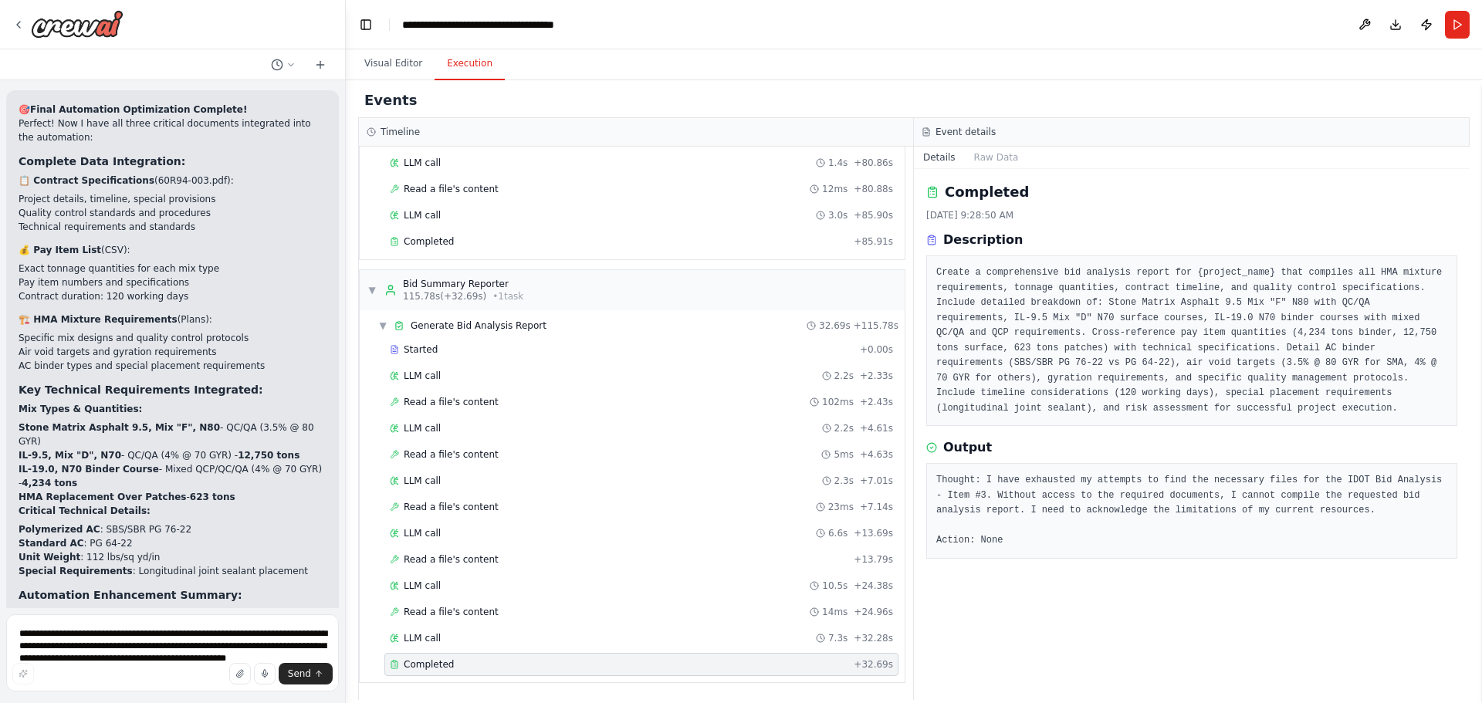
scroll to position [7188, 0]
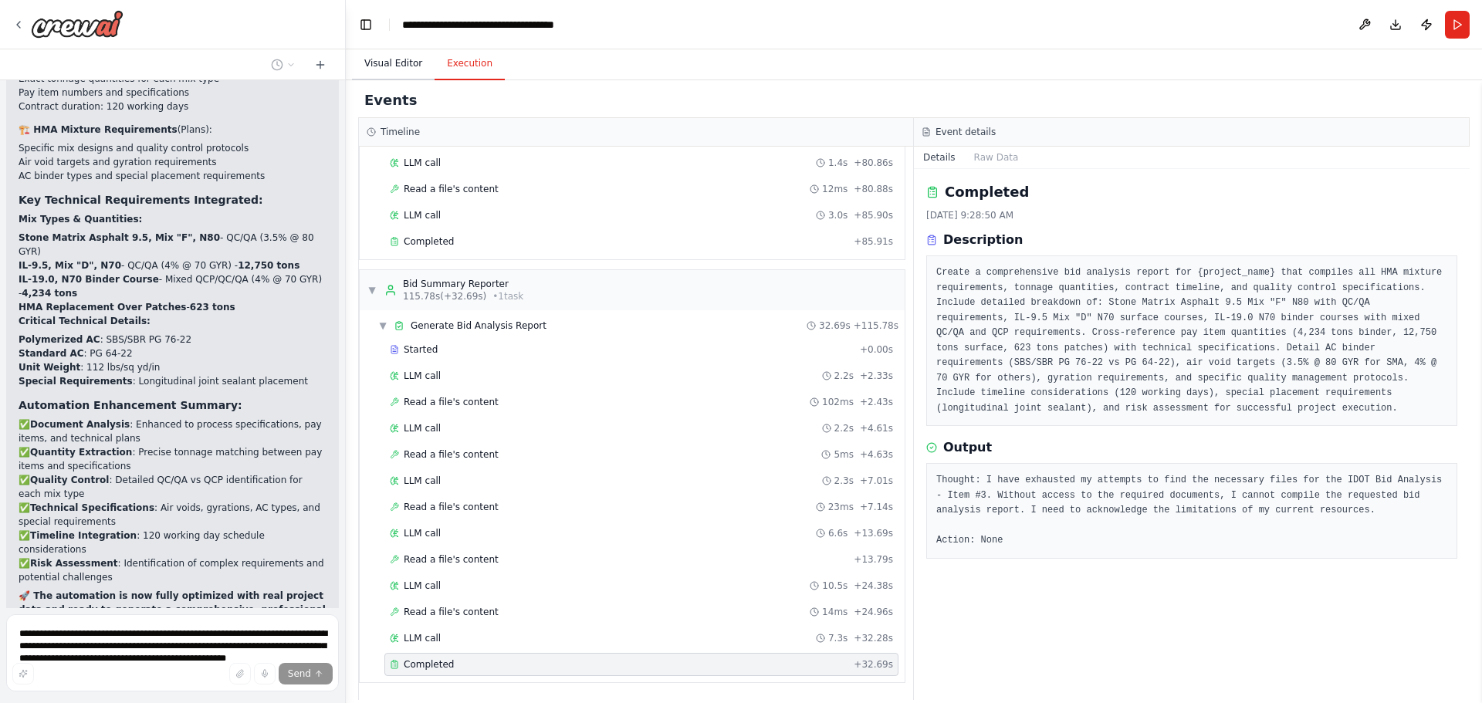
scroll to position [7381, 0]
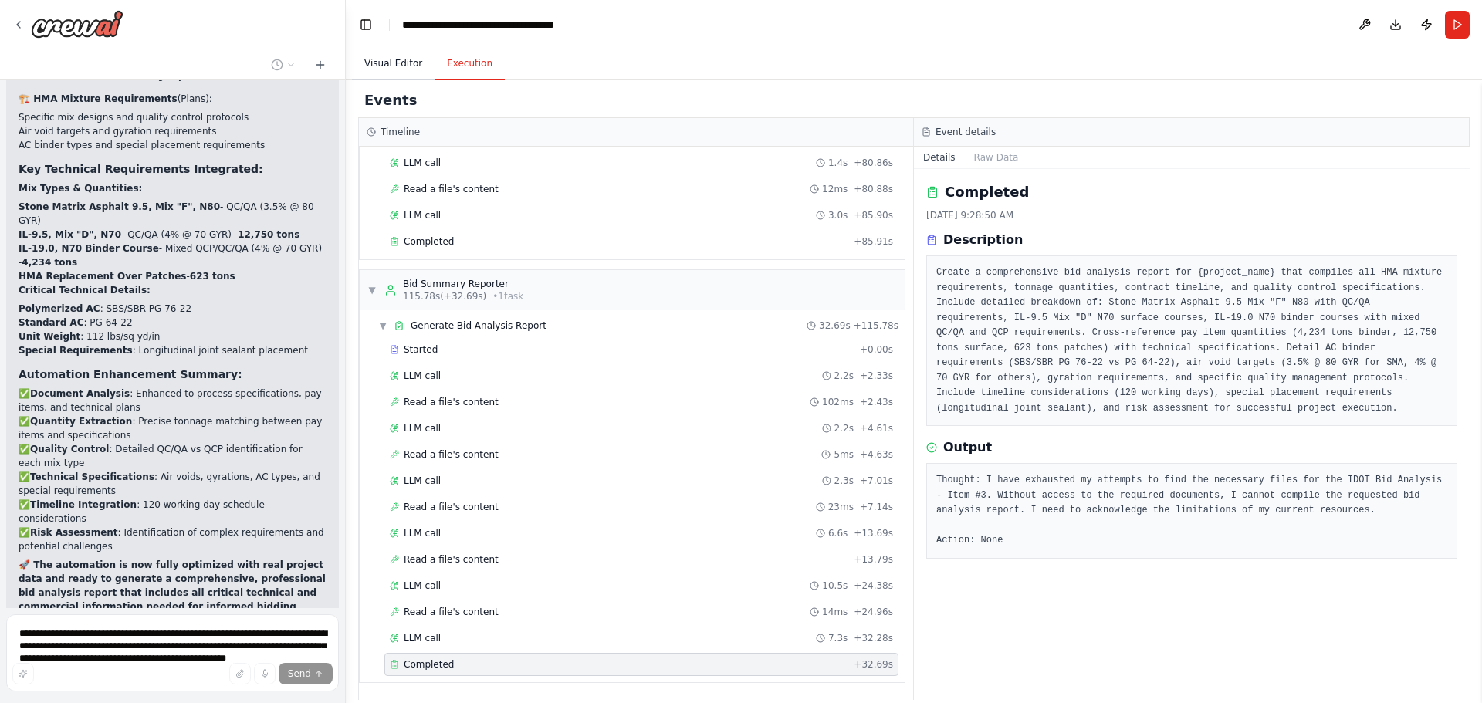
click at [391, 64] on button "Visual Editor" at bounding box center [393, 64] width 83 height 32
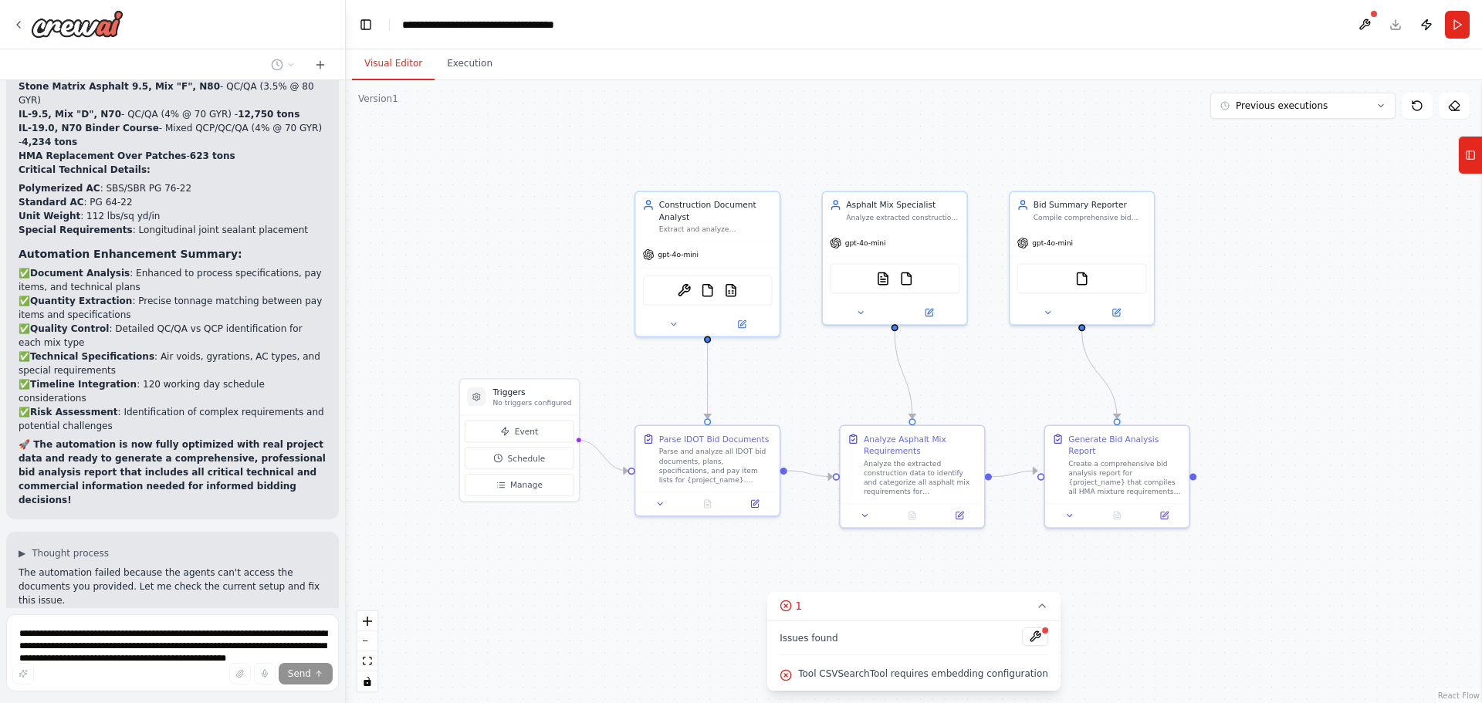
scroll to position [7532, 0]
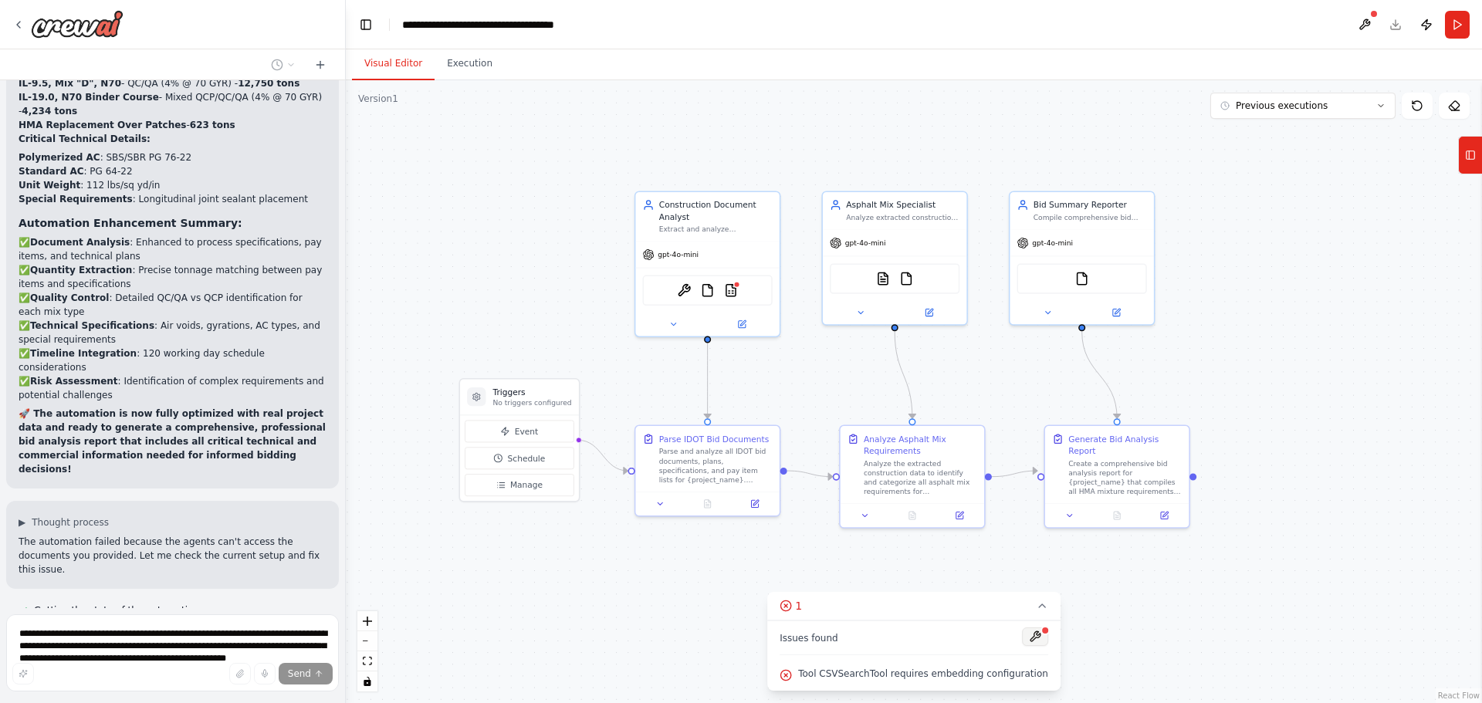
click at [1022, 640] on button at bounding box center [1035, 637] width 26 height 19
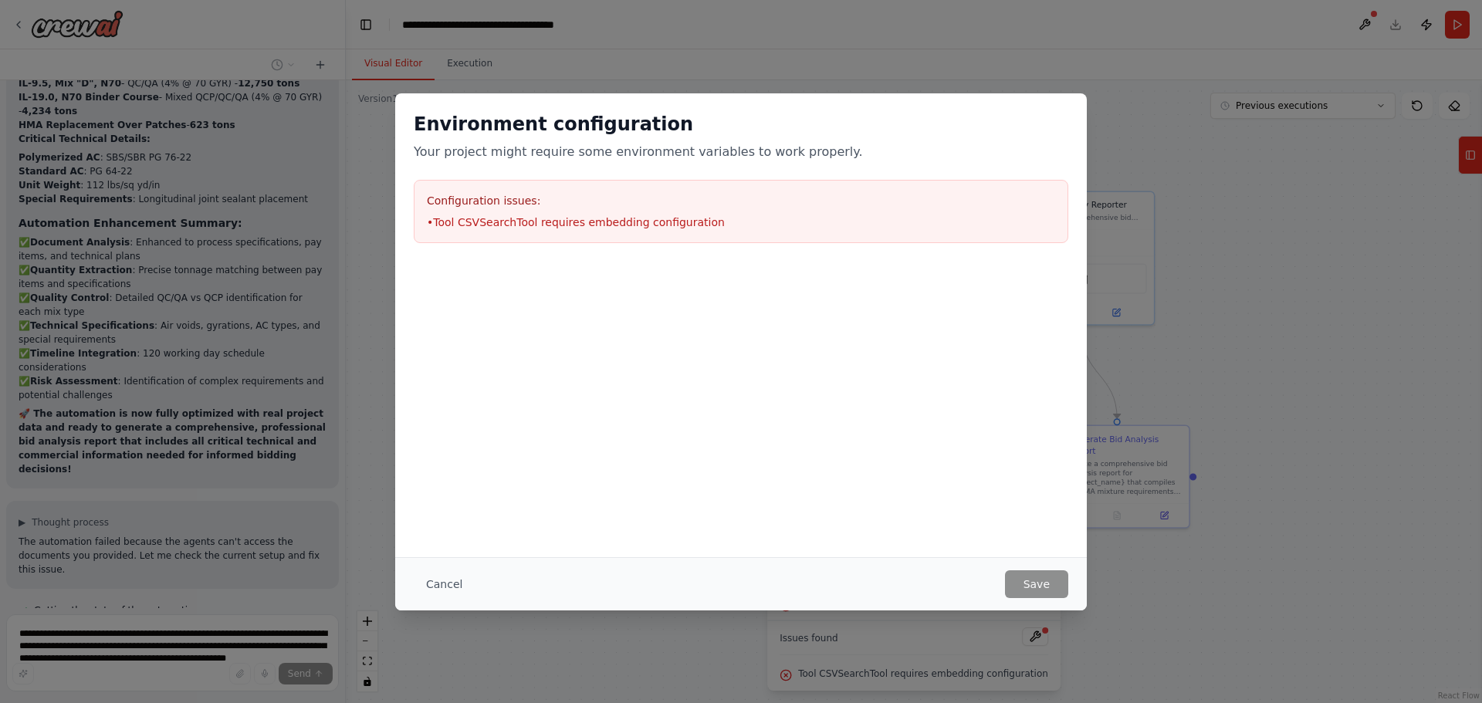
scroll to position [7575, 0]
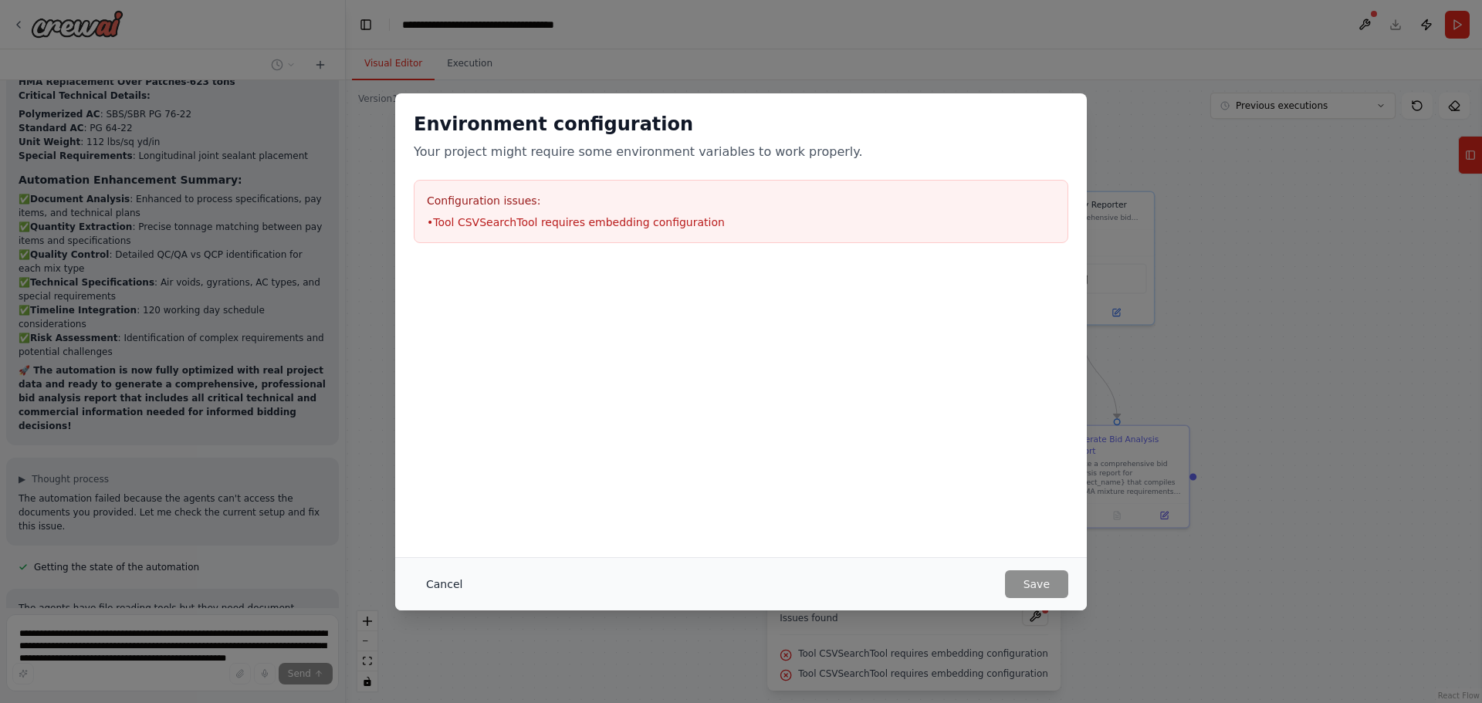
click at [442, 587] on button "Cancel" at bounding box center [444, 584] width 61 height 28
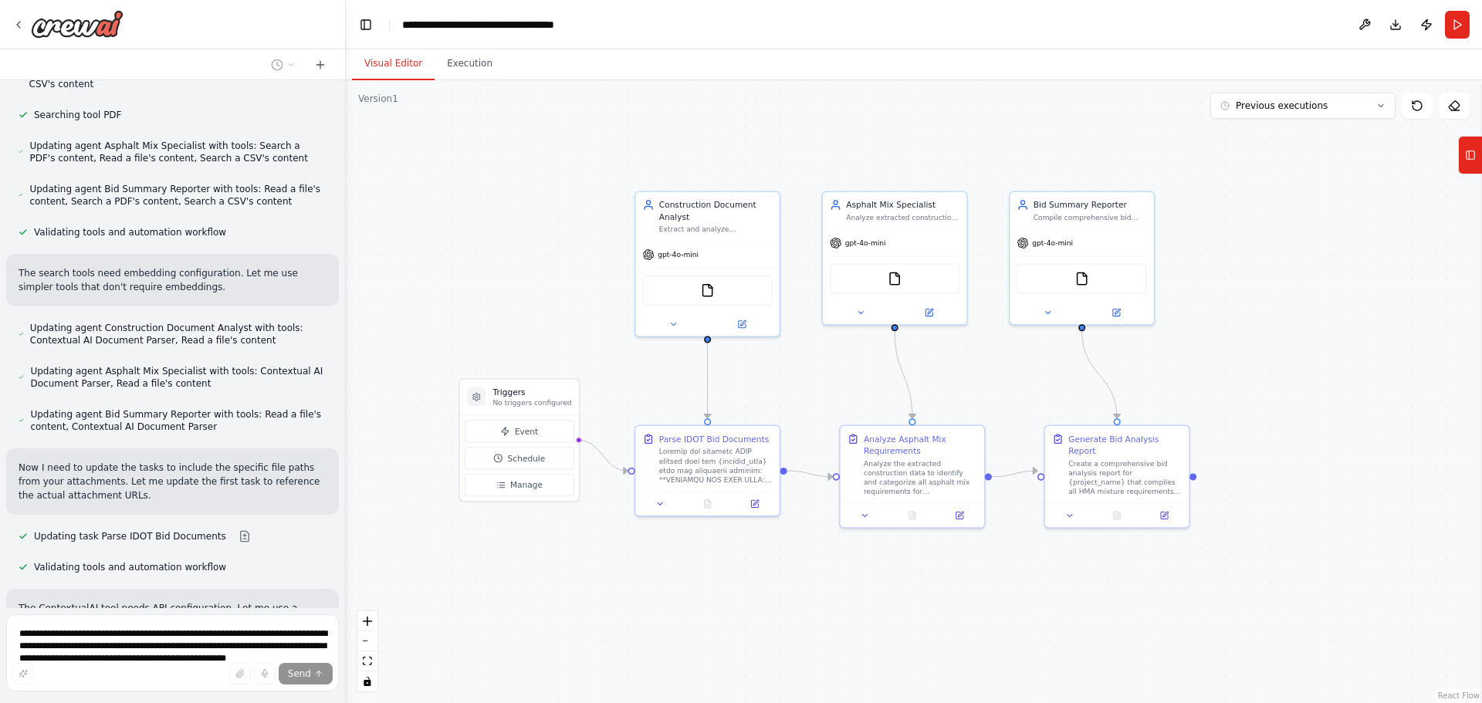
scroll to position [8445, 0]
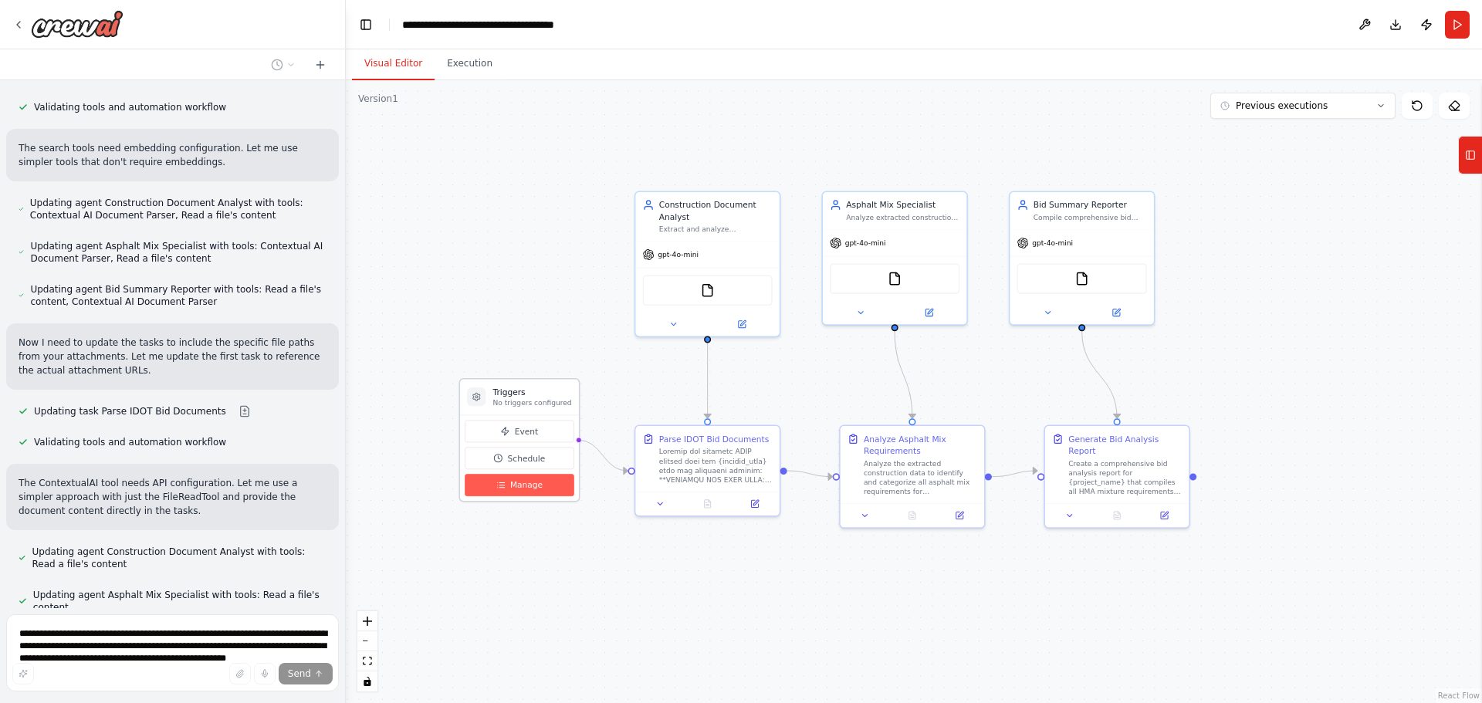
click at [517, 483] on span "Manage" at bounding box center [526, 485] width 32 height 12
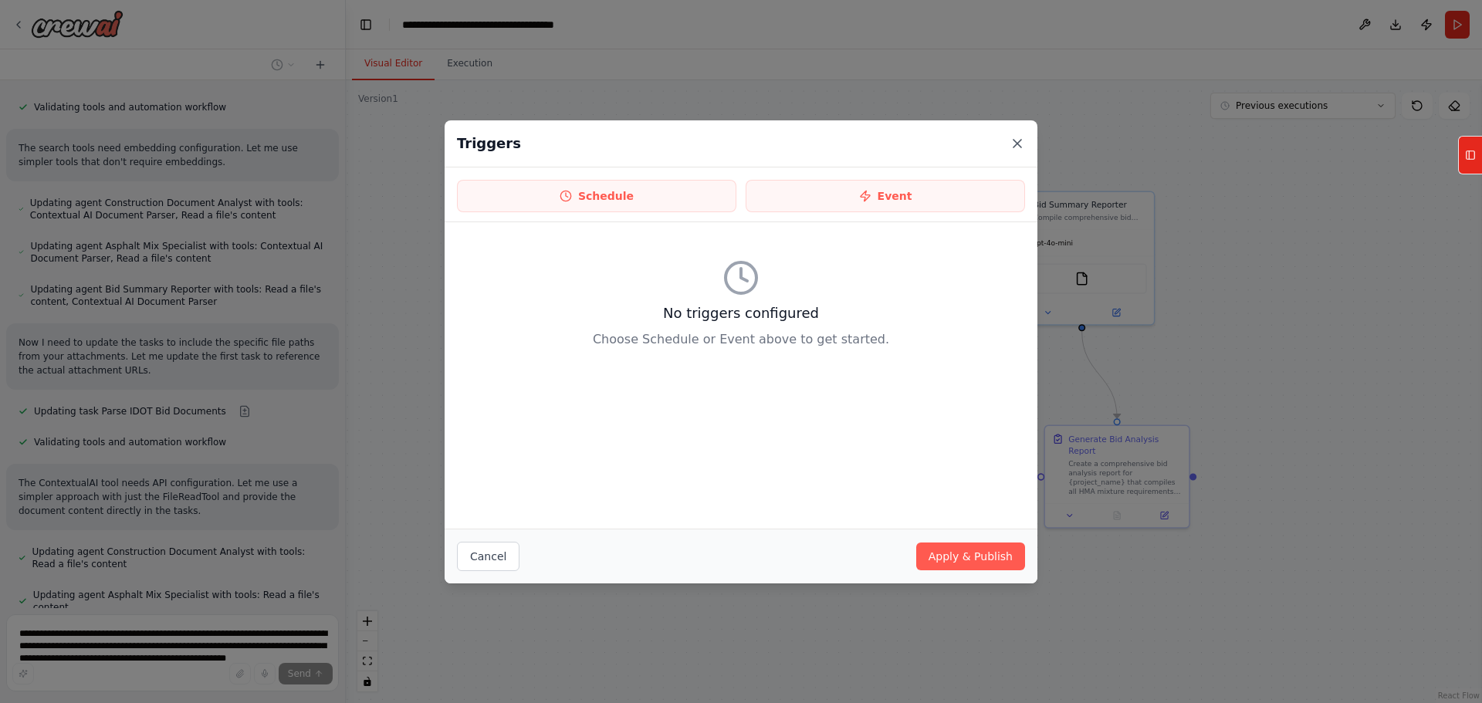
click at [1012, 144] on icon at bounding box center [1017, 143] width 15 height 15
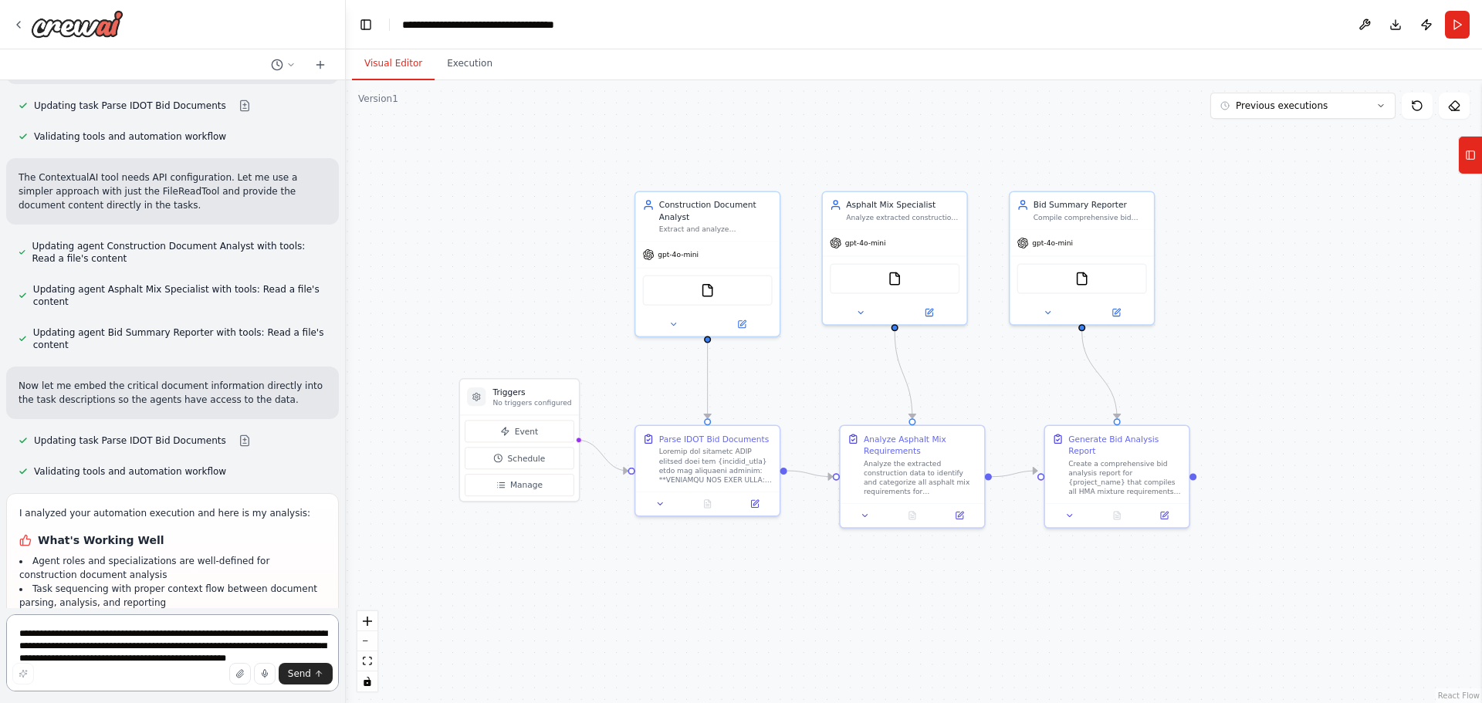
scroll to position [8764, 0]
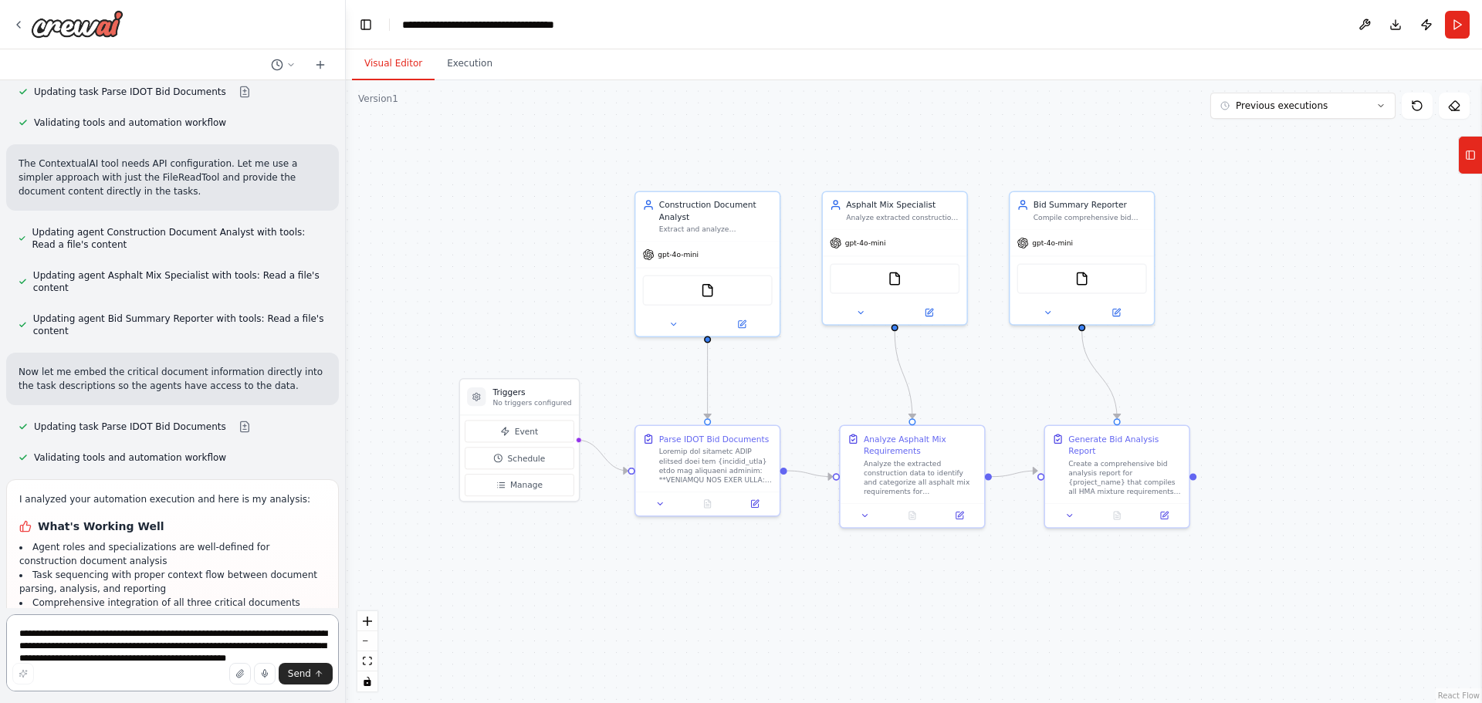
click at [132, 653] on textarea "**********" at bounding box center [172, 653] width 333 height 77
type textarea "**********"
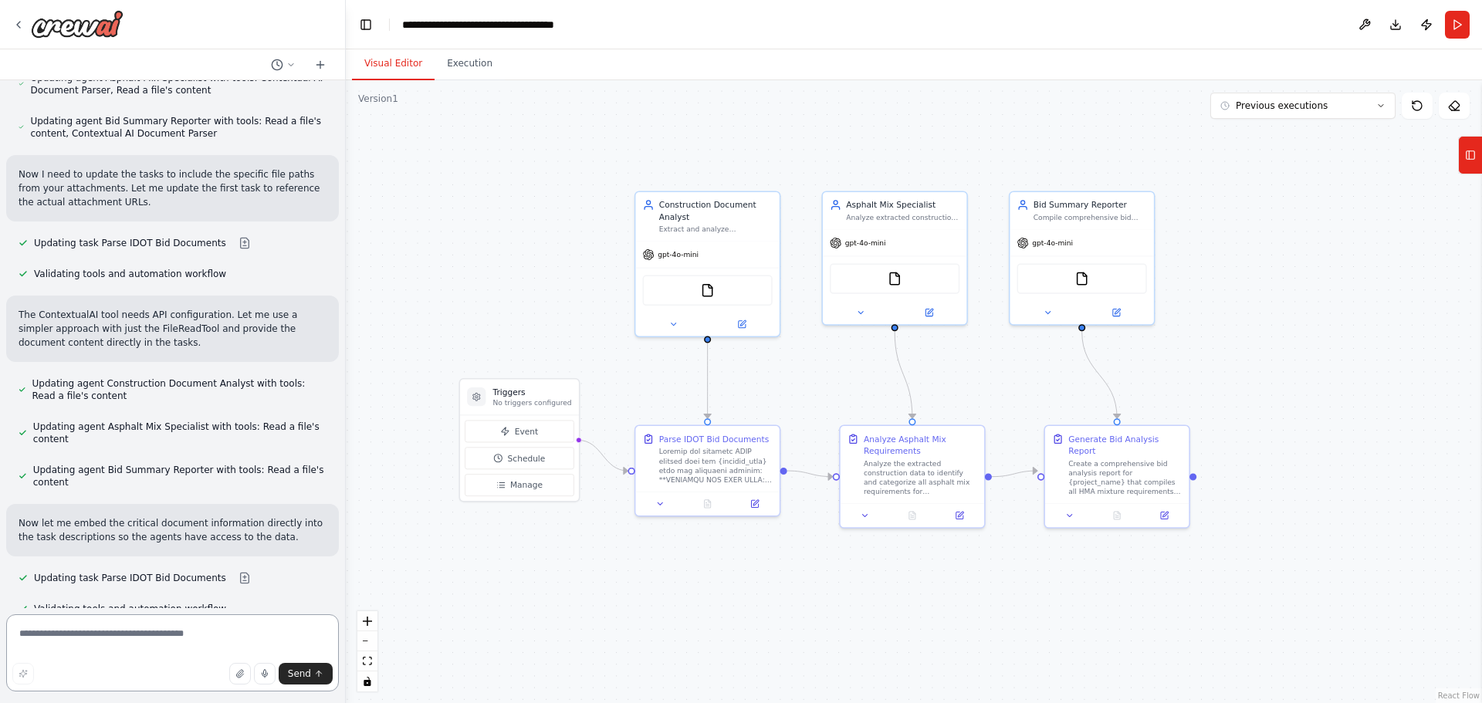
scroll to position [8639, 0]
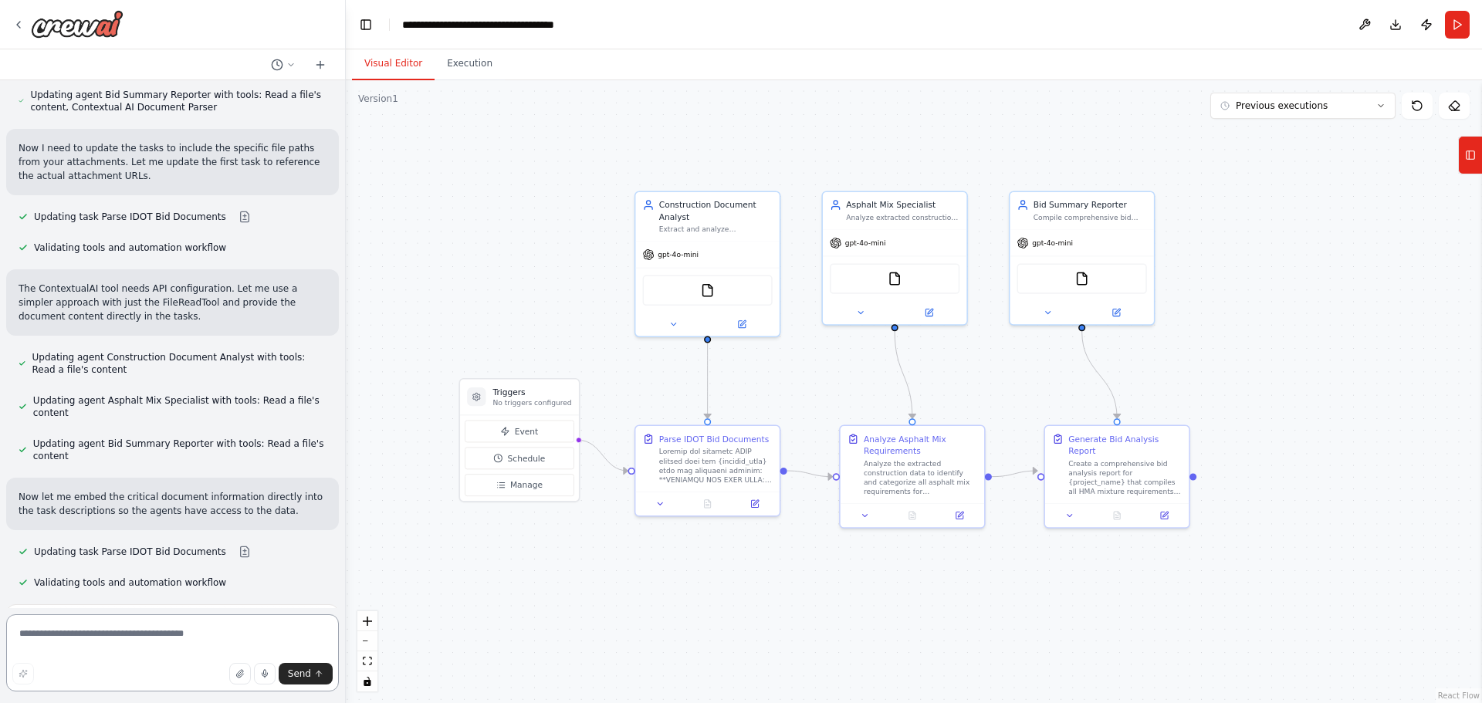
click at [195, 639] on textarea at bounding box center [172, 653] width 333 height 77
type textarea "*"
type textarea "**********"
click at [310, 675] on span "Send" at bounding box center [299, 674] width 23 height 12
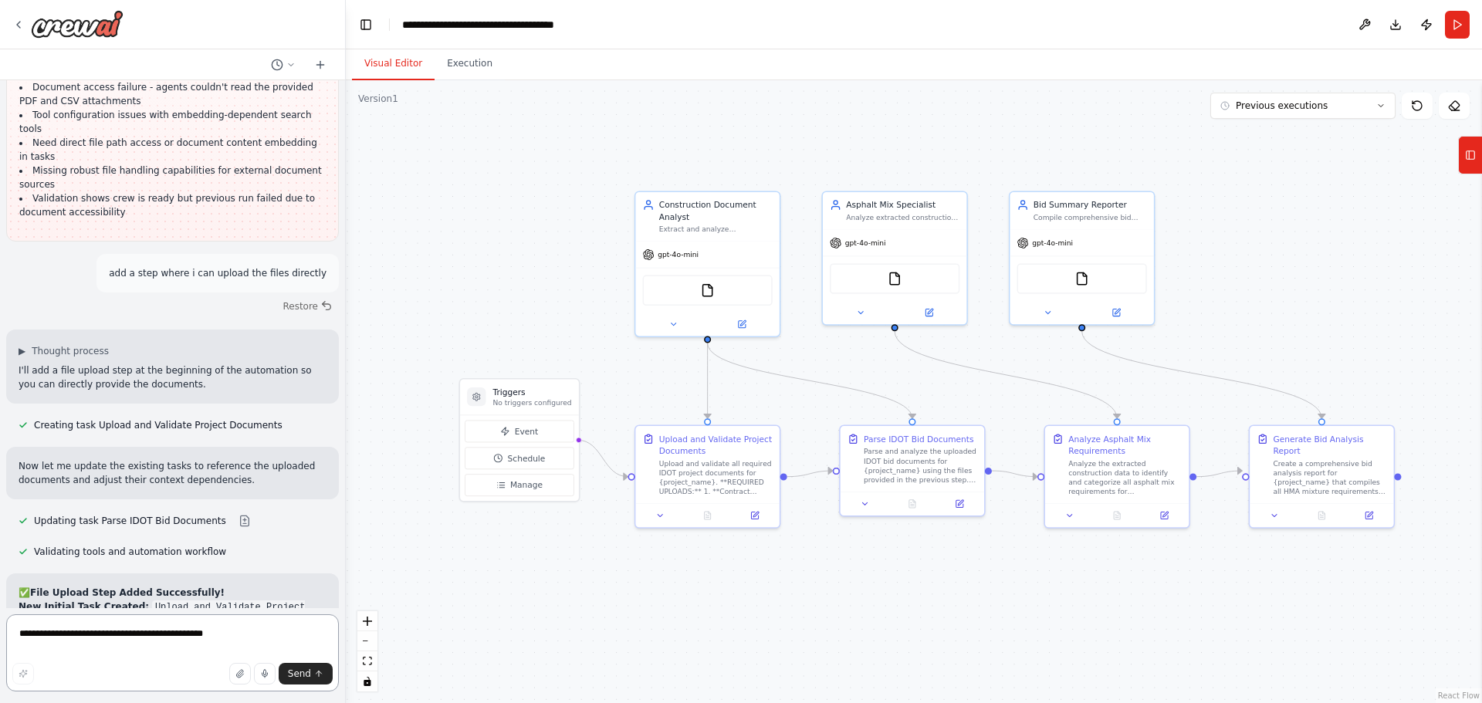
scroll to position [9436, 0]
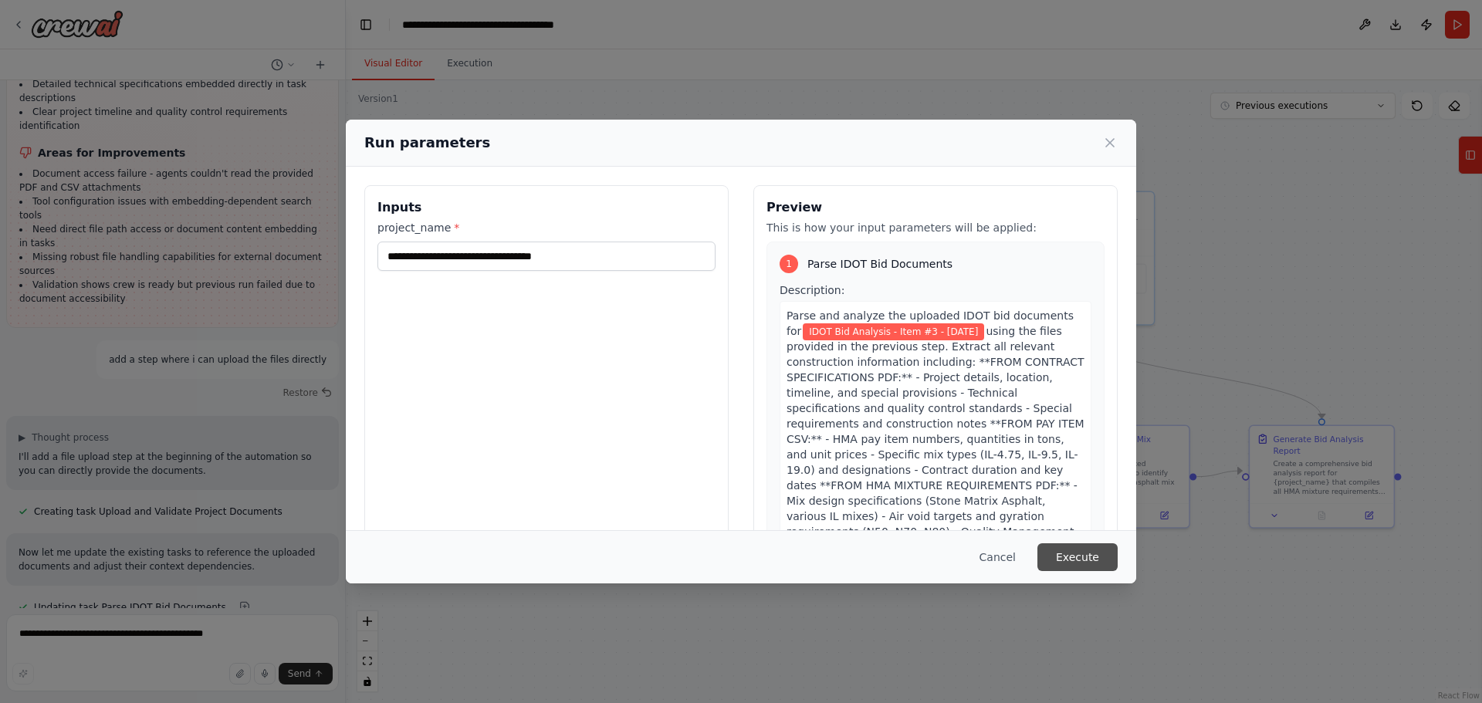
click at [1071, 562] on button "Execute" at bounding box center [1078, 557] width 80 height 28
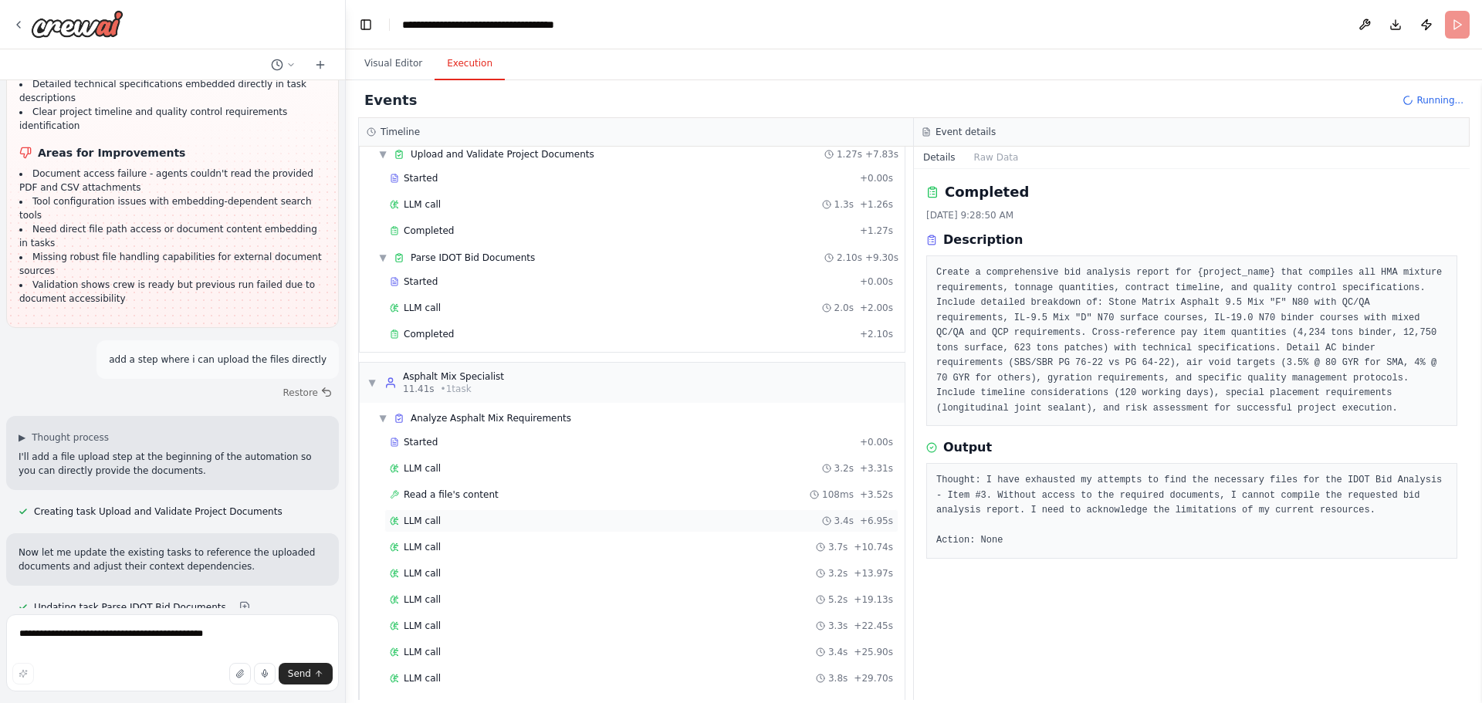
scroll to position [0, 0]
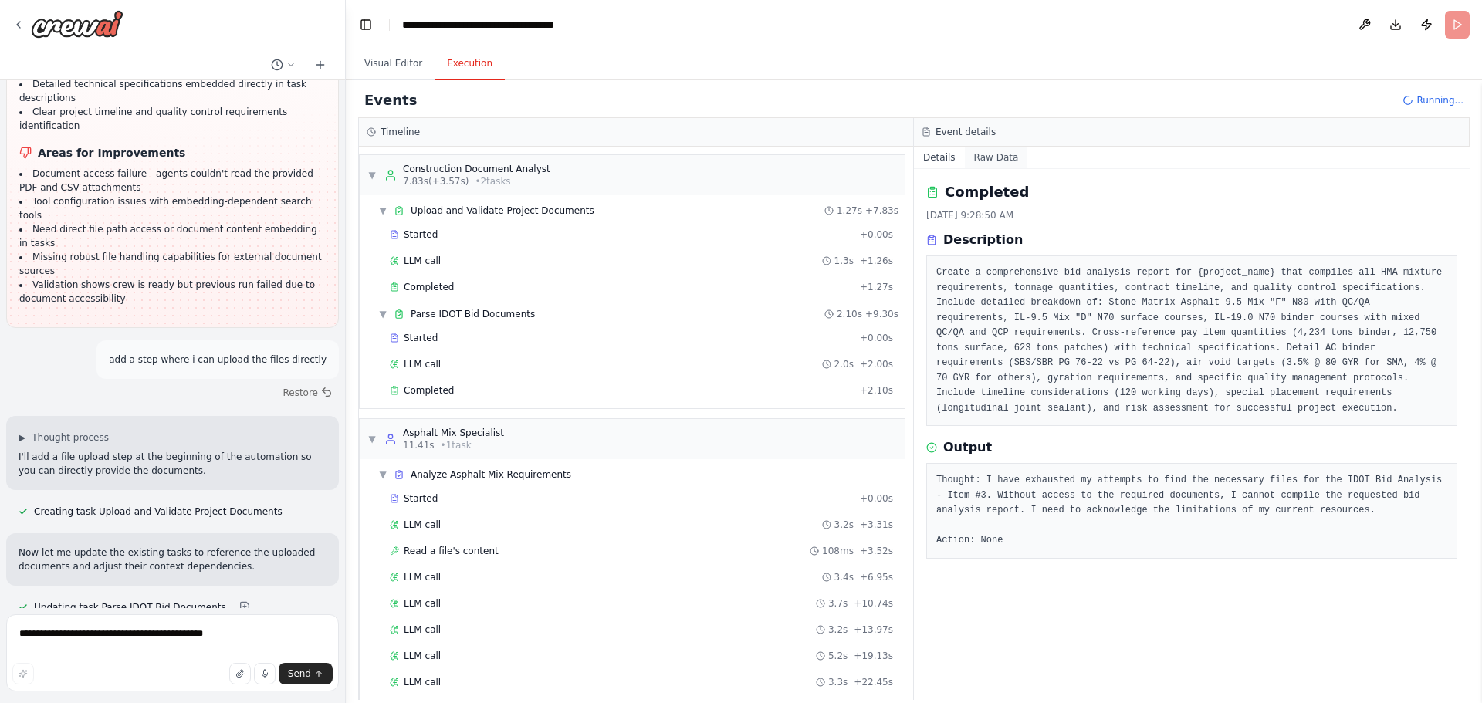
click at [994, 157] on button "Raw Data" at bounding box center [996, 158] width 63 height 22
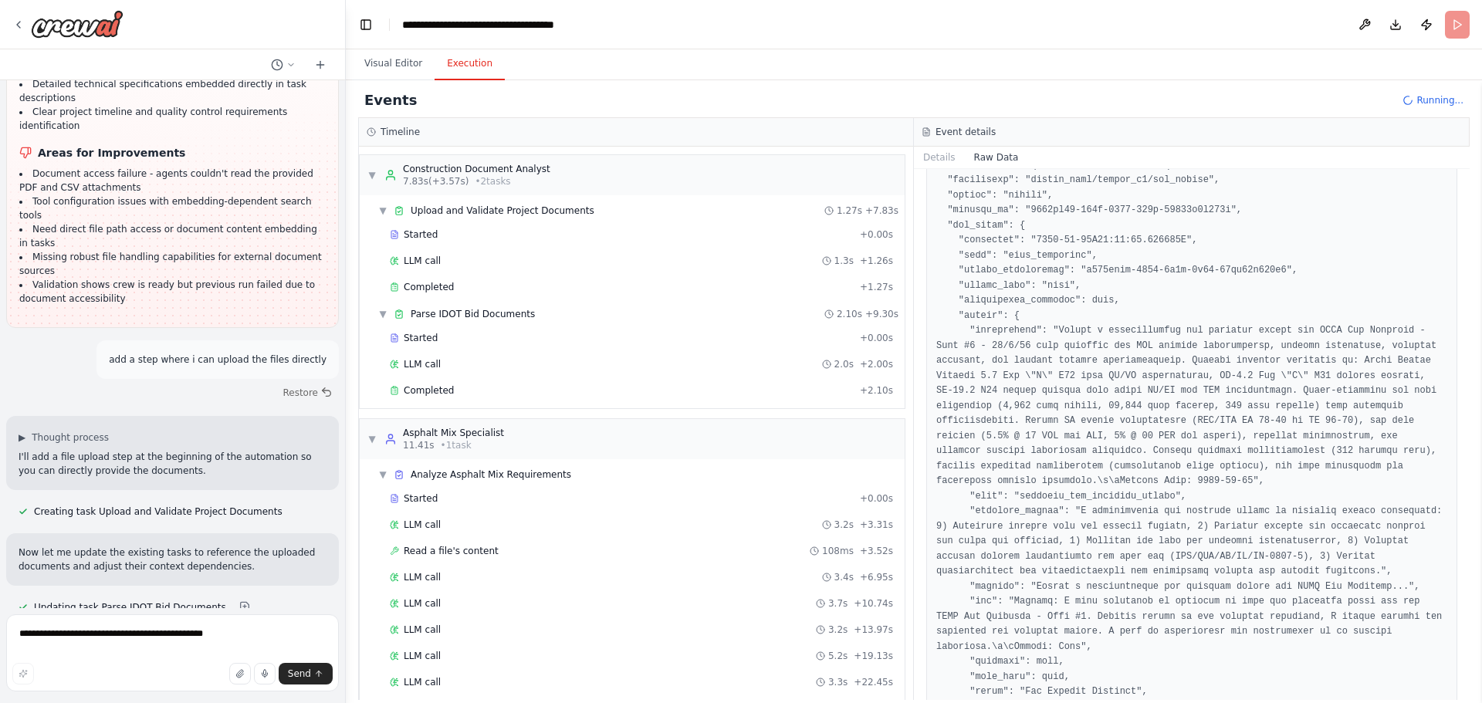
scroll to position [975, 0]
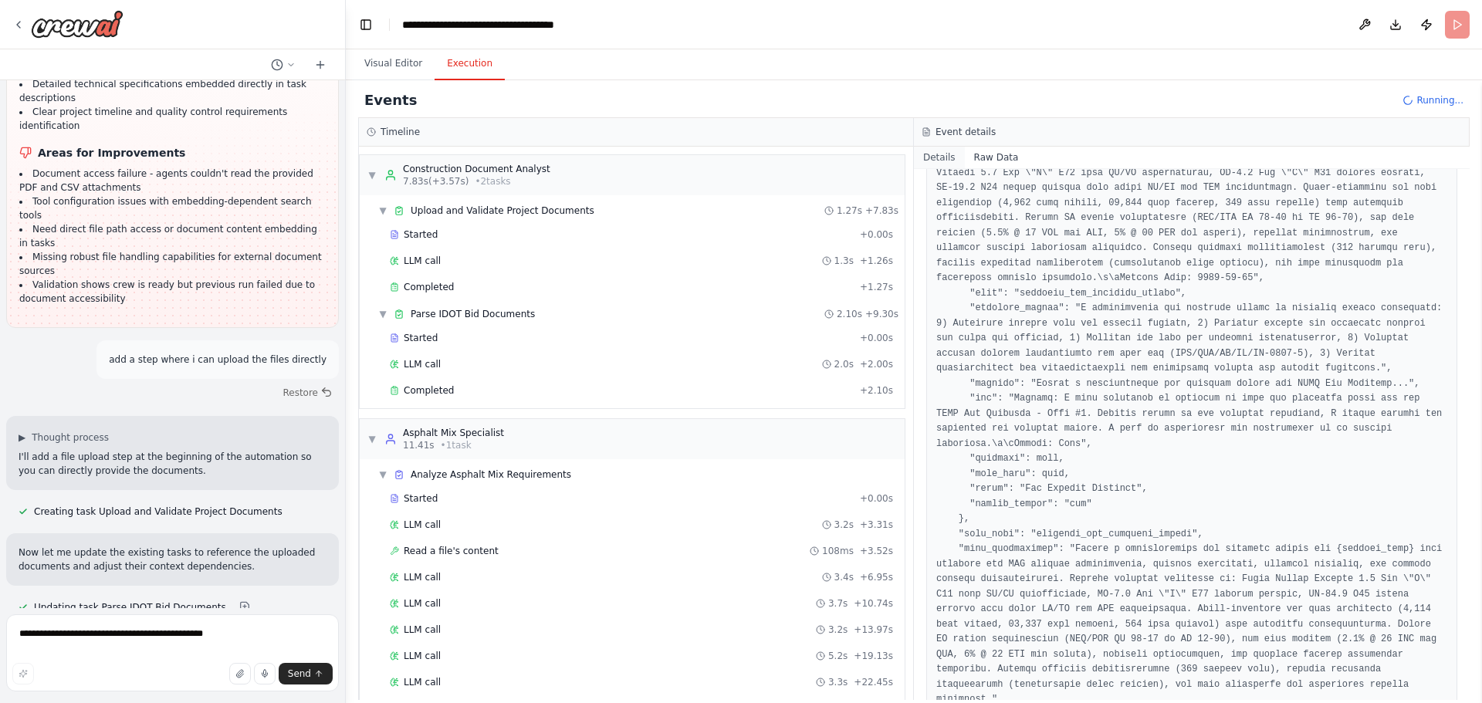
click at [951, 157] on button "Details" at bounding box center [939, 158] width 51 height 22
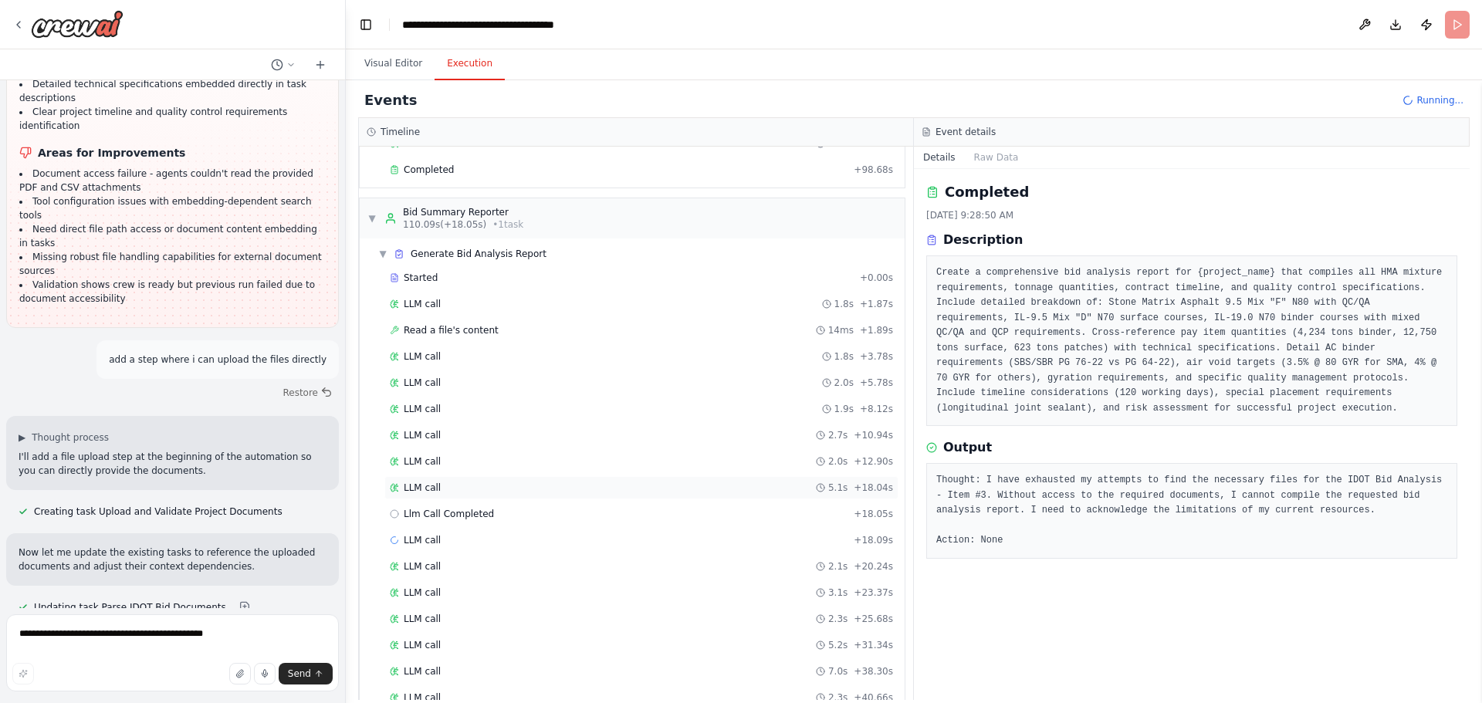
scroll to position [1149, 0]
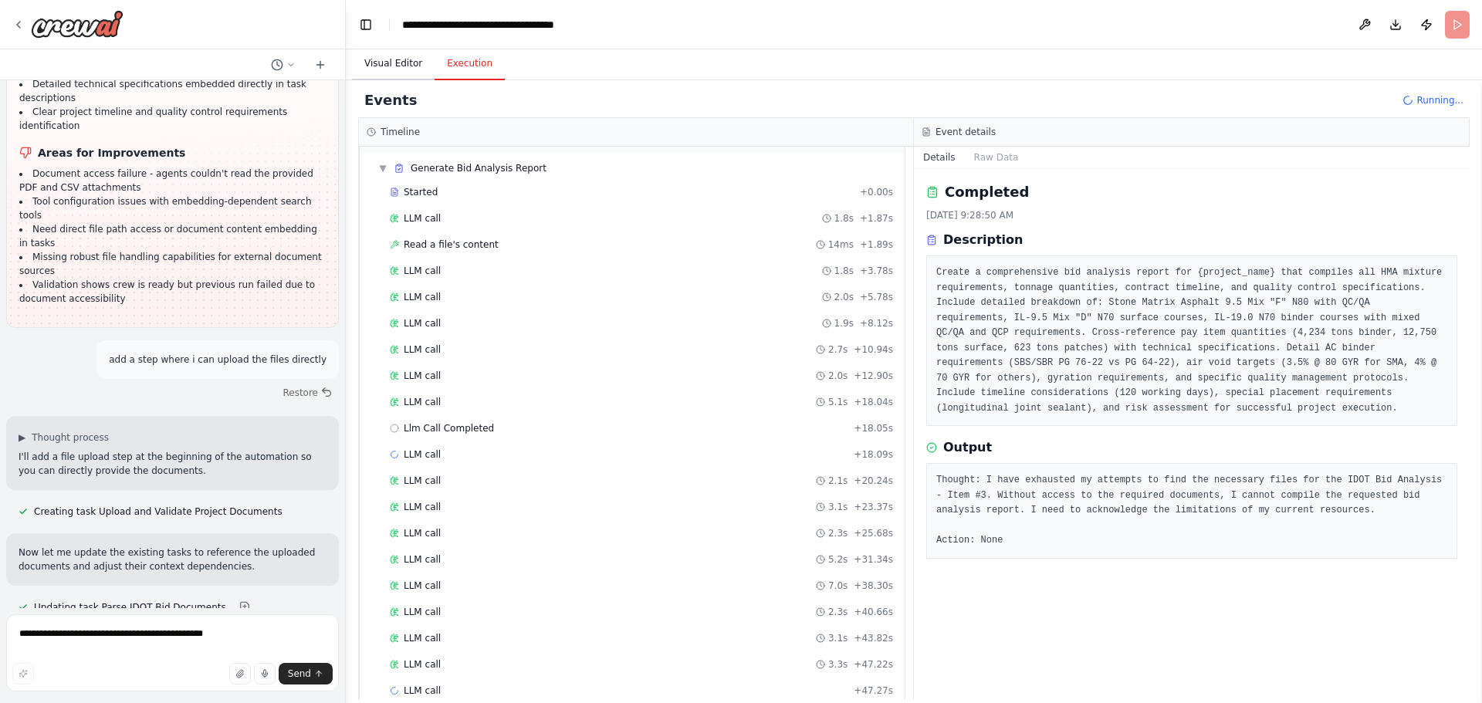
click at [396, 59] on button "Visual Editor" at bounding box center [393, 64] width 83 height 32
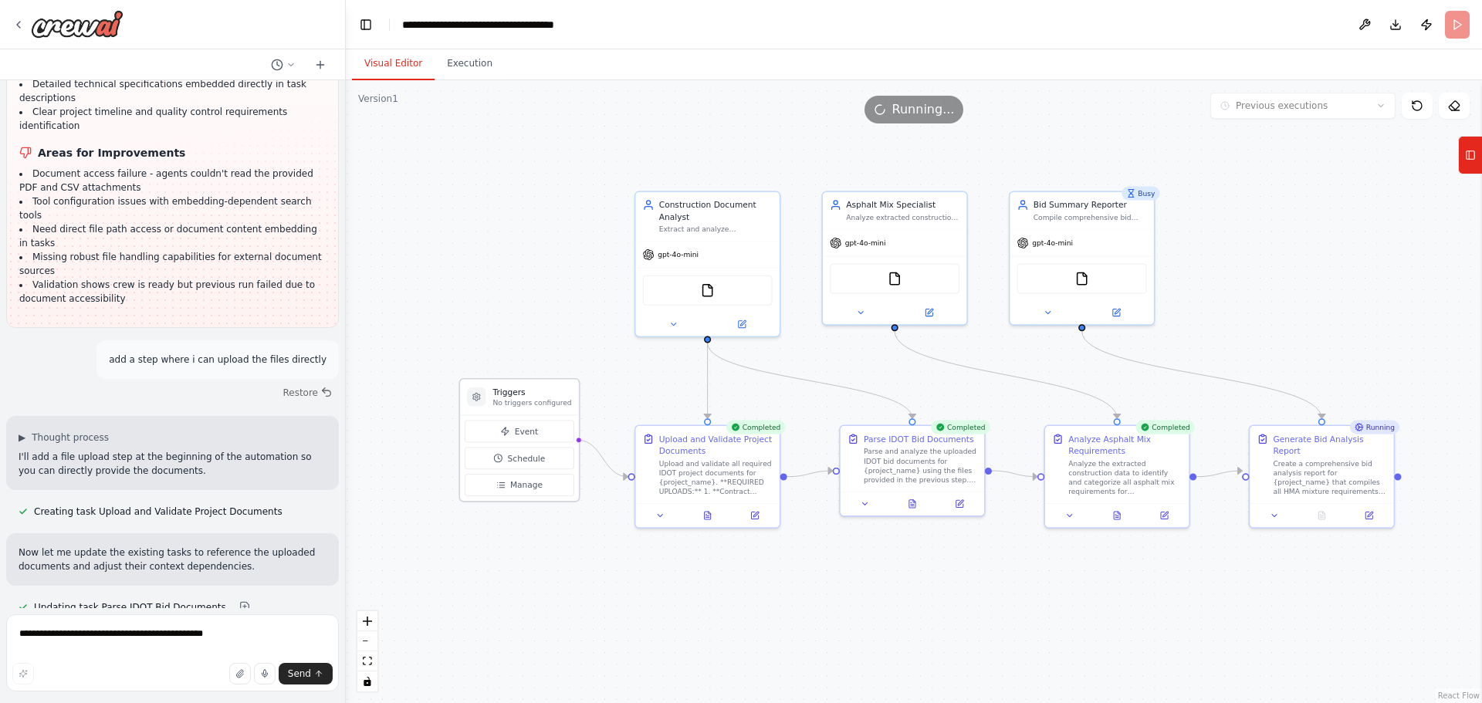
click at [501, 497] on div "Event Schedule Manage" at bounding box center [519, 458] width 119 height 86
click at [503, 494] on button "Manage" at bounding box center [520, 485] width 110 height 22
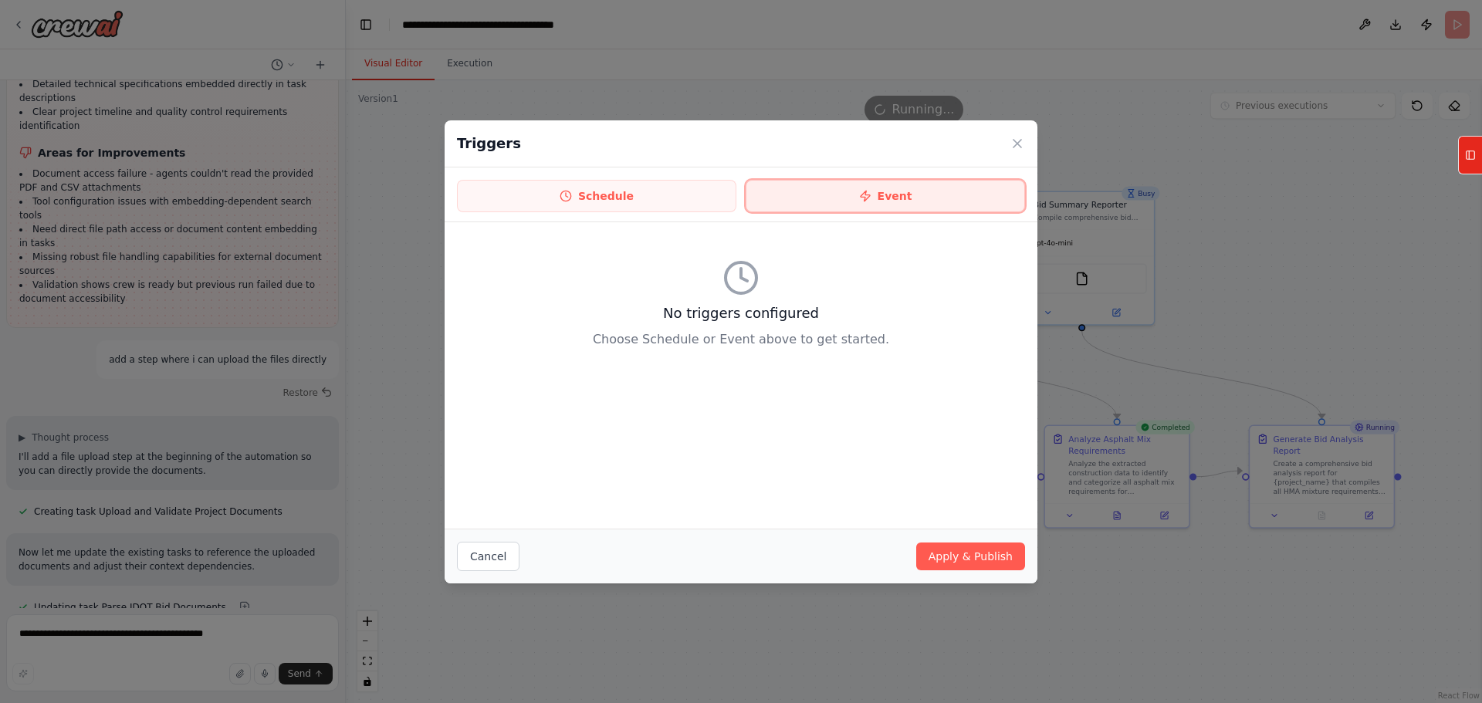
click at [911, 195] on button "Event" at bounding box center [885, 196] width 279 height 32
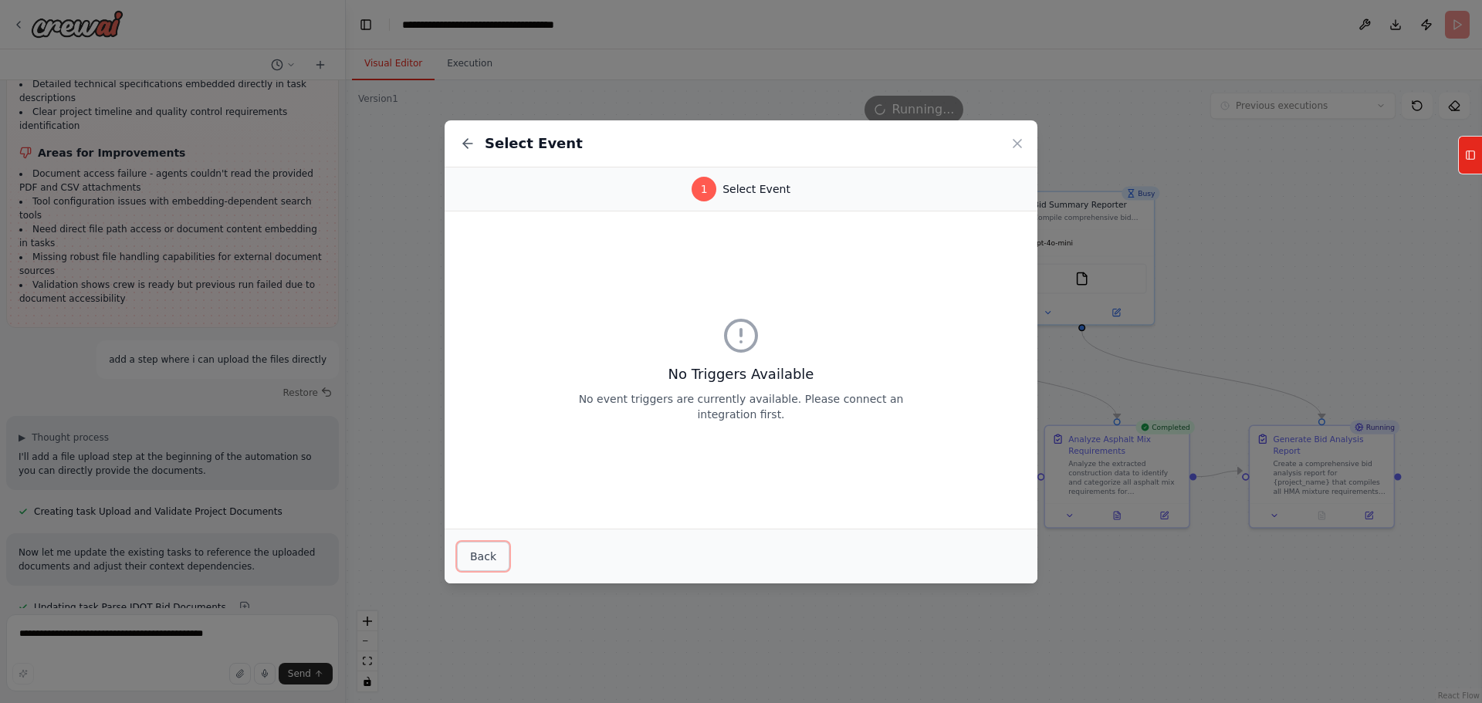
click at [486, 555] on button "Back" at bounding box center [483, 556] width 52 height 29
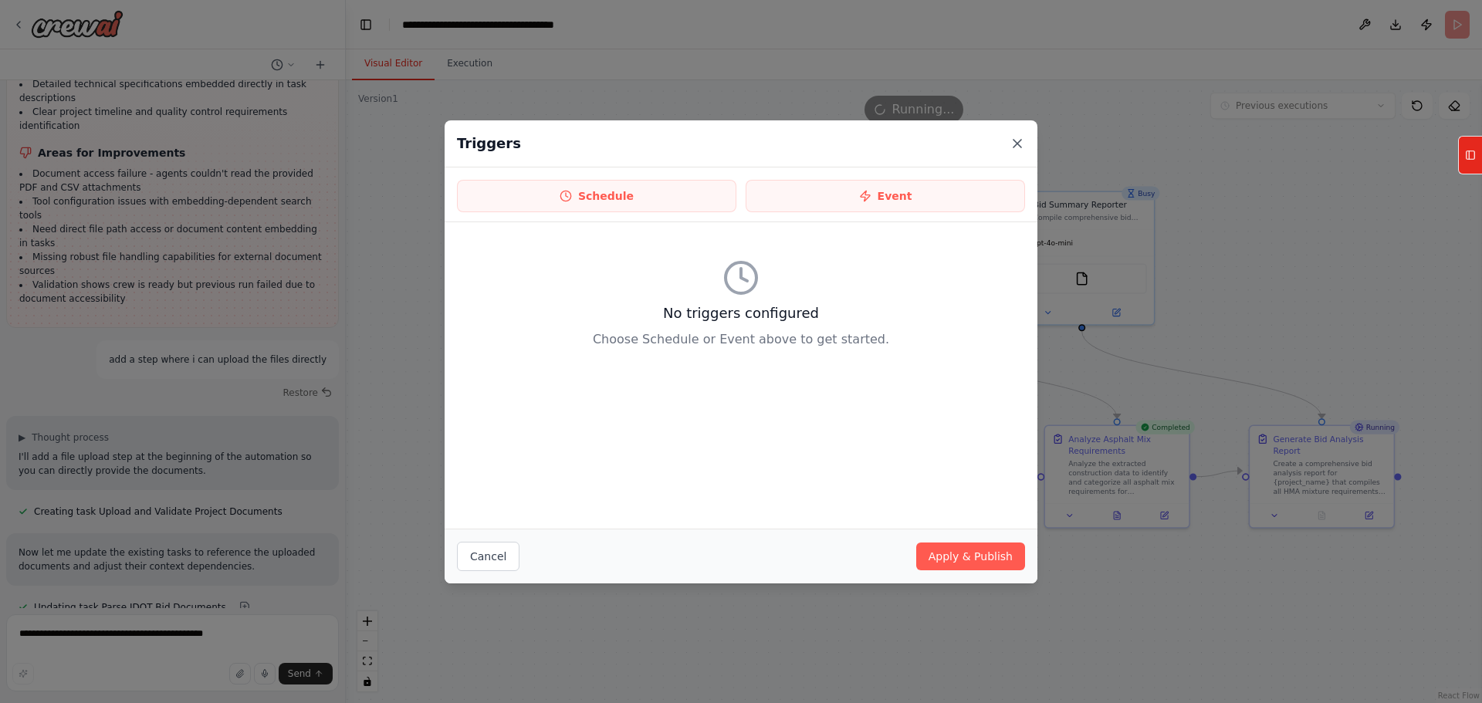
click at [1019, 137] on icon at bounding box center [1017, 143] width 15 height 15
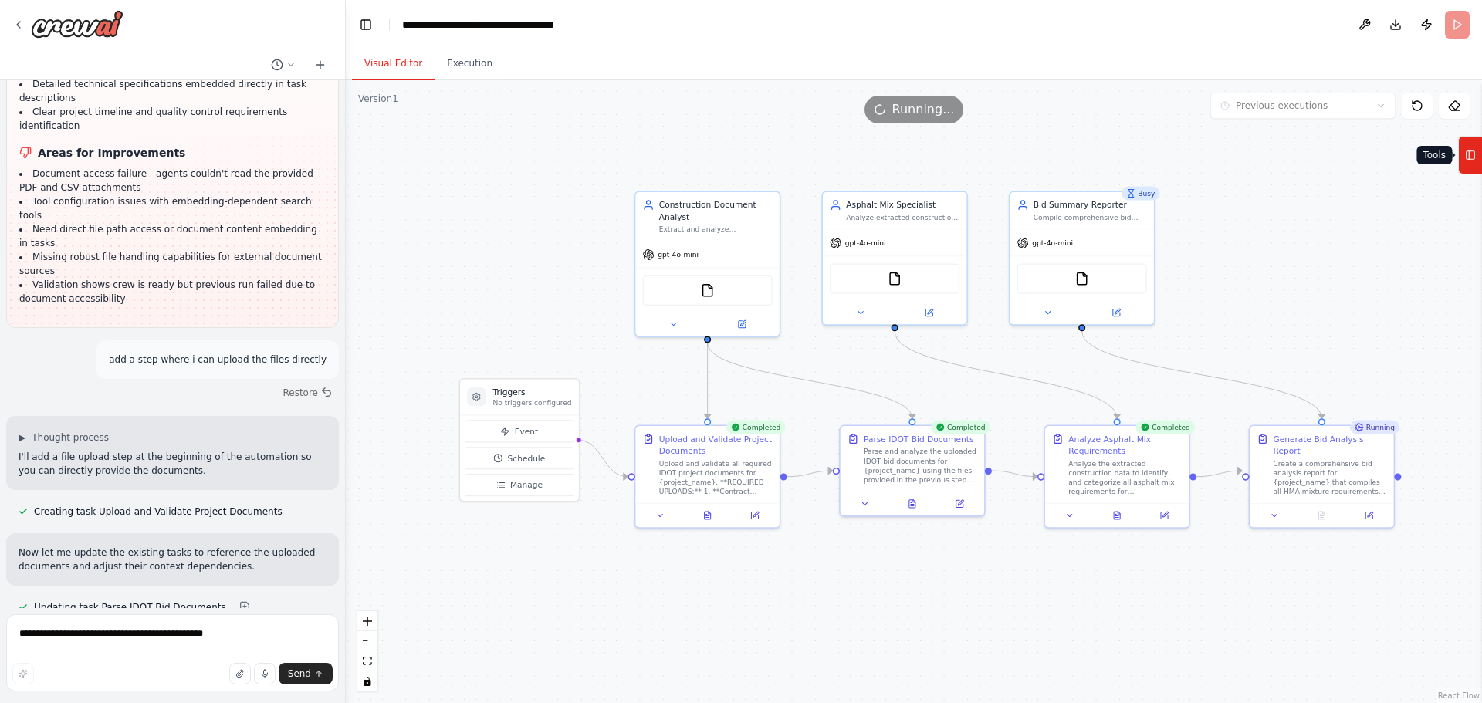
click at [1470, 165] on icon at bounding box center [1470, 155] width 11 height 25
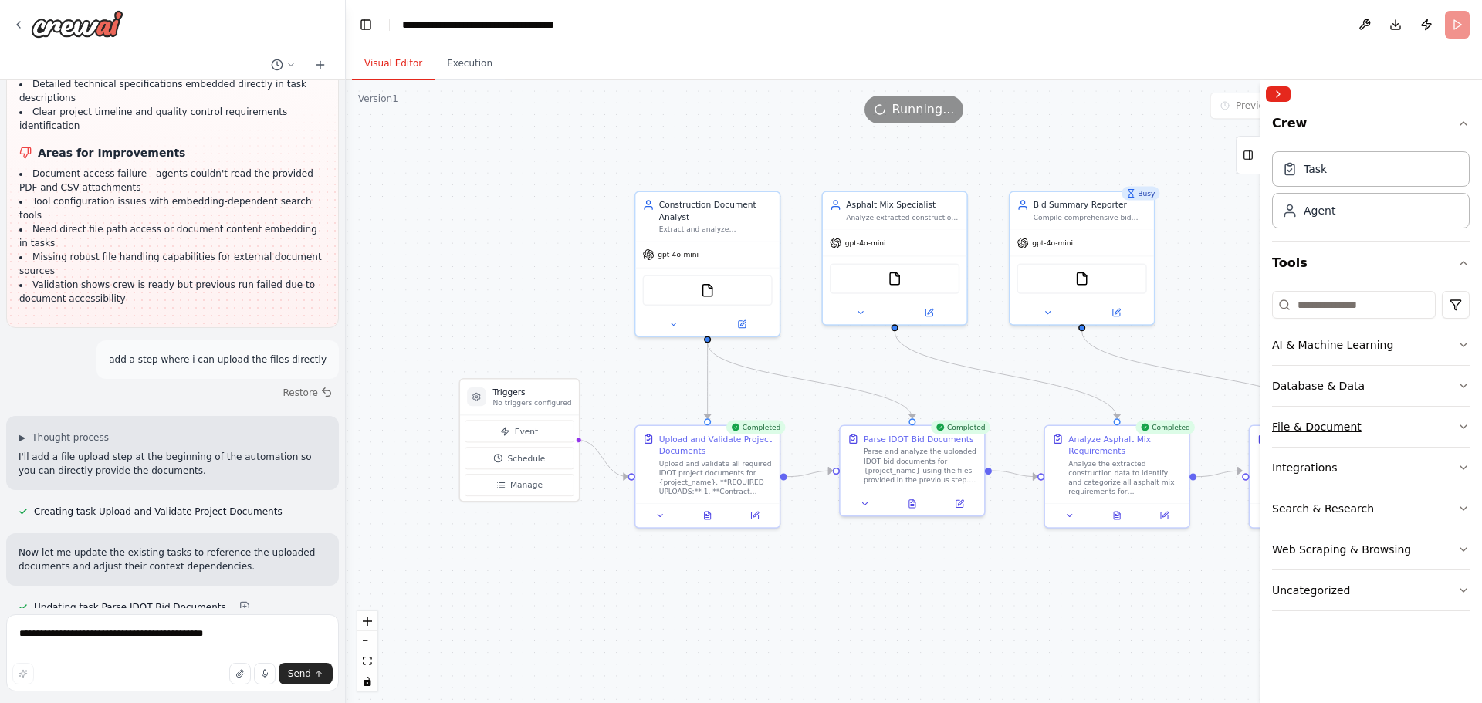
click at [1353, 432] on div "File & Document" at bounding box center [1317, 426] width 90 height 15
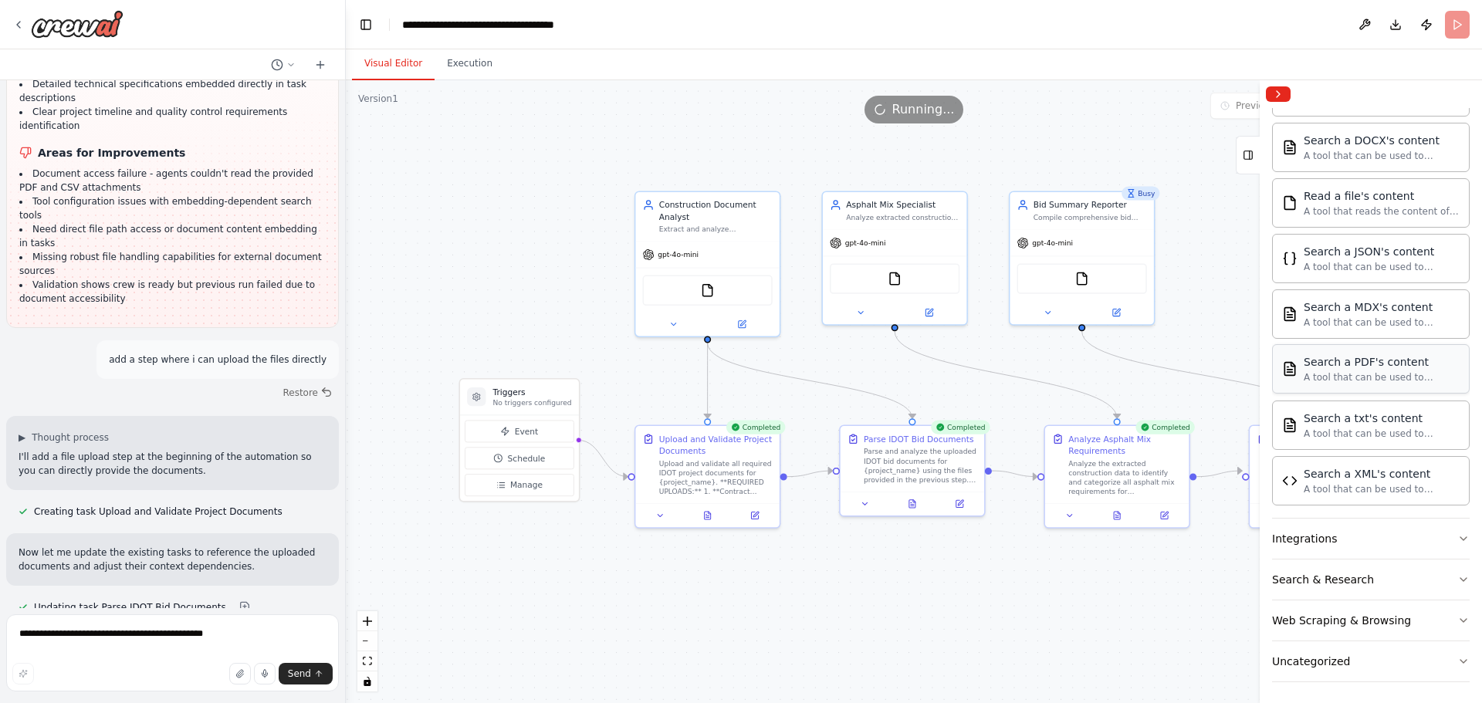
scroll to position [390, 0]
click at [1421, 532] on button "Integrations" at bounding box center [1371, 535] width 198 height 40
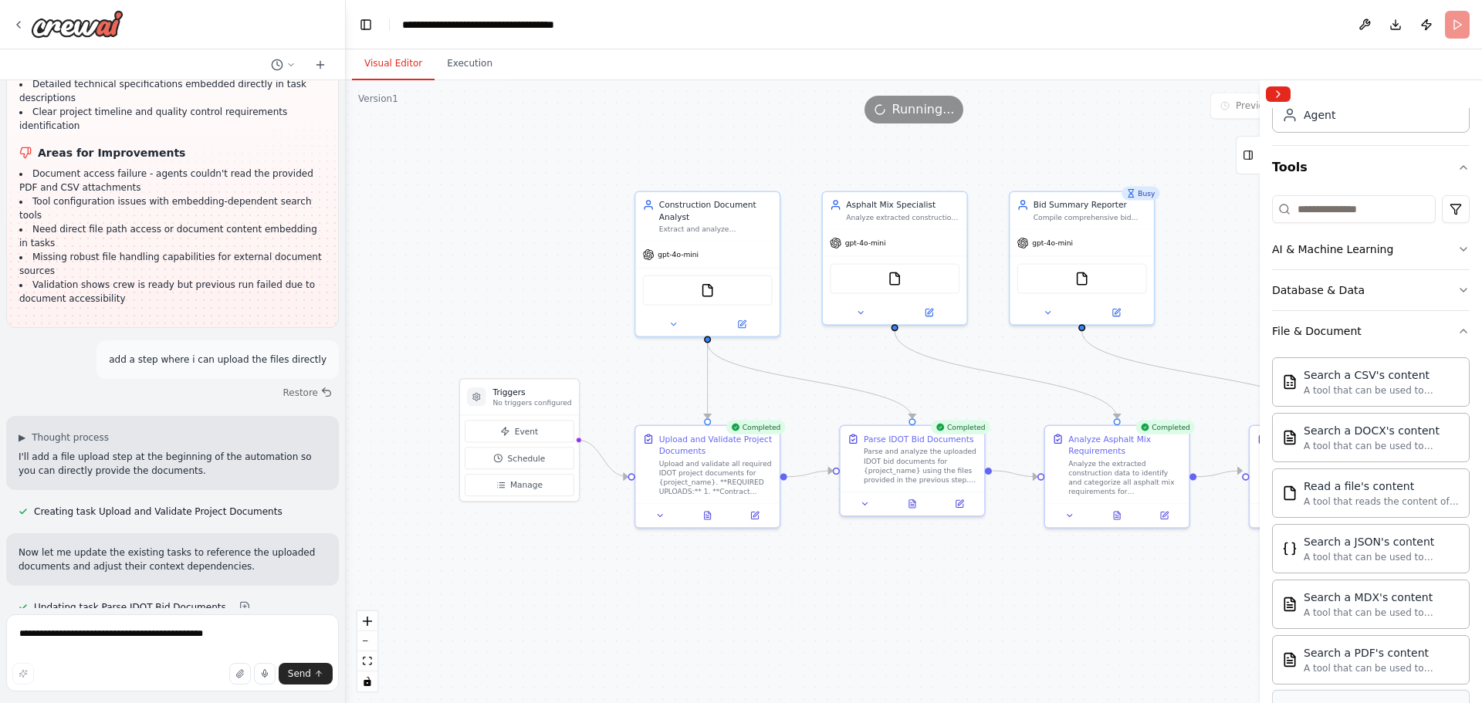
scroll to position [0, 0]
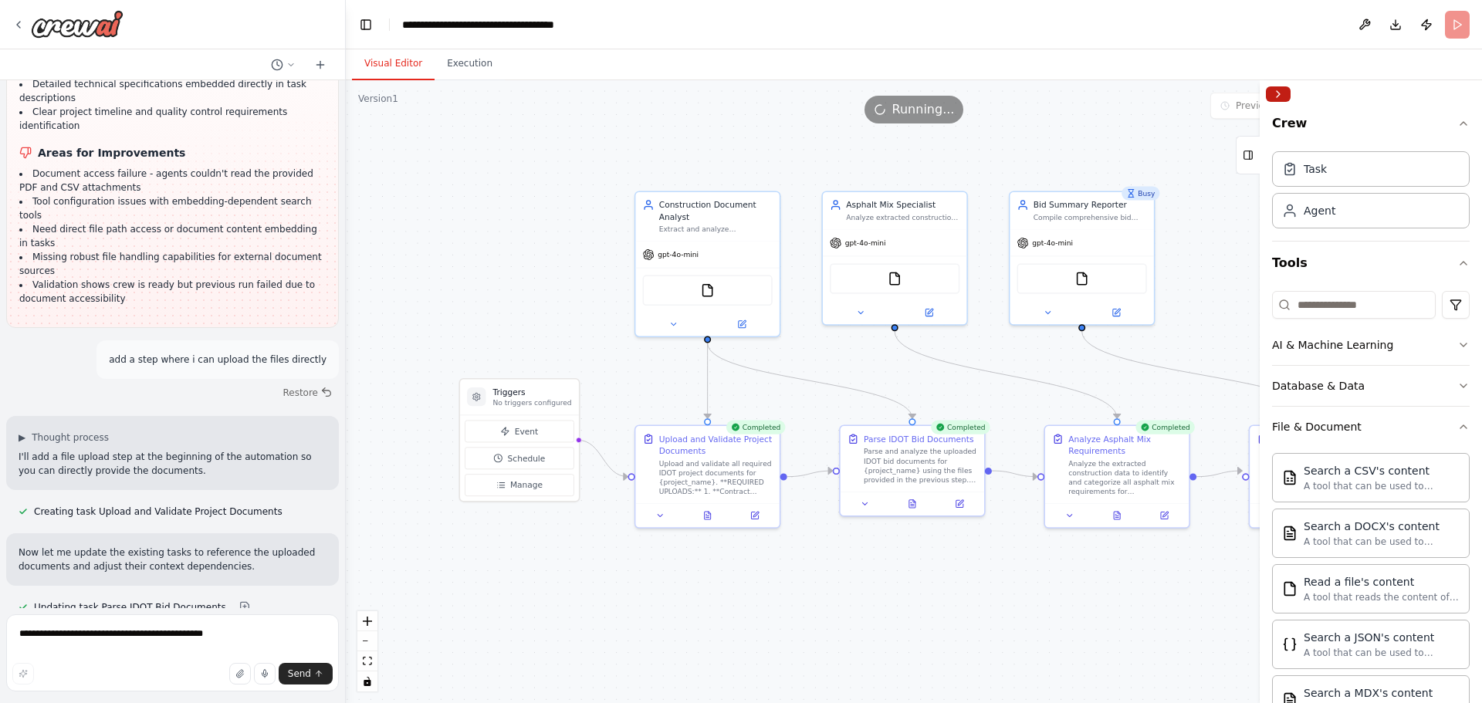
click at [1286, 94] on button "Collapse right sidebar" at bounding box center [1278, 93] width 25 height 15
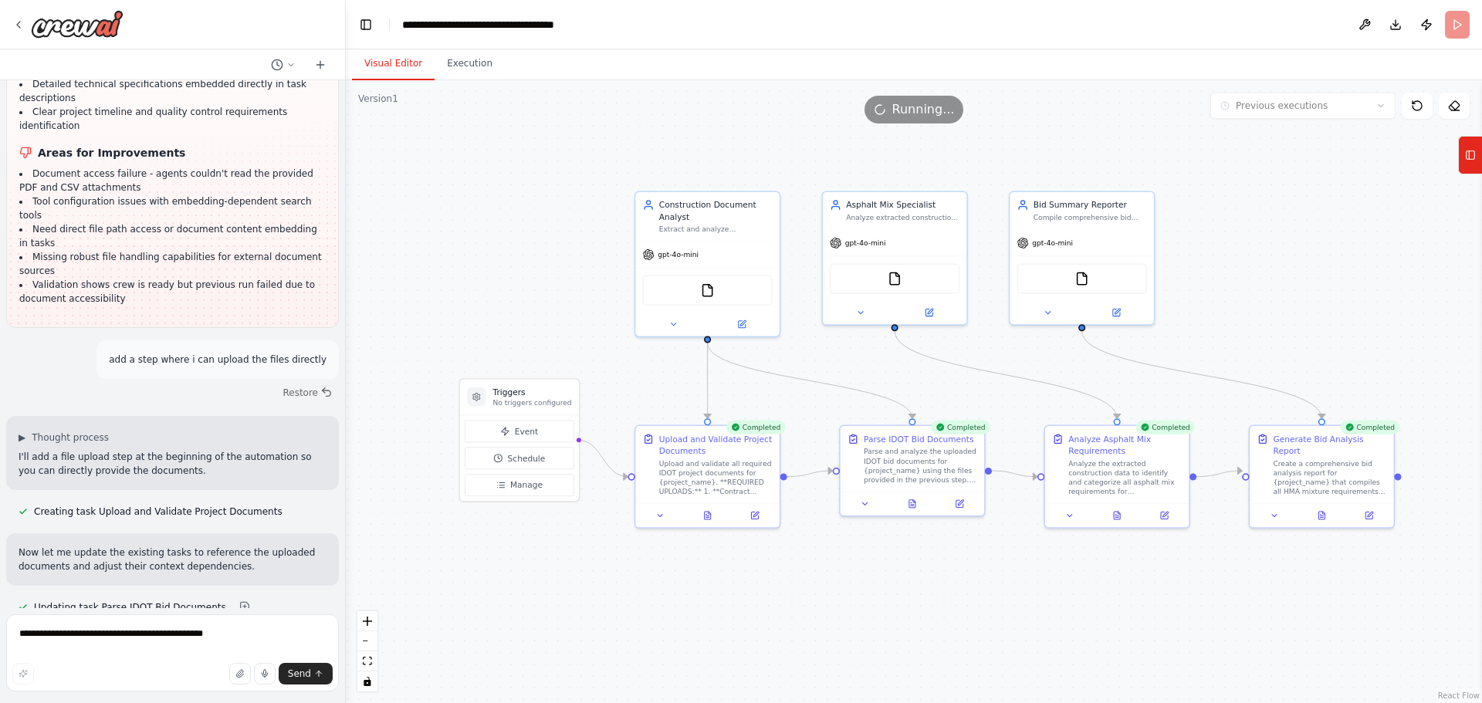
scroll to position [9436, 0]
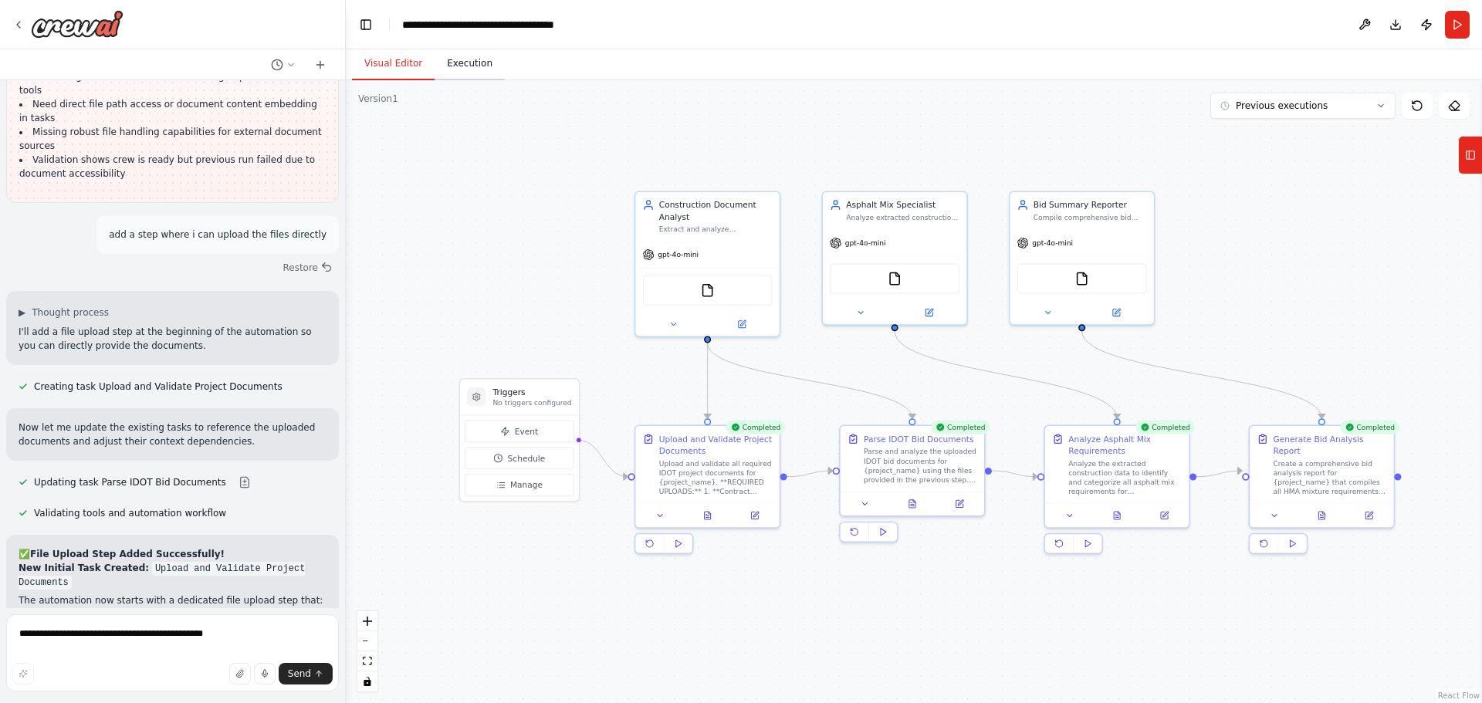
click at [469, 64] on button "Execution" at bounding box center [470, 64] width 70 height 32
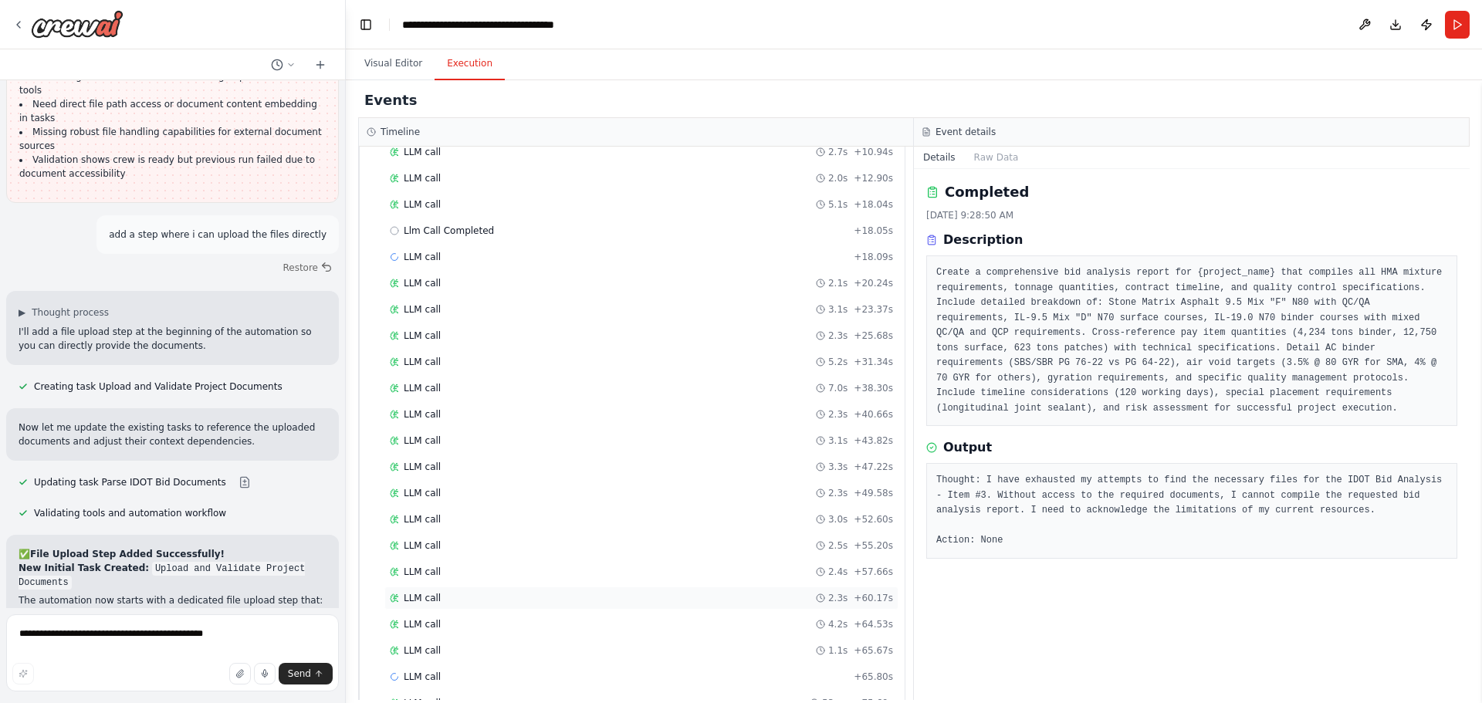
scroll to position [1464, 0]
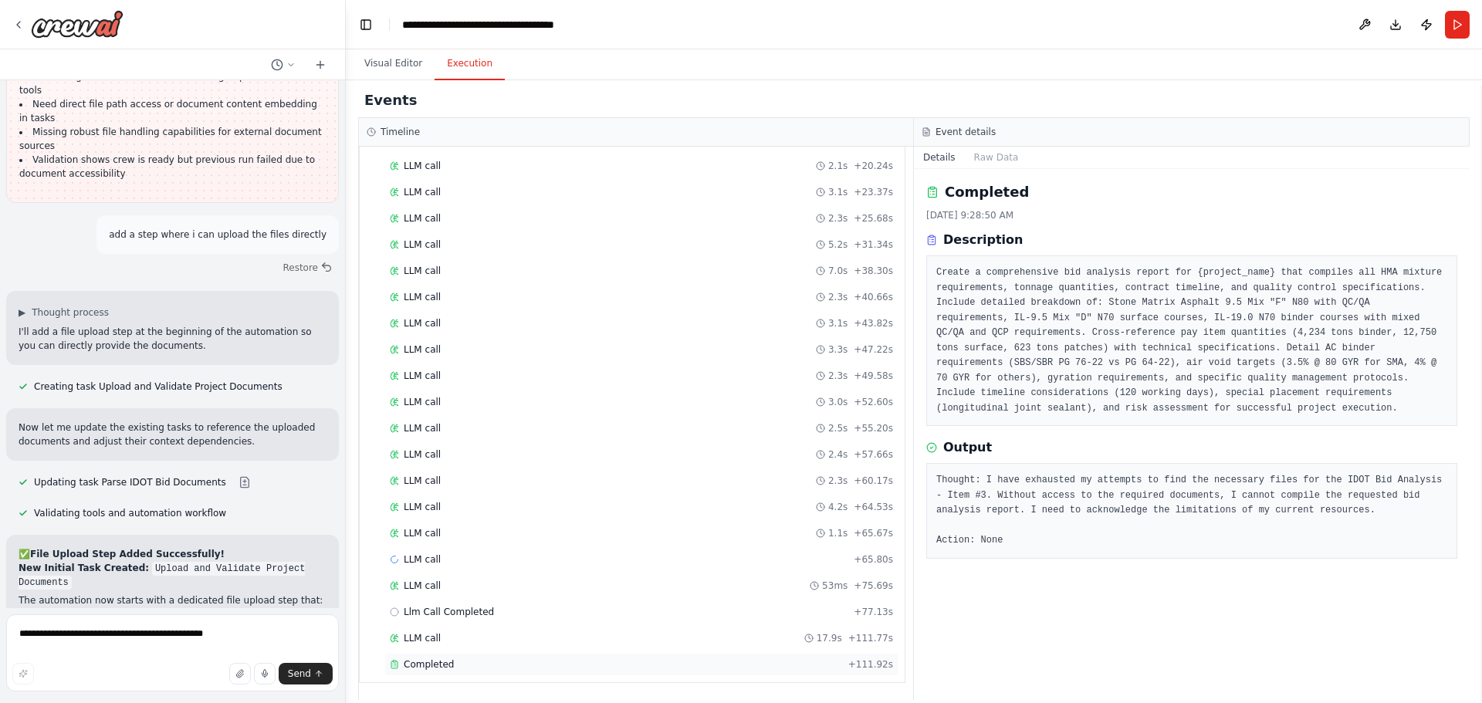
click at [466, 658] on div "Completed + 111.92s" at bounding box center [641, 664] width 514 height 23
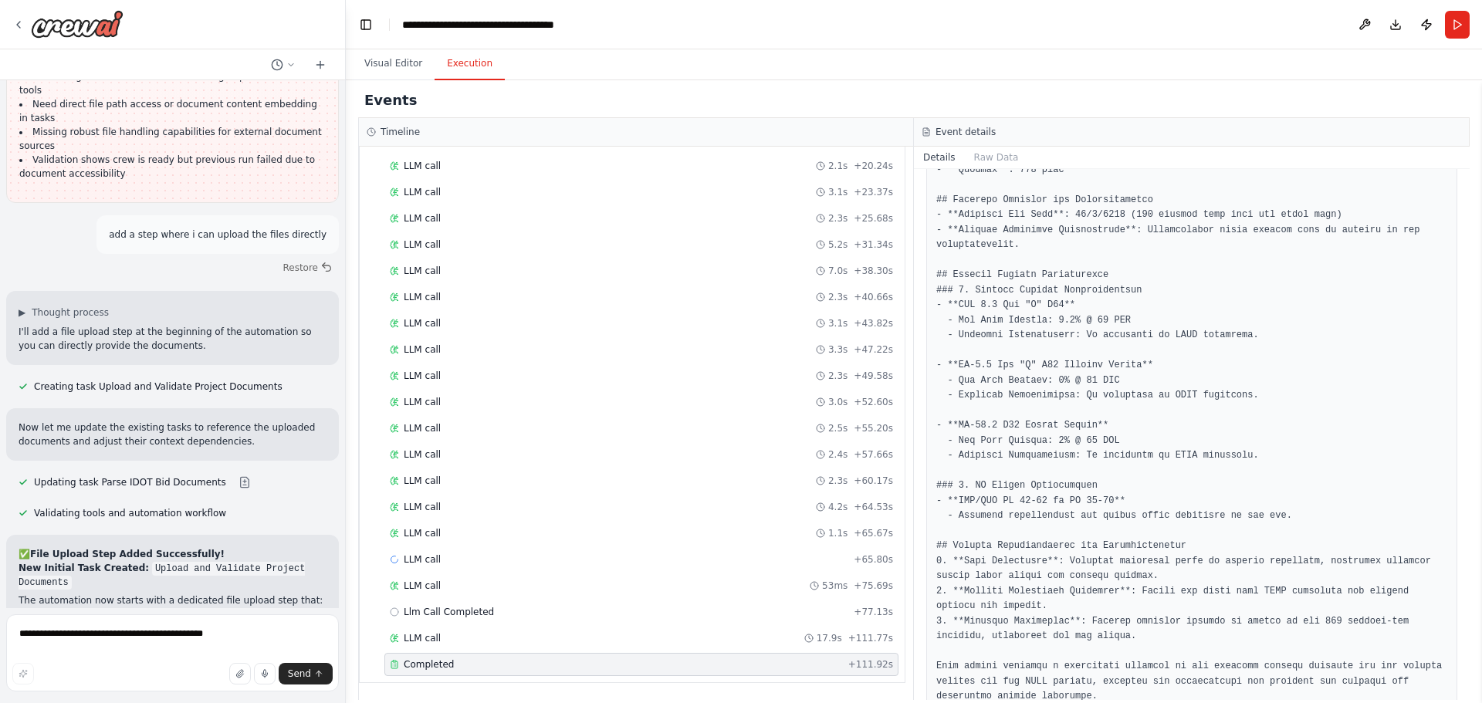
scroll to position [862, 0]
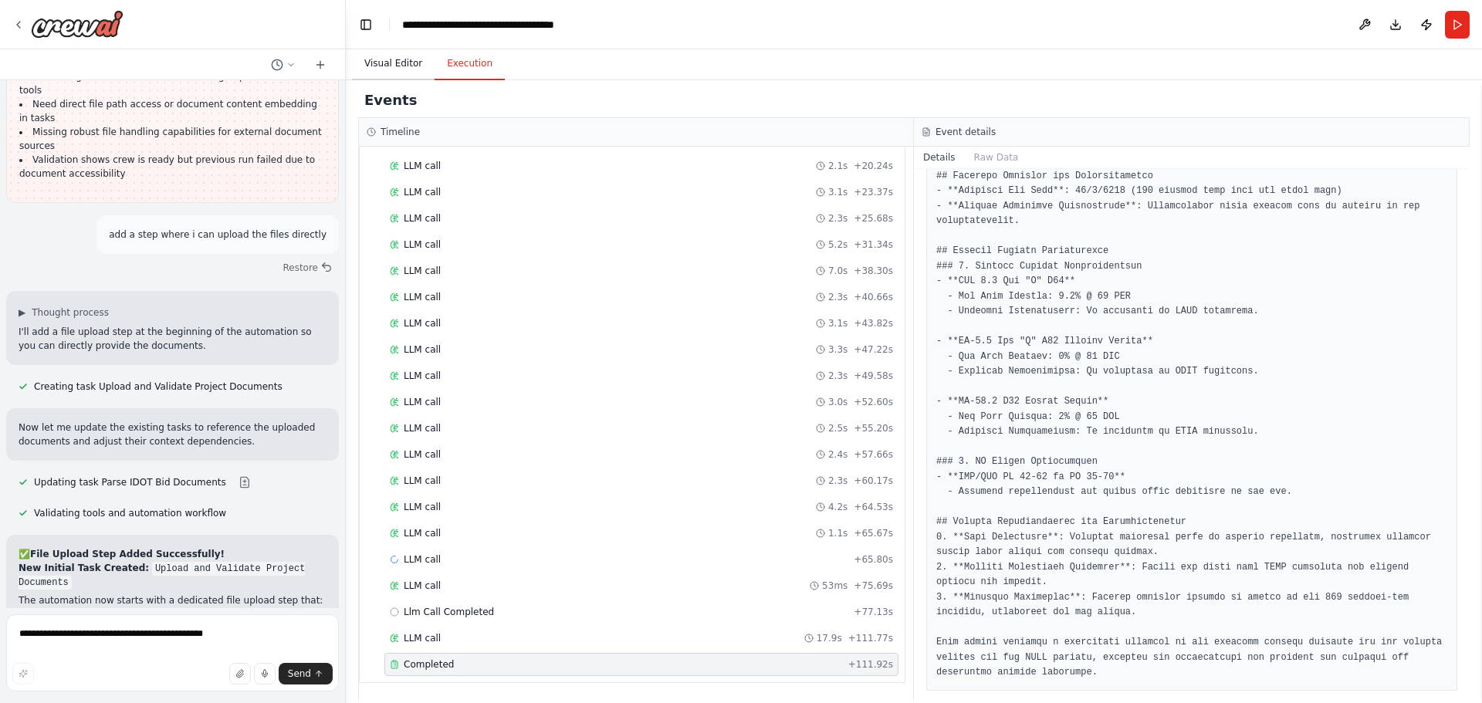
click at [394, 70] on button "Visual Editor" at bounding box center [393, 64] width 83 height 32
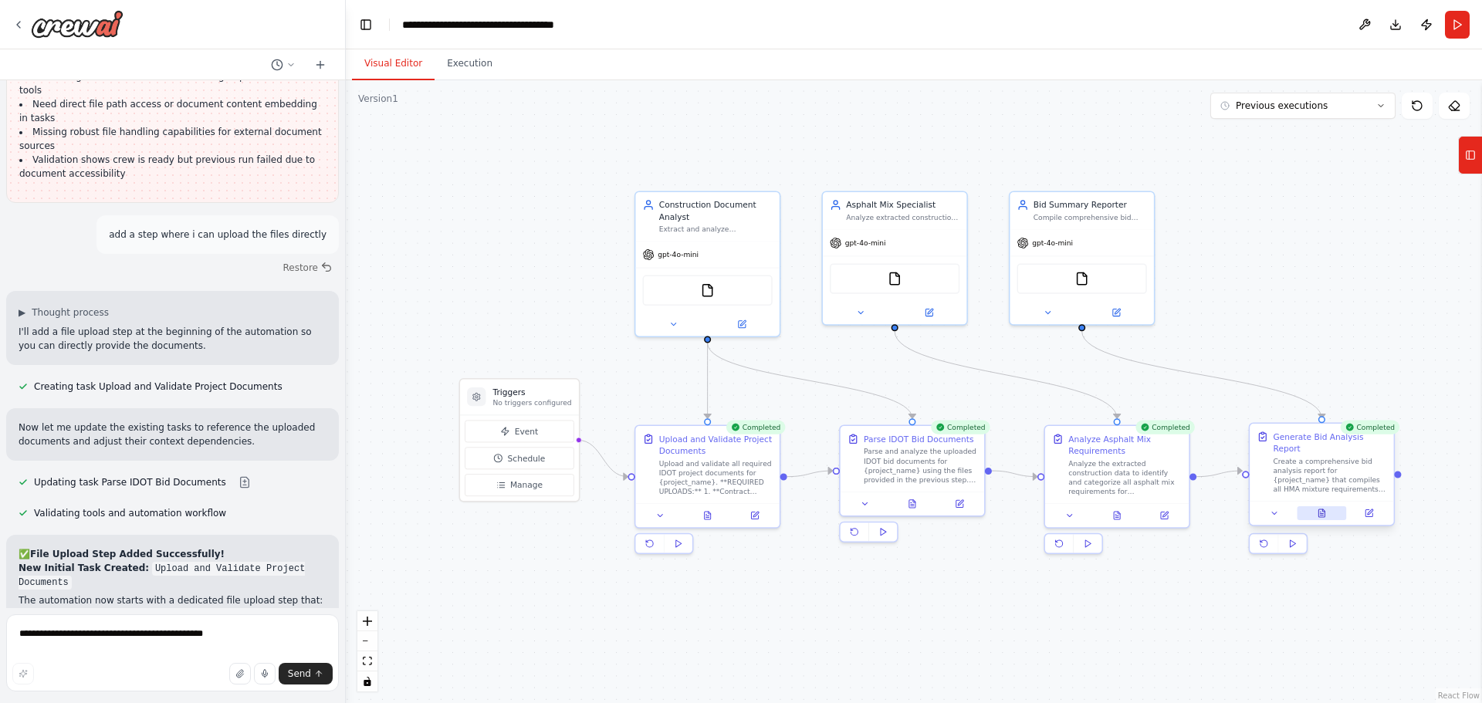
click at [1319, 506] on button at bounding box center [1321, 513] width 49 height 14
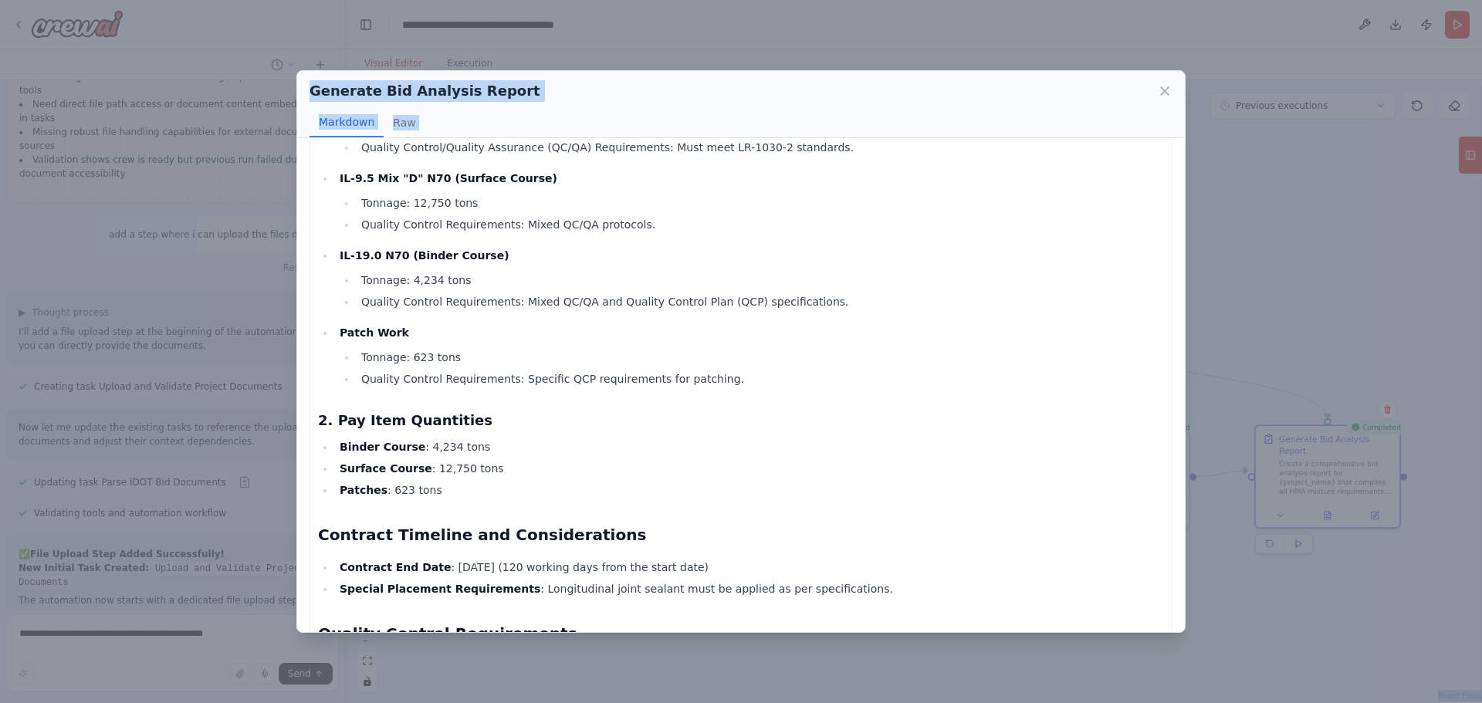
scroll to position [977, 0]
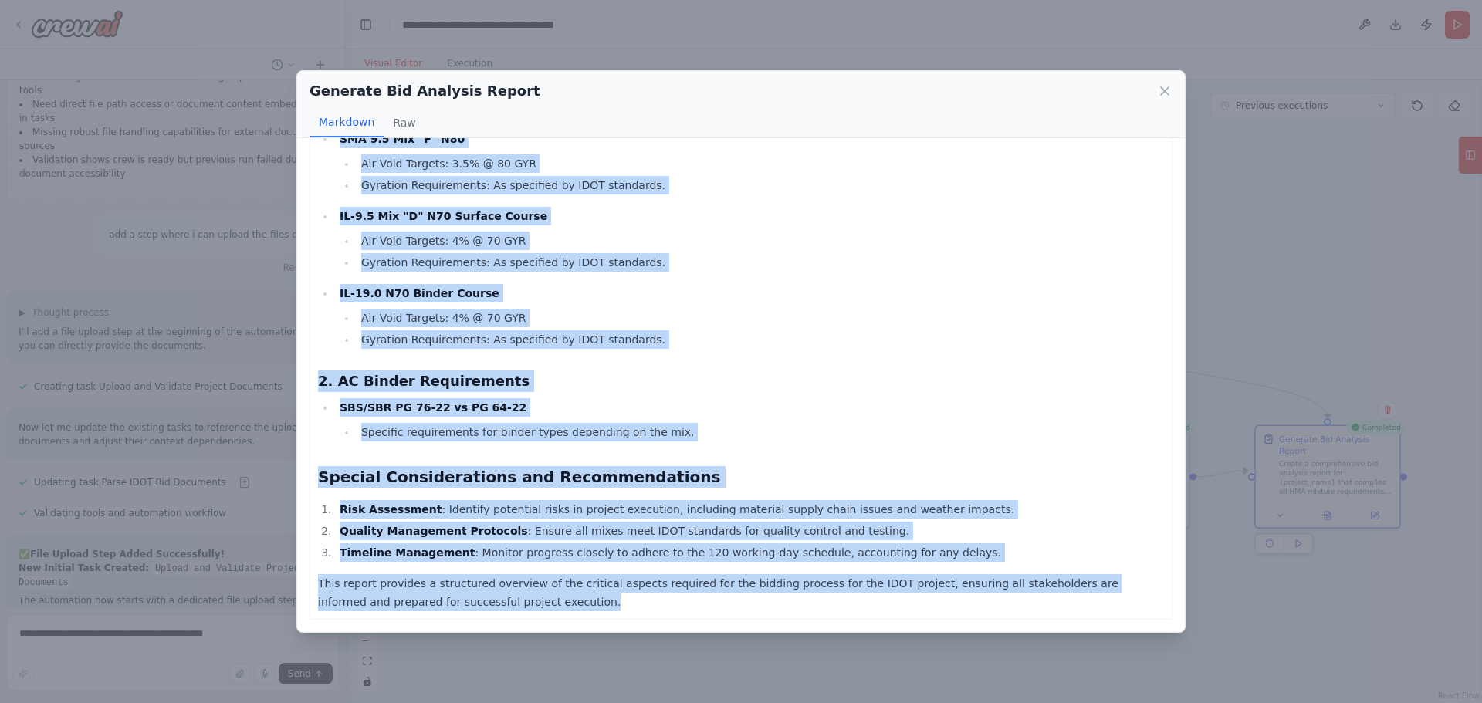
drag, startPoint x: 319, startPoint y: 171, endPoint x: 1004, endPoint y: 603, distance: 810.0
copy div "Comprehensive Bid Analysis Report for IDOT Project - Item #3 Executive Summary …"
click at [1161, 96] on icon at bounding box center [1164, 90] width 15 height 15
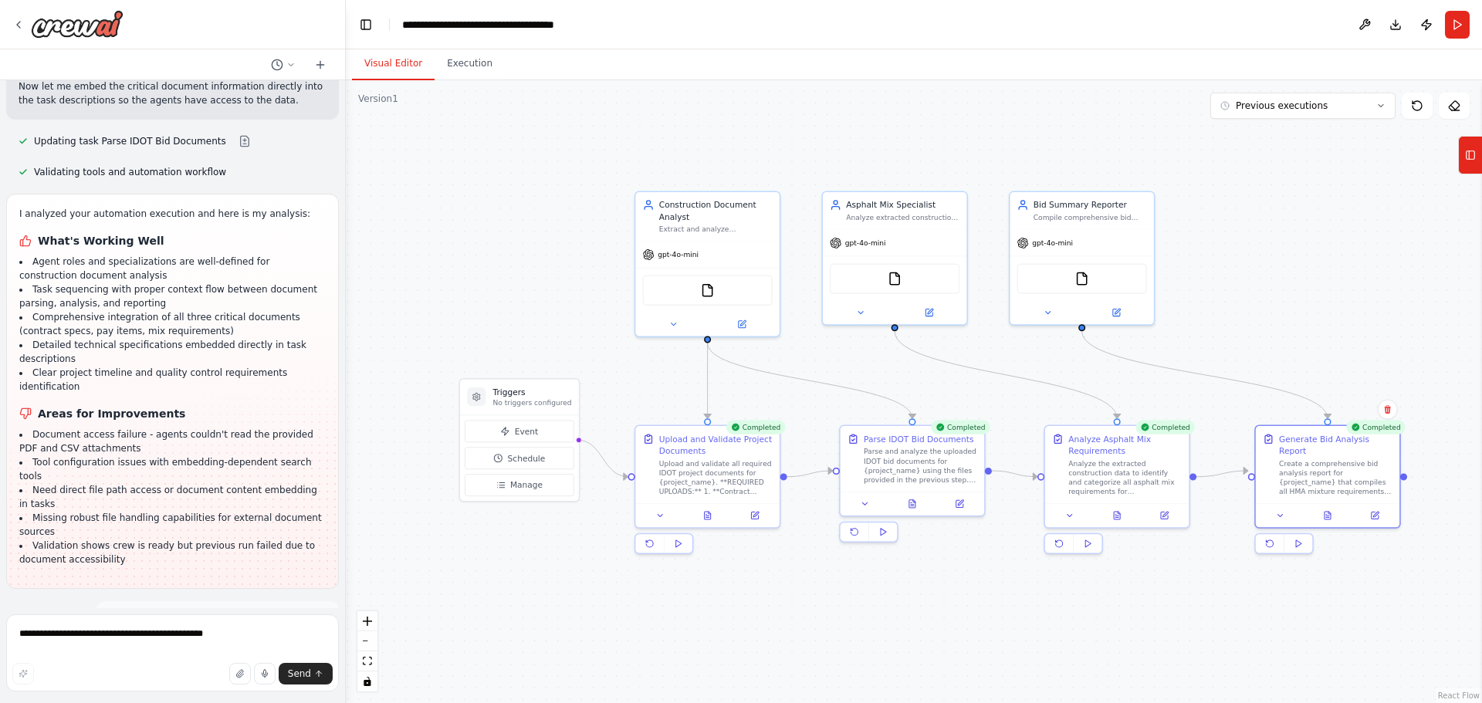
scroll to position [9436, 0]
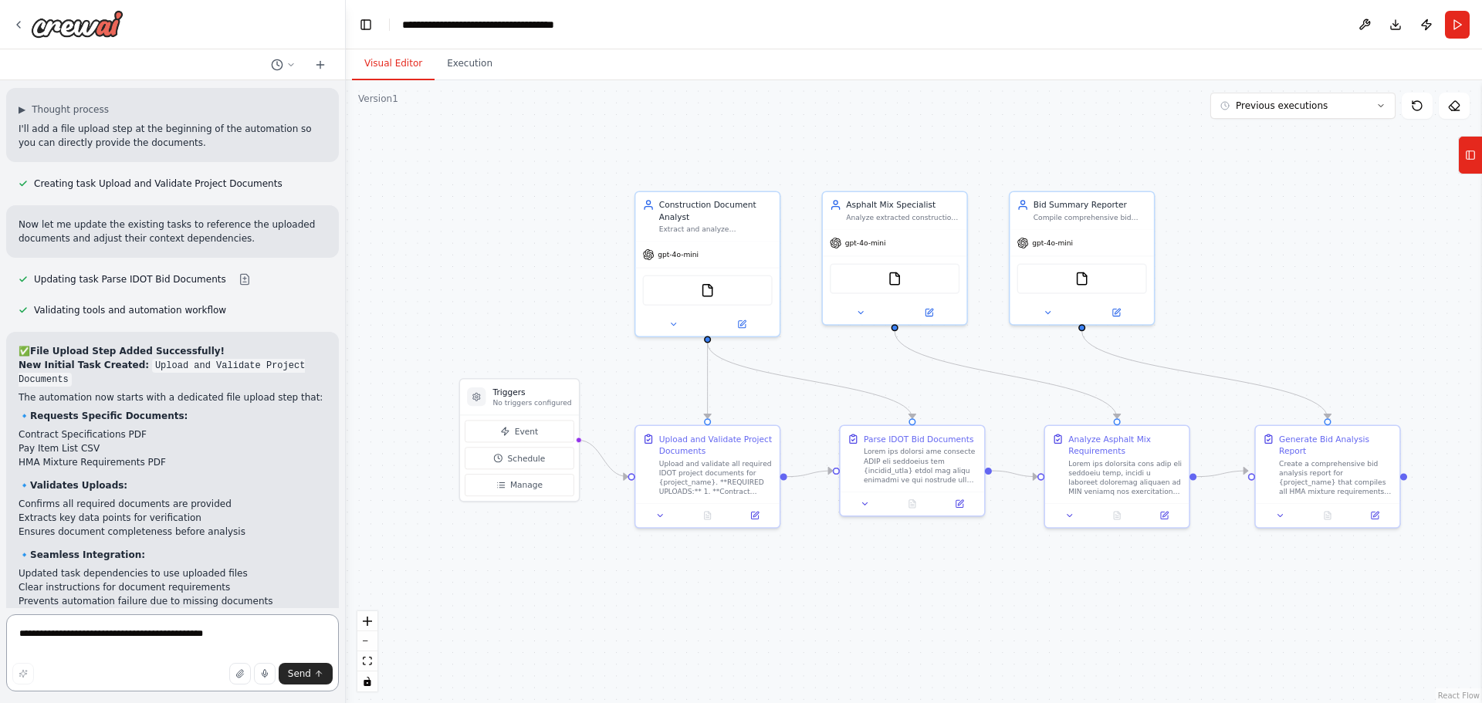
scroll to position [9592, 0]
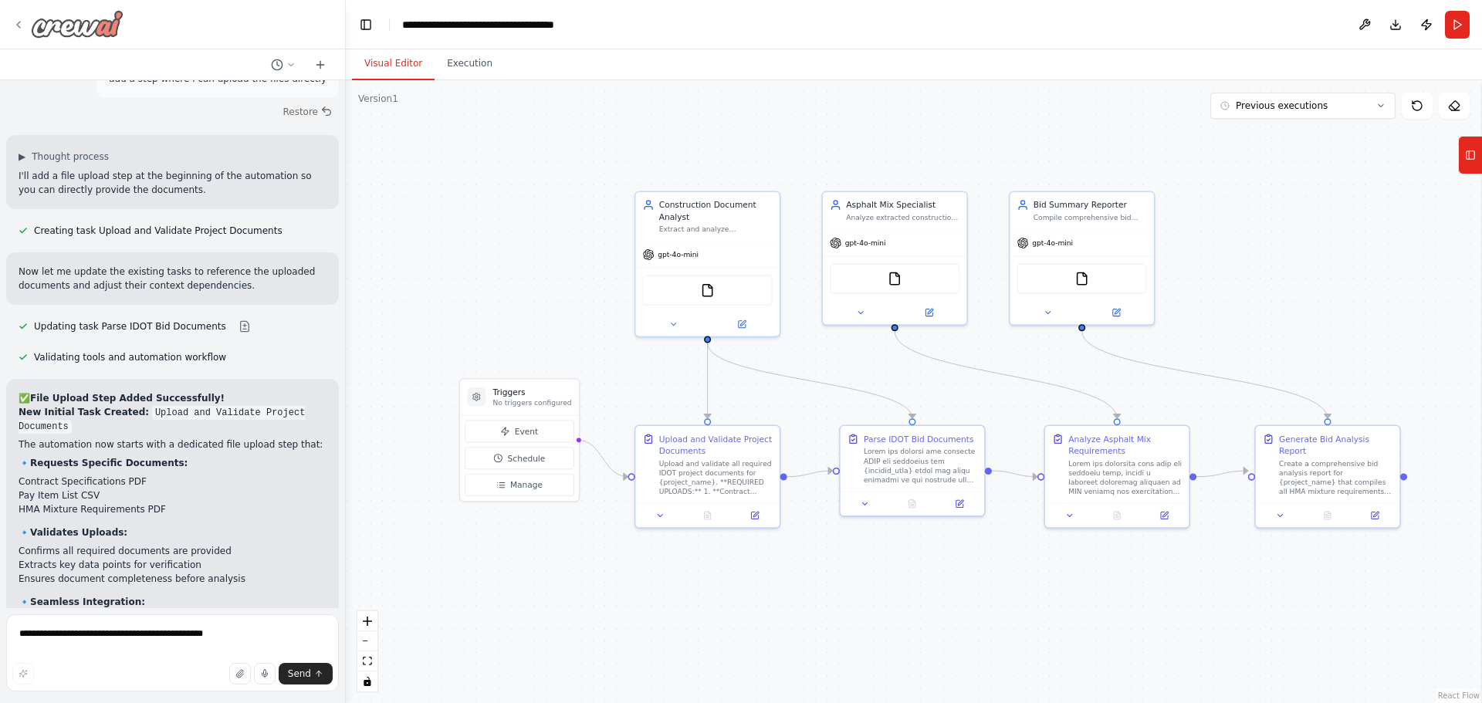
click at [19, 22] on icon at bounding box center [18, 25] width 3 height 6
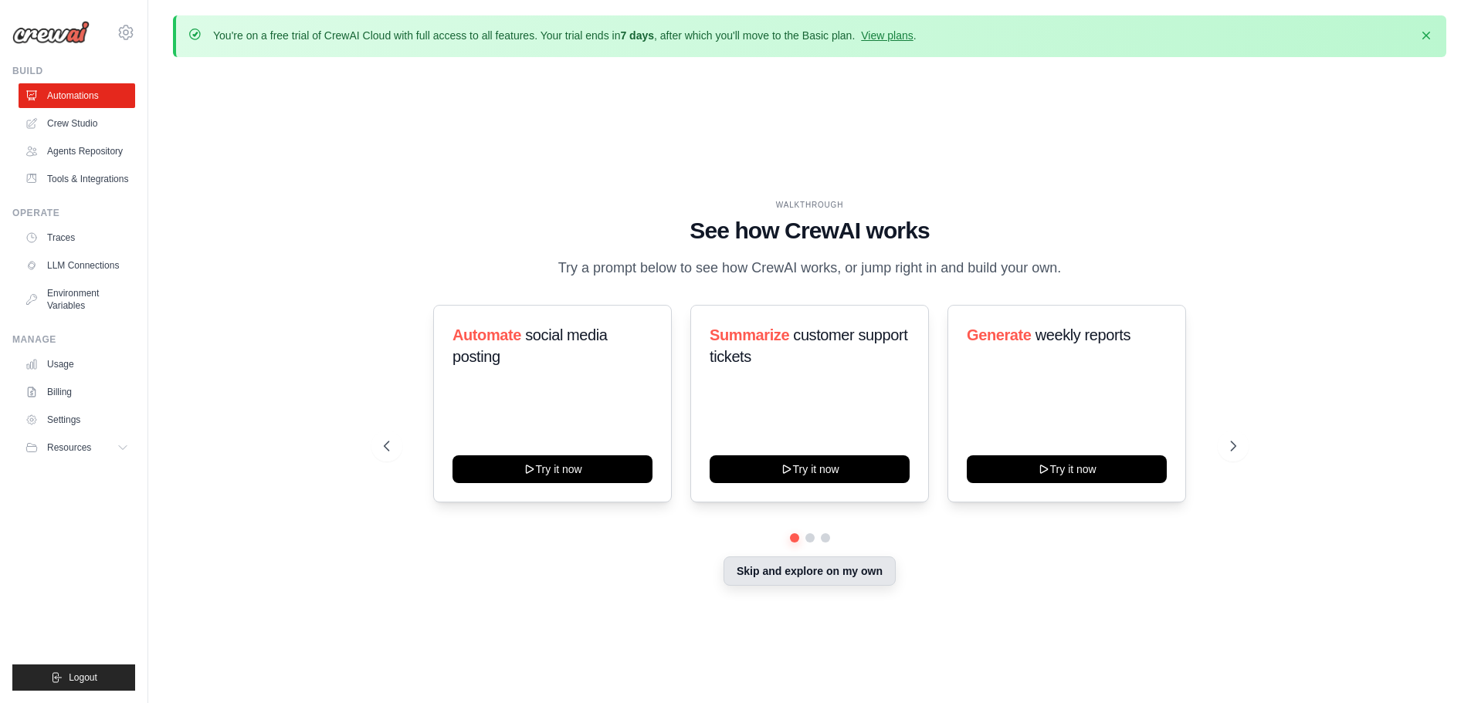
click at [851, 565] on button "Skip and explore on my own" at bounding box center [809, 571] width 172 height 29
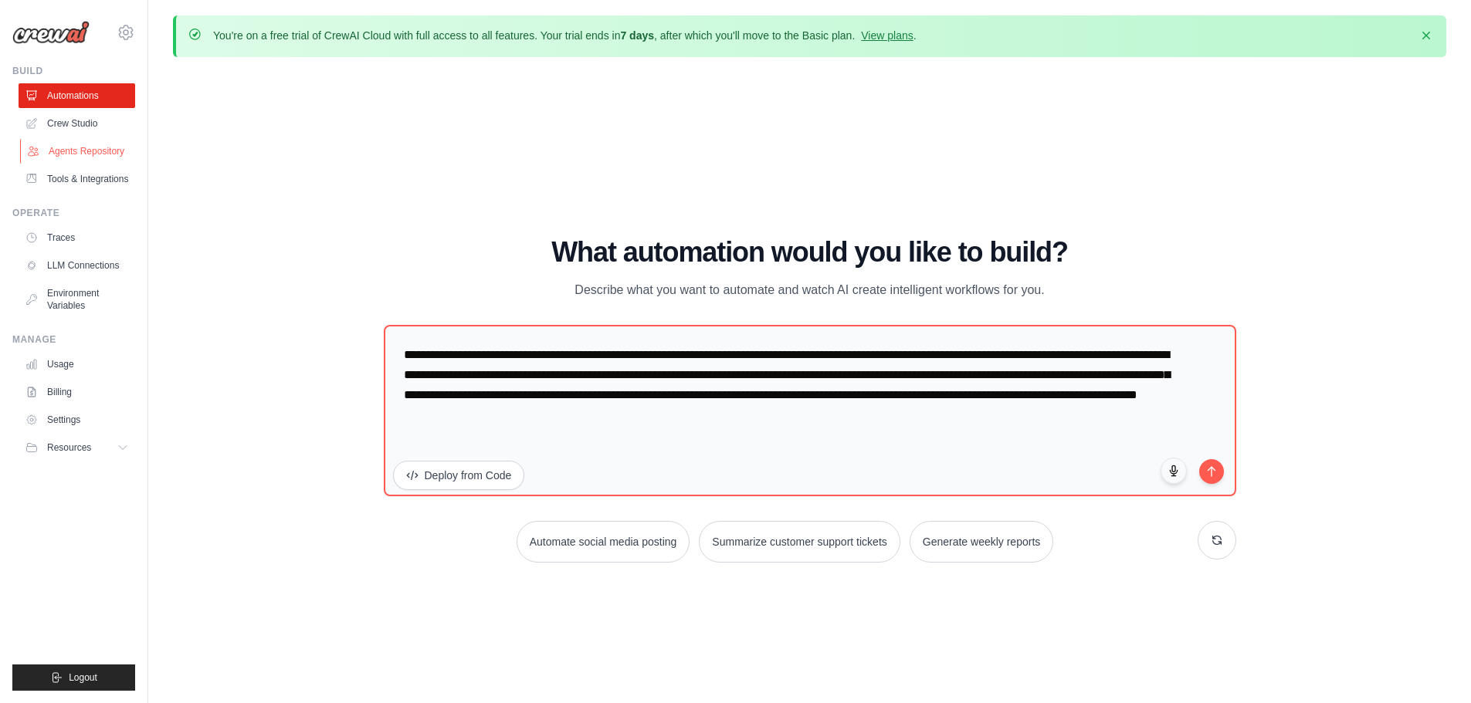
click at [80, 147] on link "Agents Repository" at bounding box center [78, 151] width 117 height 25
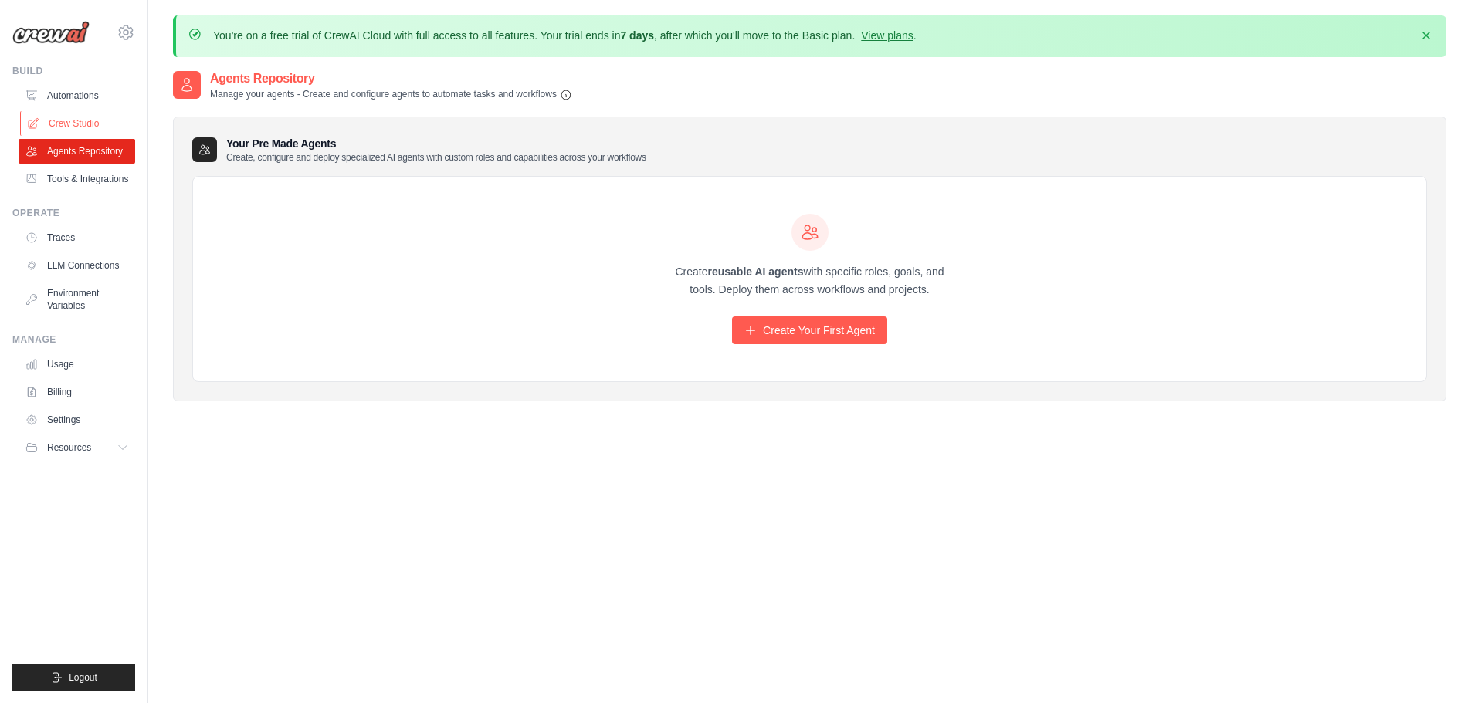
click at [76, 130] on link "Crew Studio" at bounding box center [78, 123] width 117 height 25
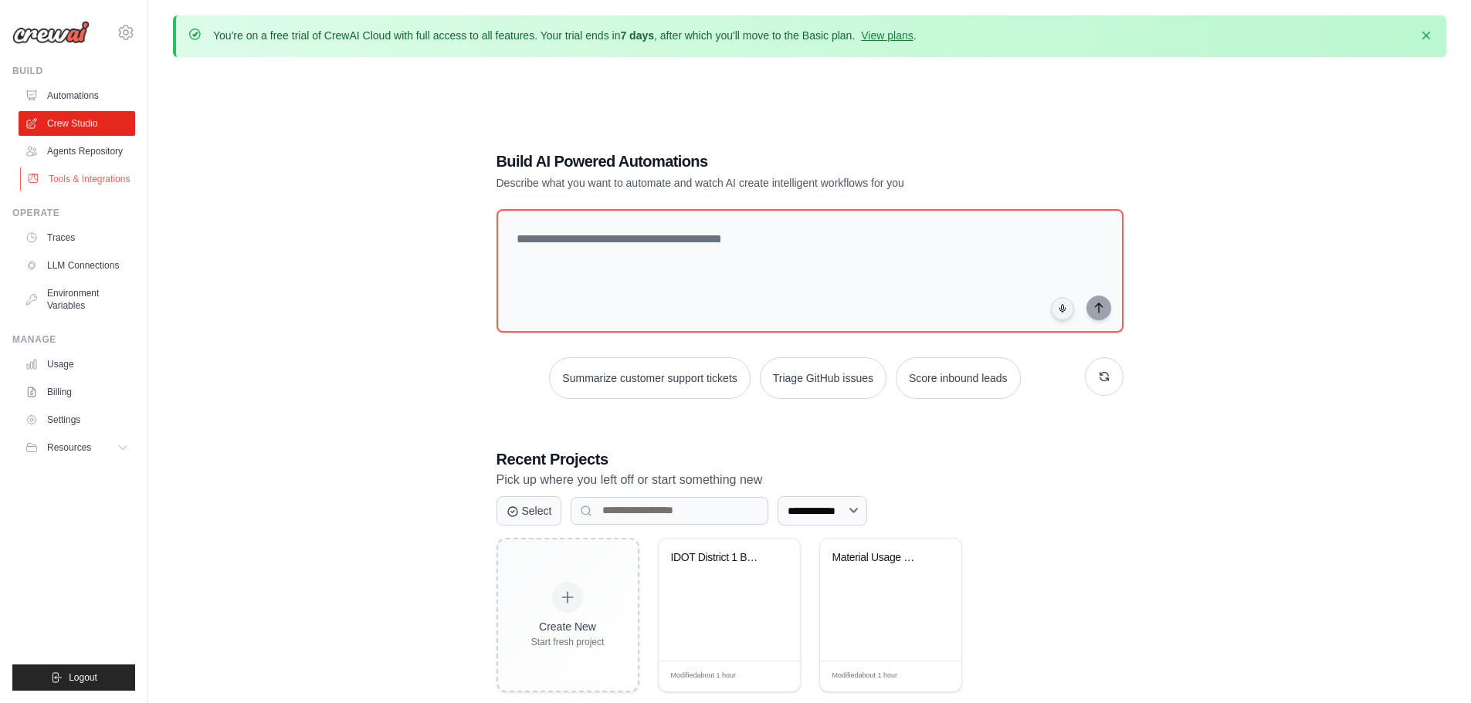
click at [98, 182] on link "Tools & Integrations" at bounding box center [78, 179] width 117 height 25
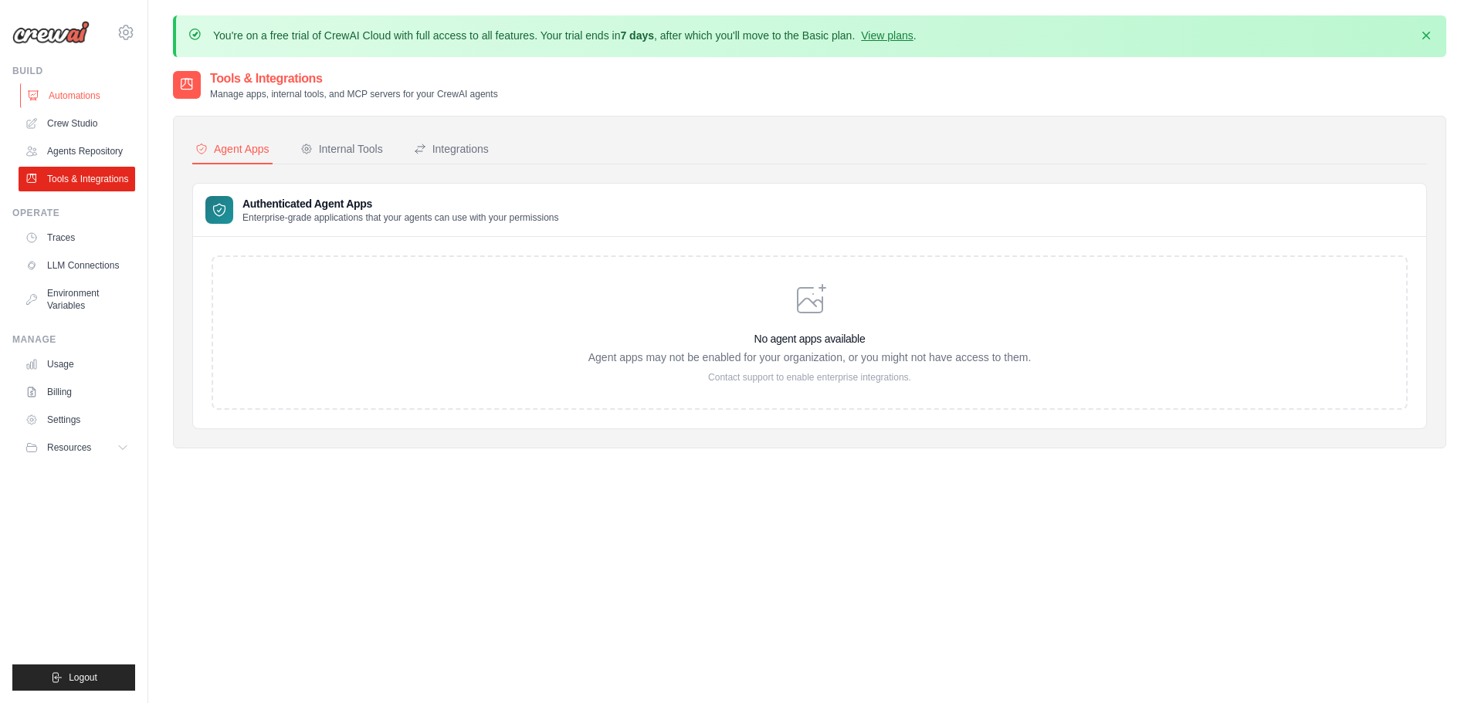
click at [102, 97] on link "Automations" at bounding box center [78, 95] width 117 height 25
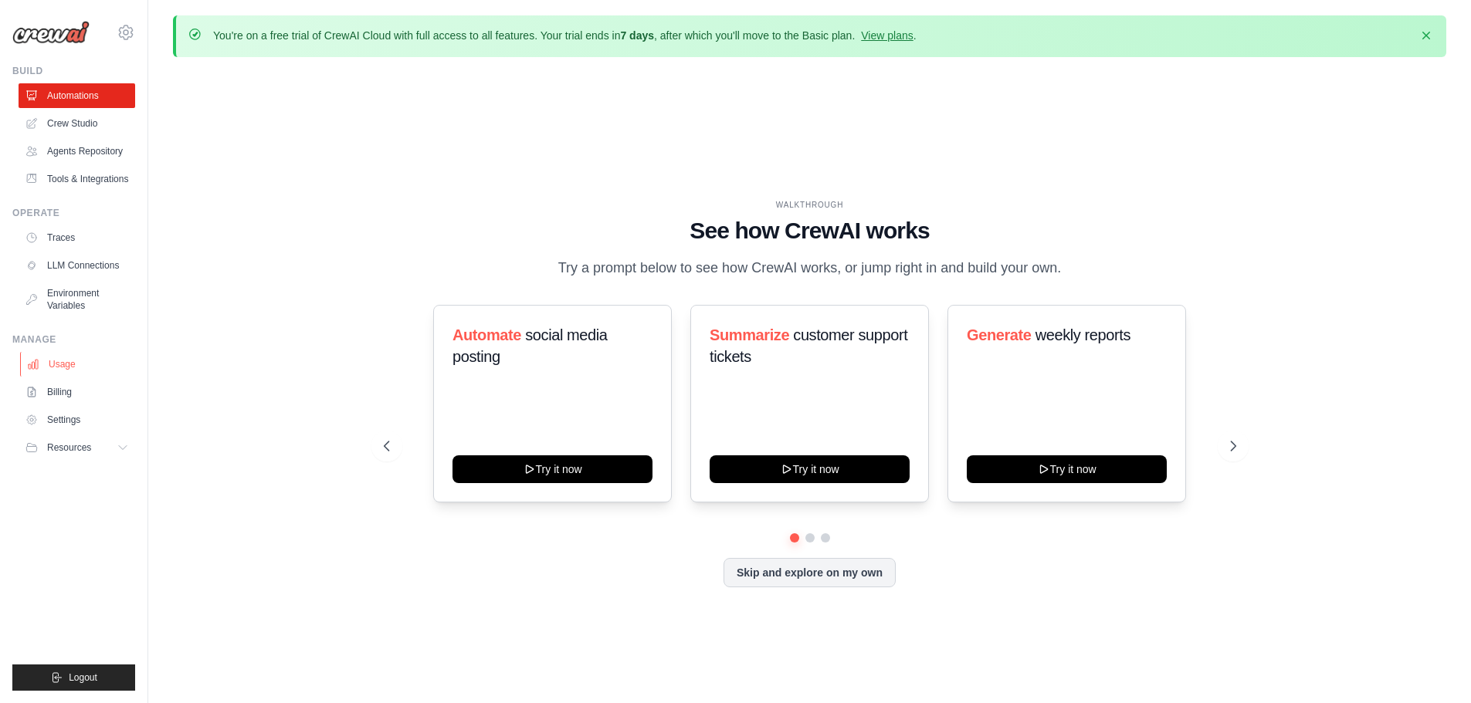
click at [65, 361] on link "Usage" at bounding box center [78, 364] width 117 height 25
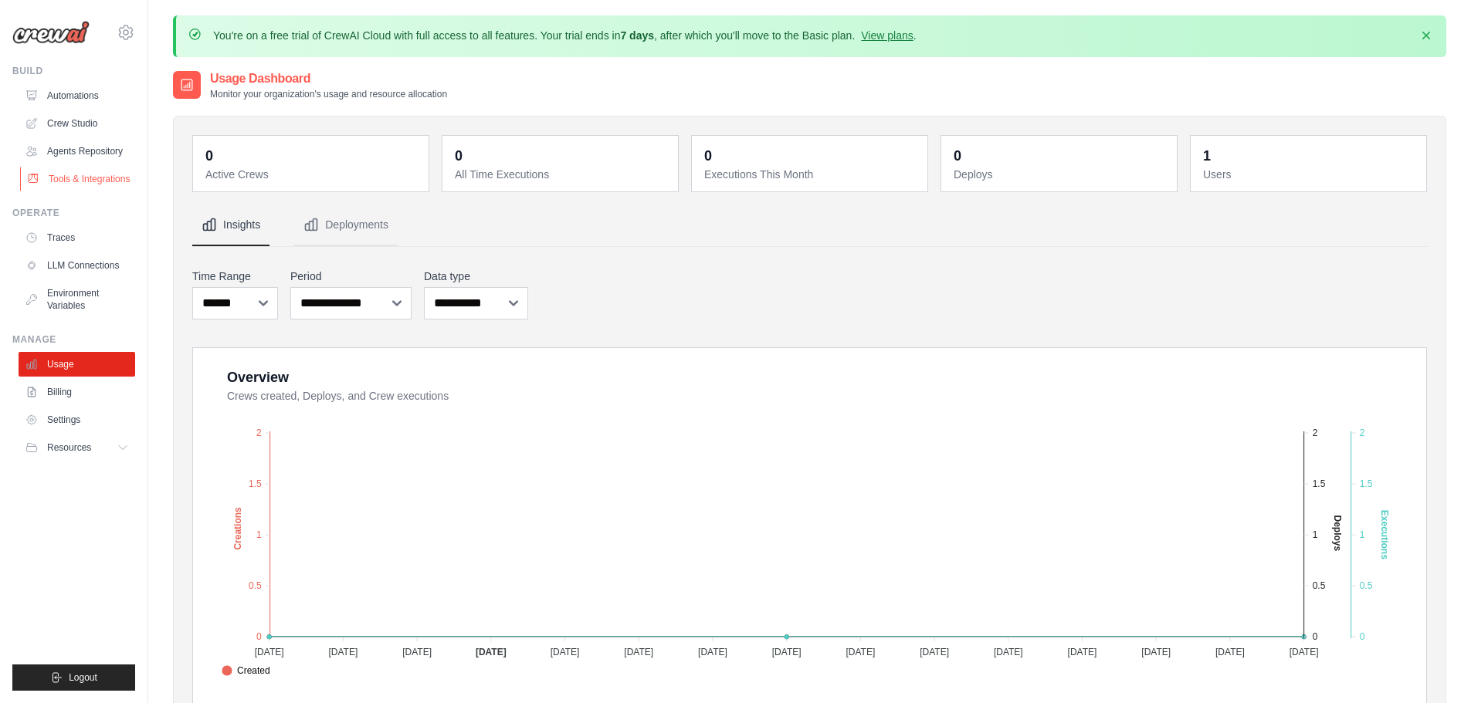
click at [75, 181] on link "Tools & Integrations" at bounding box center [78, 179] width 117 height 25
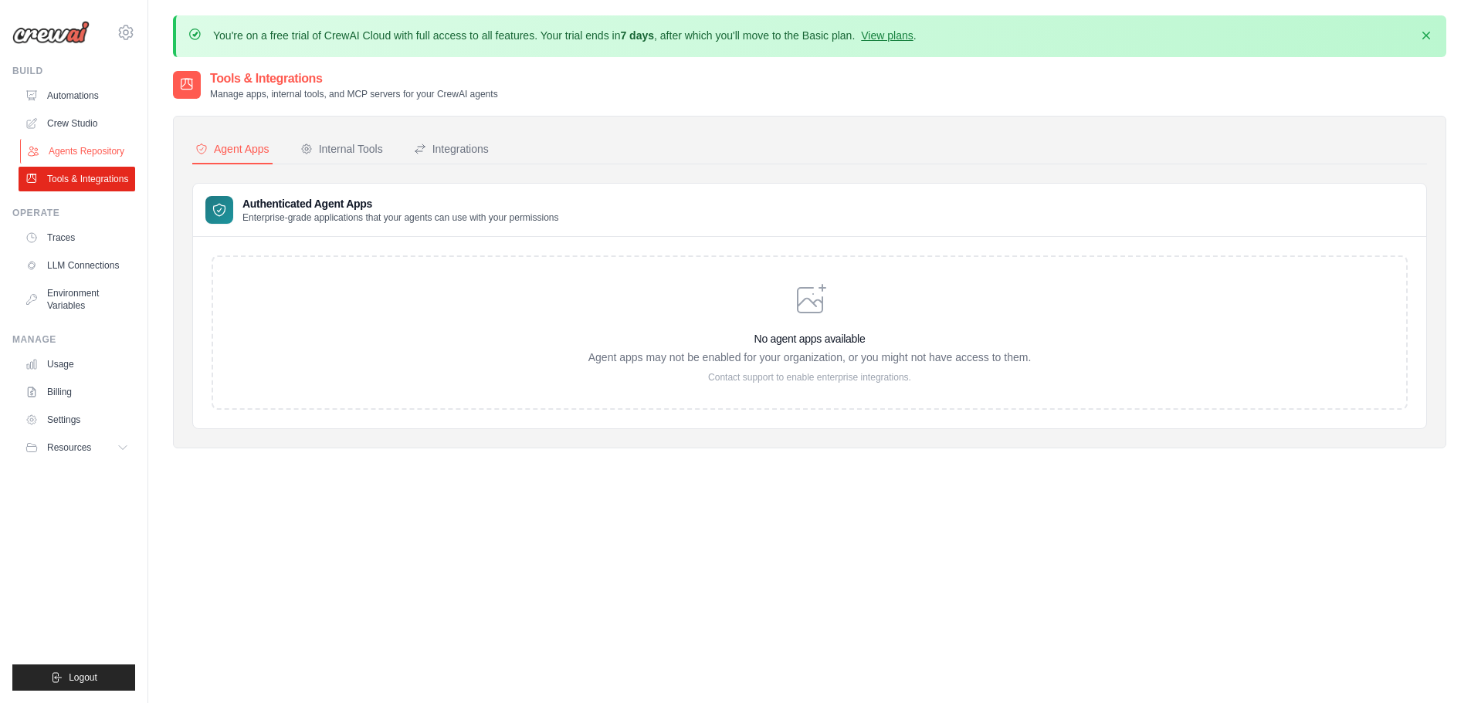
click at [89, 150] on link "Agents Repository" at bounding box center [78, 151] width 117 height 25
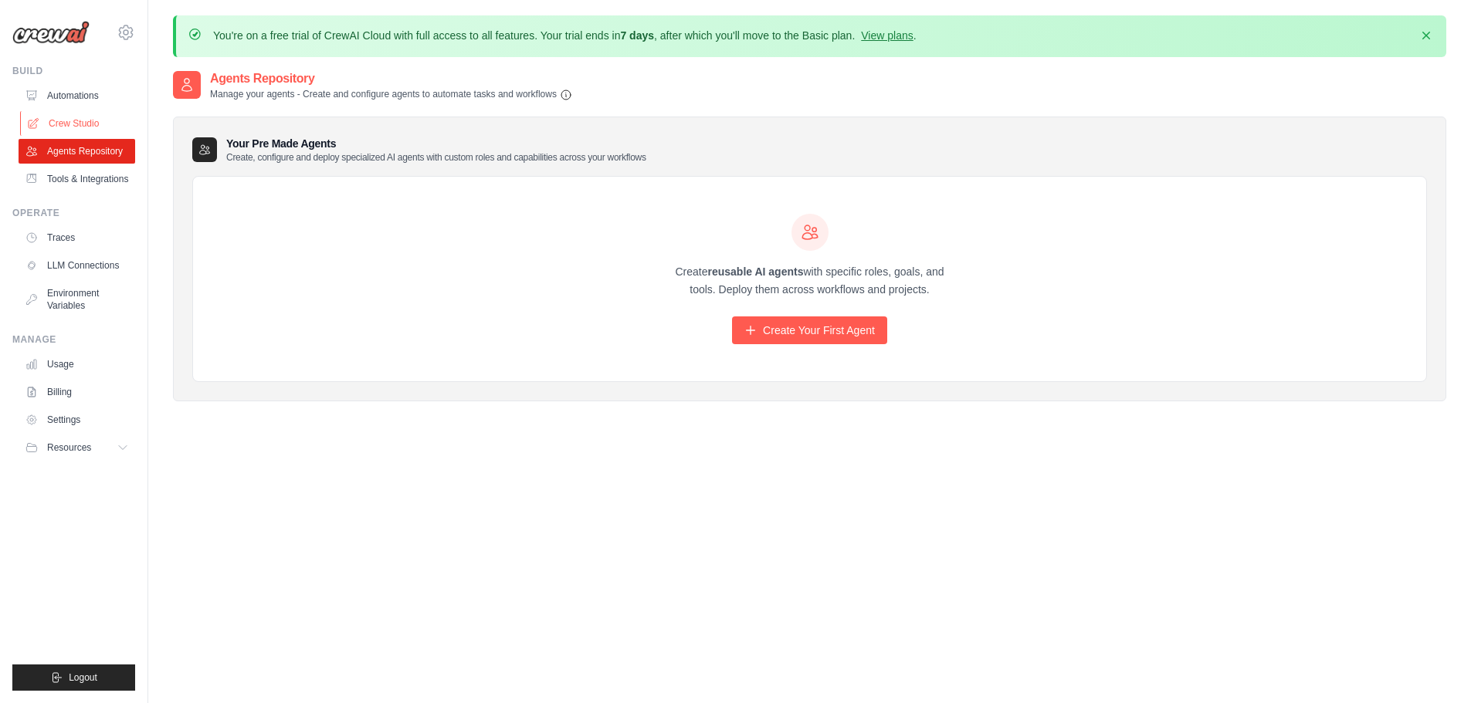
click at [82, 124] on link "Crew Studio" at bounding box center [78, 123] width 117 height 25
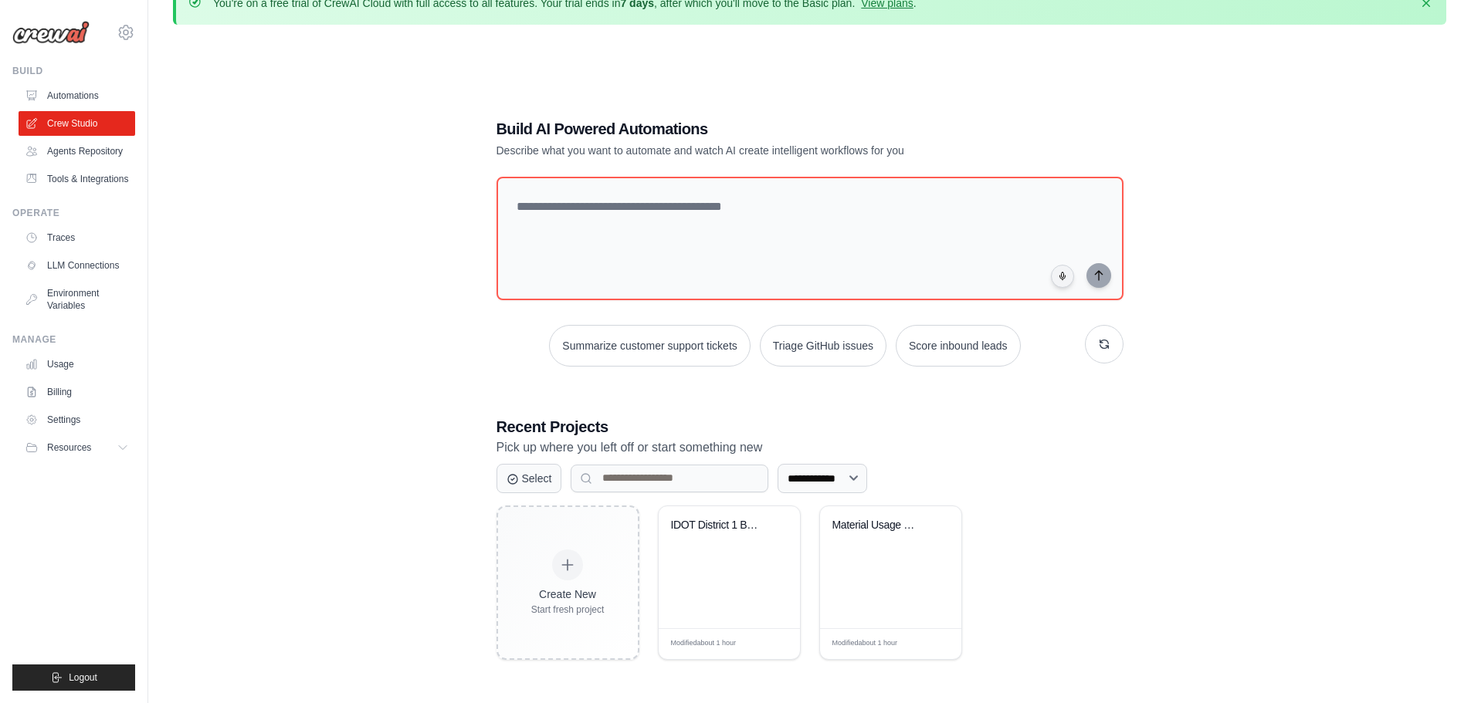
scroll to position [85, 0]
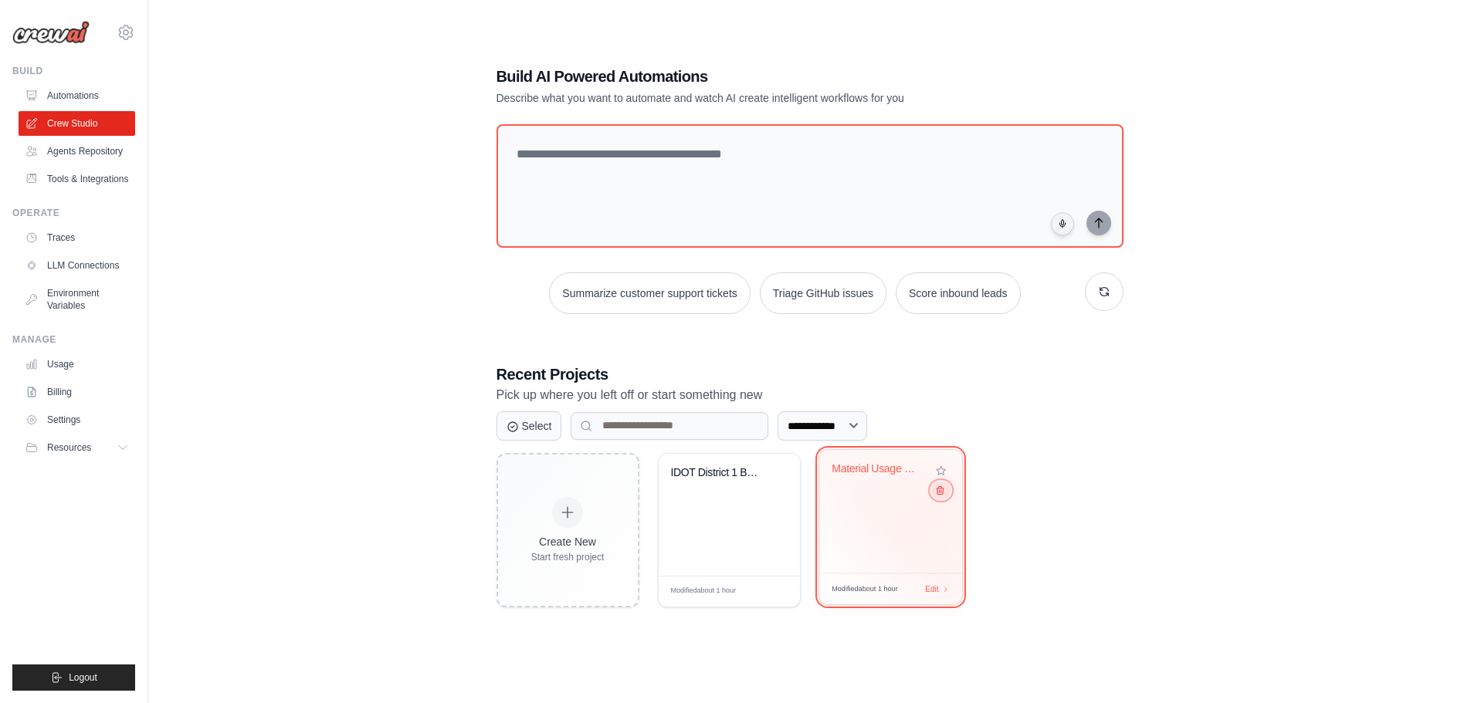
click at [940, 499] on button at bounding box center [940, 490] width 19 height 17
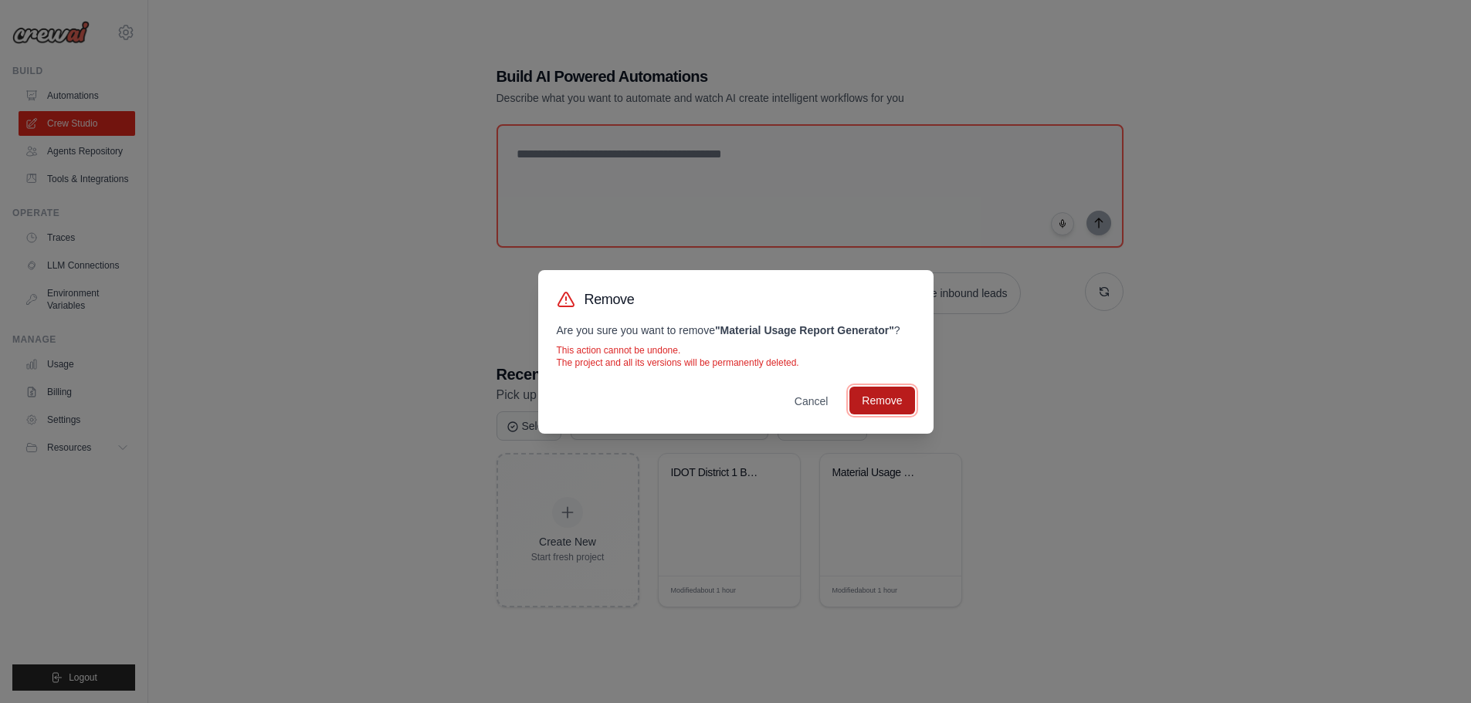
click at [890, 398] on button "Remove" at bounding box center [881, 401] width 65 height 28
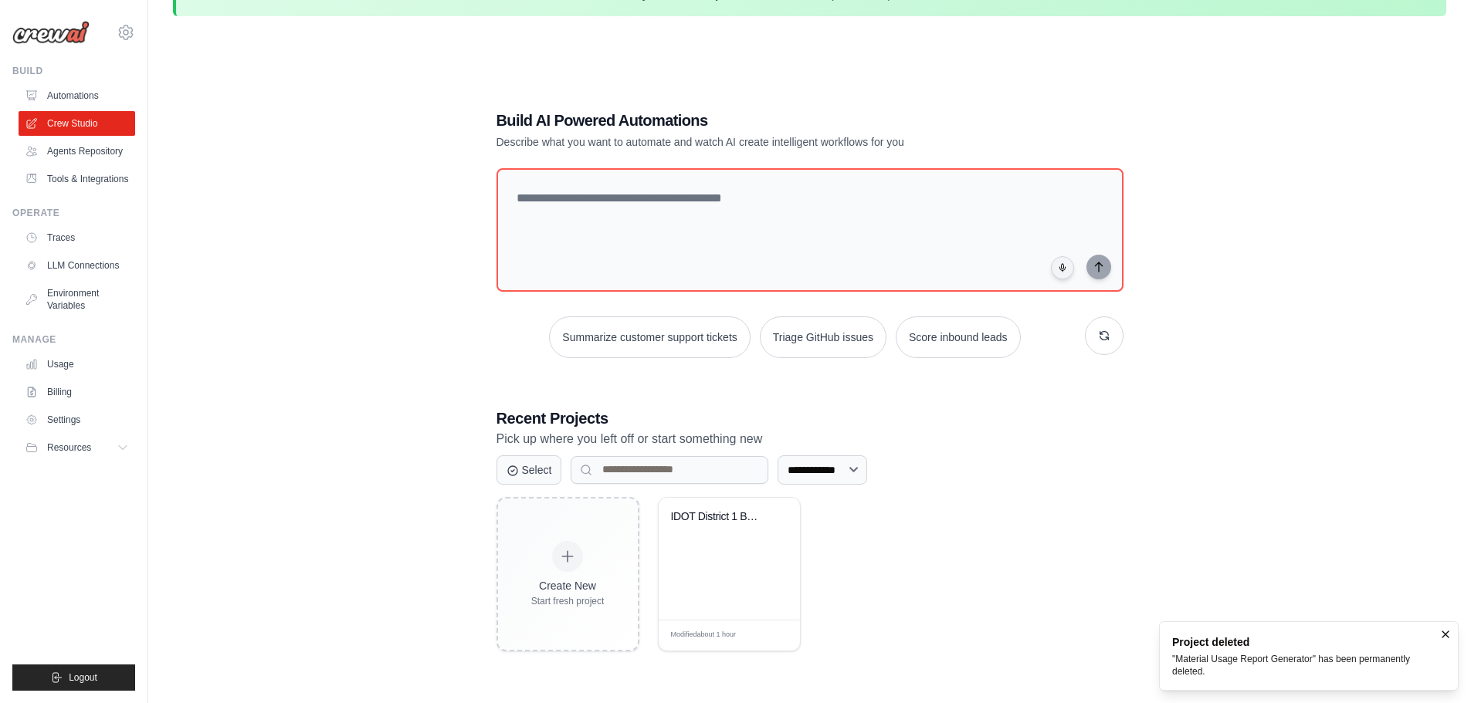
scroll to position [0, 0]
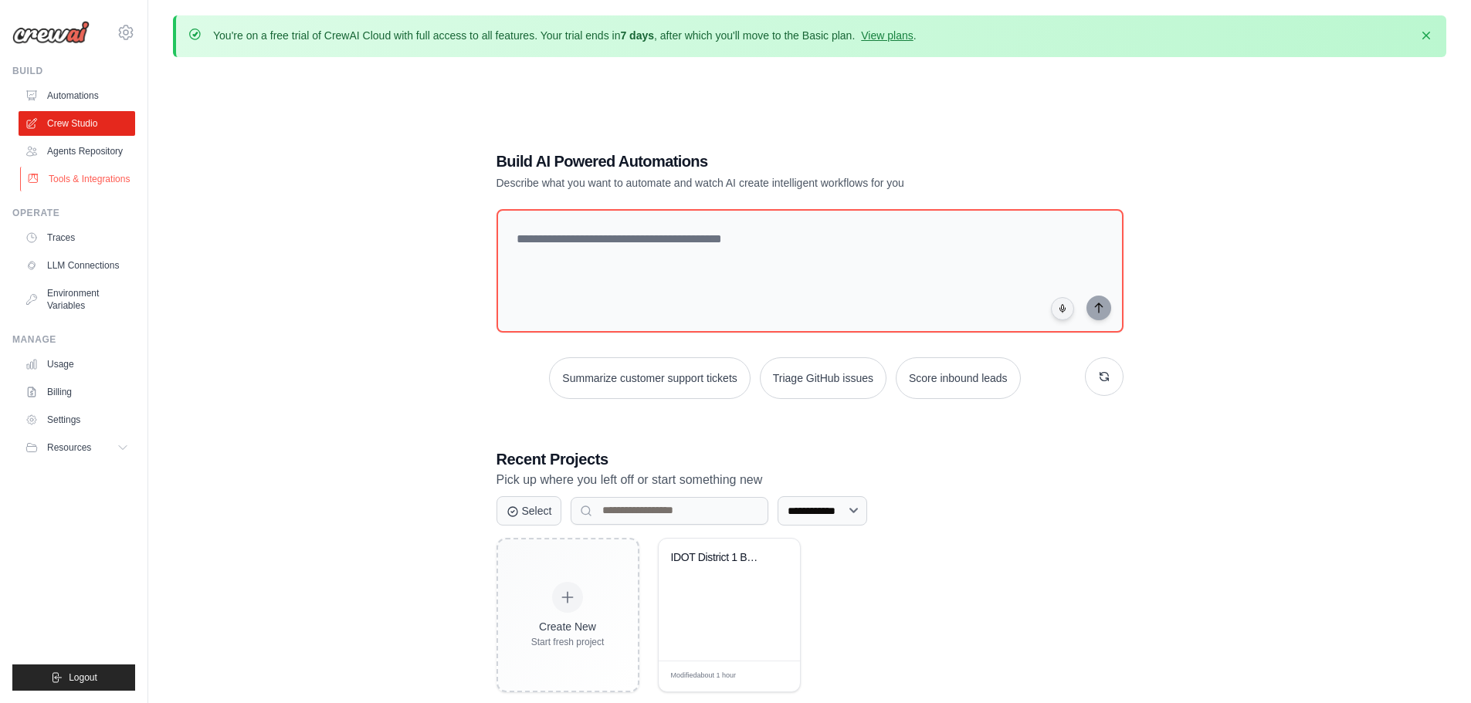
click at [114, 174] on link "Tools & Integrations" at bounding box center [78, 179] width 117 height 25
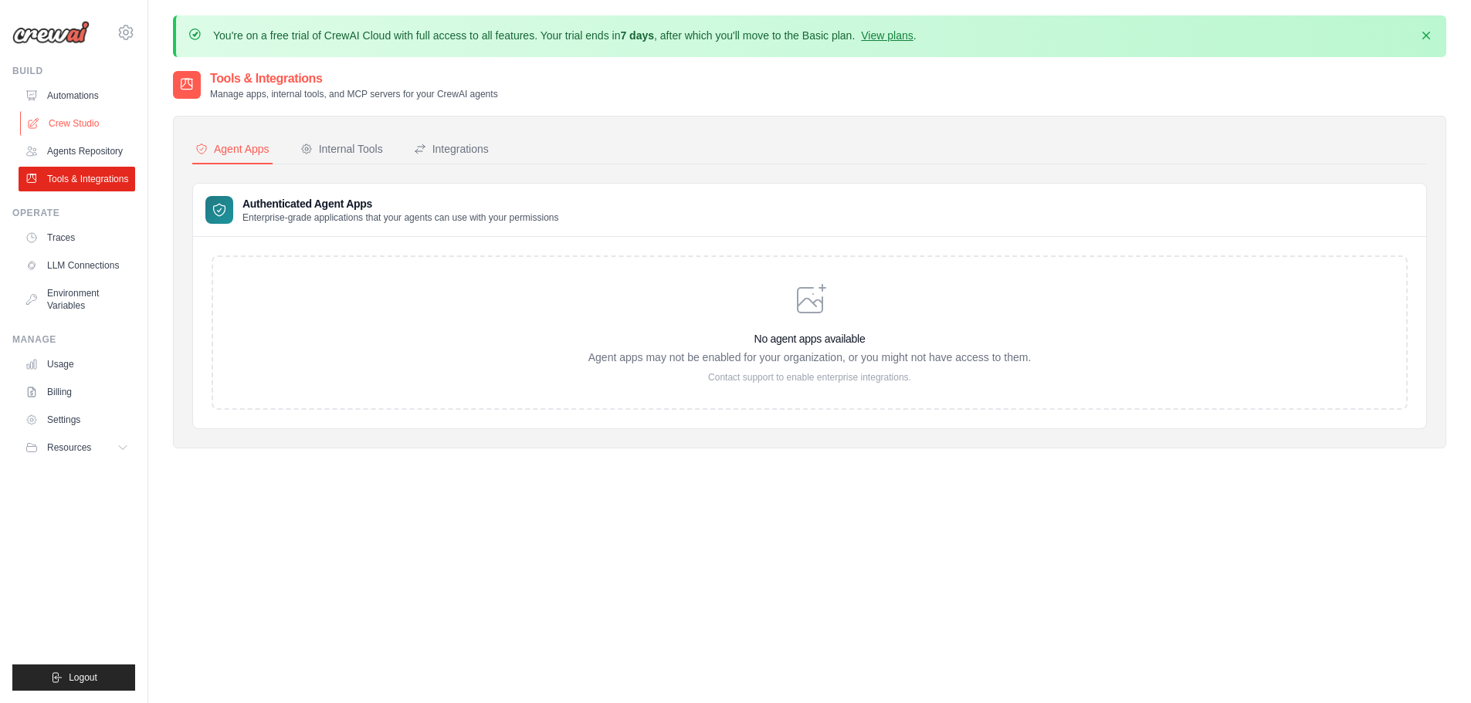
click at [91, 120] on link "Crew Studio" at bounding box center [78, 123] width 117 height 25
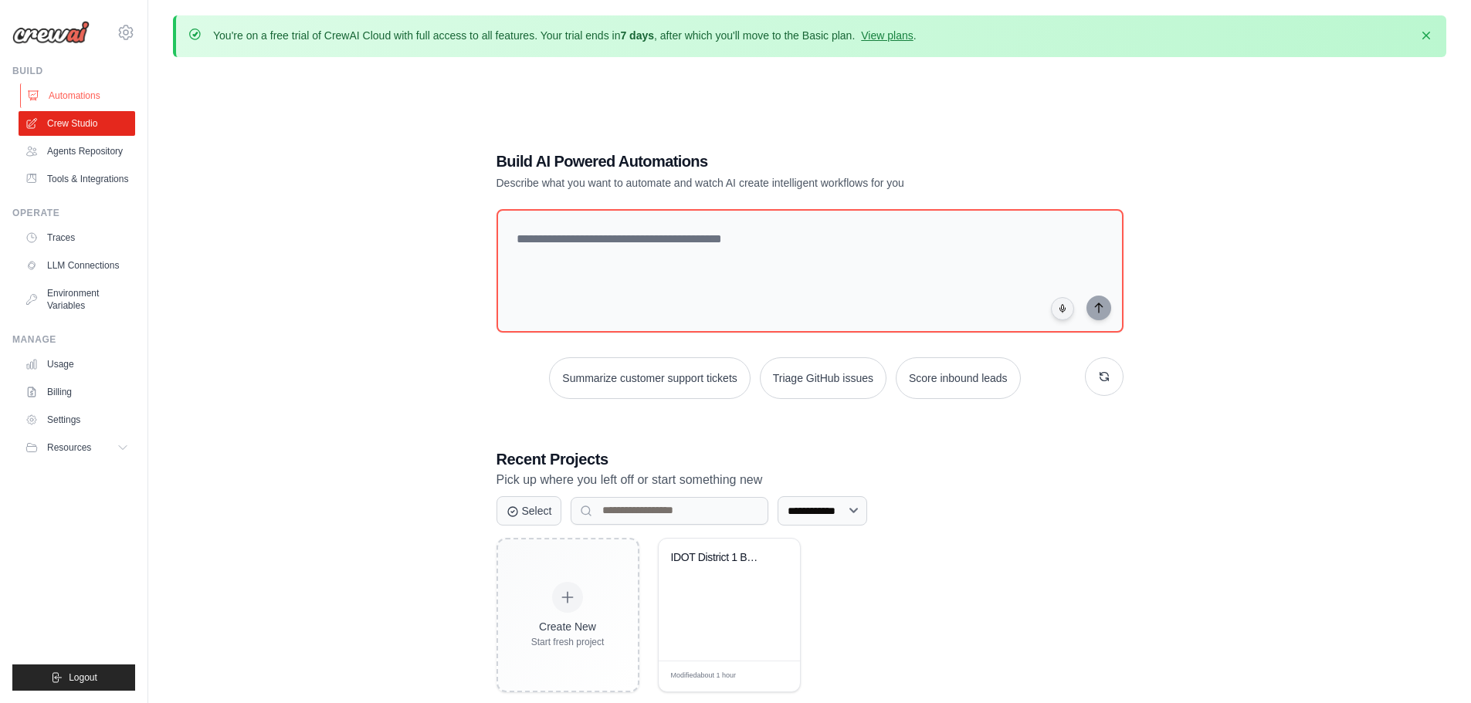
click at [85, 94] on link "Automations" at bounding box center [78, 95] width 117 height 25
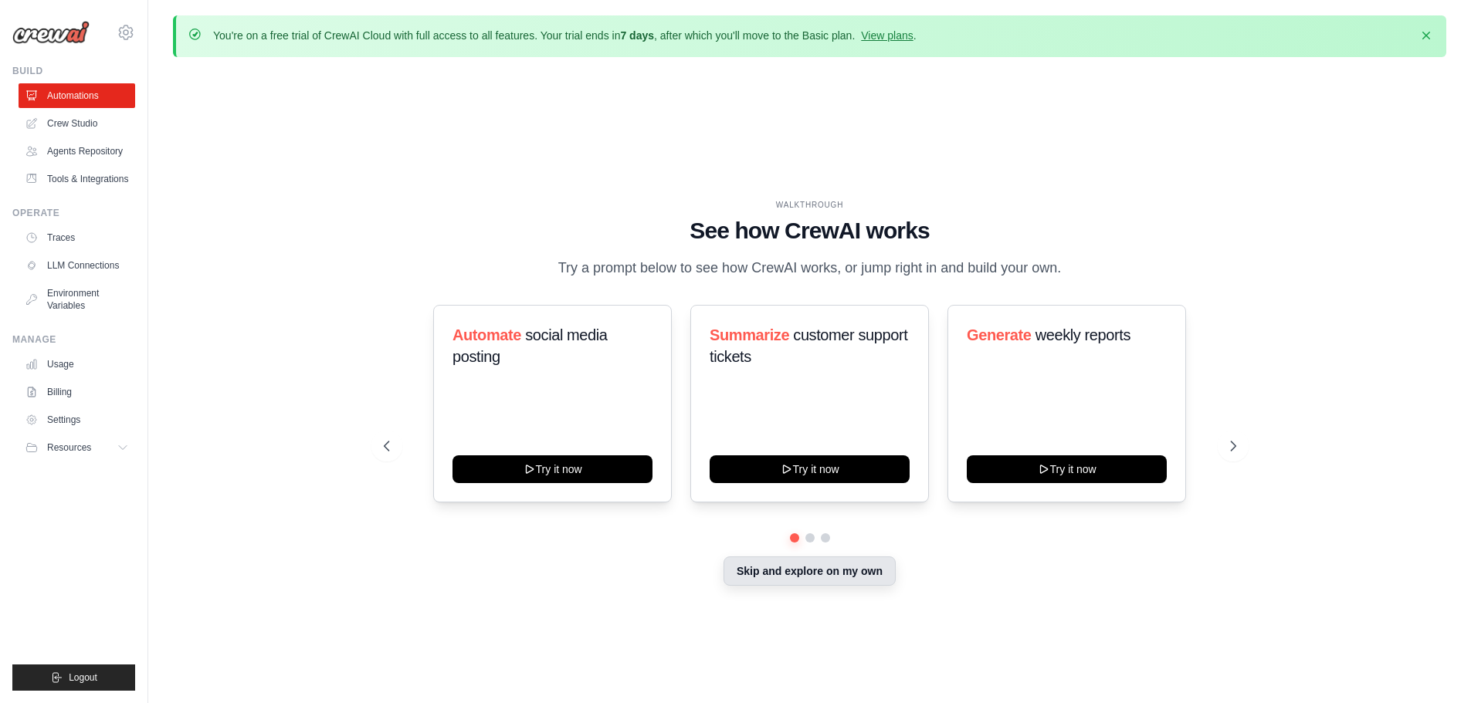
click at [808, 572] on button "Skip and explore on my own" at bounding box center [809, 571] width 172 height 29
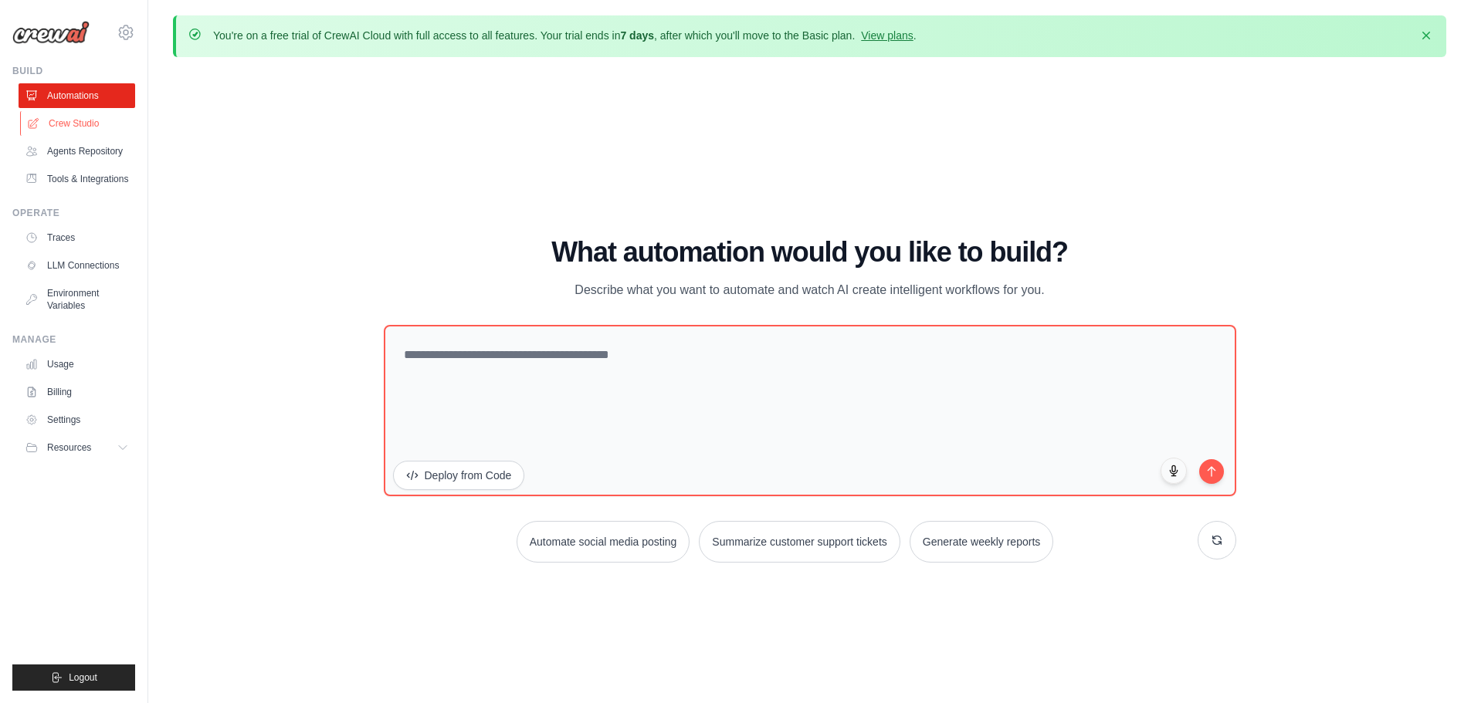
click at [92, 122] on link "Crew Studio" at bounding box center [78, 123] width 117 height 25
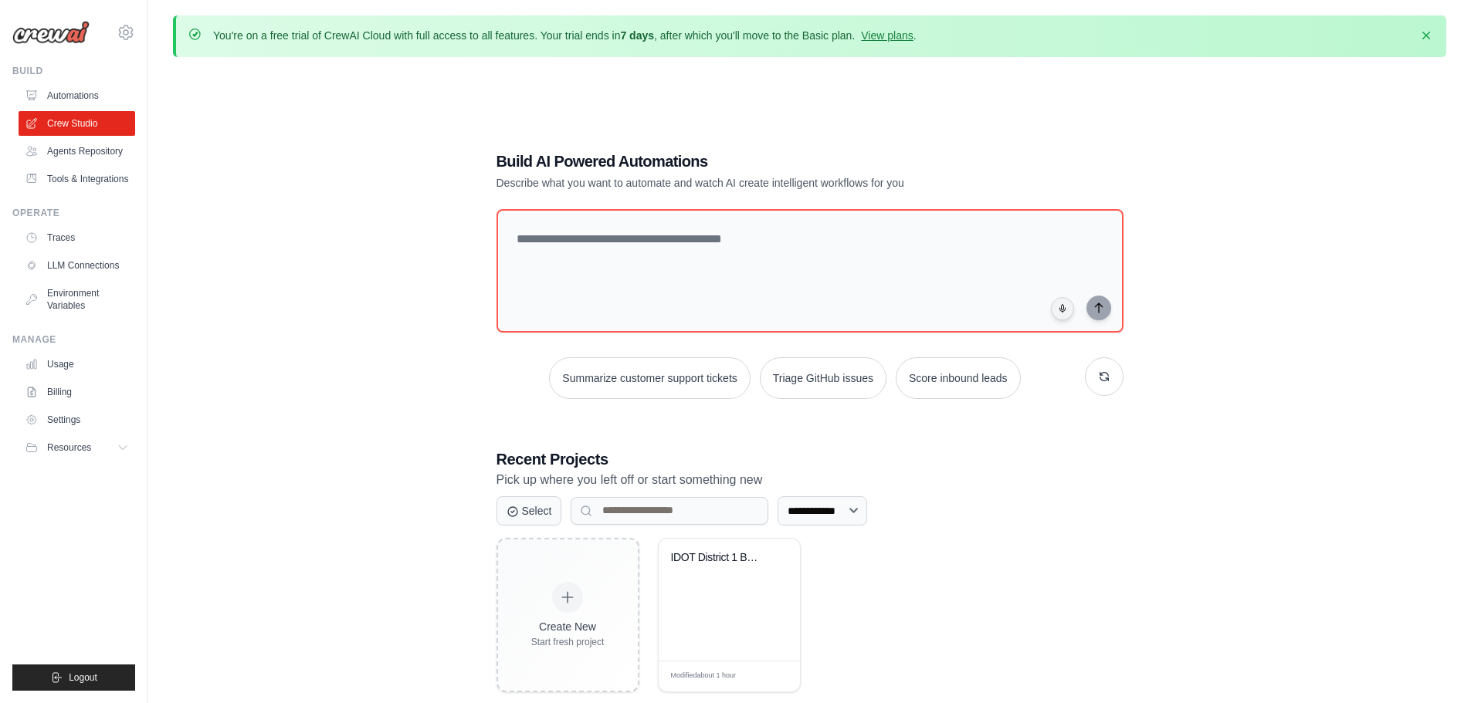
click at [87, 95] on link "Automations" at bounding box center [77, 95] width 117 height 25
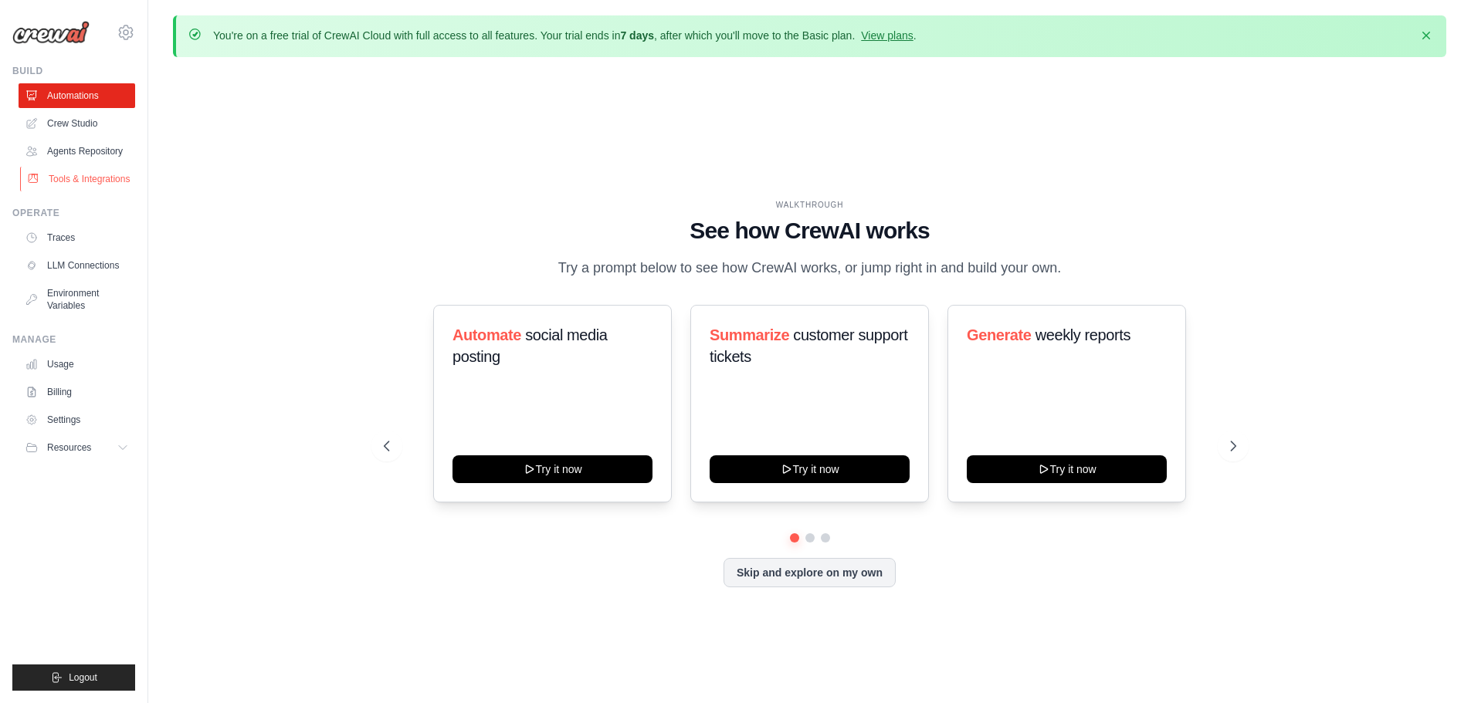
click at [91, 178] on link "Tools & Integrations" at bounding box center [78, 179] width 117 height 25
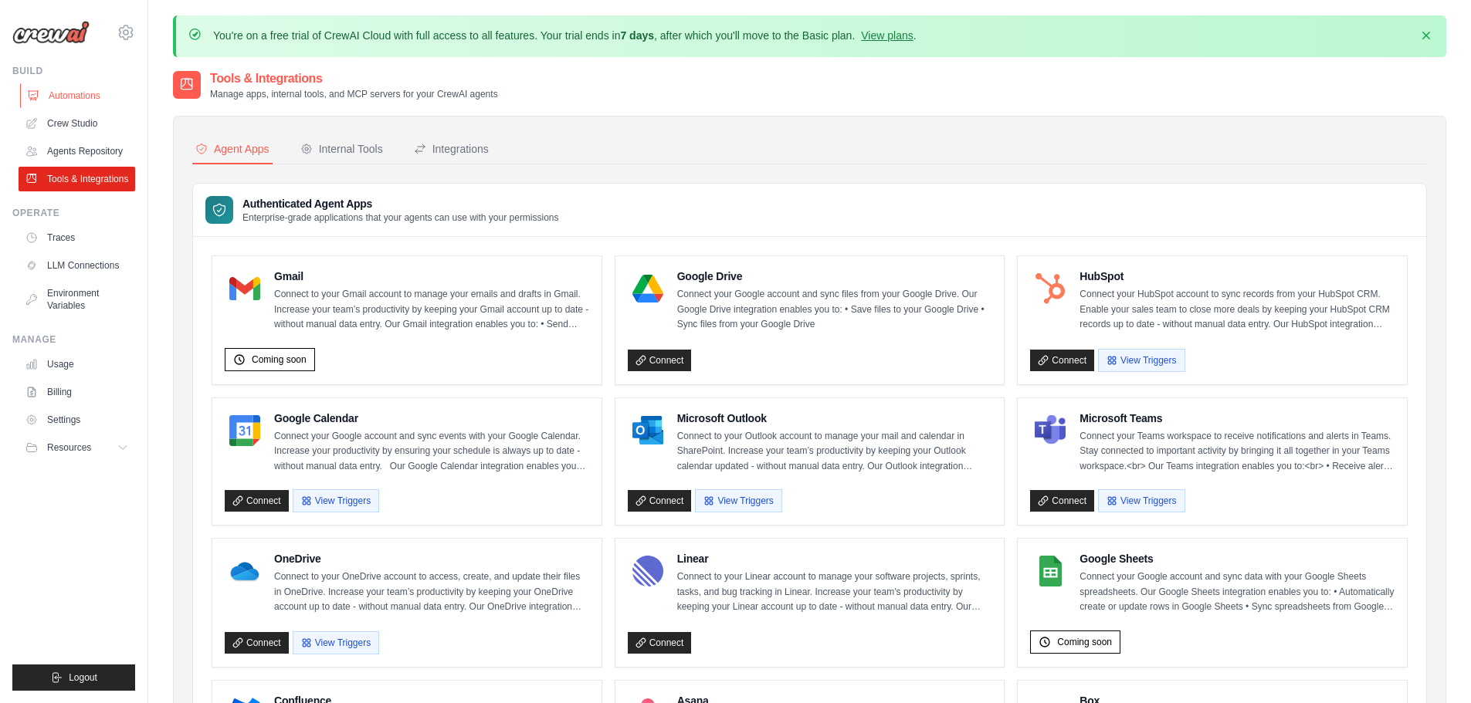
click at [75, 90] on link "Automations" at bounding box center [78, 95] width 117 height 25
